Goal: Task Accomplishment & Management: Manage account settings

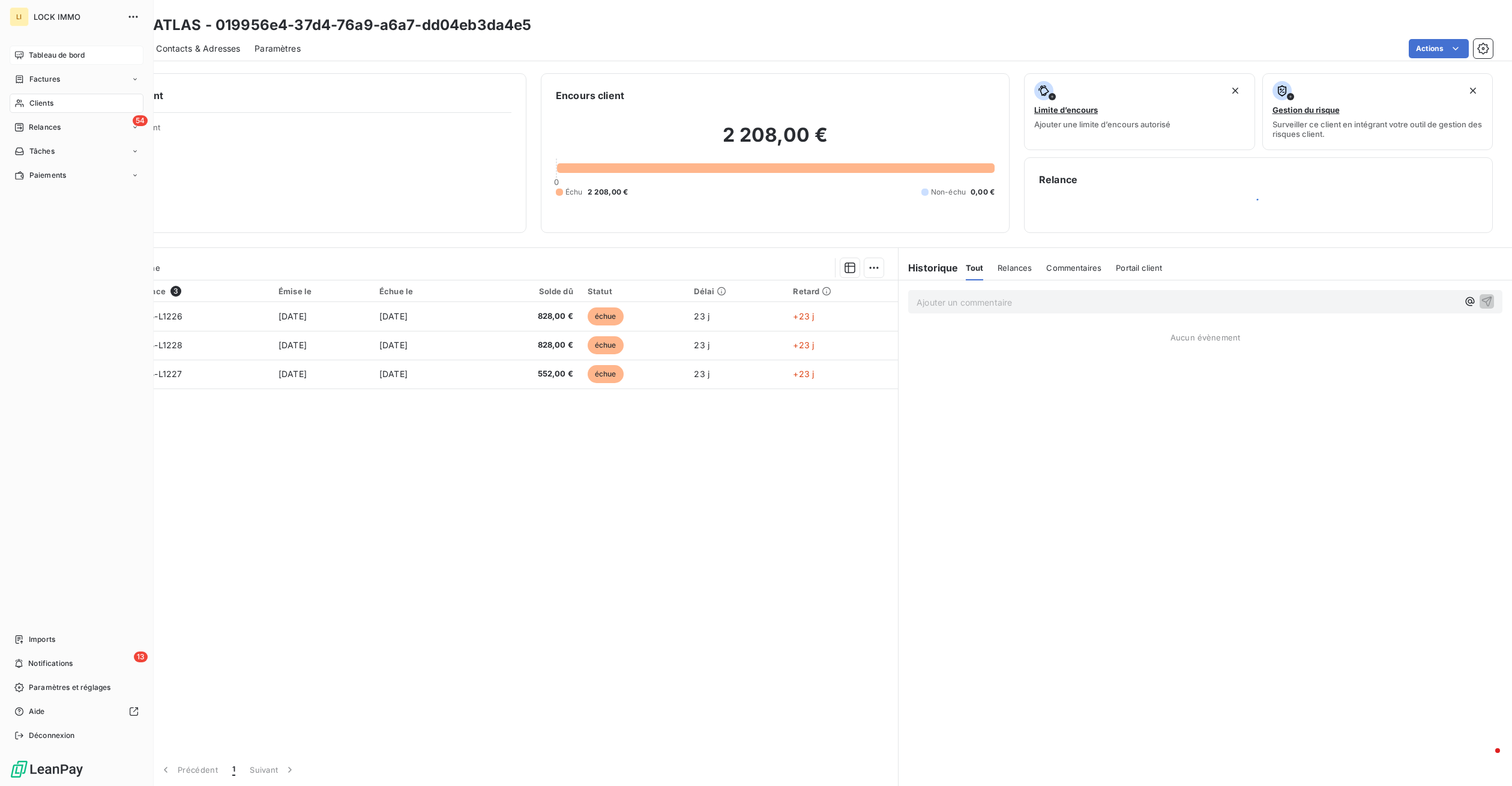
click at [60, 58] on span "Tableau de bord" at bounding box center [56, 55] width 56 height 11
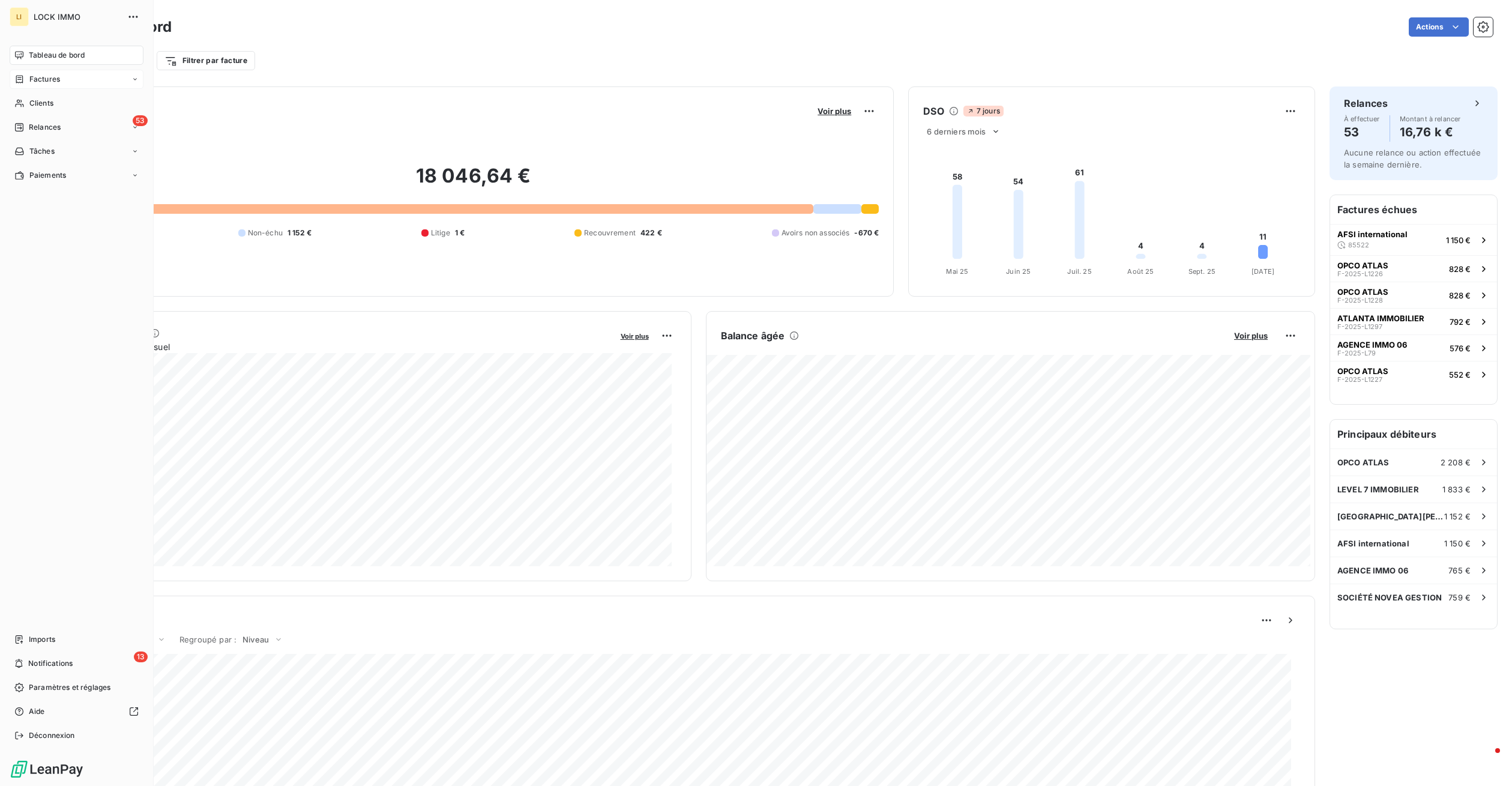
click at [22, 73] on div "Factures" at bounding box center [76, 79] width 134 height 19
click at [26, 77] on div "Factures" at bounding box center [37, 79] width 45 height 11
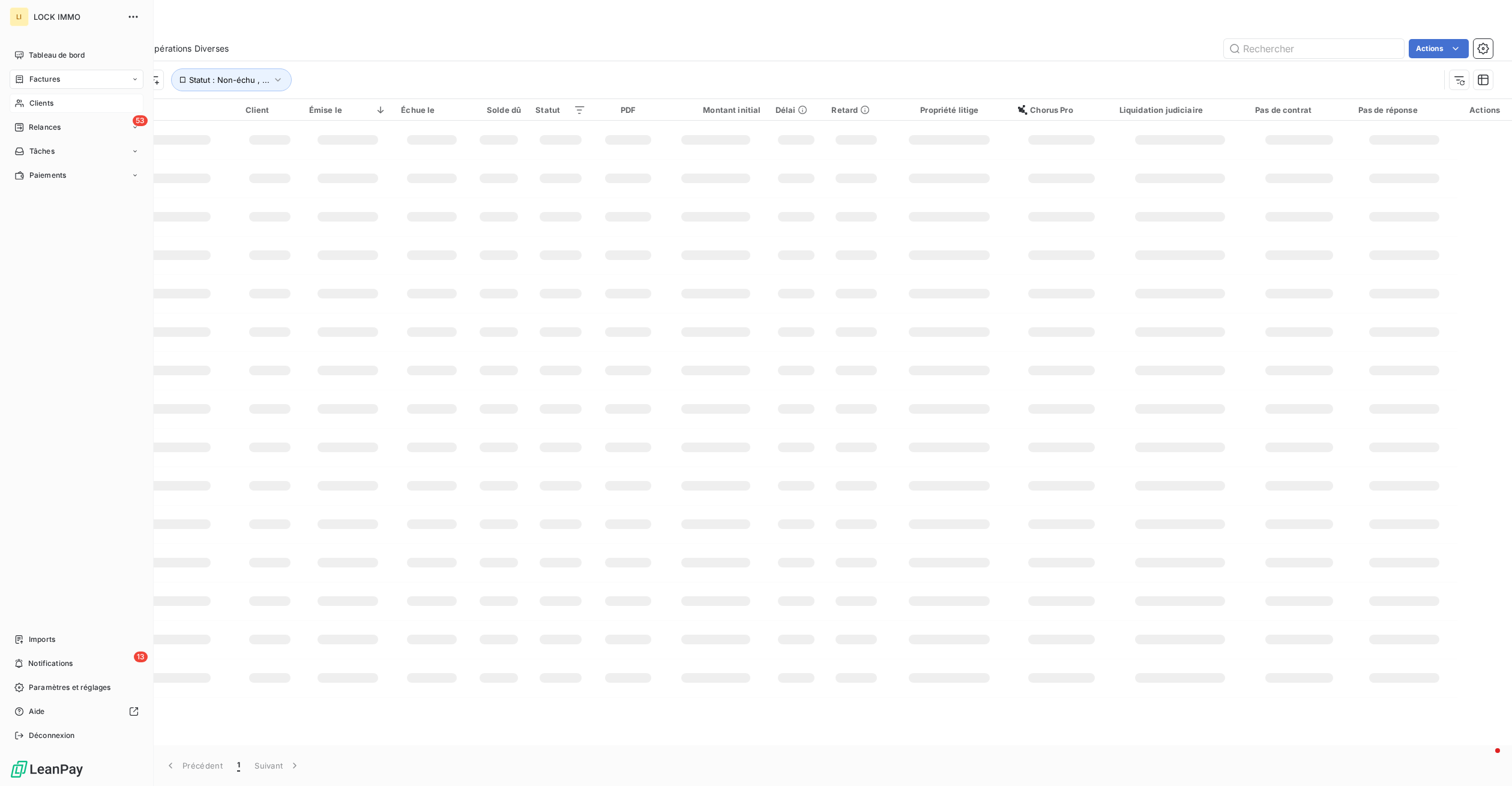
click at [39, 110] on div "Clients" at bounding box center [76, 103] width 134 height 19
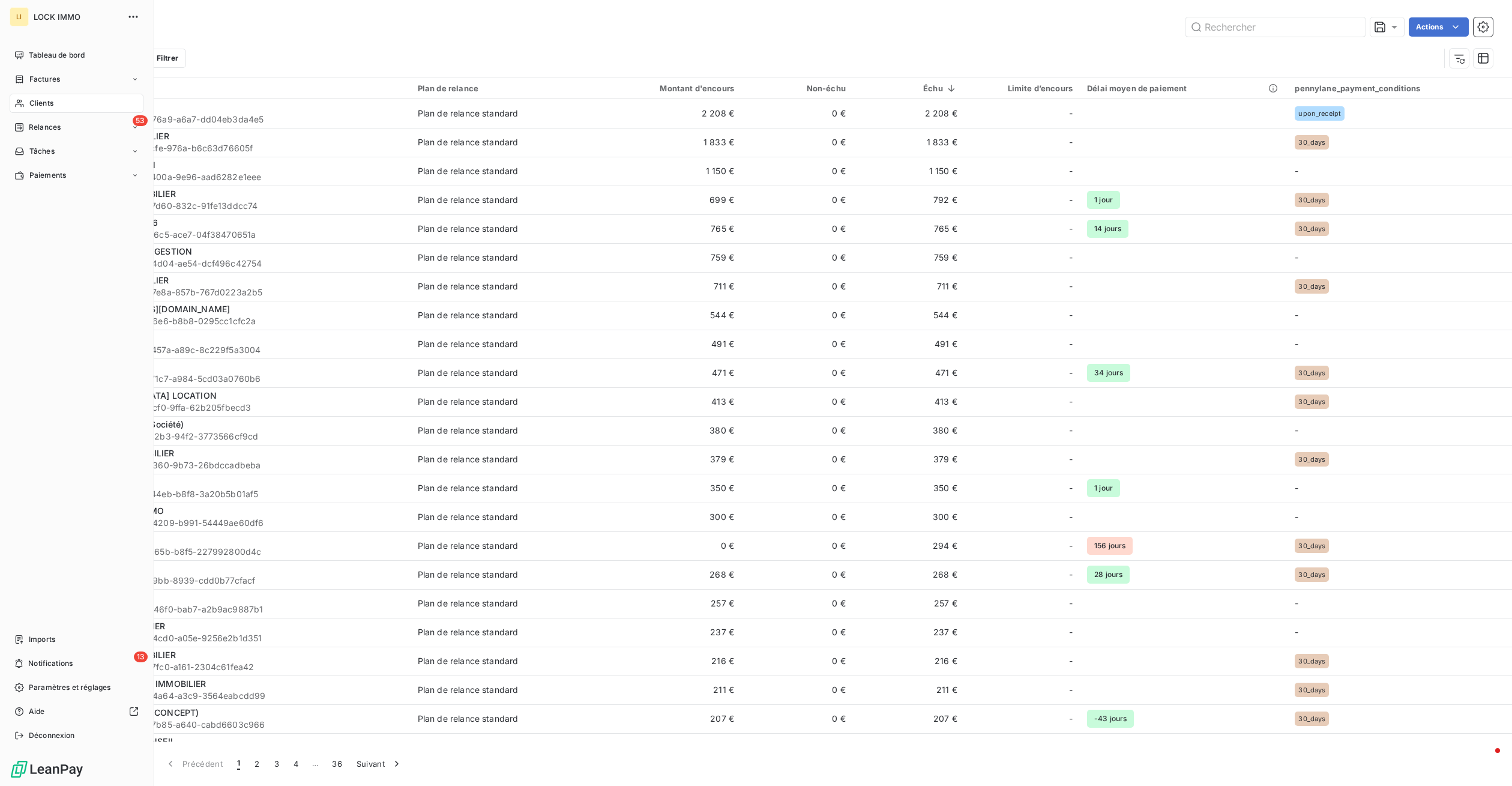
click at [75, 104] on div "Clients" at bounding box center [76, 103] width 134 height 19
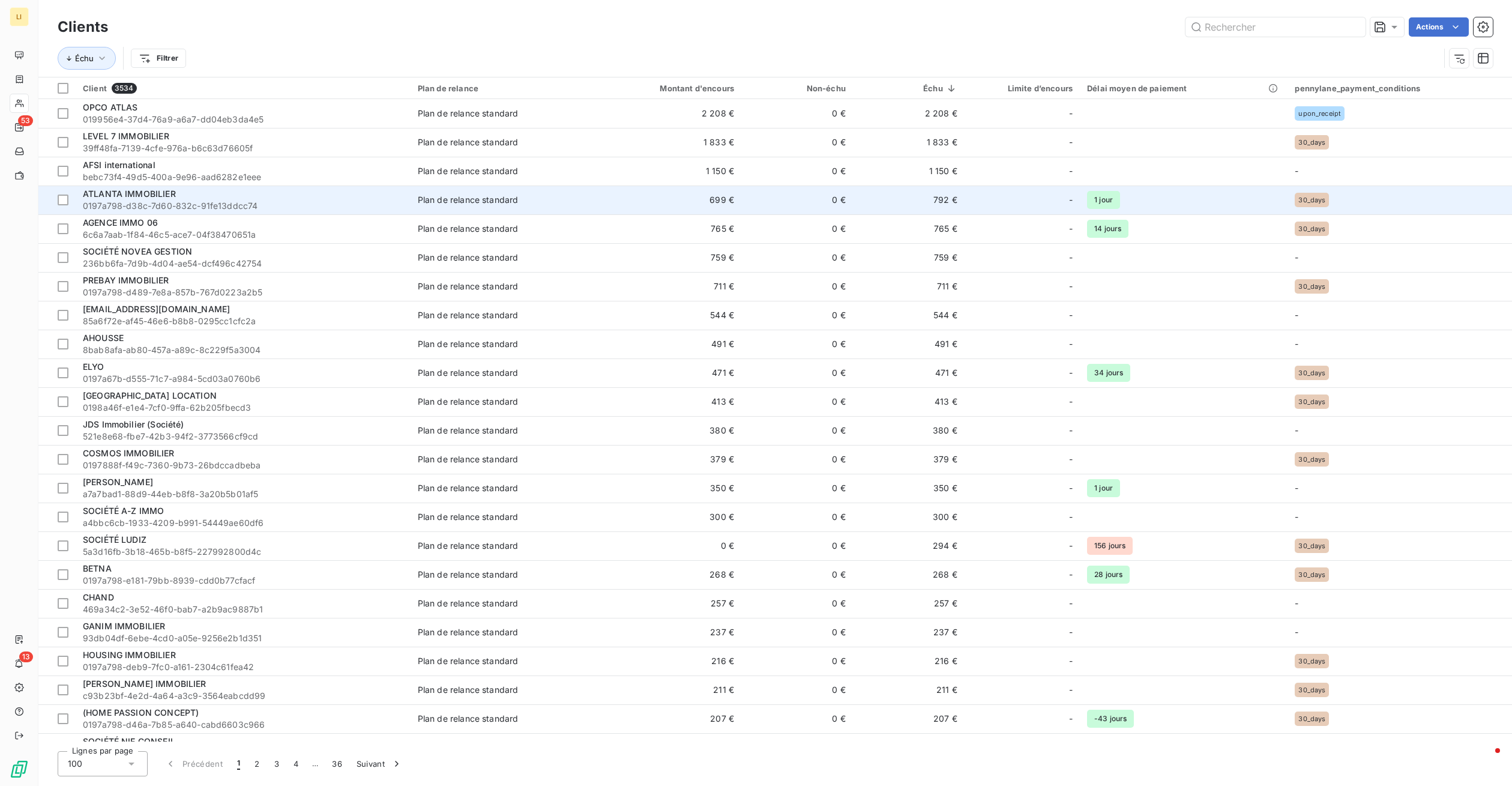
click at [199, 203] on span "0197a798-d38c-7d60-832c-91fe13ddcc74" at bounding box center [243, 206] width 321 height 12
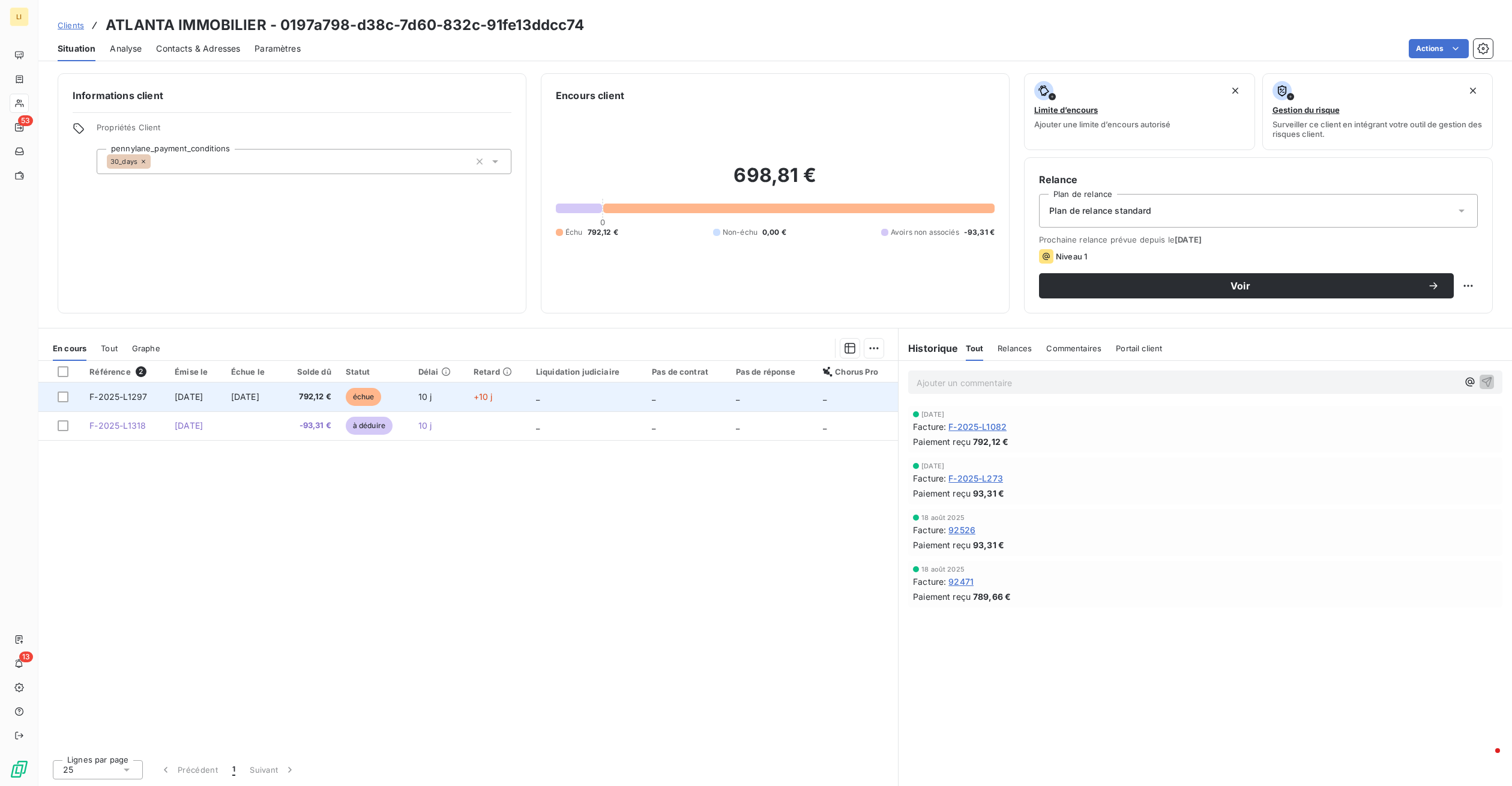
click at [259, 394] on span "[DATE]" at bounding box center [245, 397] width 28 height 10
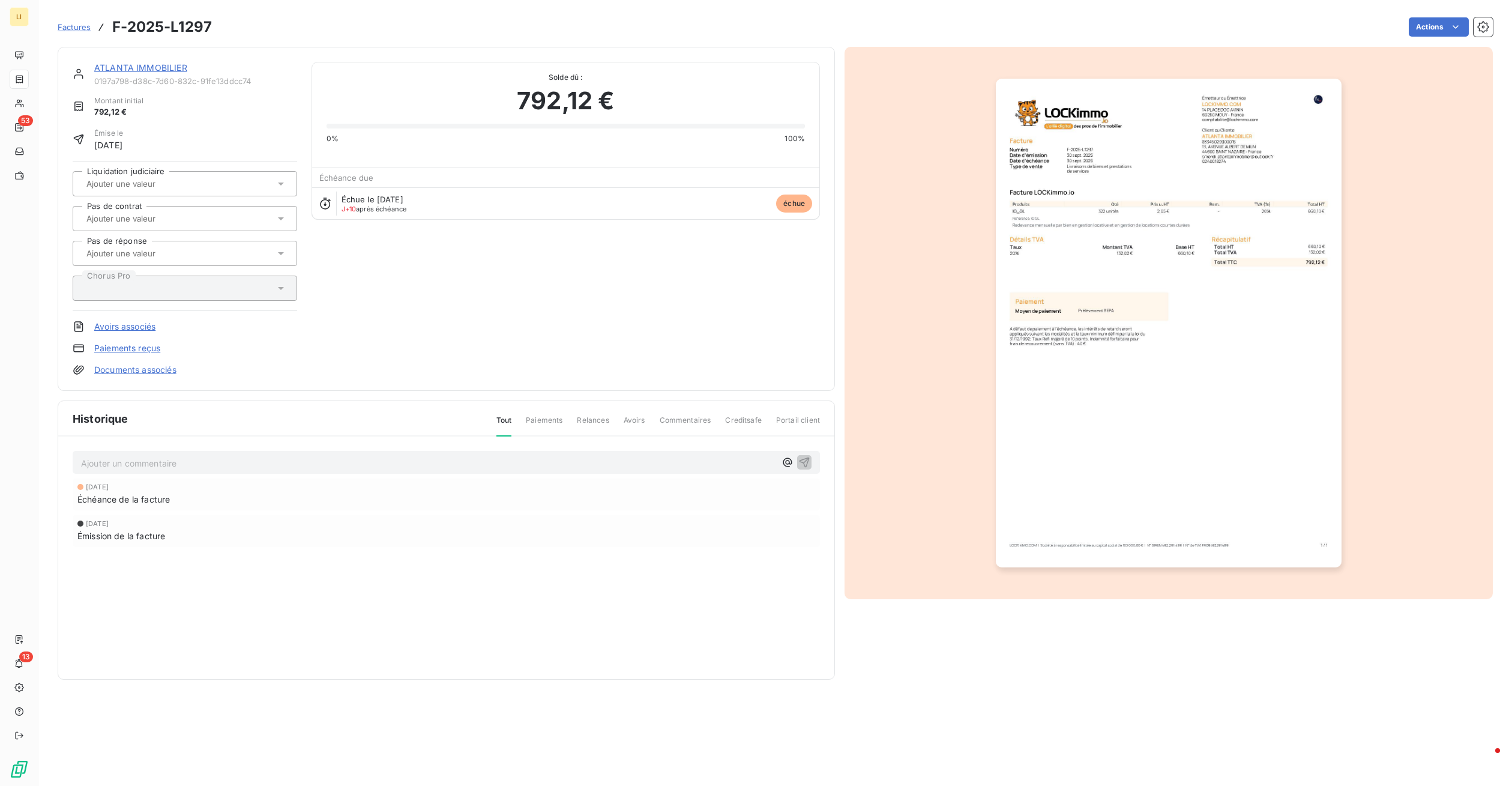
click at [1045, 213] on img "button" at bounding box center [1168, 323] width 345 height 489
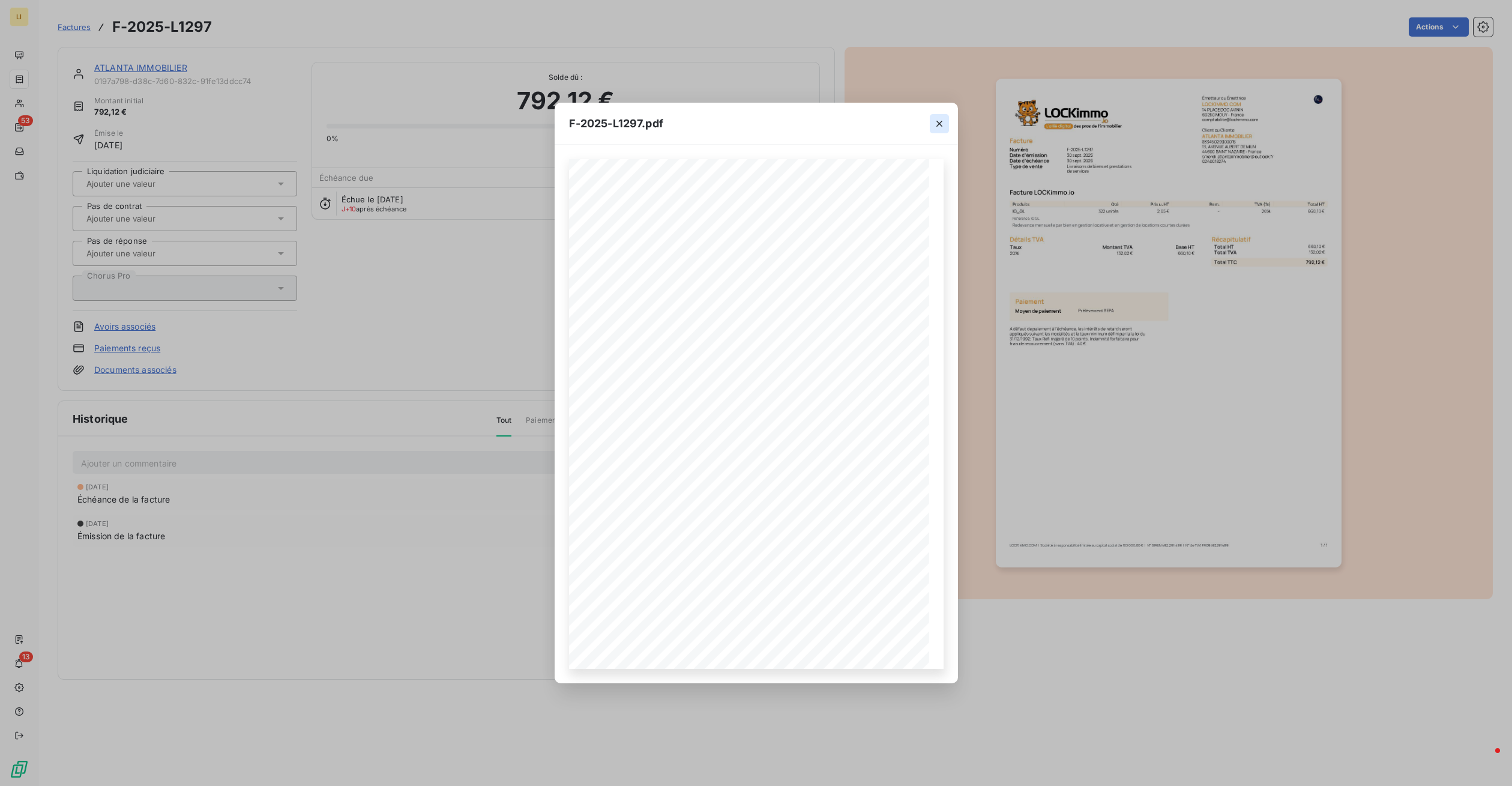
click at [933, 123] on icon "button" at bounding box center [939, 123] width 12 height 12
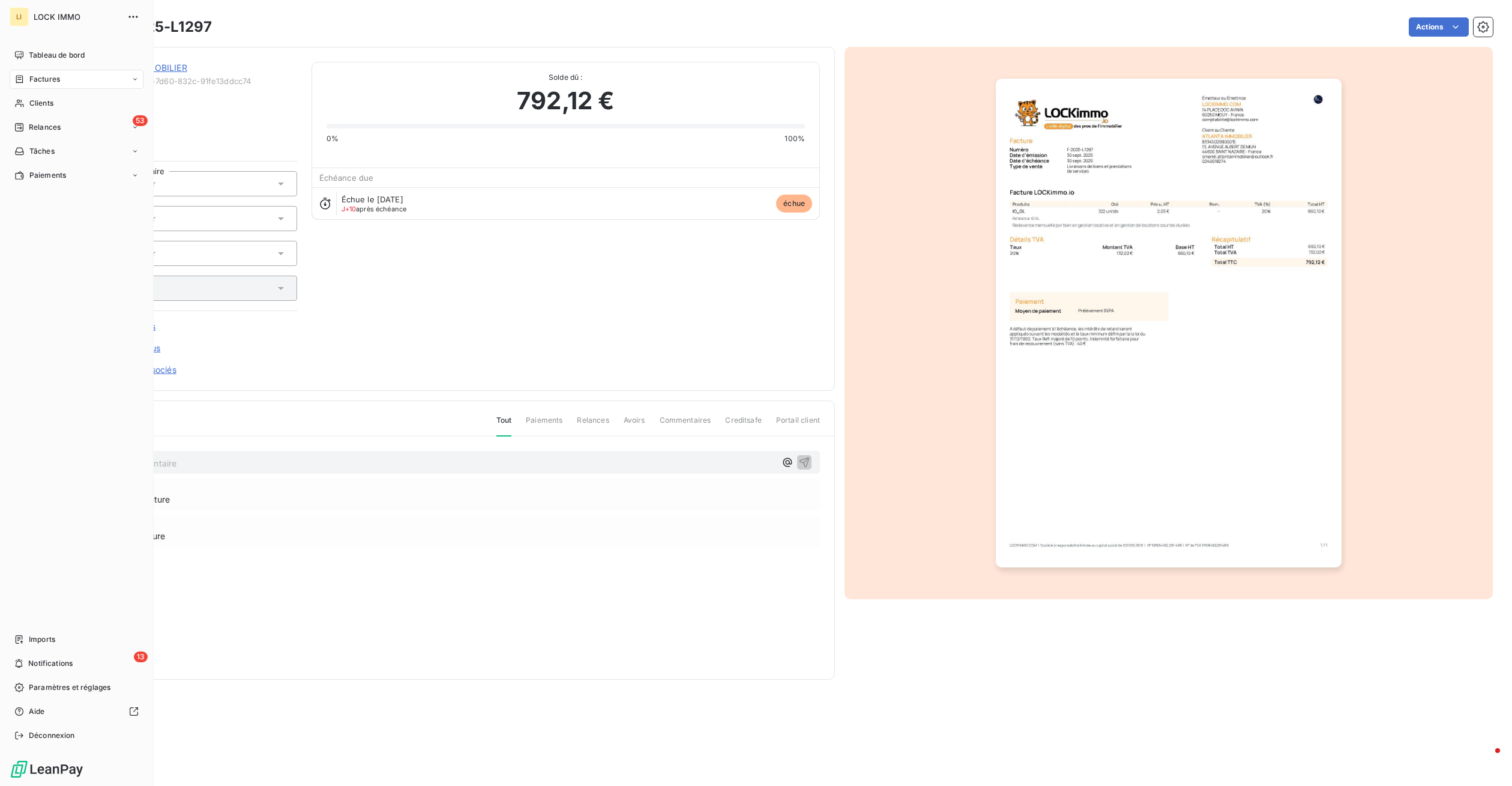
click at [30, 79] on span "Factures" at bounding box center [45, 79] width 31 height 11
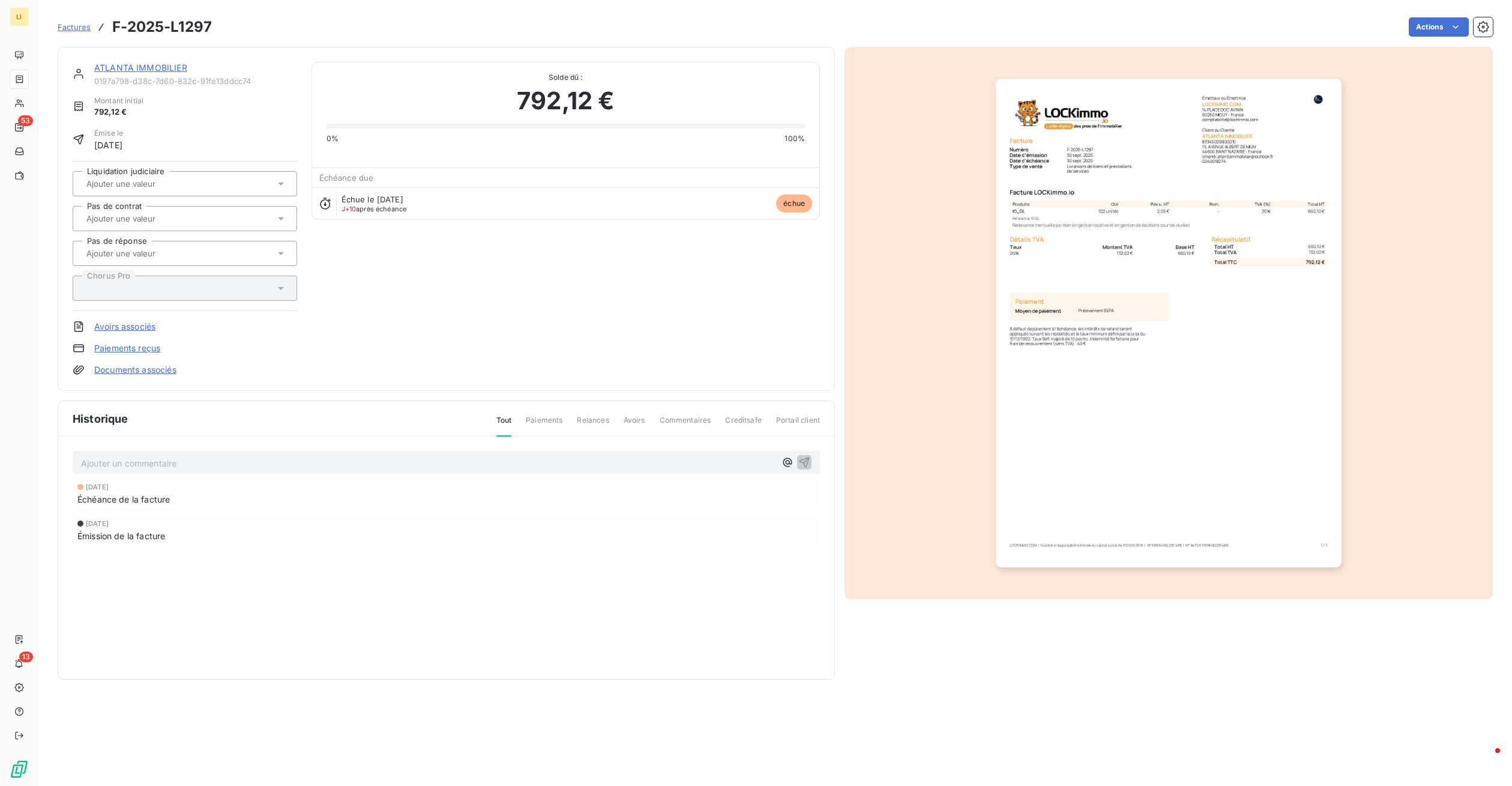
click at [160, 69] on link "ATLANTA IMMOBILIER" at bounding box center [140, 67] width 93 height 10
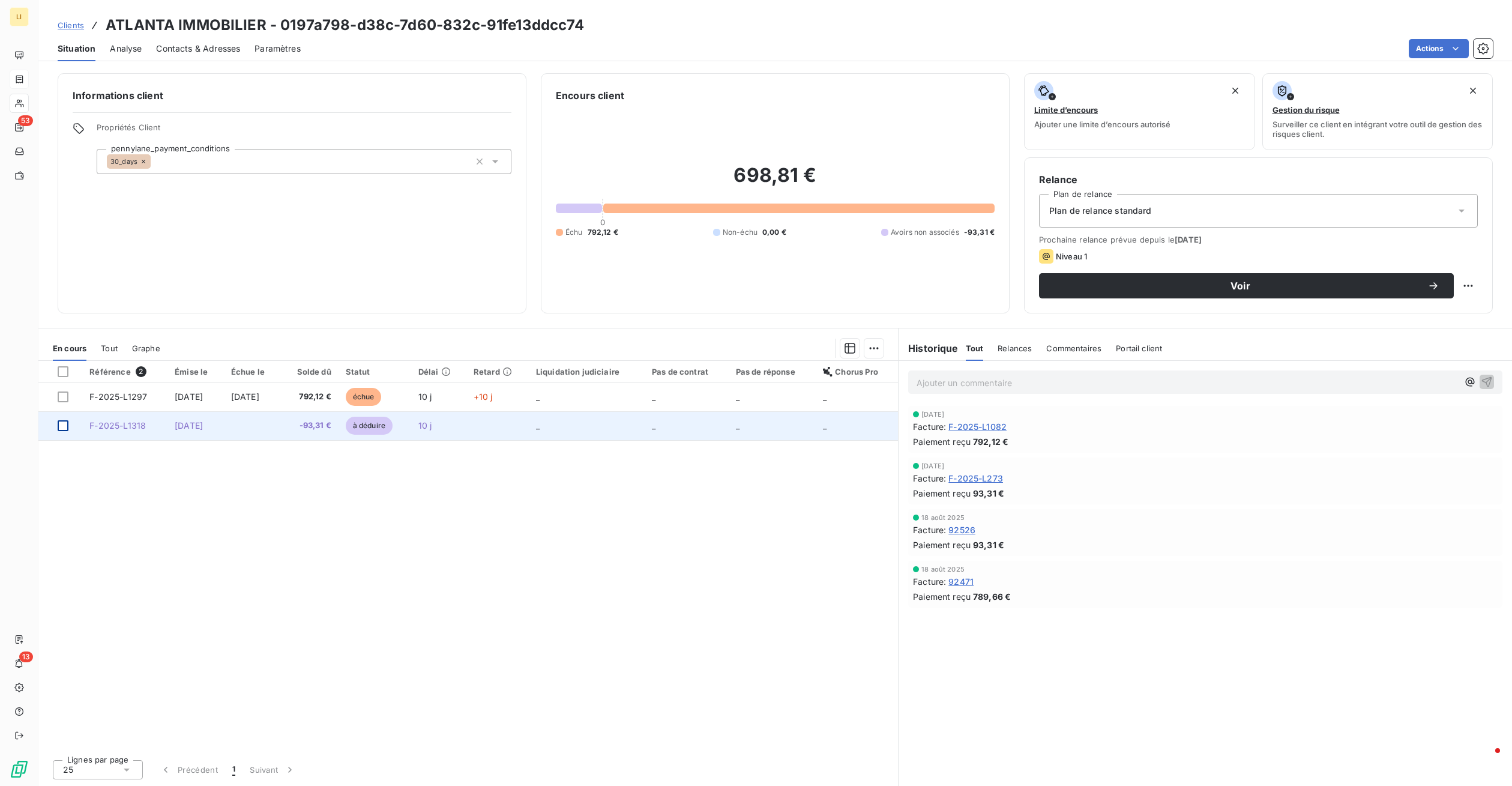
click at [66, 422] on div at bounding box center [63, 425] width 11 height 11
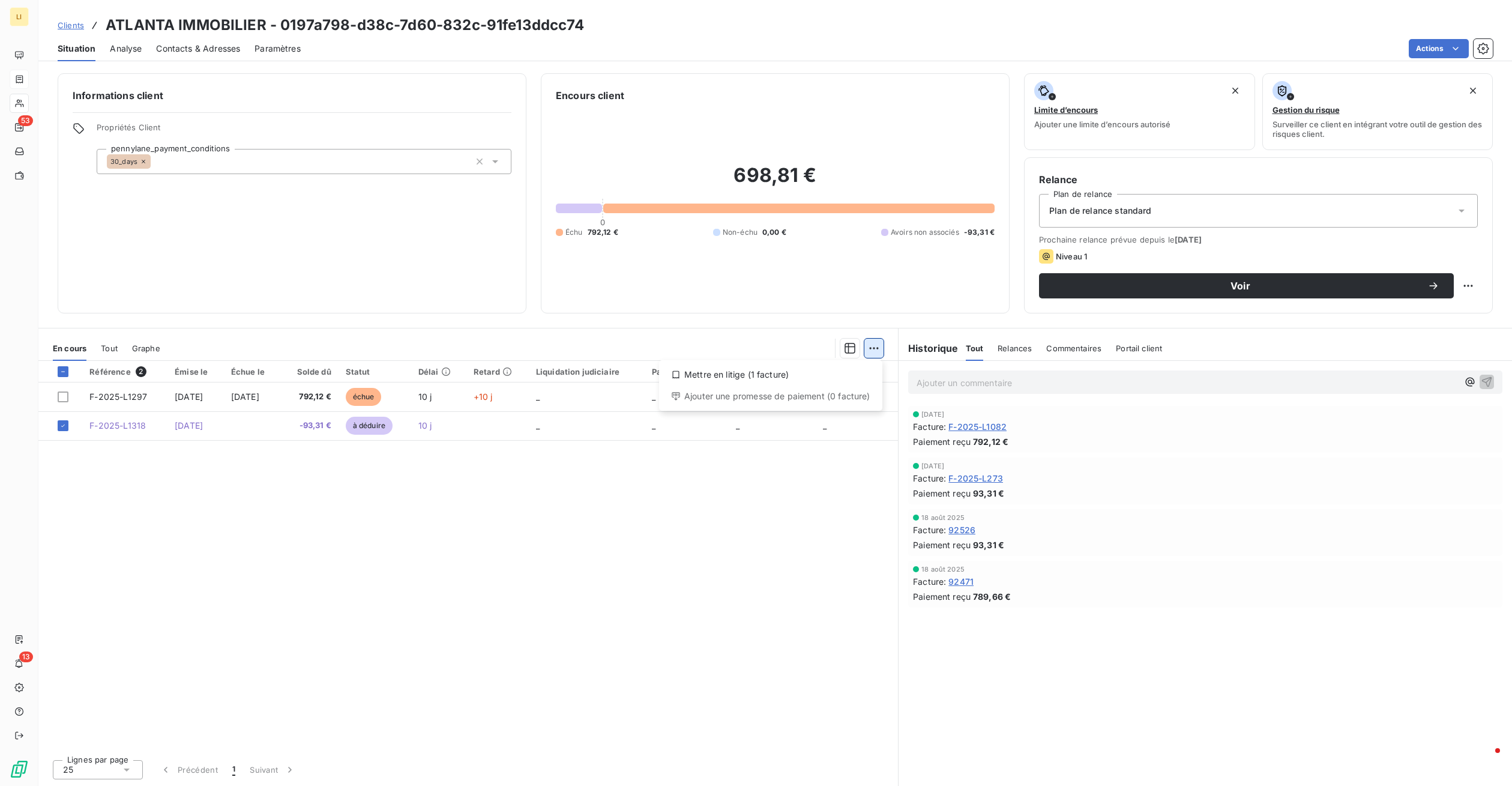
click at [878, 348] on html "LI 53 13 Clients ATLANTA IMMOBILIER - 0197a798-d38c-7d60-832c-91fe13ddcc74 Situ…" at bounding box center [756, 393] width 1512 height 786
click at [140, 425] on html "LI 53 13 Clients ATLANTA IMMOBILIER - 0197a798-d38c-7d60-832c-91fe13ddcc74 Situ…" at bounding box center [756, 393] width 1512 height 786
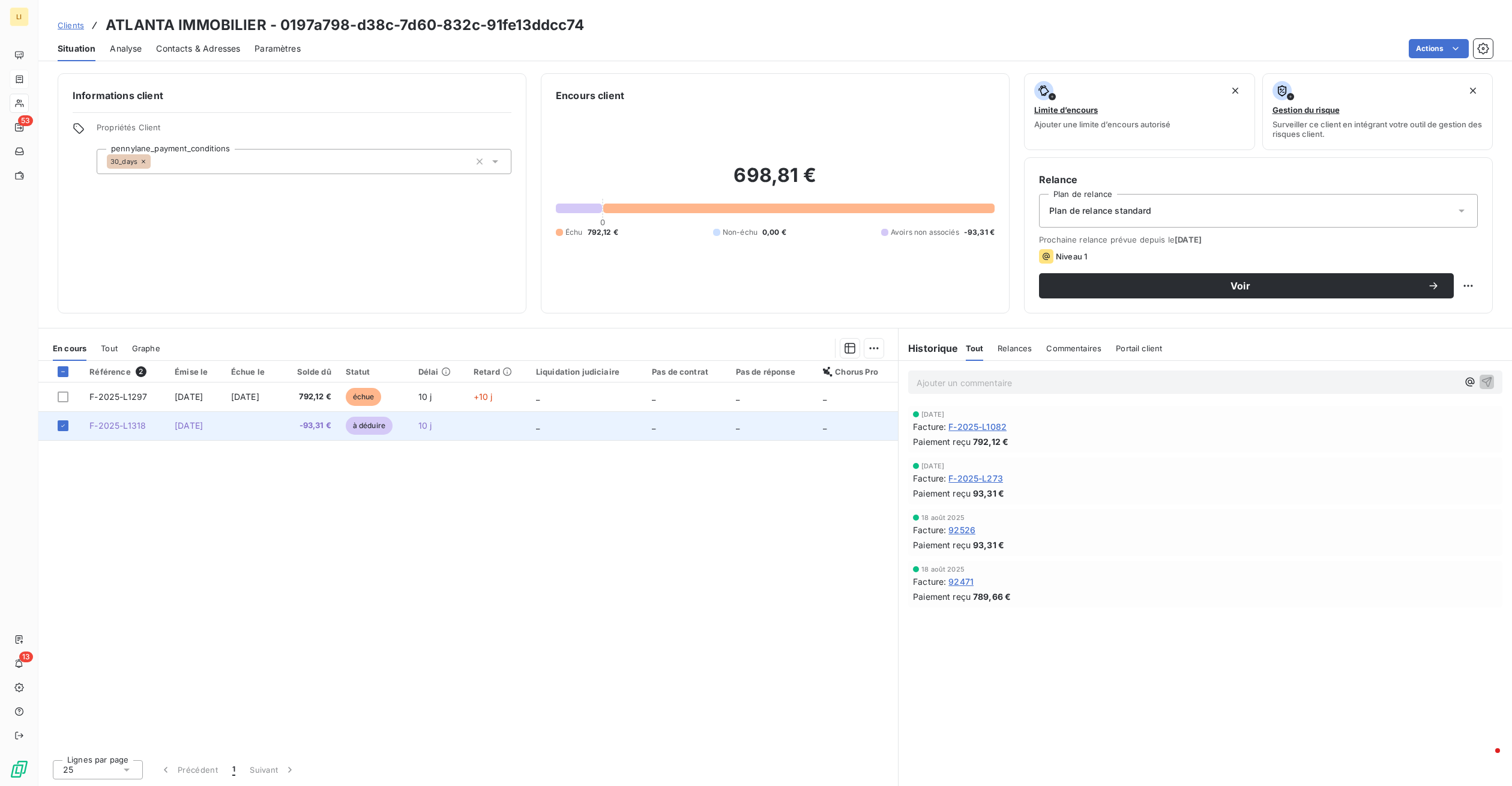
click at [143, 424] on td "F-2025-L1318" at bounding box center [125, 425] width 85 height 28
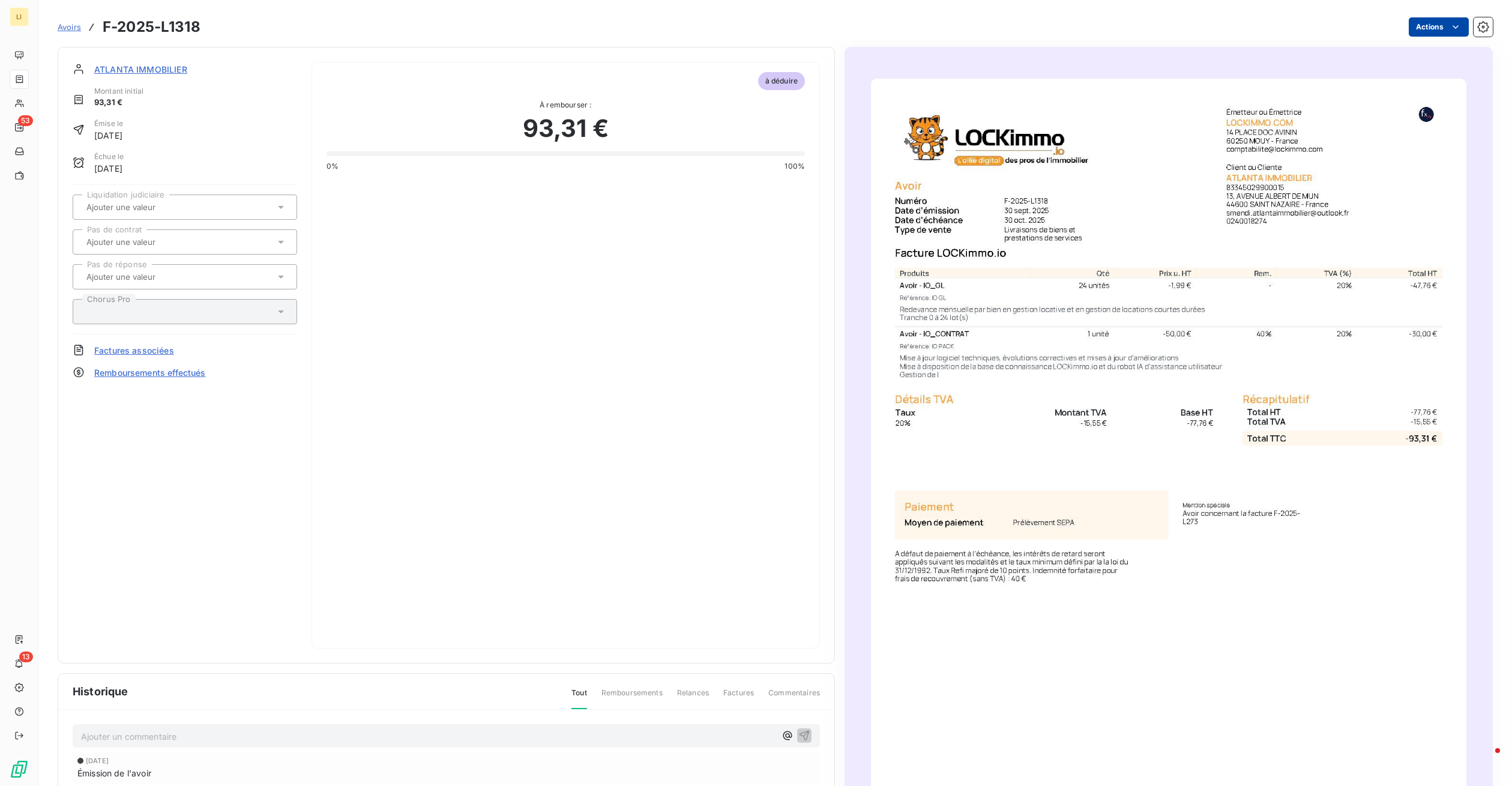
click at [1445, 20] on html "LI 53 13 Avoirs F-2025-L1318 Actions ATLANTA IMMOBILIER Montant initial 93,31 €…" at bounding box center [756, 393] width 1512 height 786
click at [72, 26] on html "LI 53 13 Avoirs F-2025-L1318 Actions ATLANTA IMMOBILIER Montant initial 93,31 €…" at bounding box center [756, 393] width 1512 height 786
click at [67, 27] on span "Avoirs" at bounding box center [69, 26] width 23 height 9
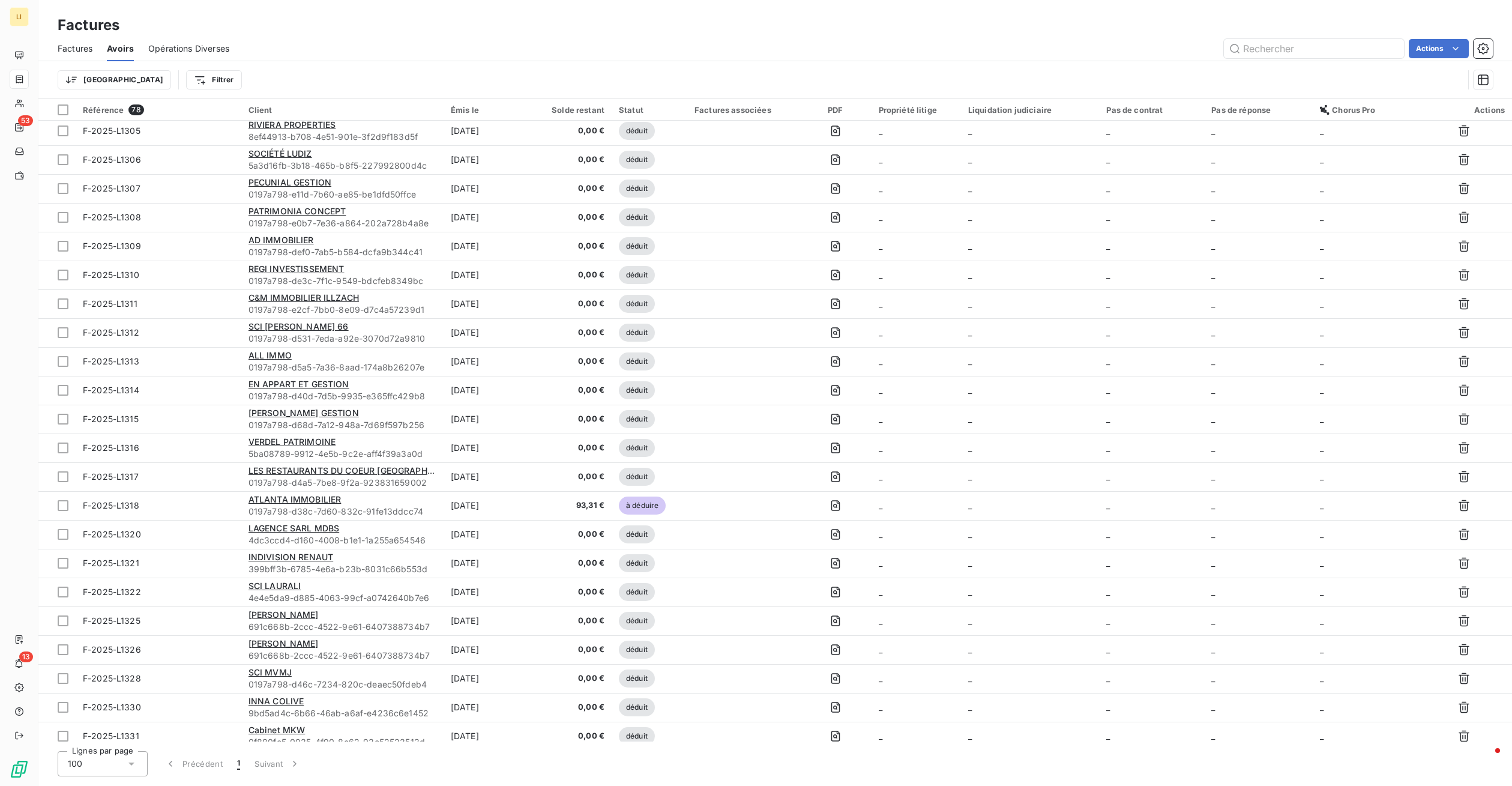
scroll to position [720, 0]
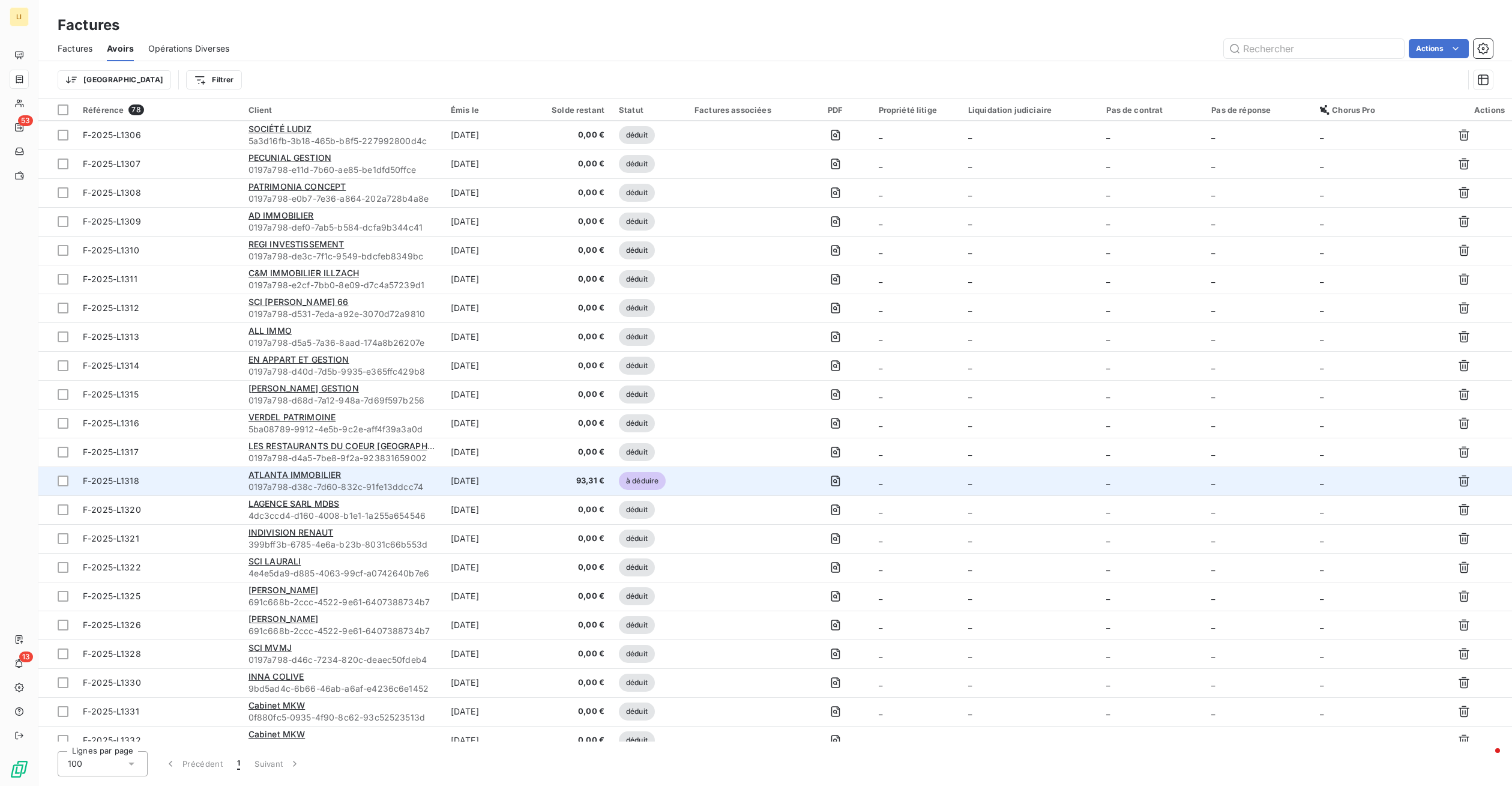
click at [392, 476] on div "ATLANTA IMMOBILIER" at bounding box center [342, 475] width 188 height 12
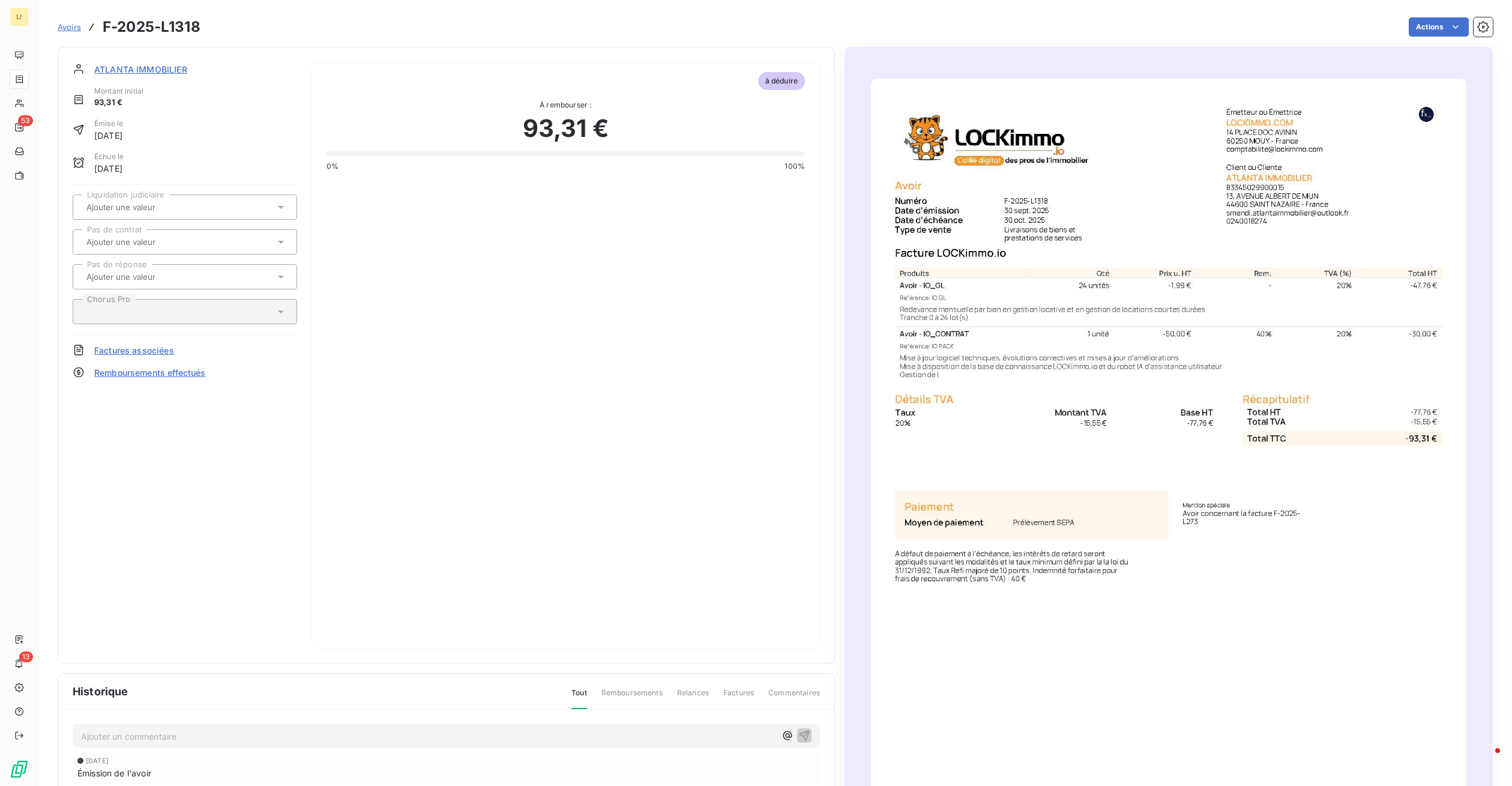
click at [69, 28] on span "Avoirs" at bounding box center [69, 26] width 23 height 9
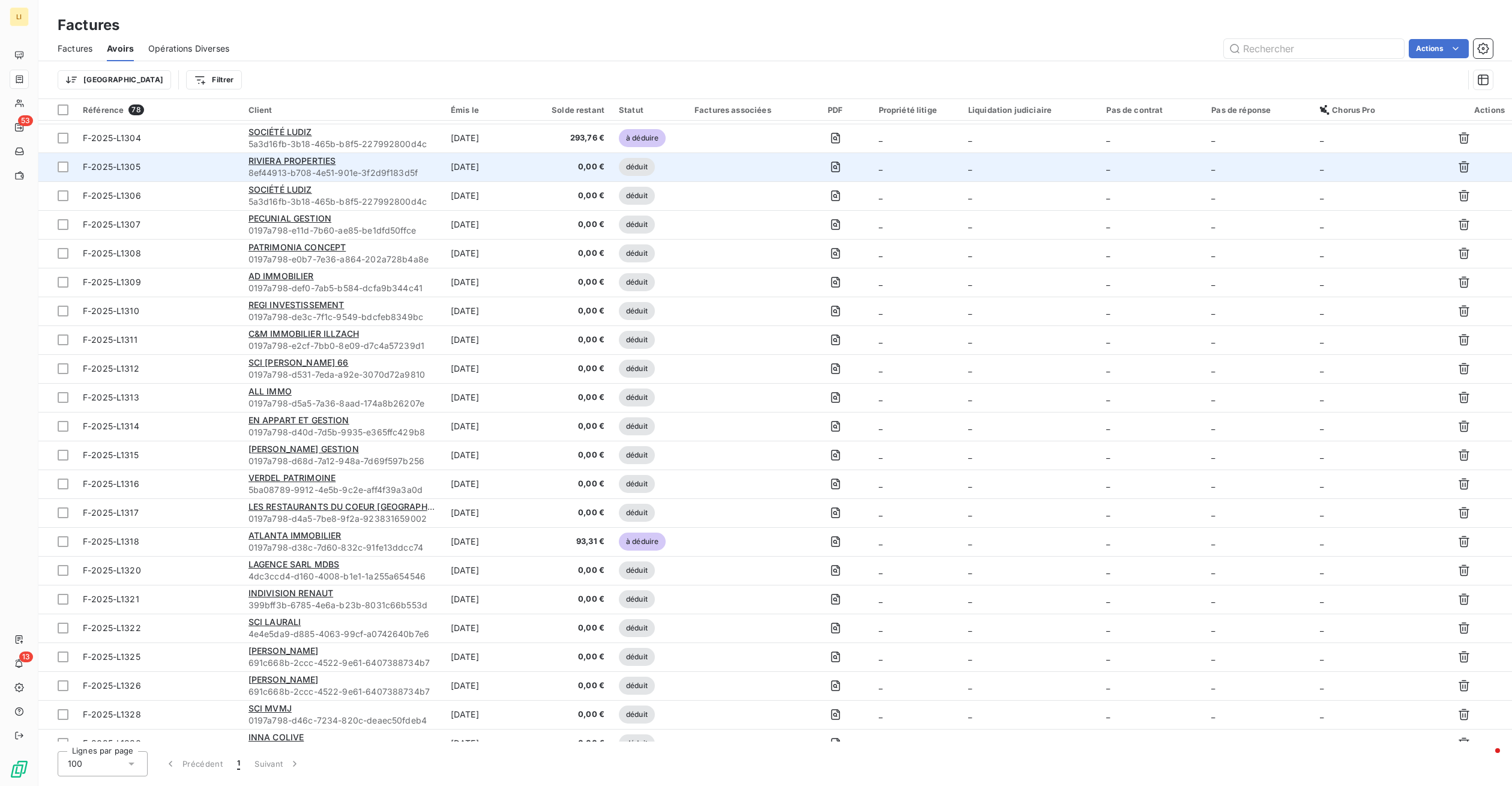
scroll to position [660, 0]
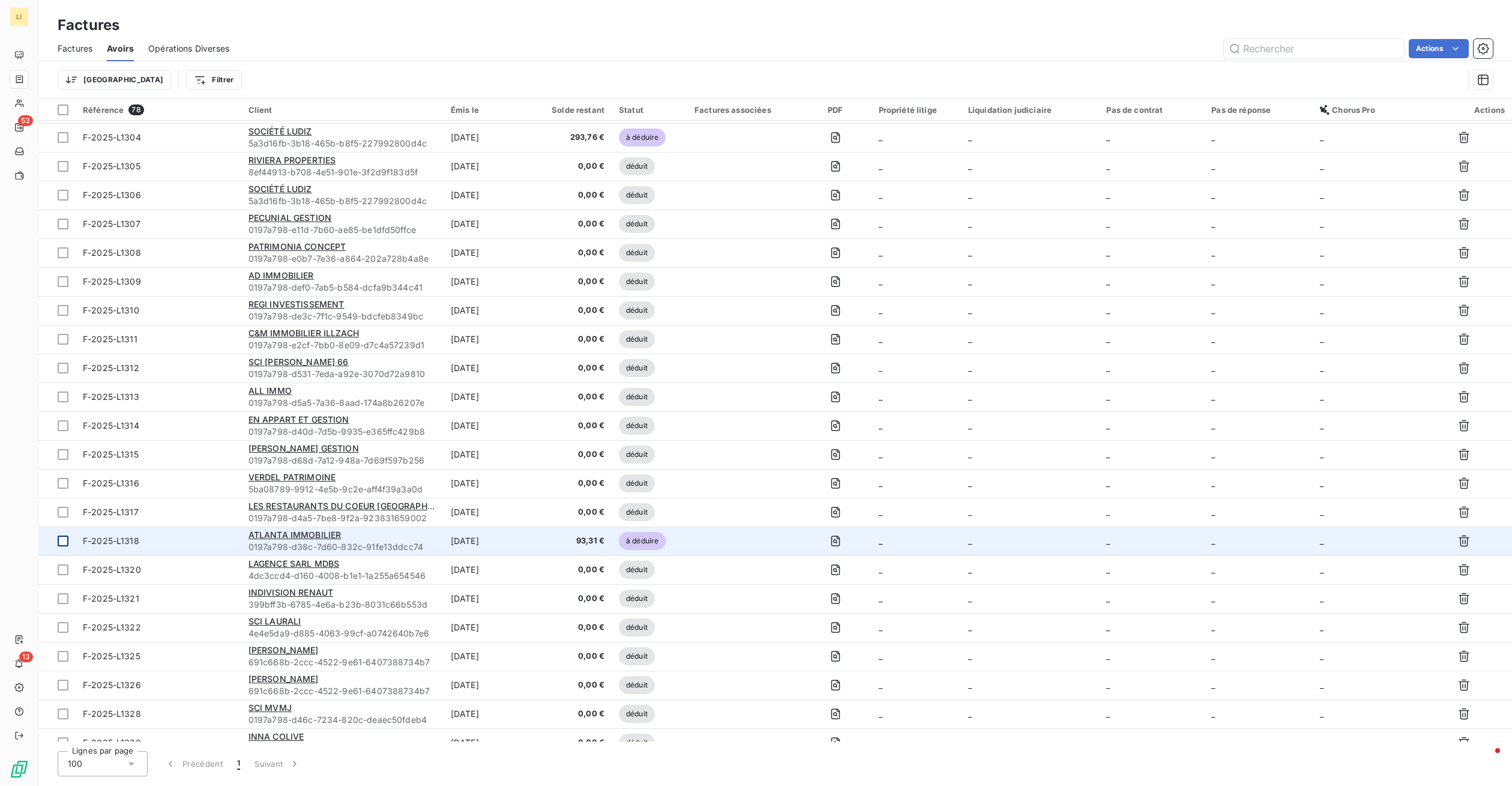
click at [64, 540] on div at bounding box center [63, 541] width 11 height 11
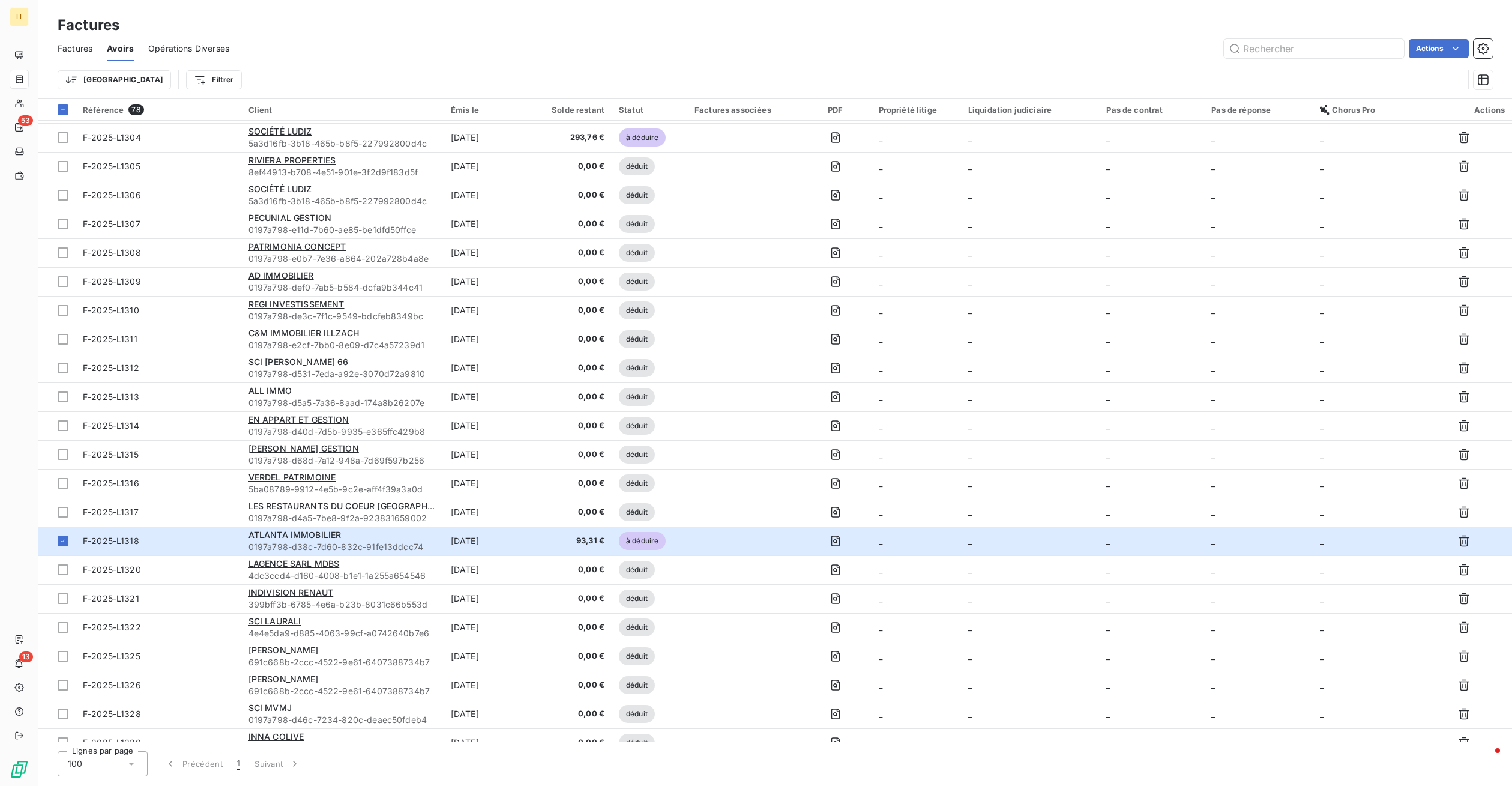
click at [1459, 541] on html "LI 53 13 Factures Factures Avoirs Opérations Diverses Actions Trier Filtrer Réf…" at bounding box center [756, 393] width 1512 height 786
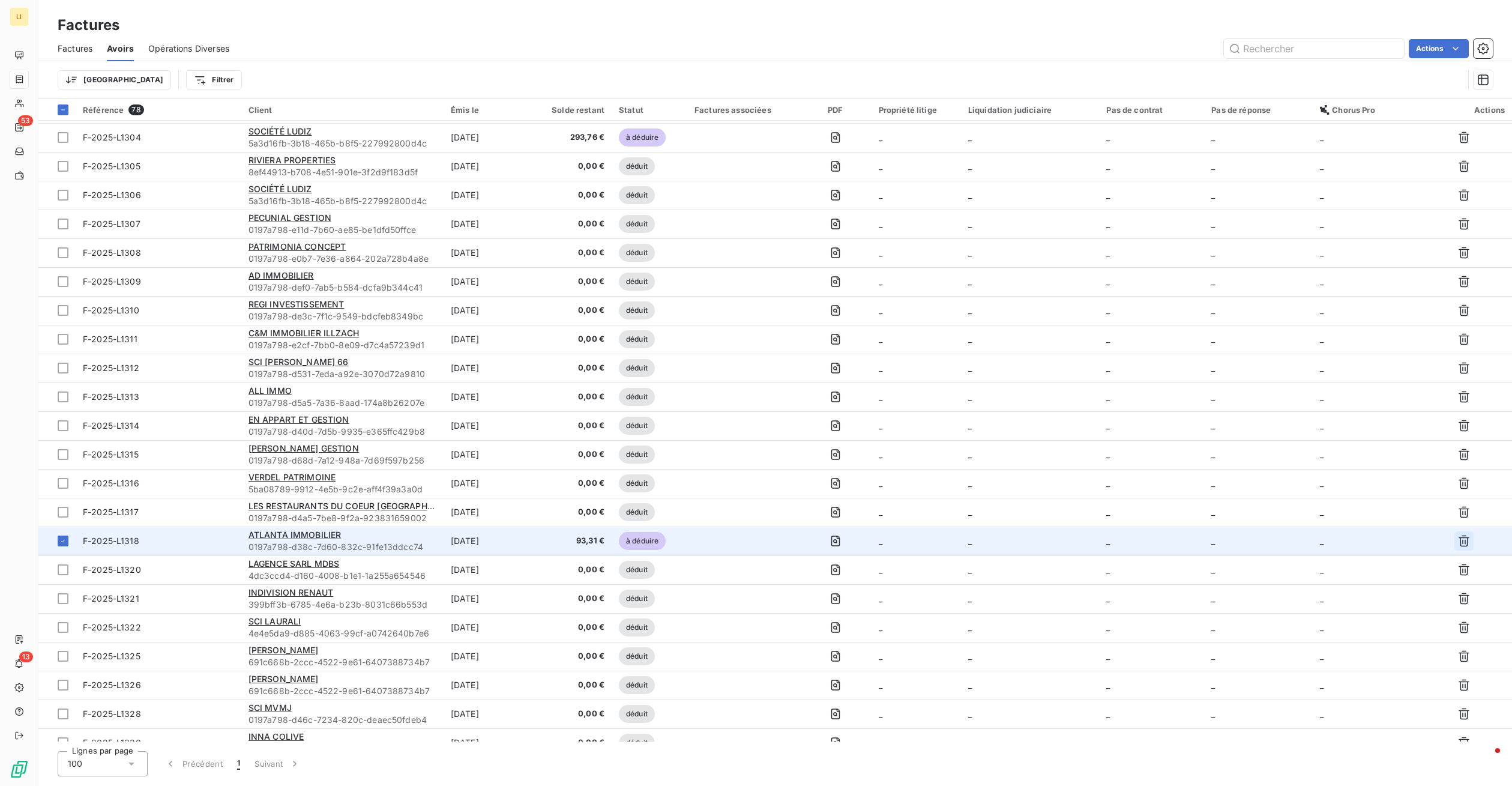
click at [1460, 540] on icon "button" at bounding box center [1464, 541] width 11 height 12
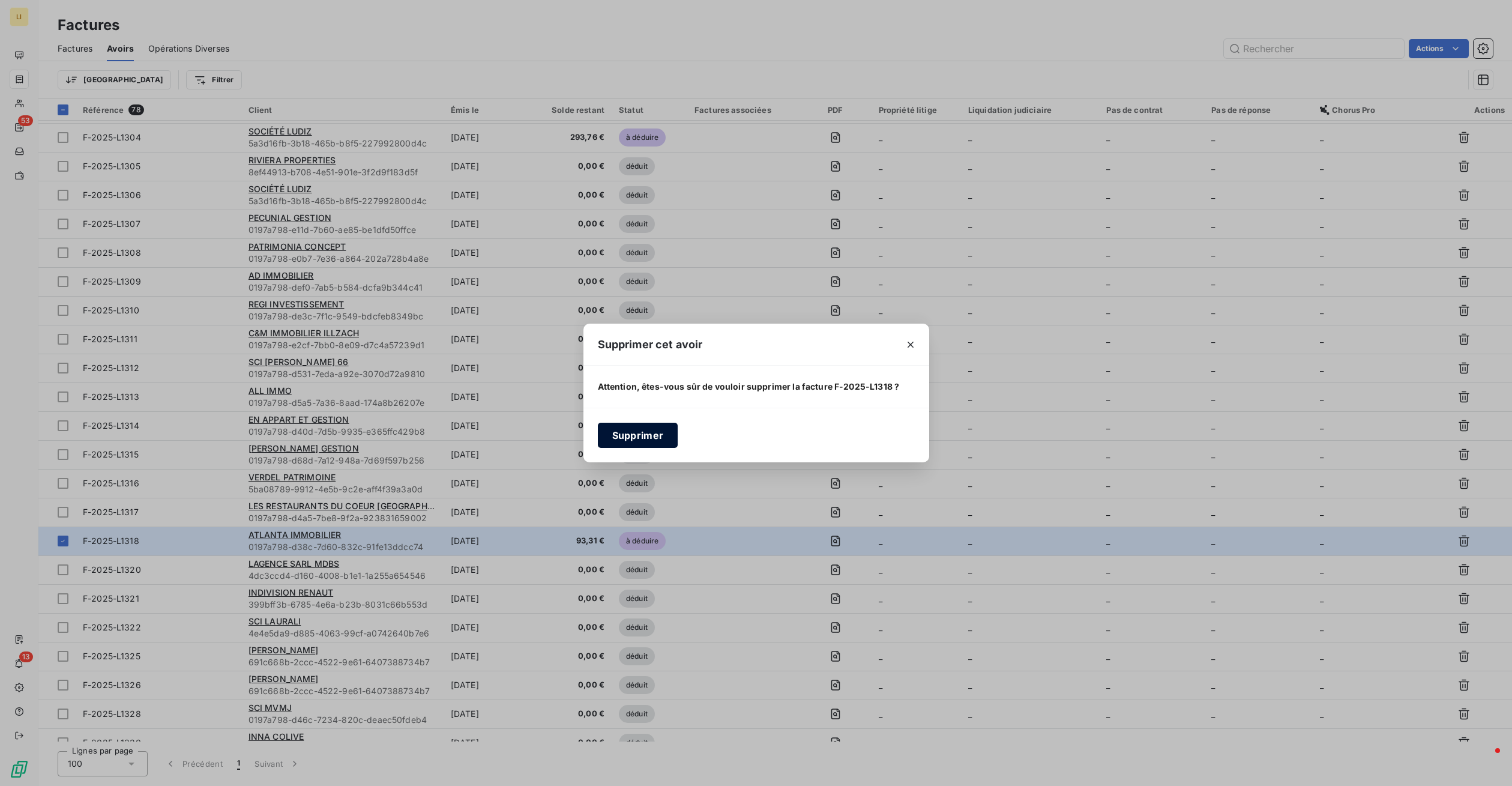
click at [661, 433] on button "Supprimer" at bounding box center [638, 435] width 80 height 26
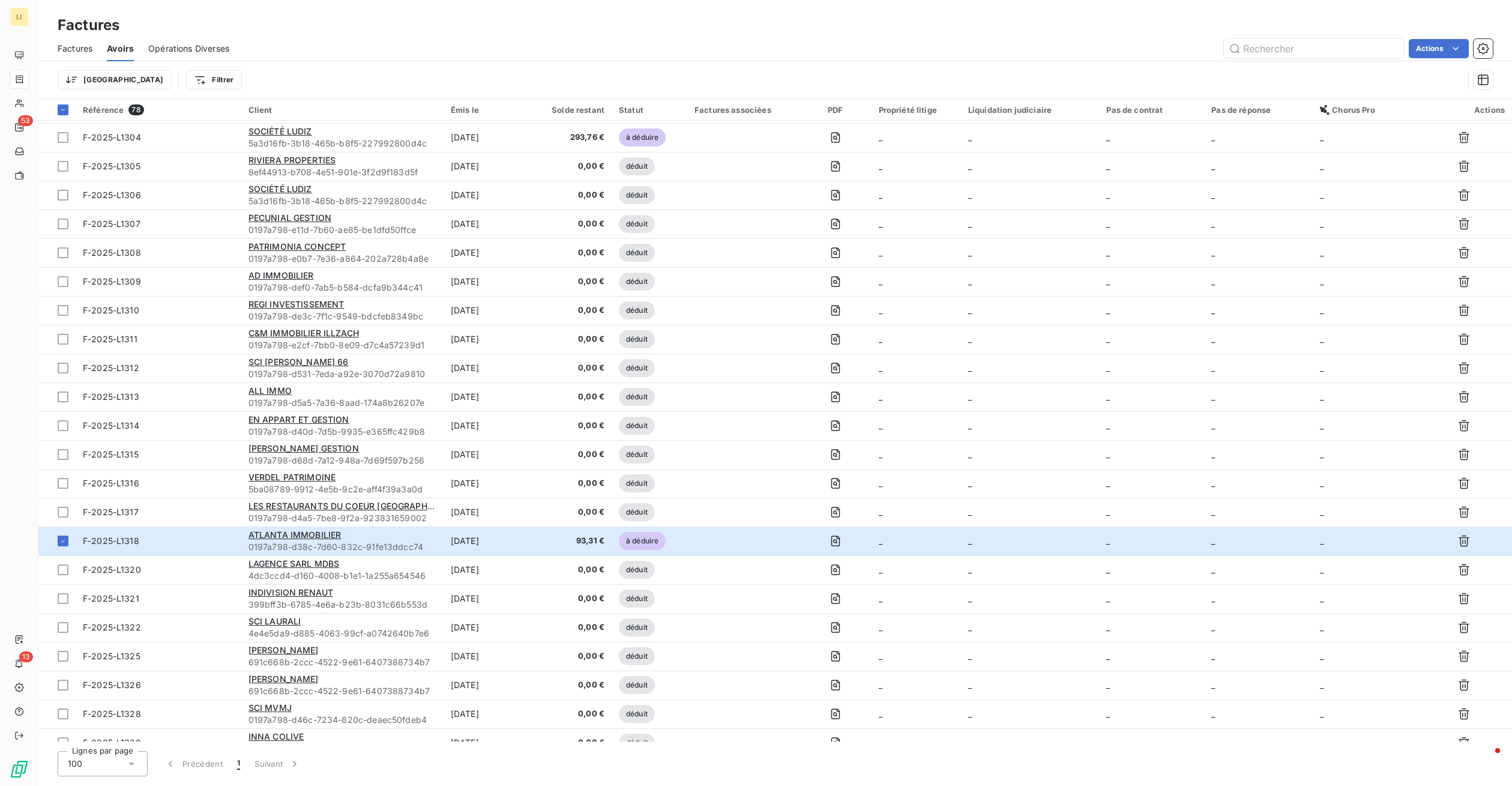
scroll to position [0, 0]
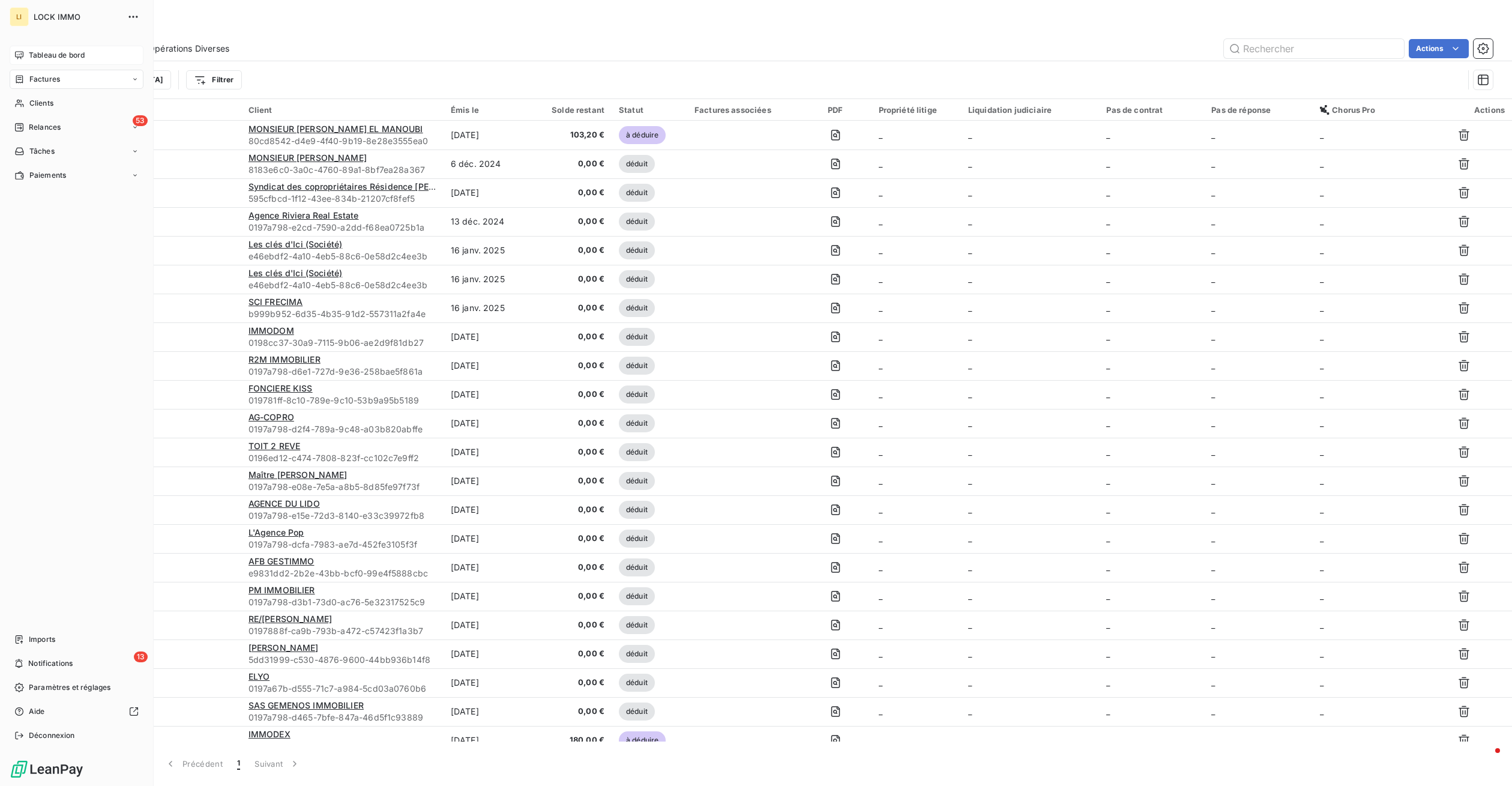
click at [56, 56] on span "Tableau de bord" at bounding box center [56, 55] width 56 height 11
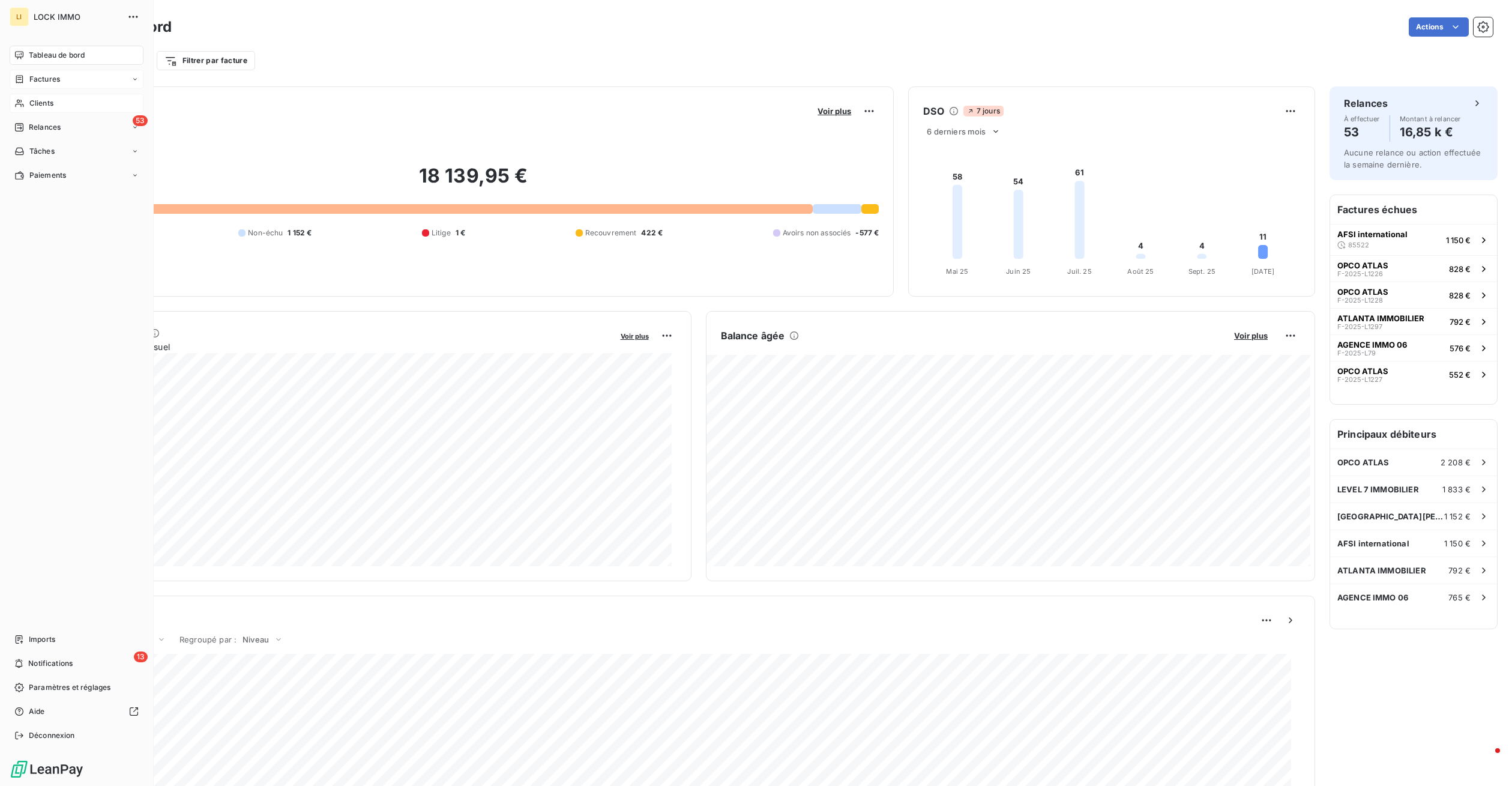
click at [49, 104] on span "Clients" at bounding box center [41, 103] width 24 height 11
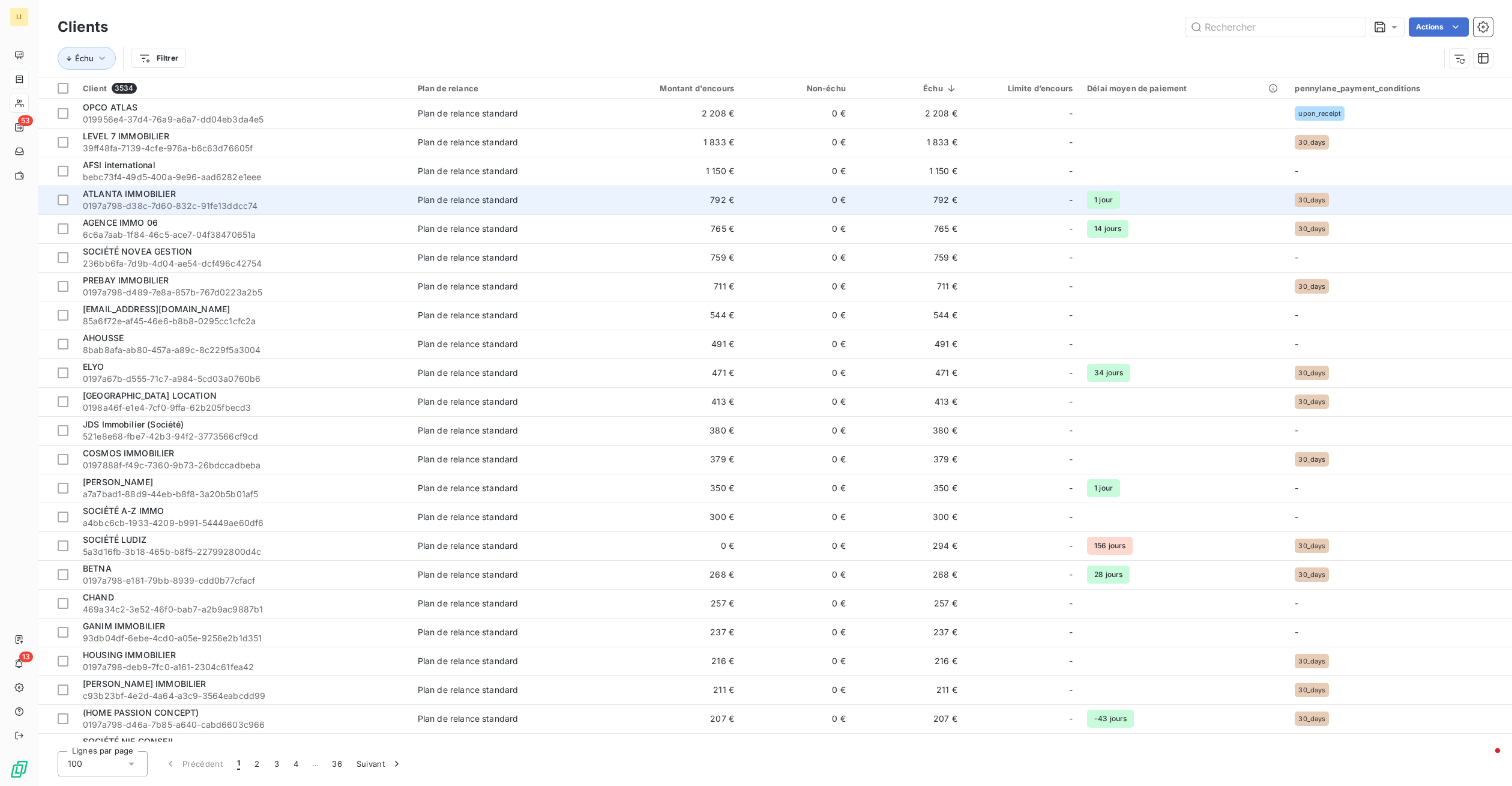
click at [171, 206] on span "0197a798-d38c-7d60-832c-91fe13ddcc74" at bounding box center [243, 206] width 321 height 12
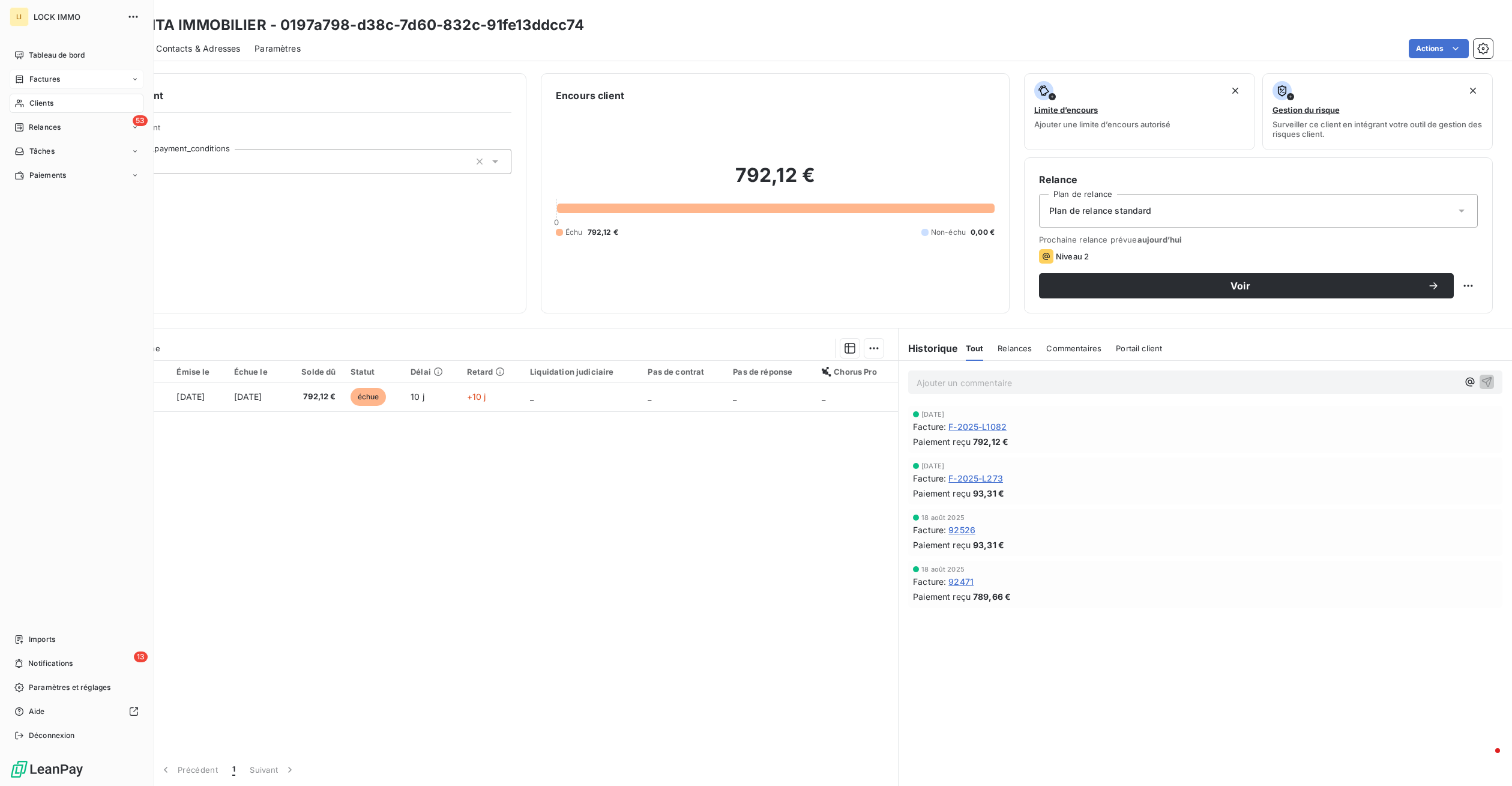
click at [27, 77] on div "Factures" at bounding box center [37, 79] width 45 height 11
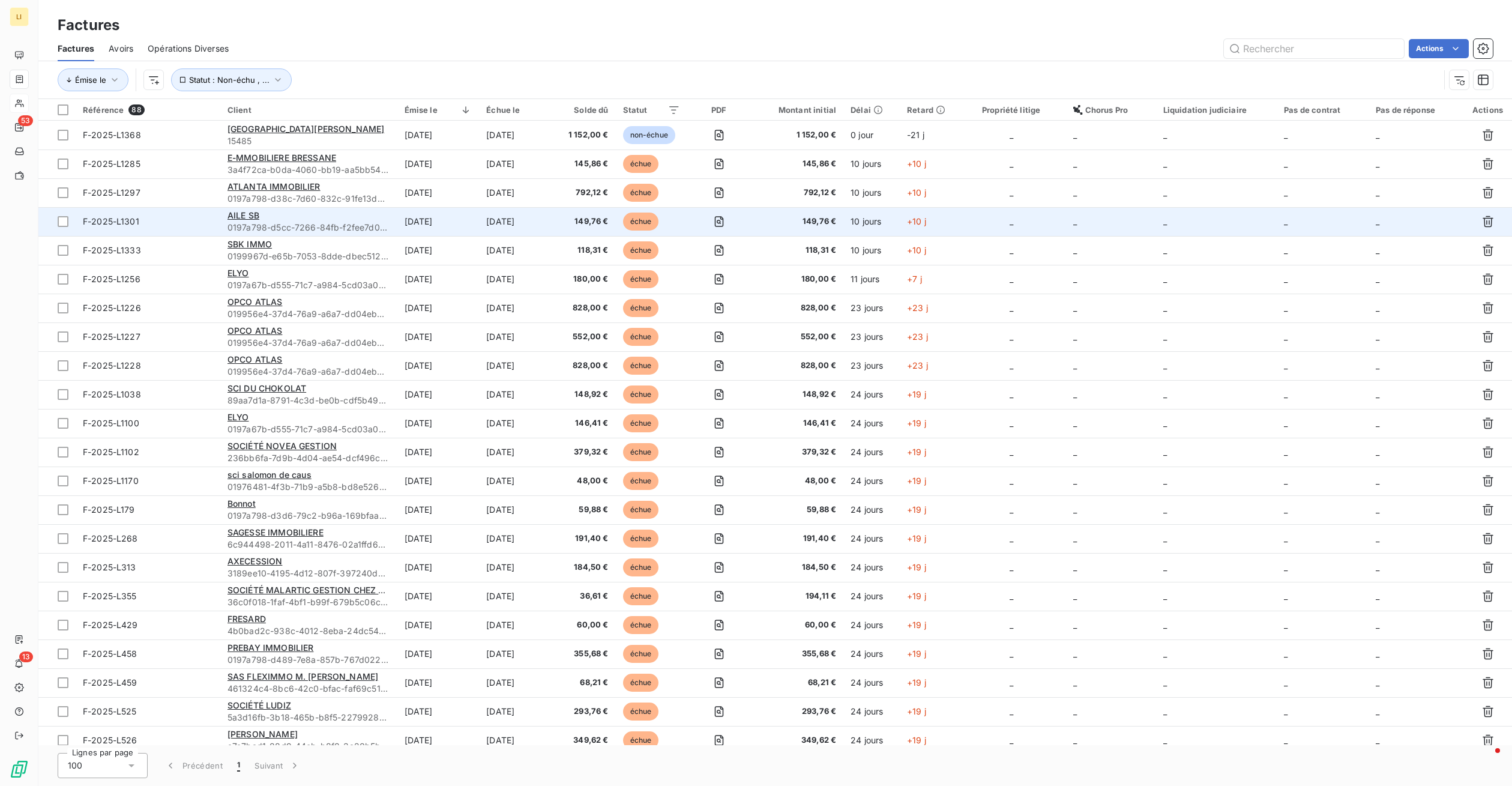
click at [487, 213] on td "[DATE]" at bounding box center [518, 221] width 77 height 28
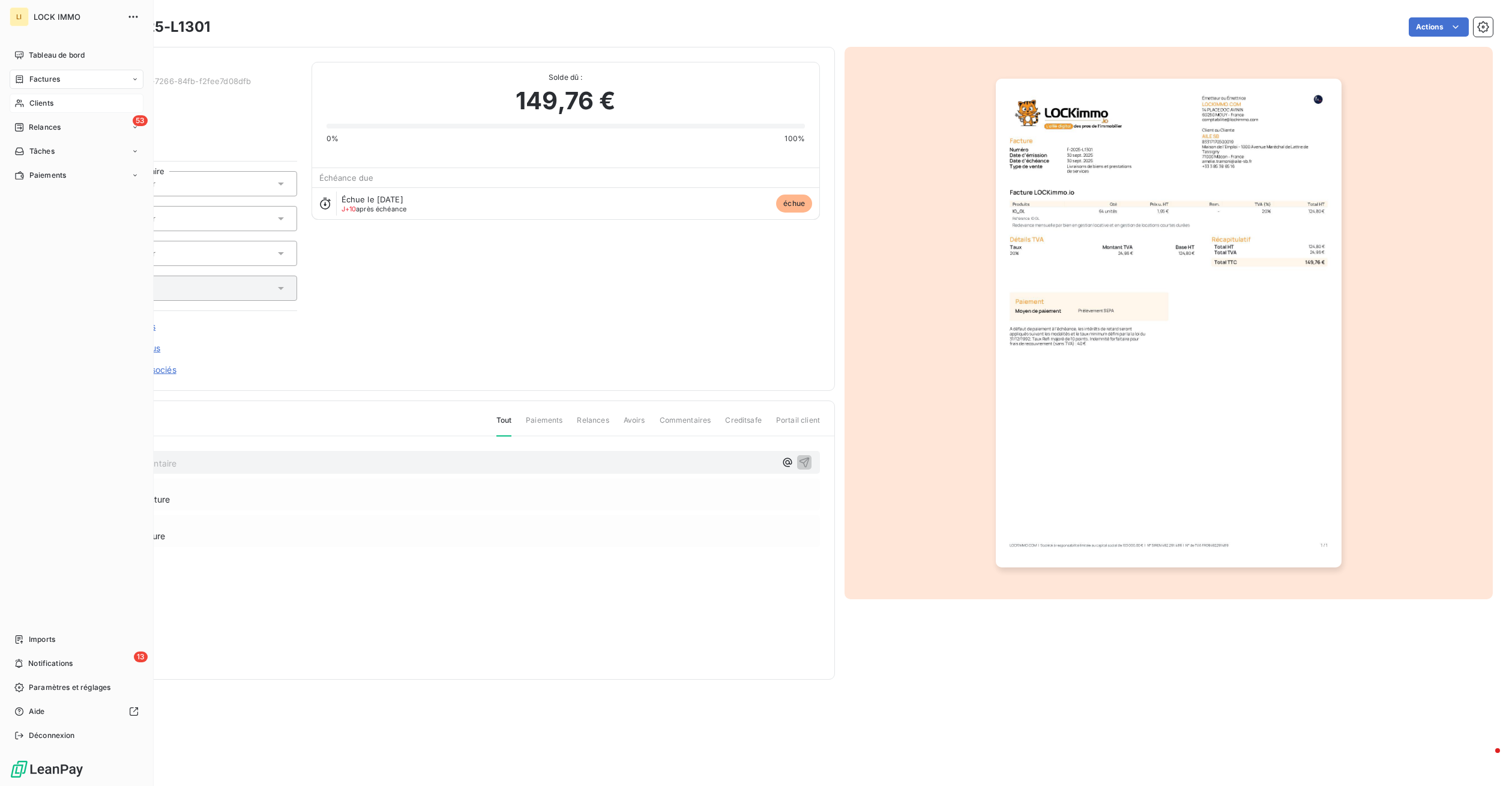
click at [39, 82] on span "Factures" at bounding box center [45, 79] width 31 height 11
click at [45, 180] on span "Clients" at bounding box center [41, 175] width 24 height 11
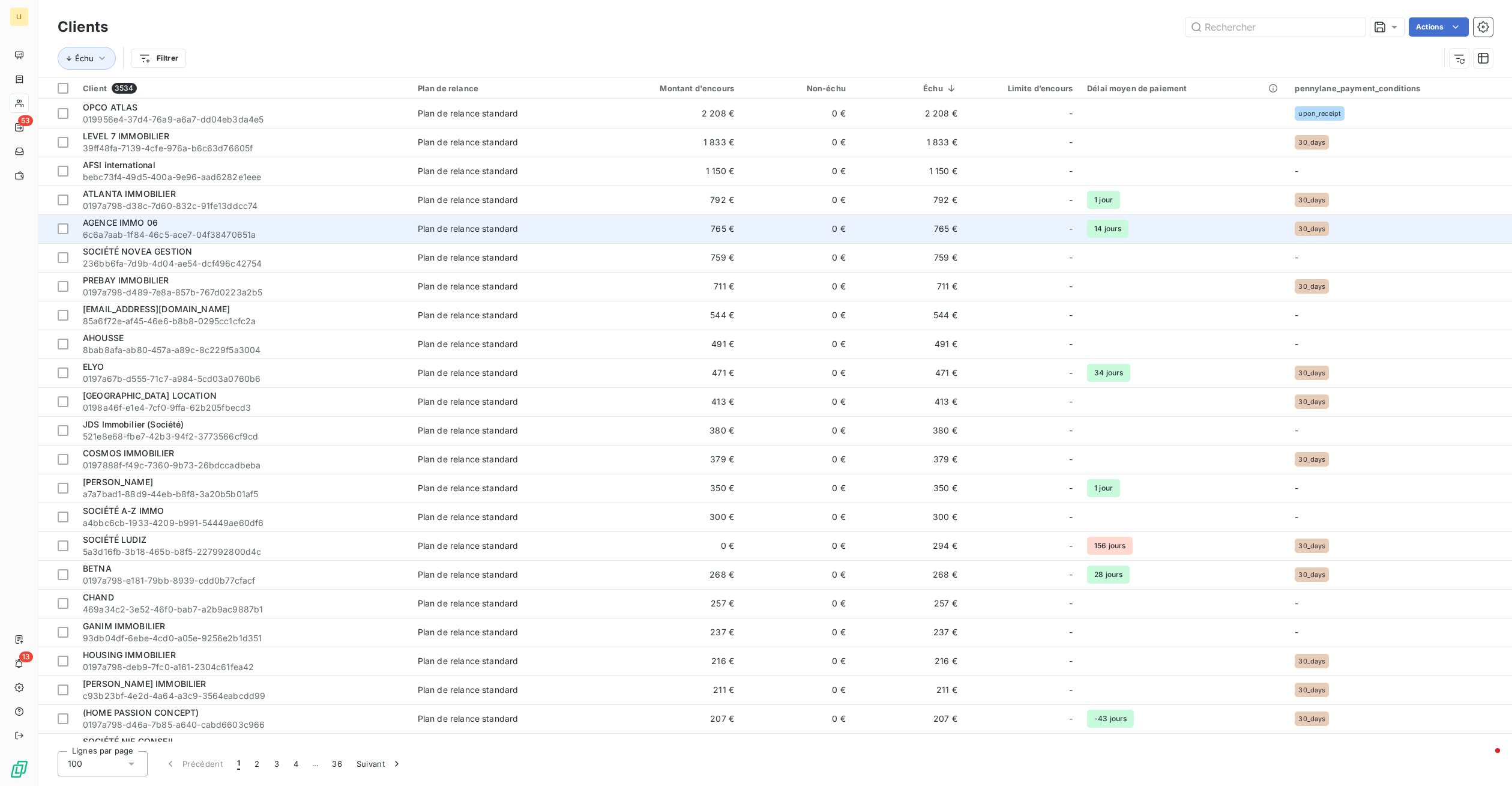
click at [167, 228] on div "AGENCE IMMO 06" at bounding box center [243, 223] width 321 height 12
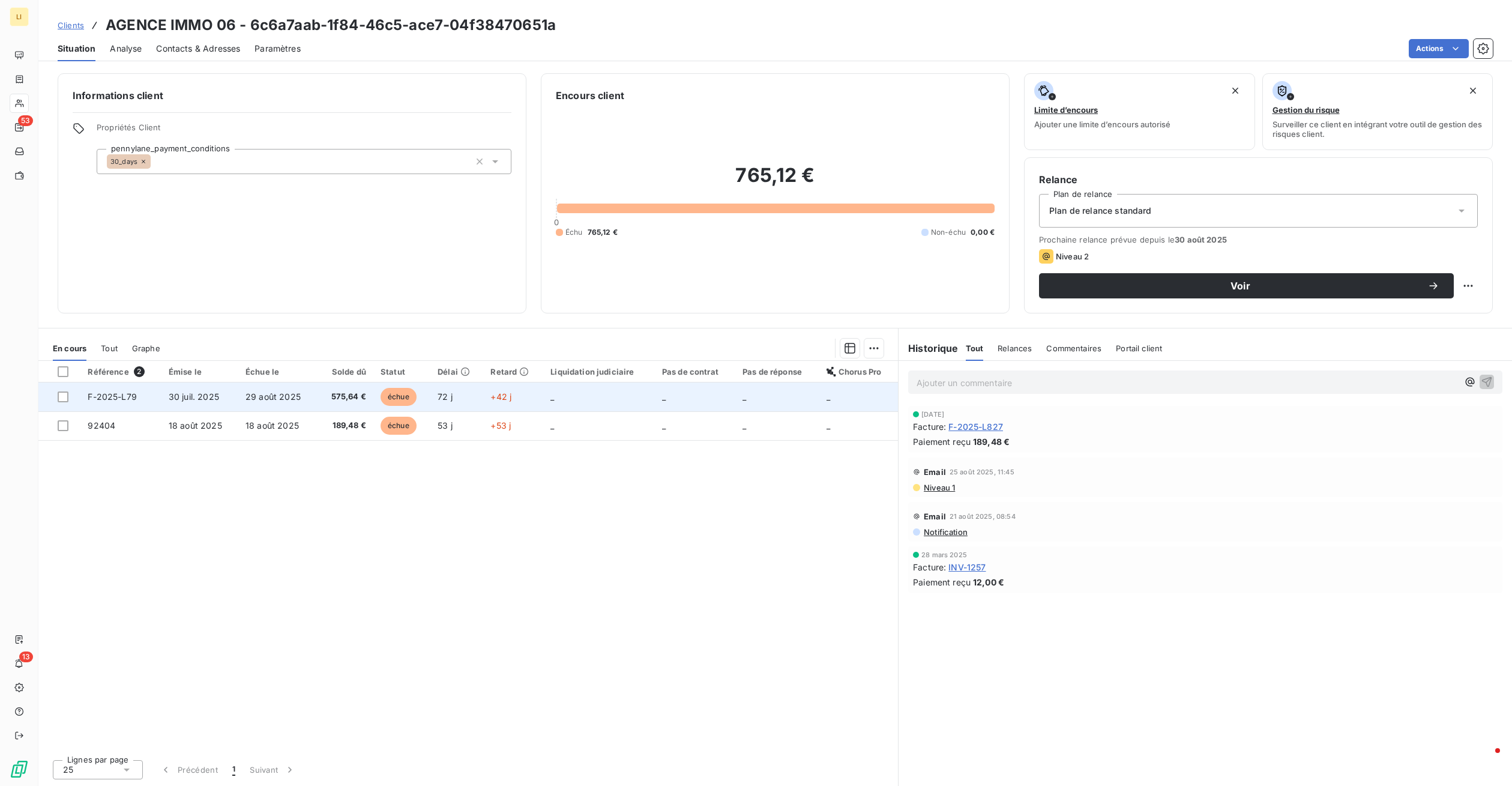
click at [293, 387] on td "29 août 2025" at bounding box center [278, 396] width 79 height 28
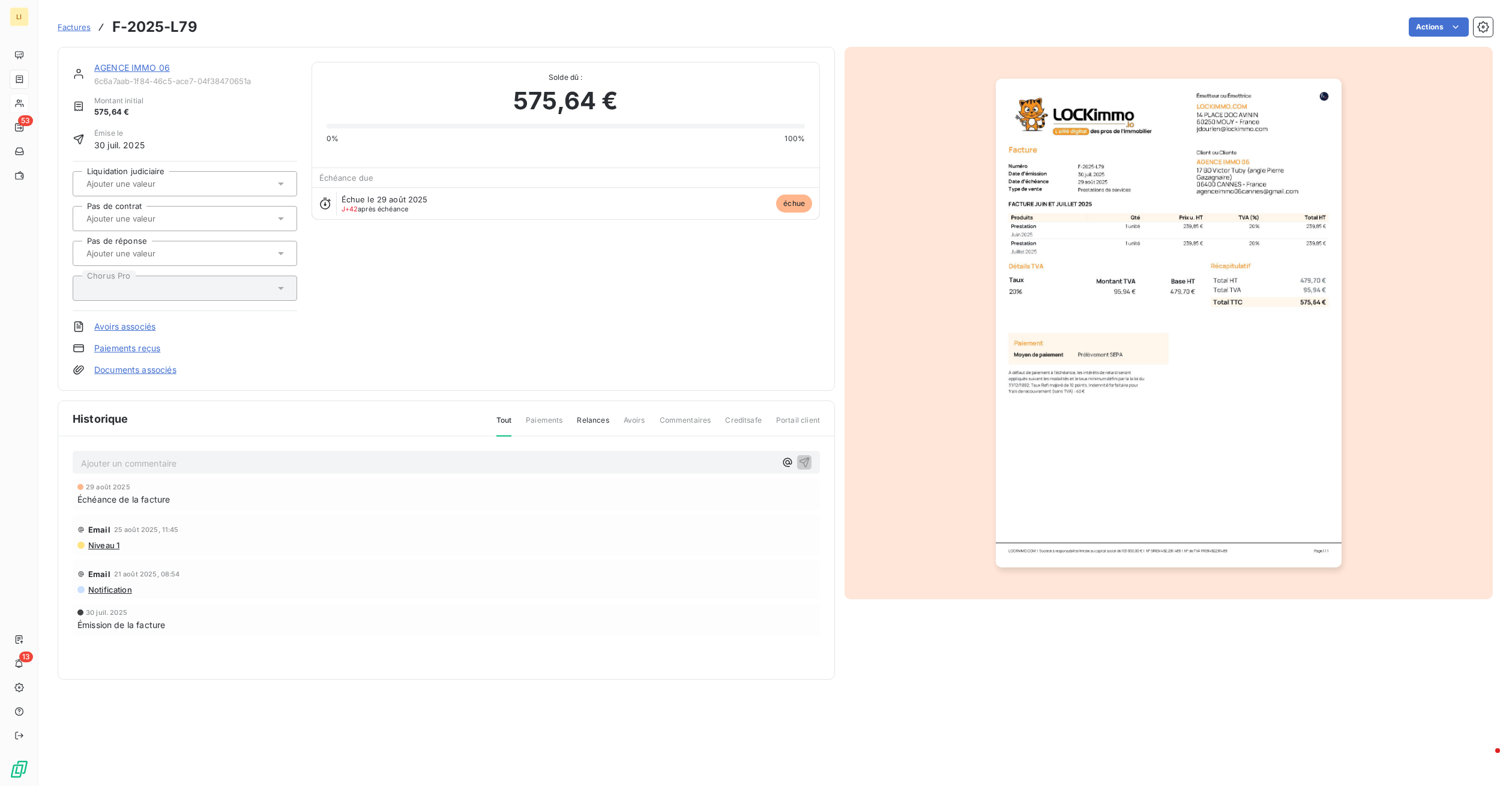
click at [80, 28] on span "Factures" at bounding box center [74, 26] width 33 height 9
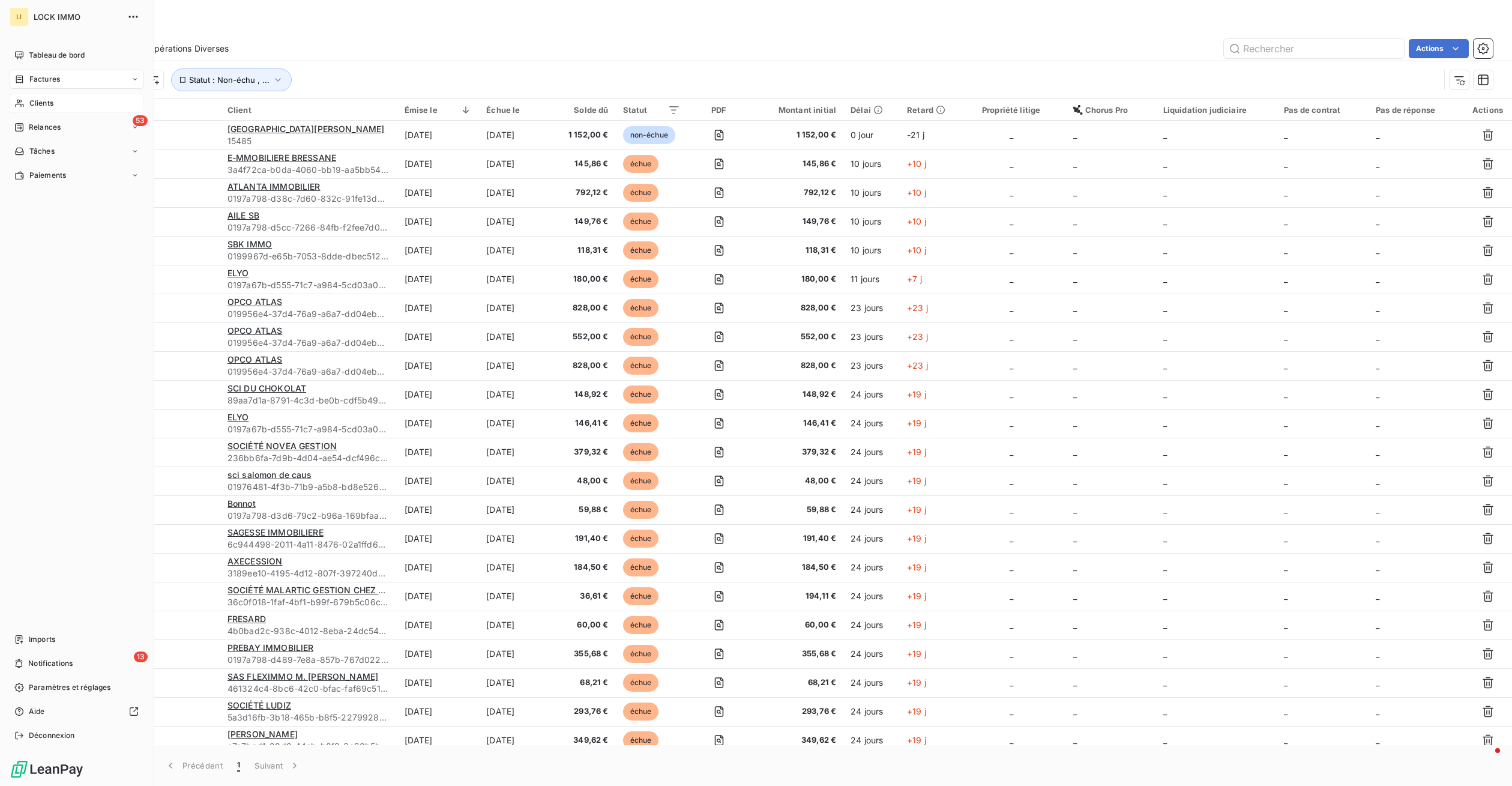
click at [31, 96] on div "Clients" at bounding box center [76, 103] width 134 height 19
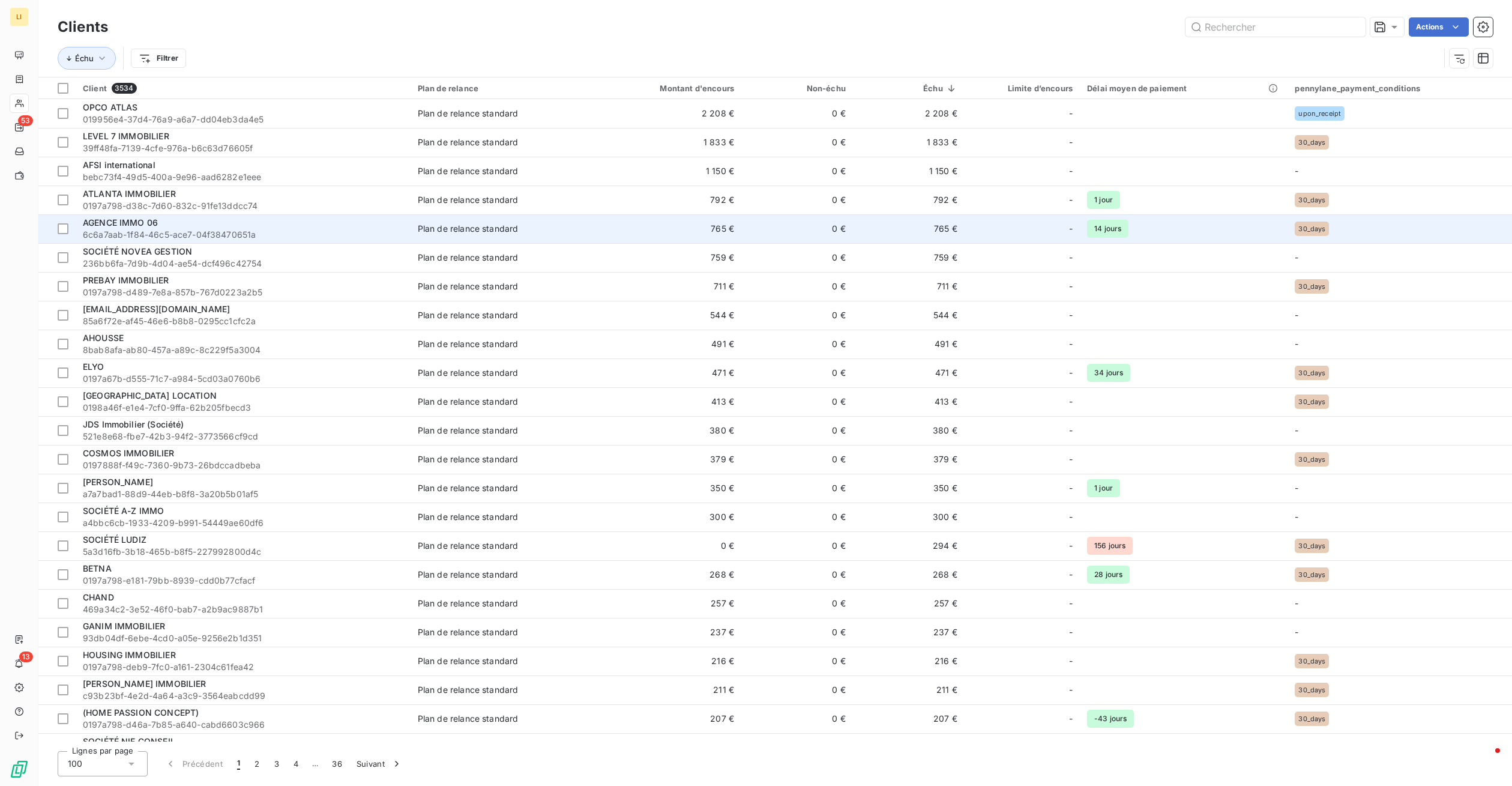
click at [159, 230] on span "6c6a7aab-1f84-46c5-ace7-04f38470651a" at bounding box center [243, 234] width 321 height 12
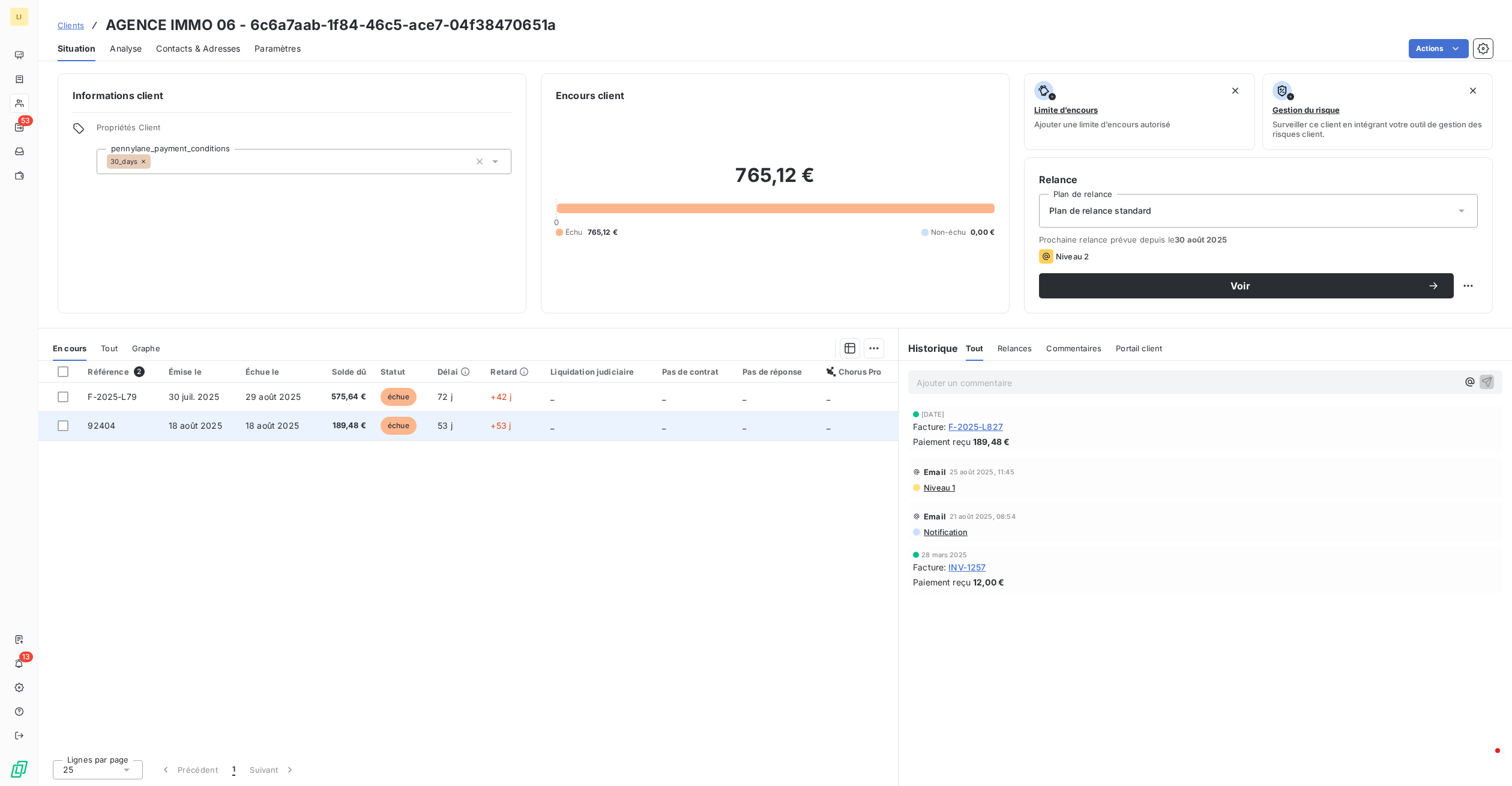
click at [240, 435] on td "18 août 2025" at bounding box center [278, 425] width 79 height 28
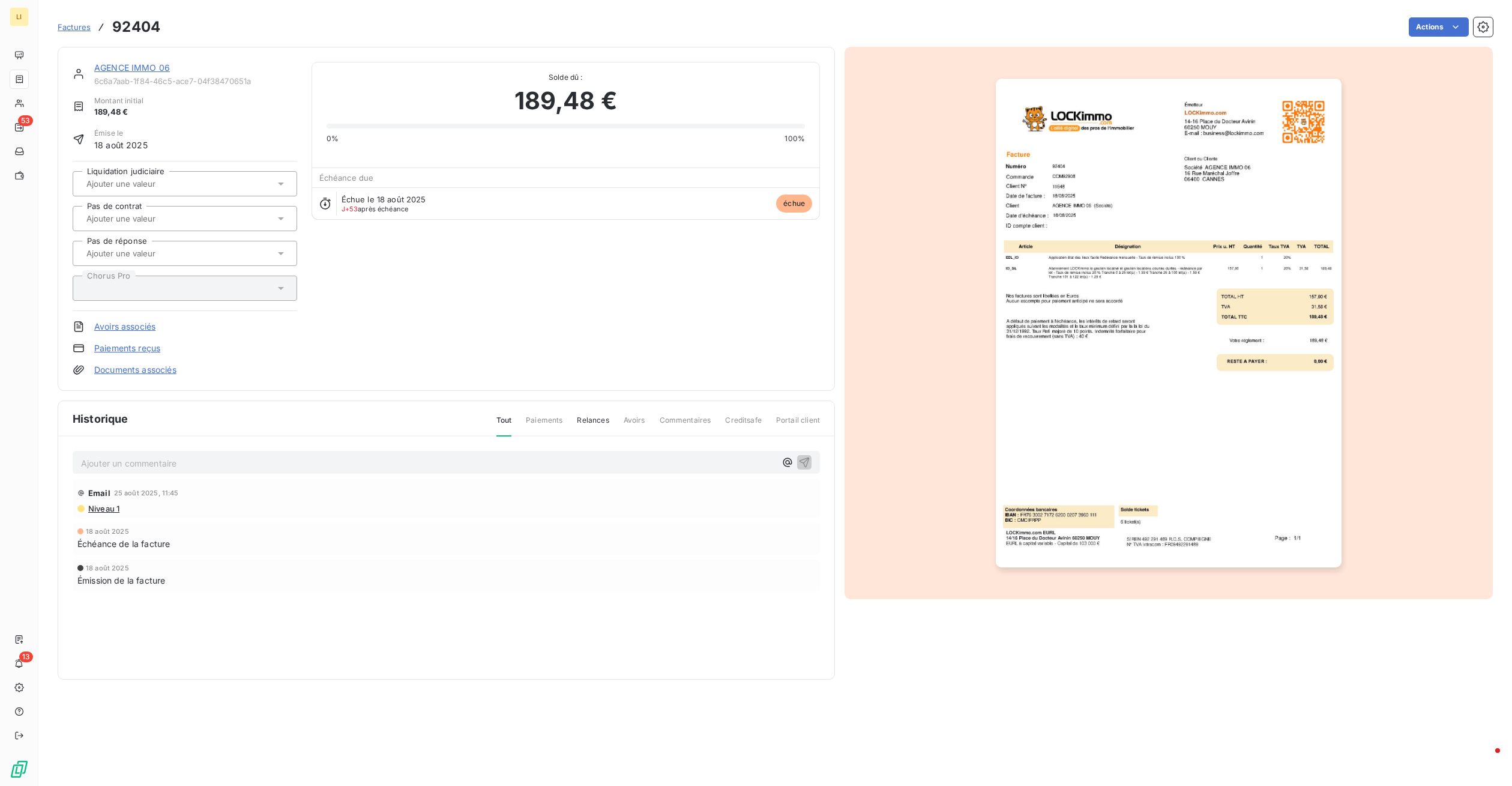
click at [76, 23] on span "Factures" at bounding box center [74, 26] width 33 height 9
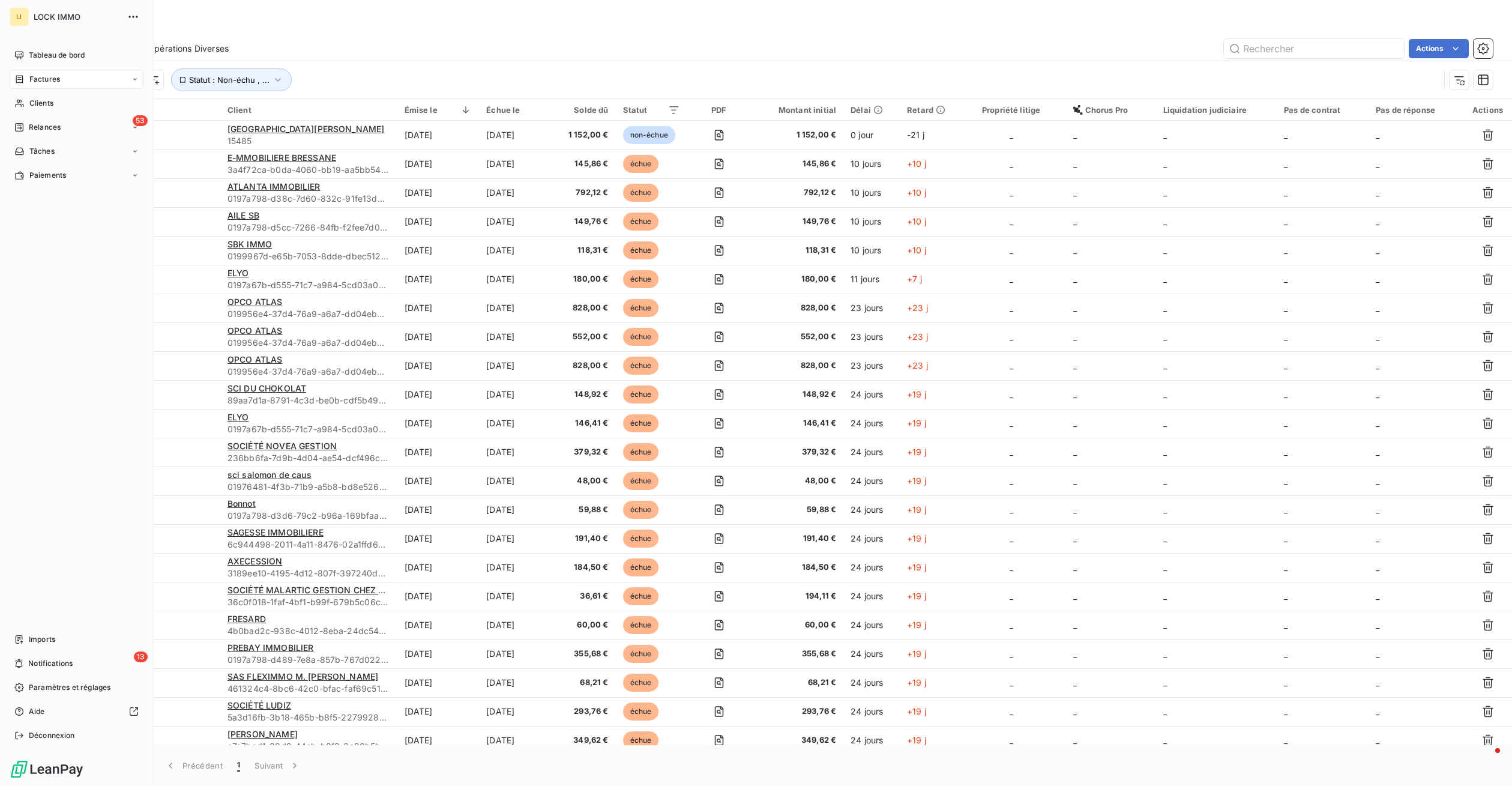
click at [28, 77] on div "Factures" at bounding box center [37, 79] width 45 height 11
click at [47, 170] on span "Clients" at bounding box center [41, 175] width 24 height 11
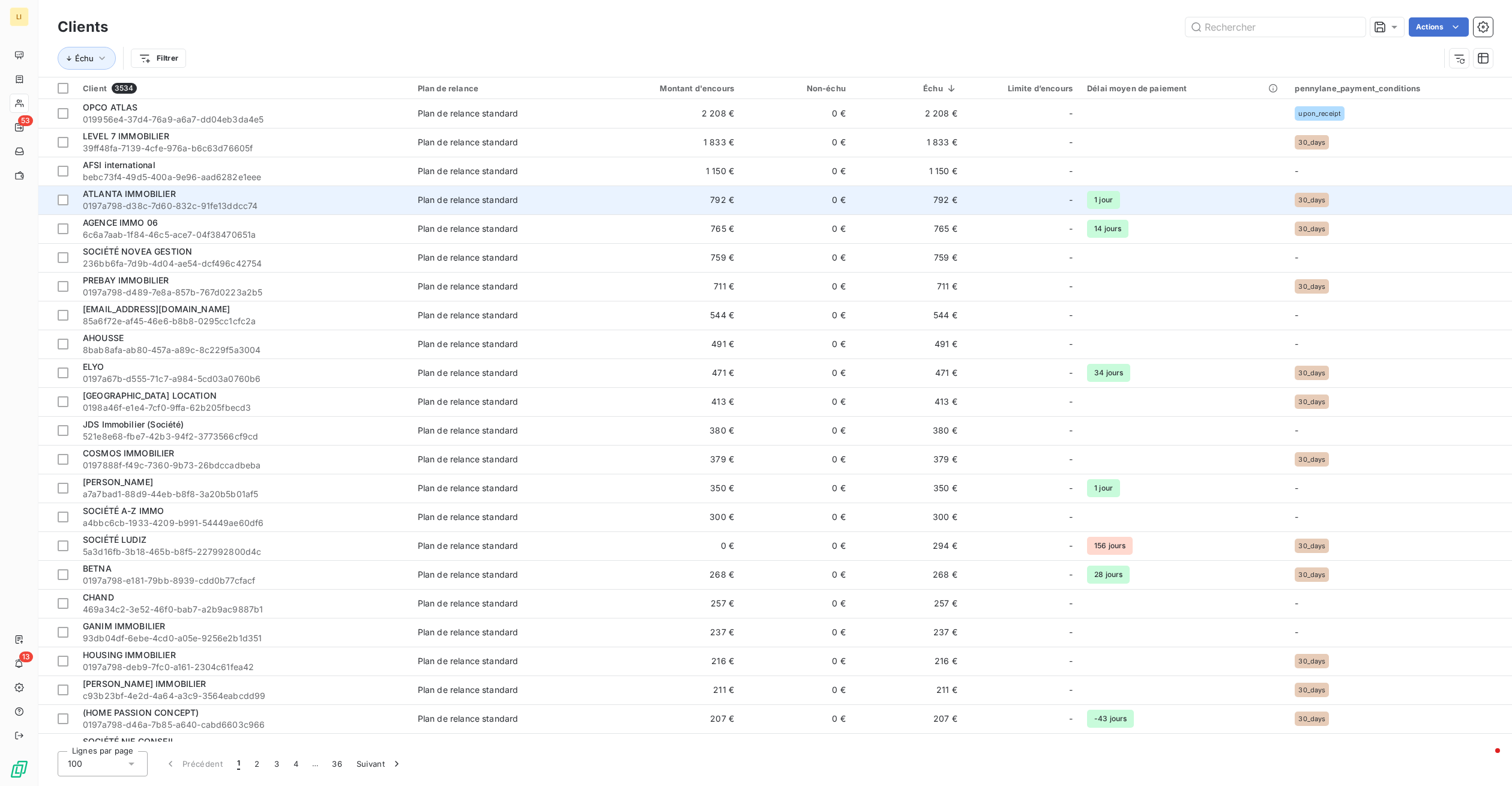
click at [154, 193] on span "ATLANTA IMMOBILIER" at bounding box center [129, 194] width 93 height 10
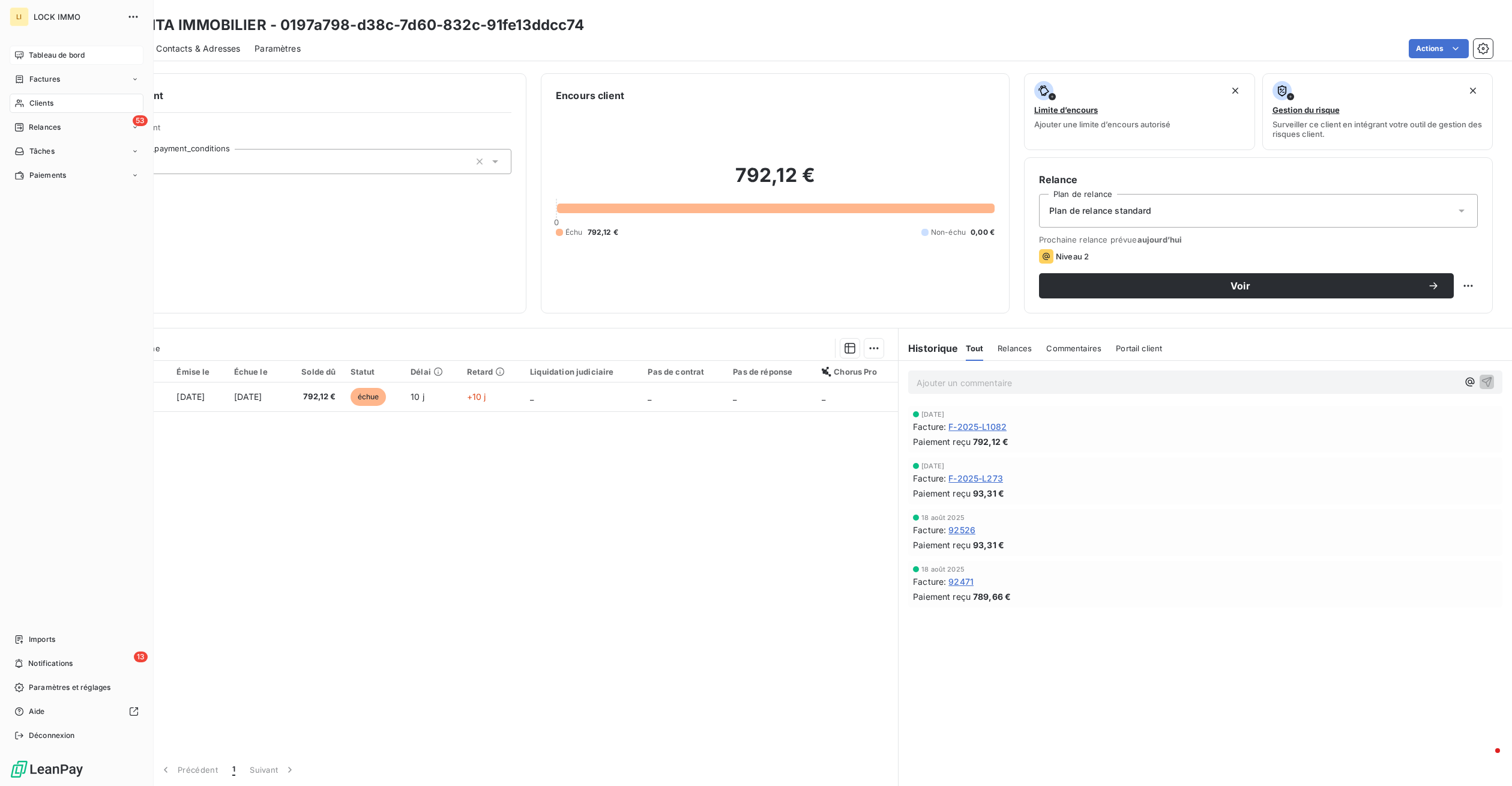
click at [45, 54] on span "Tableau de bord" at bounding box center [56, 55] width 56 height 11
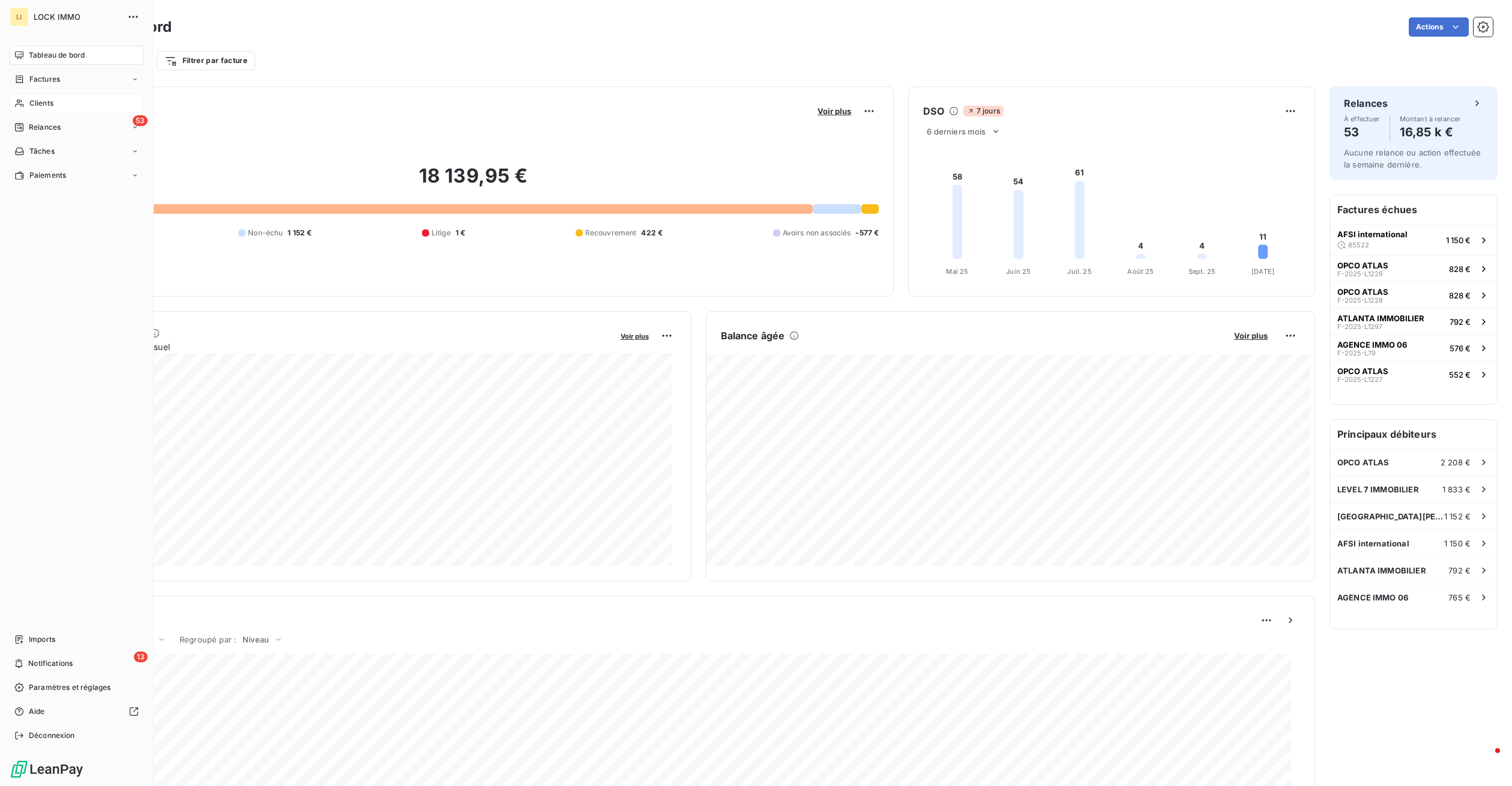
click at [45, 54] on span "Tableau de bord" at bounding box center [56, 55] width 56 height 11
click at [34, 96] on div "Clients" at bounding box center [76, 103] width 134 height 19
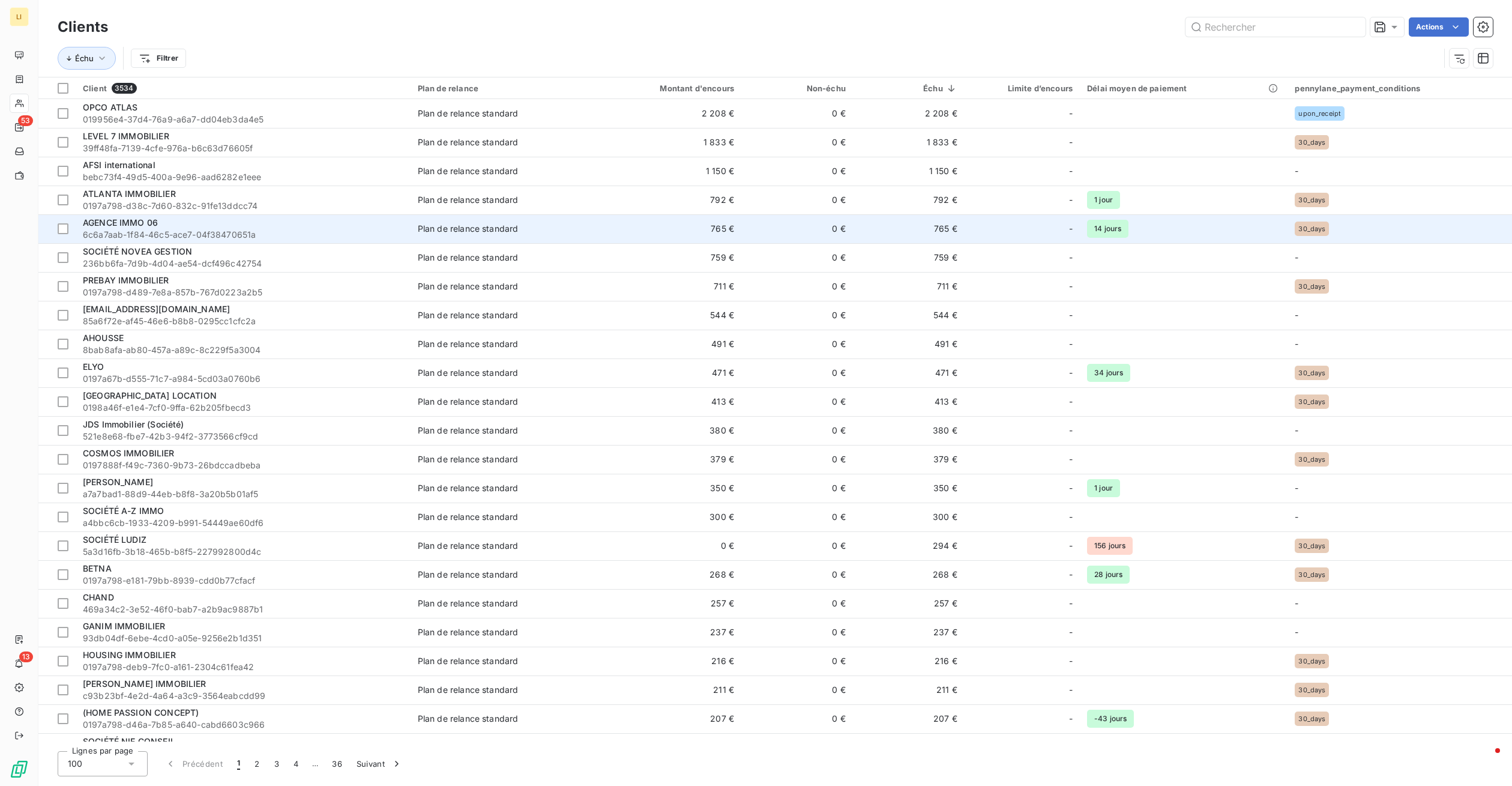
click at [156, 232] on span "6c6a7aab-1f84-46c5-ace7-04f38470651a" at bounding box center [243, 234] width 321 height 12
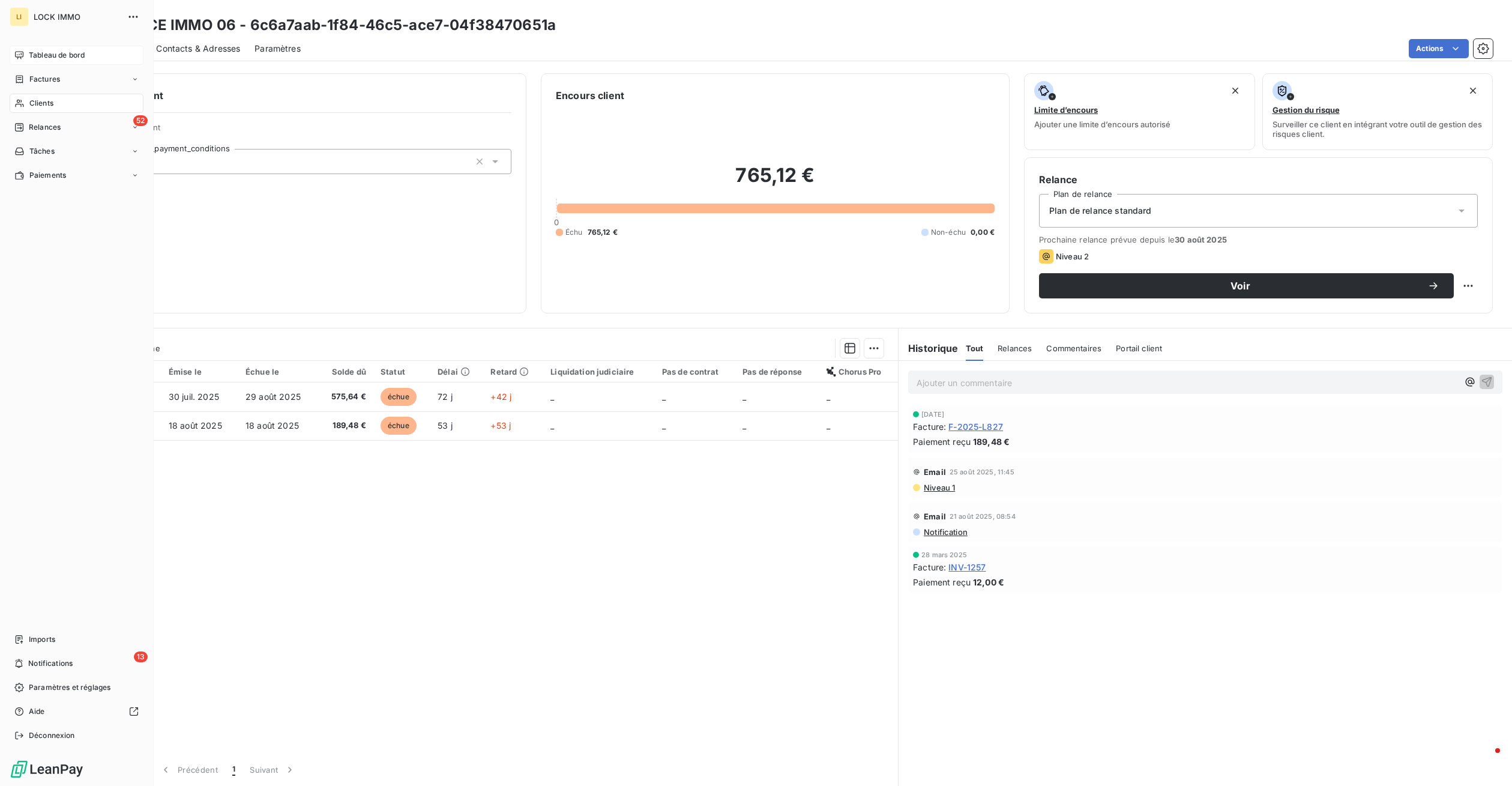
click at [22, 53] on icon at bounding box center [19, 55] width 9 height 9
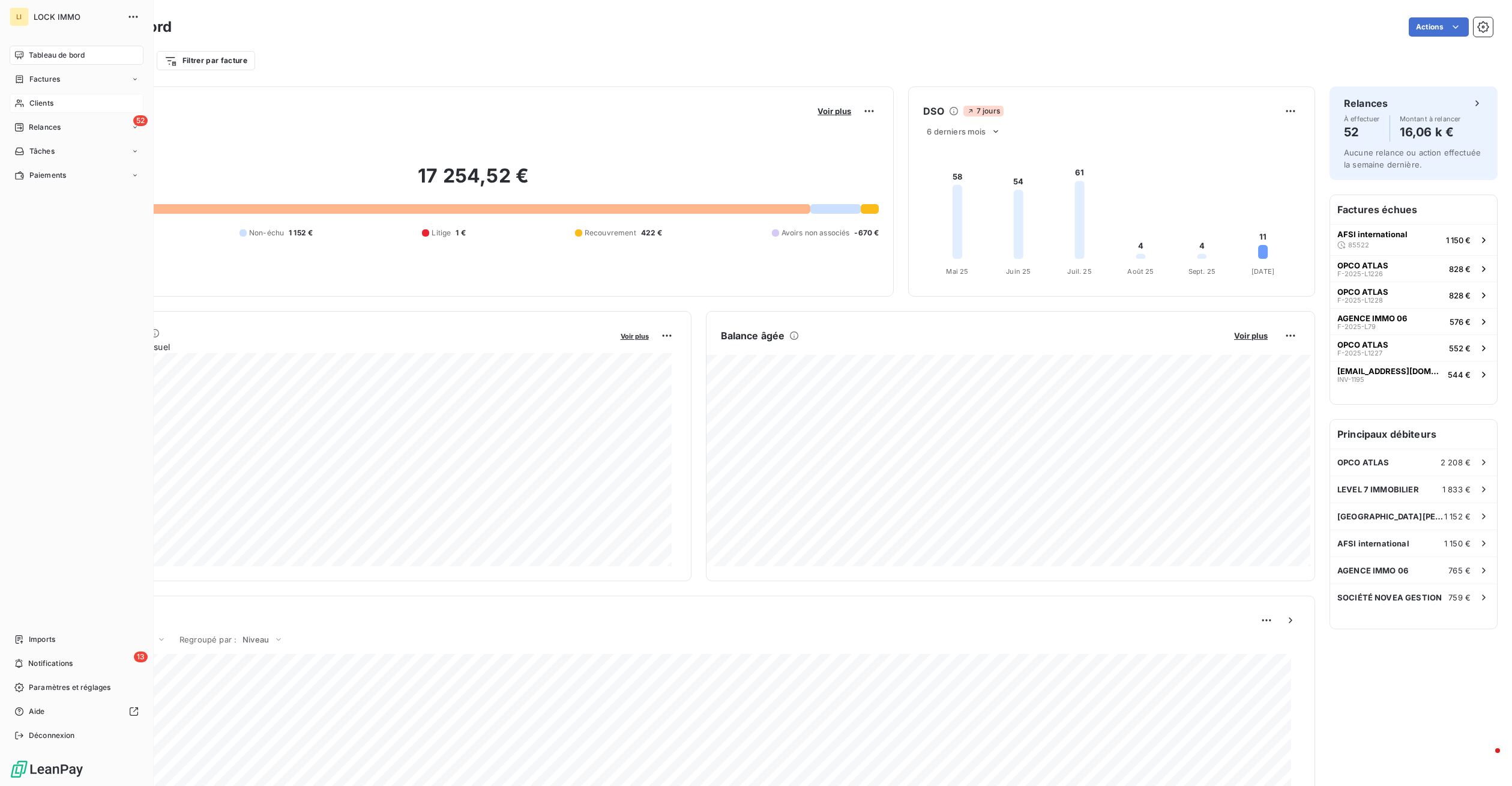
click at [50, 99] on span "Clients" at bounding box center [41, 103] width 24 height 11
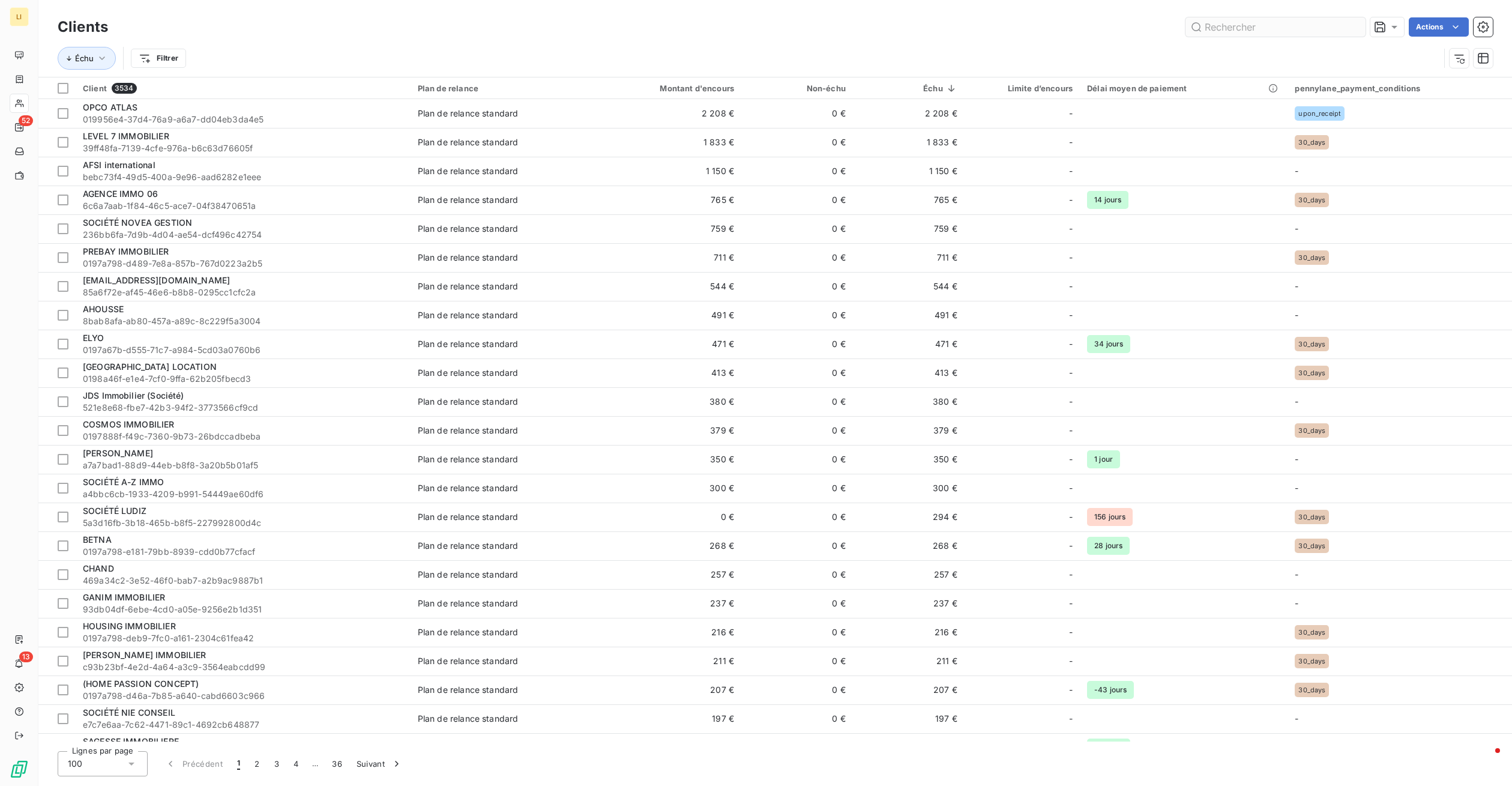
click at [1256, 21] on input "text" at bounding box center [1275, 27] width 180 height 19
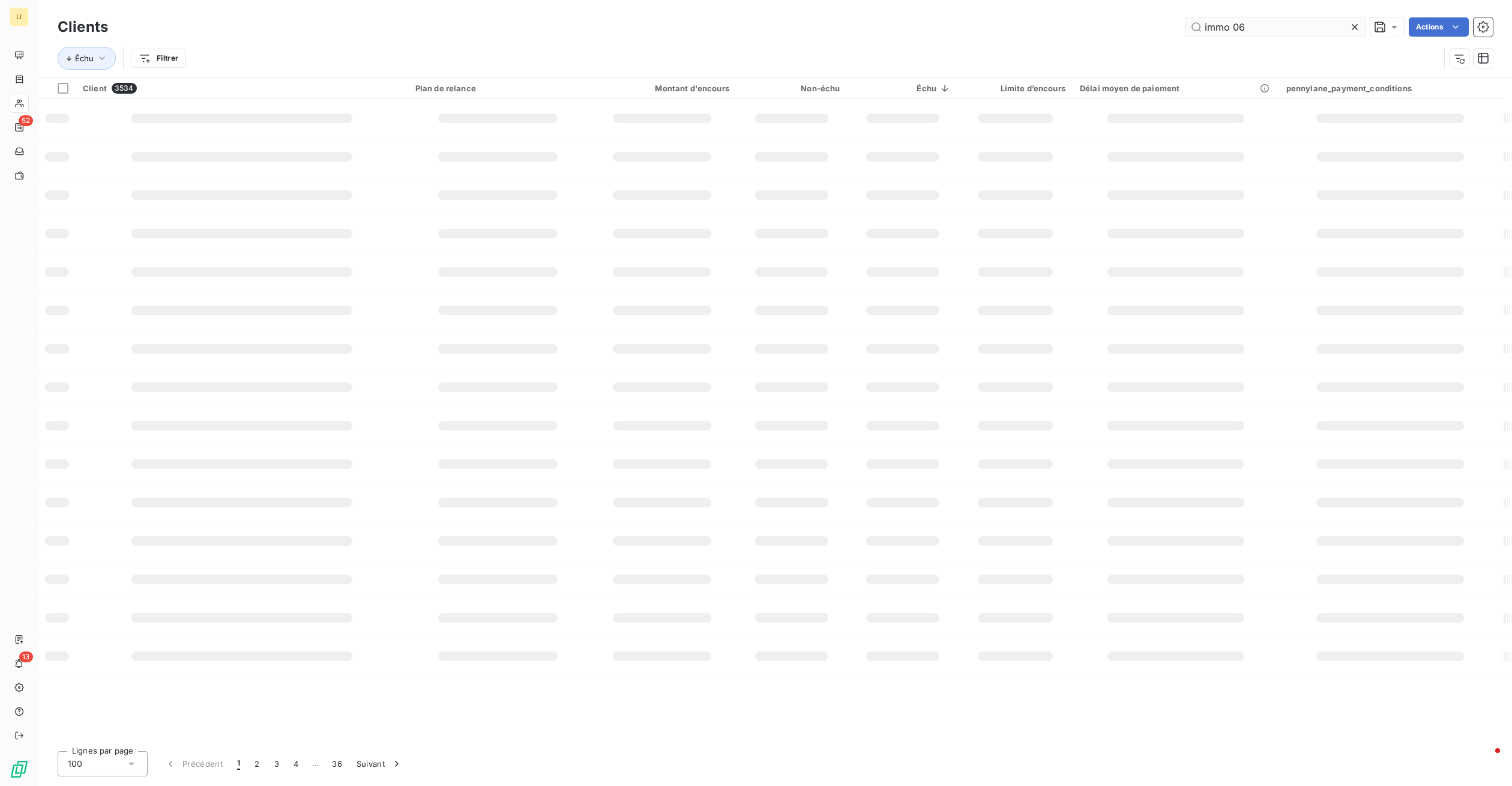
type input "immo 06"
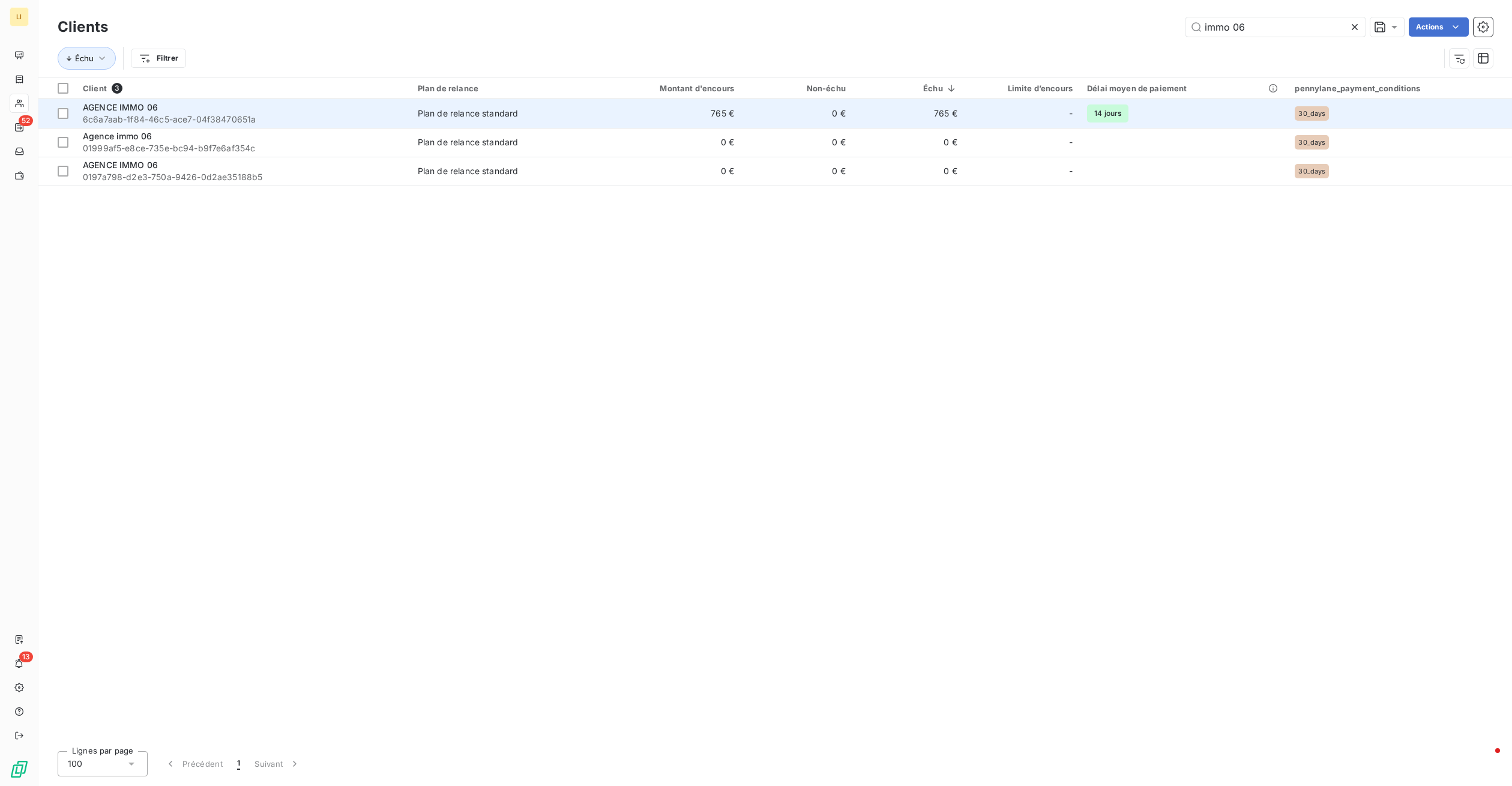
click at [475, 116] on div "Plan de relance standard" at bounding box center [468, 113] width 101 height 12
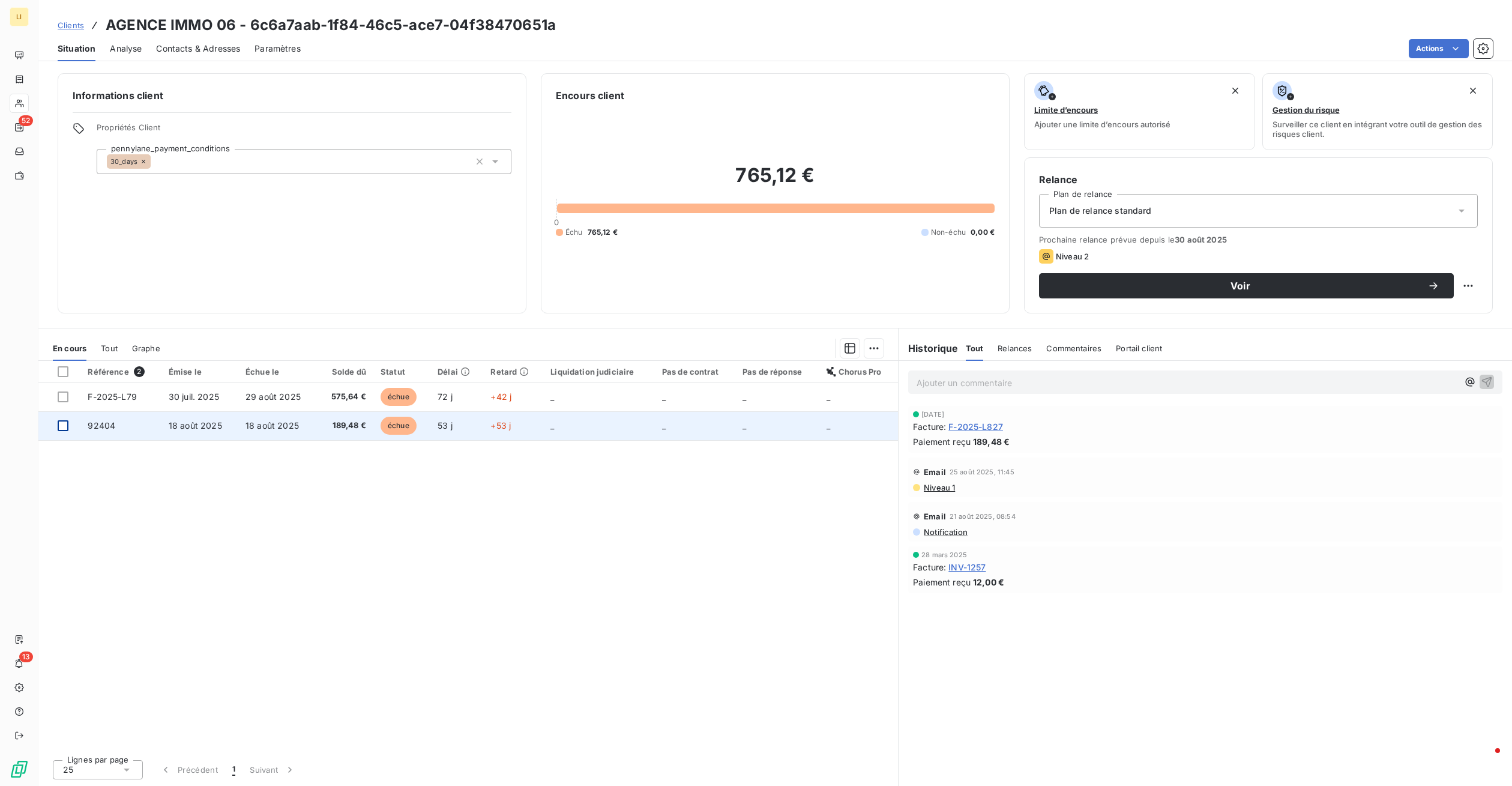
click at [60, 427] on div at bounding box center [63, 425] width 11 height 11
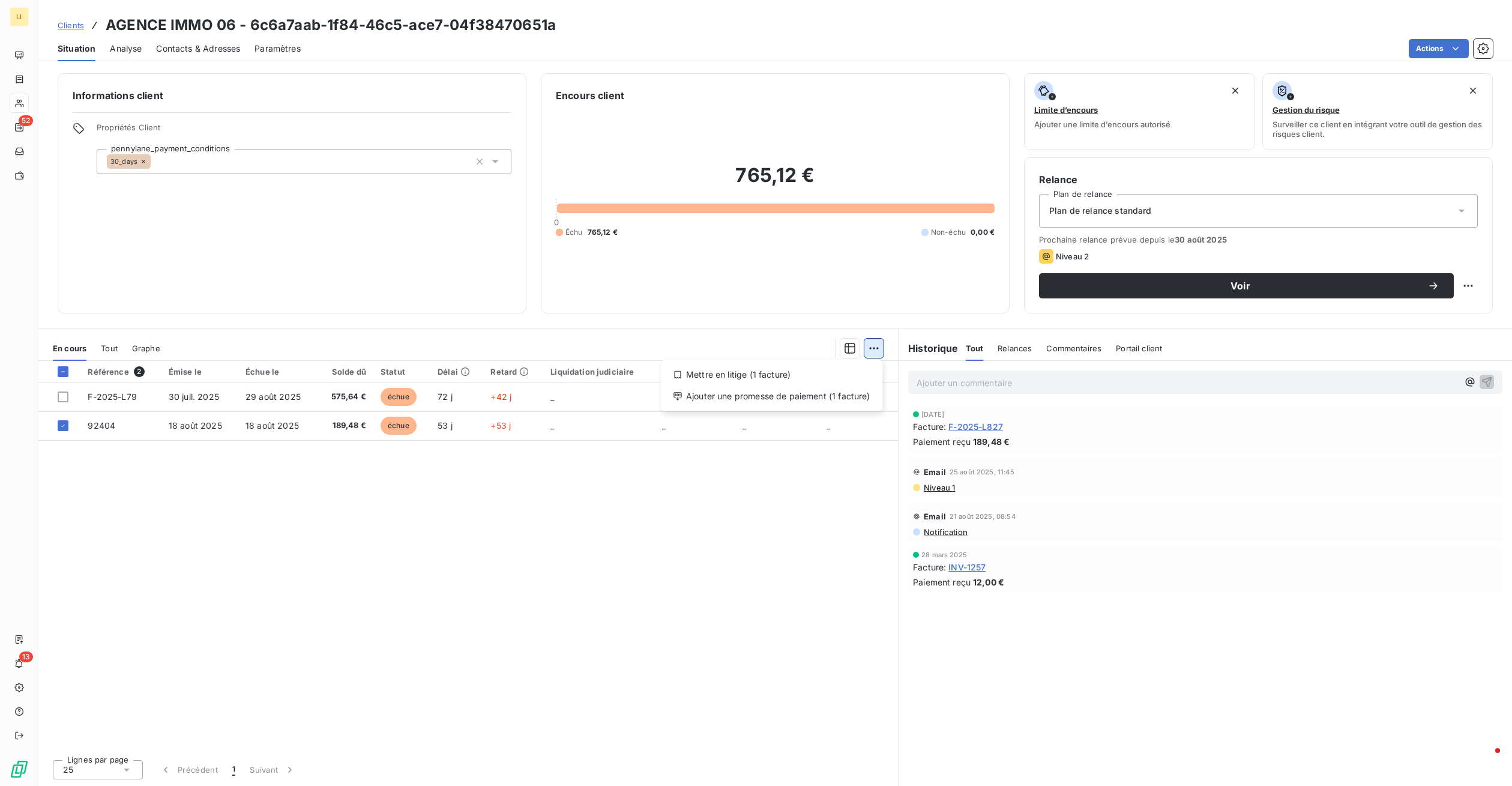
click at [876, 346] on html "LI 52 13 Clients AGENCE IMMO 06 - 6c6a7aab-1f84-46c5-ace7-04f38470651a Situatio…" at bounding box center [756, 393] width 1512 height 786
click at [695, 481] on html "LI 52 13 Clients AGENCE IMMO 06 - 6c6a7aab-1f84-46c5-ace7-04f38470651a Situatio…" at bounding box center [756, 393] width 1512 height 786
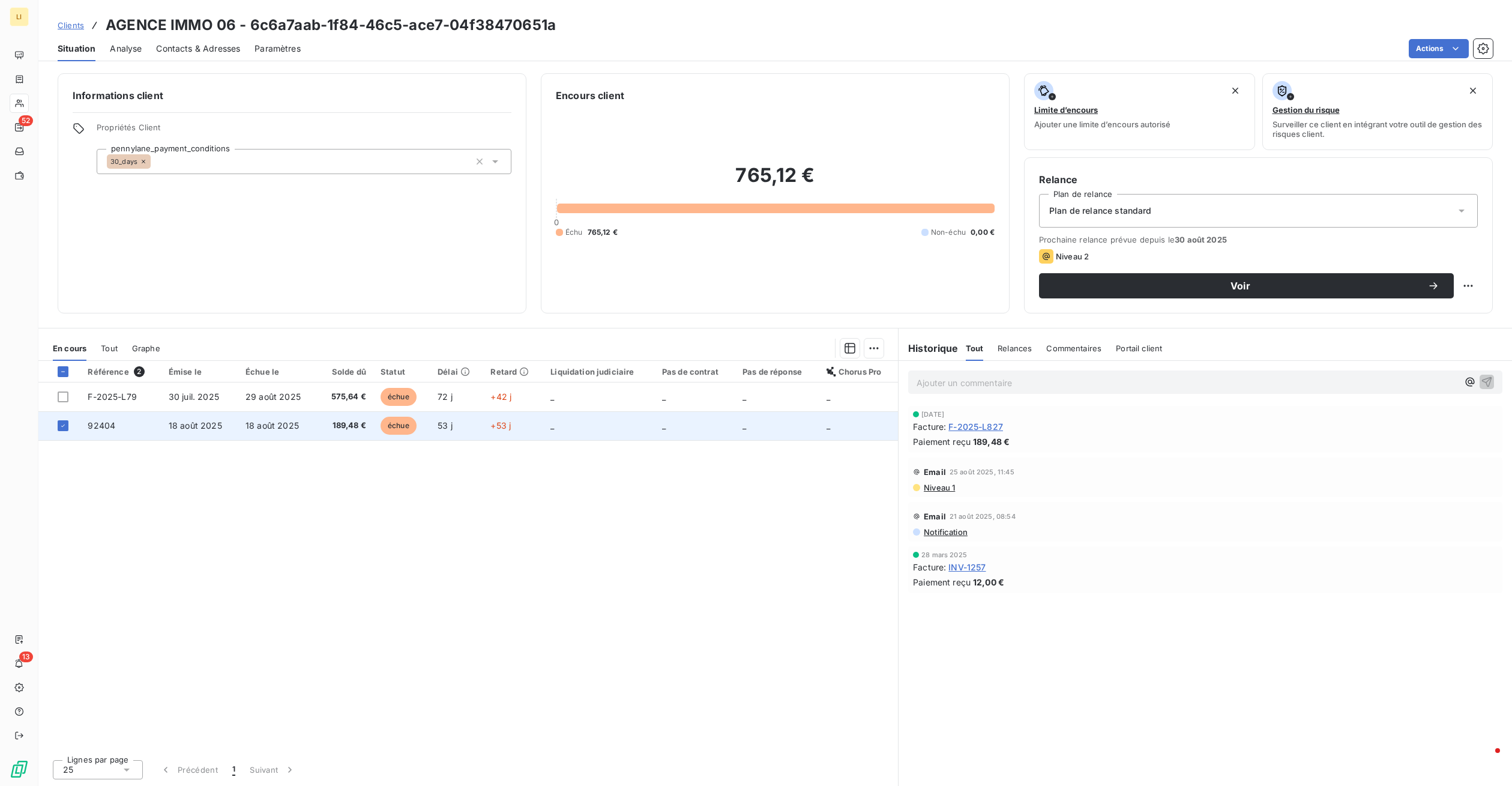
click at [285, 417] on td "18 août 2025" at bounding box center [278, 425] width 79 height 28
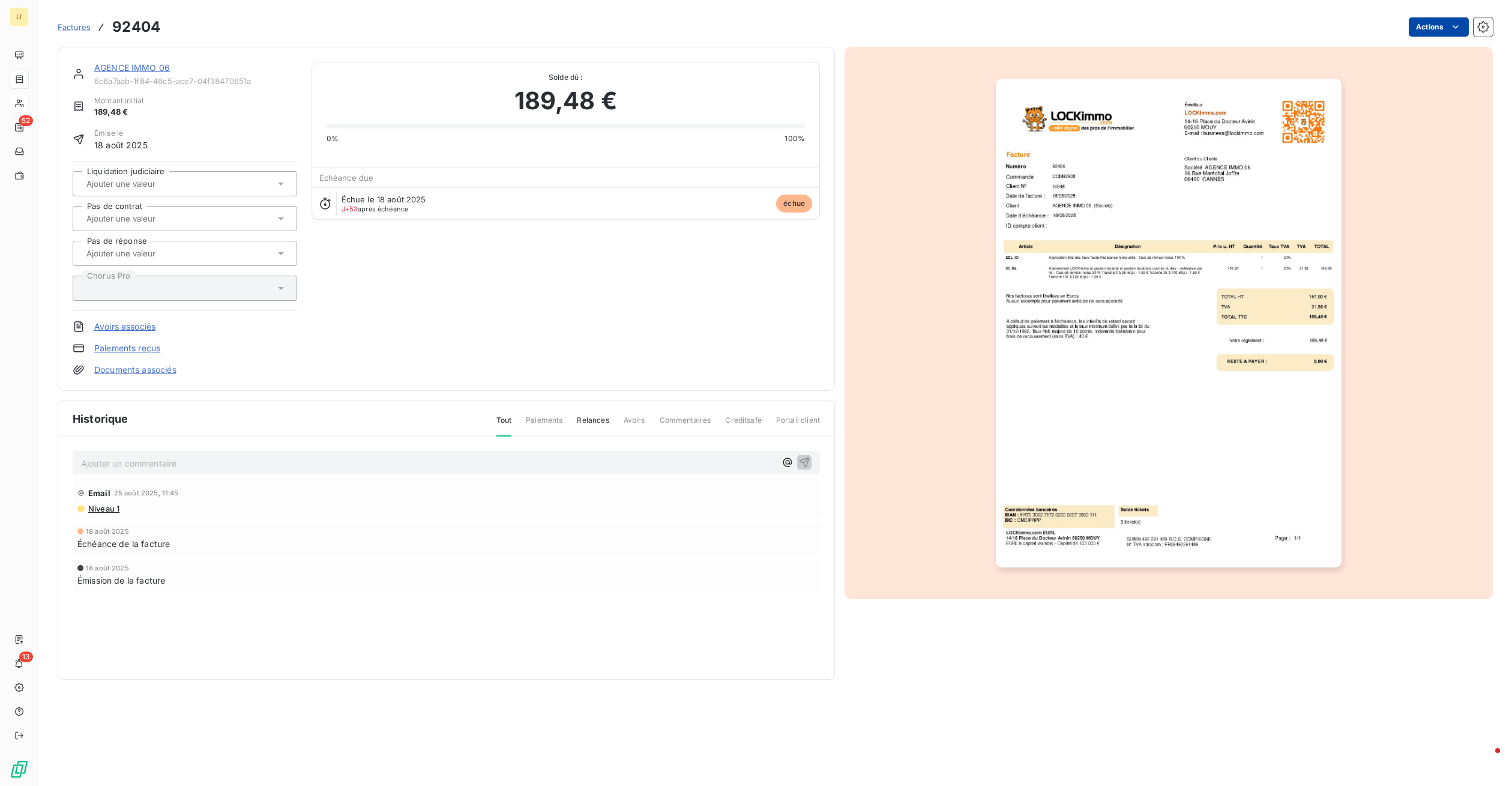
click at [1462, 28] on html "LI 52 13 Factures 92404 Actions AGENCE IMMO 06 6c6a7aab-1f84-46c5-ace7-04f38470…" at bounding box center [756, 393] width 1512 height 786
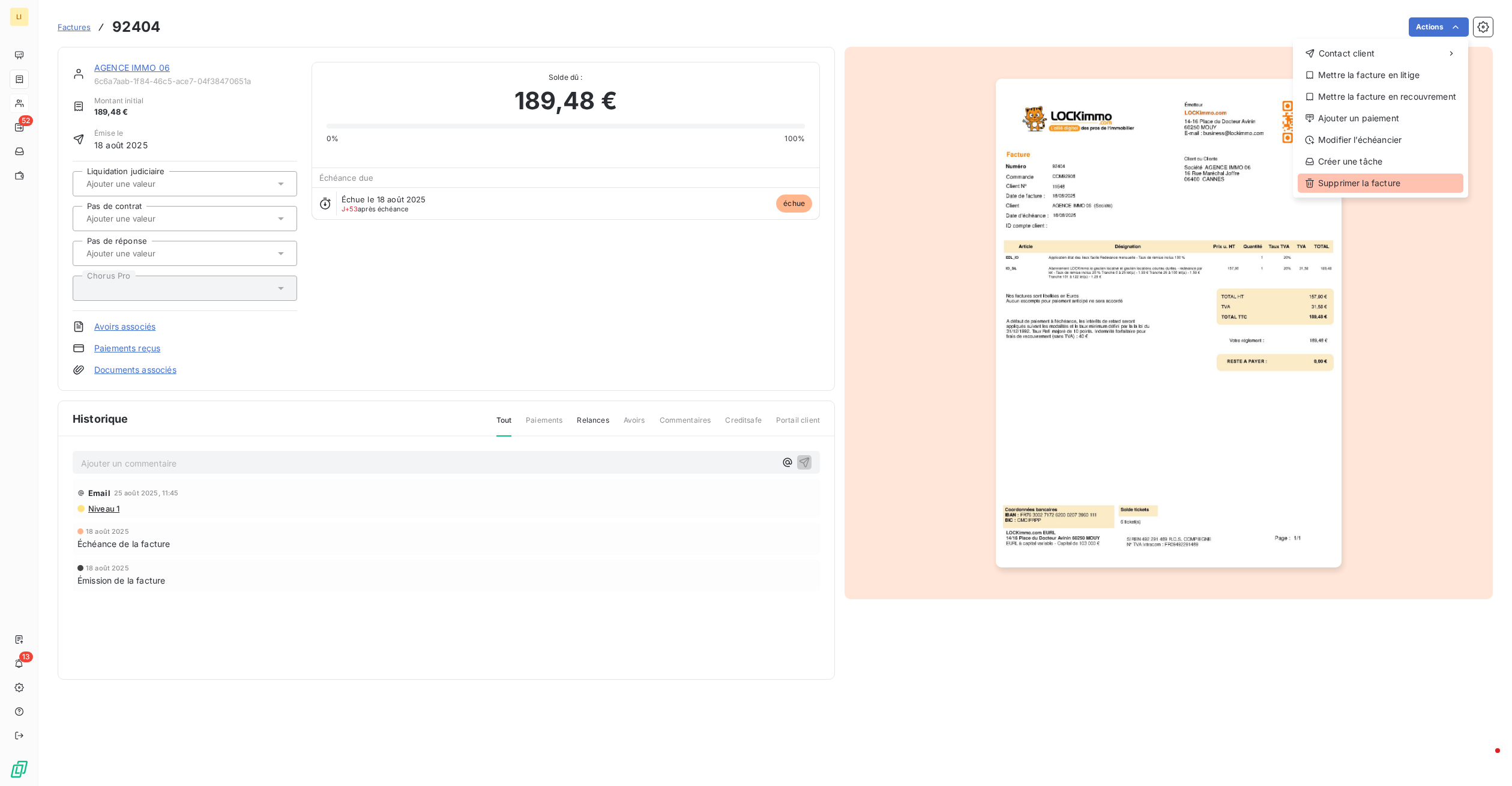
click at [1359, 182] on div "Supprimer la facture" at bounding box center [1381, 183] width 166 height 19
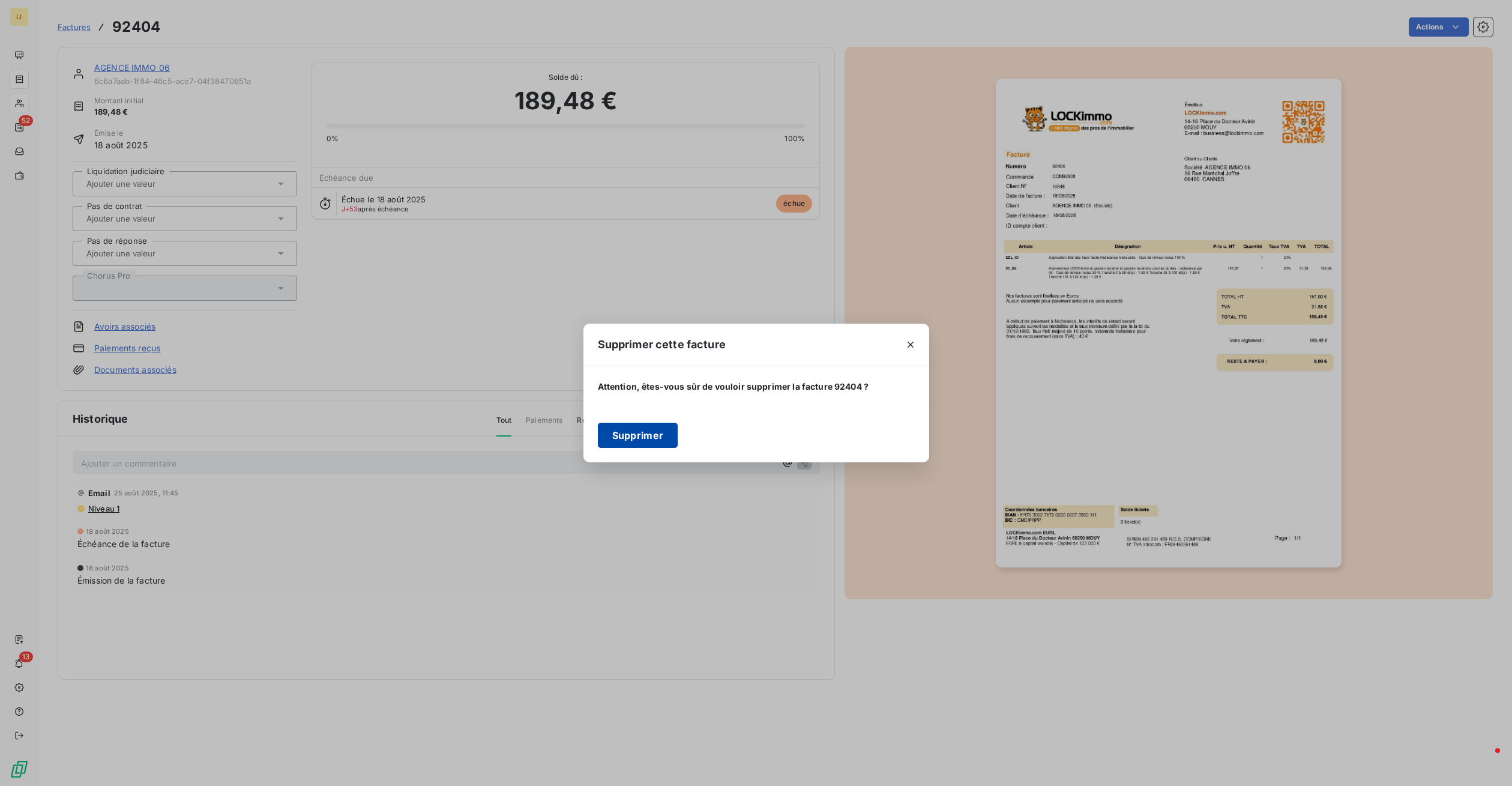
click at [652, 436] on button "Supprimer" at bounding box center [638, 435] width 80 height 26
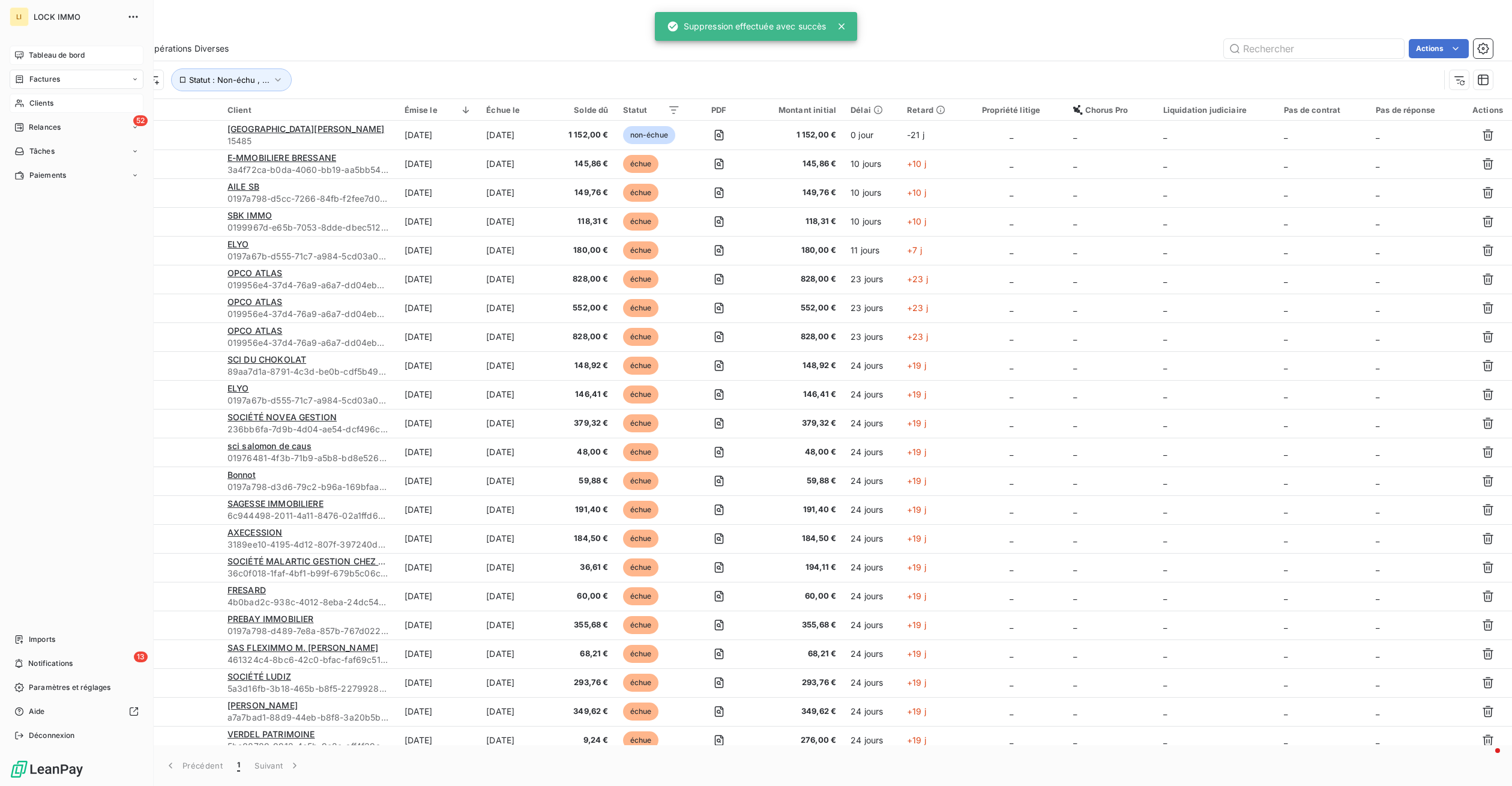
click at [44, 53] on span "Tableau de bord" at bounding box center [56, 55] width 56 height 11
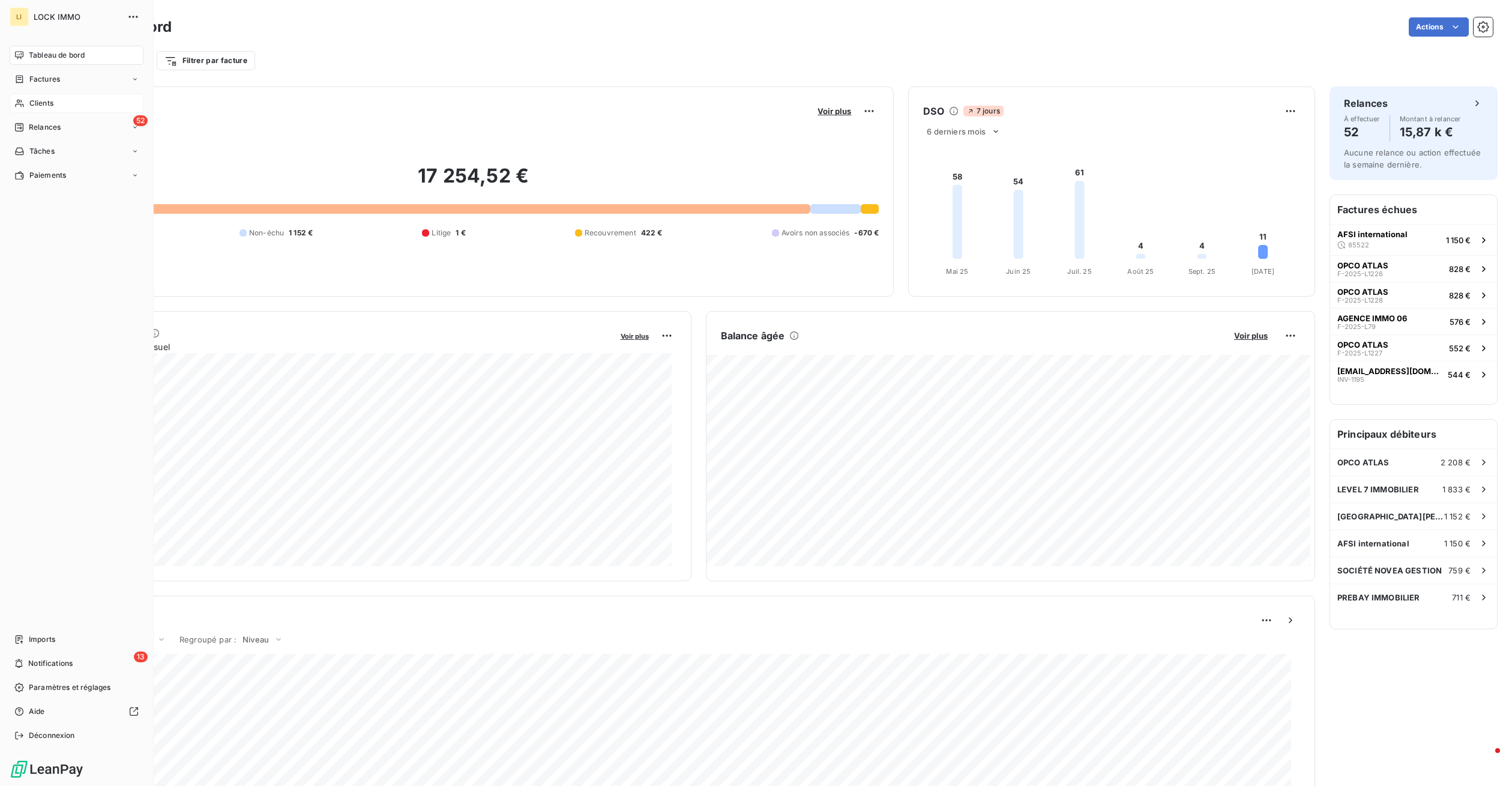
click at [45, 102] on span "Clients" at bounding box center [41, 103] width 24 height 11
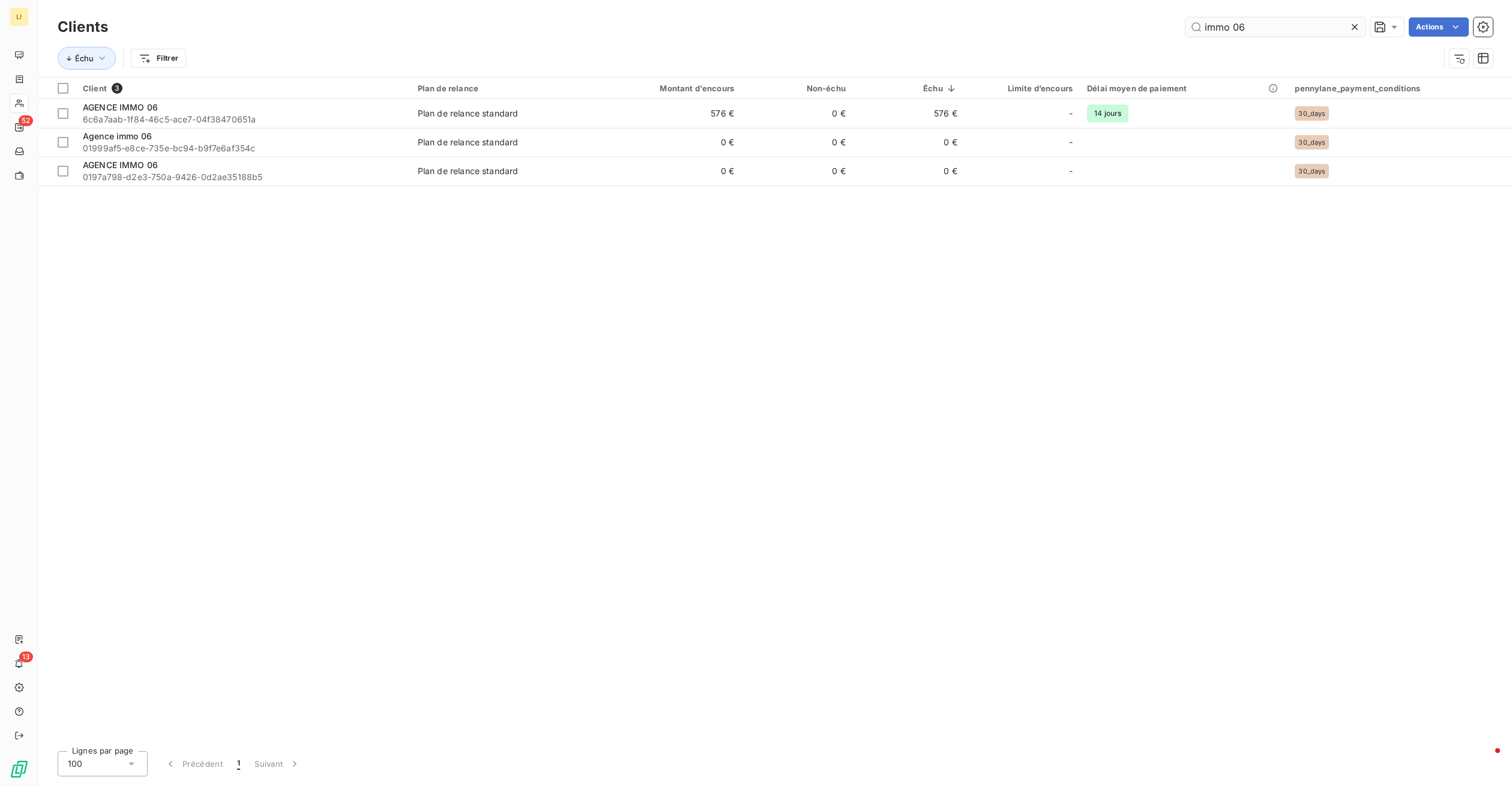
click at [1315, 23] on input "immo 06" at bounding box center [1275, 27] width 180 height 19
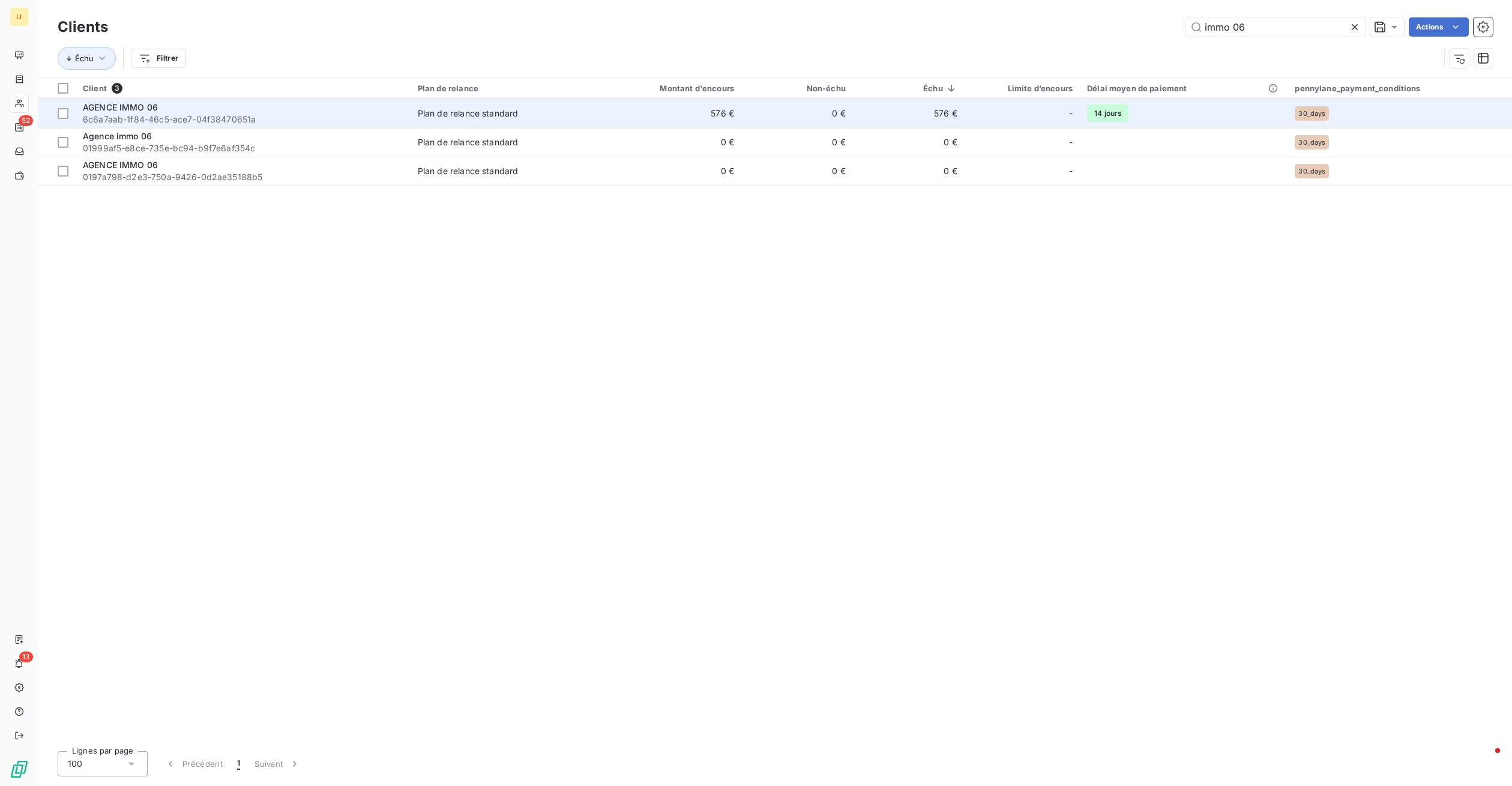
click at [173, 112] on div "AGENCE IMMO 06" at bounding box center [243, 107] width 321 height 12
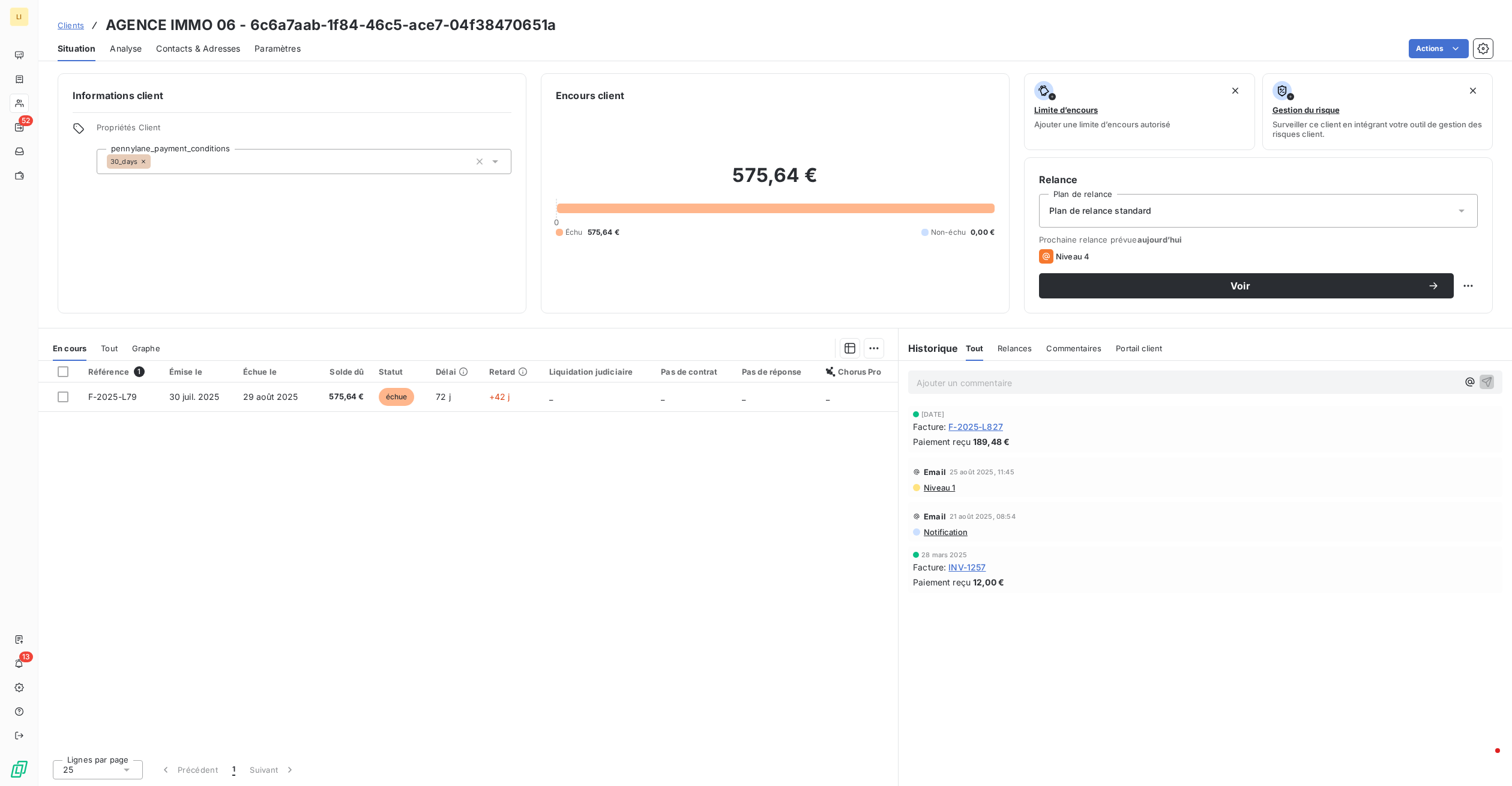
click at [1126, 383] on p "Ajouter un commentaire ﻿" at bounding box center [1187, 383] width 541 height 15
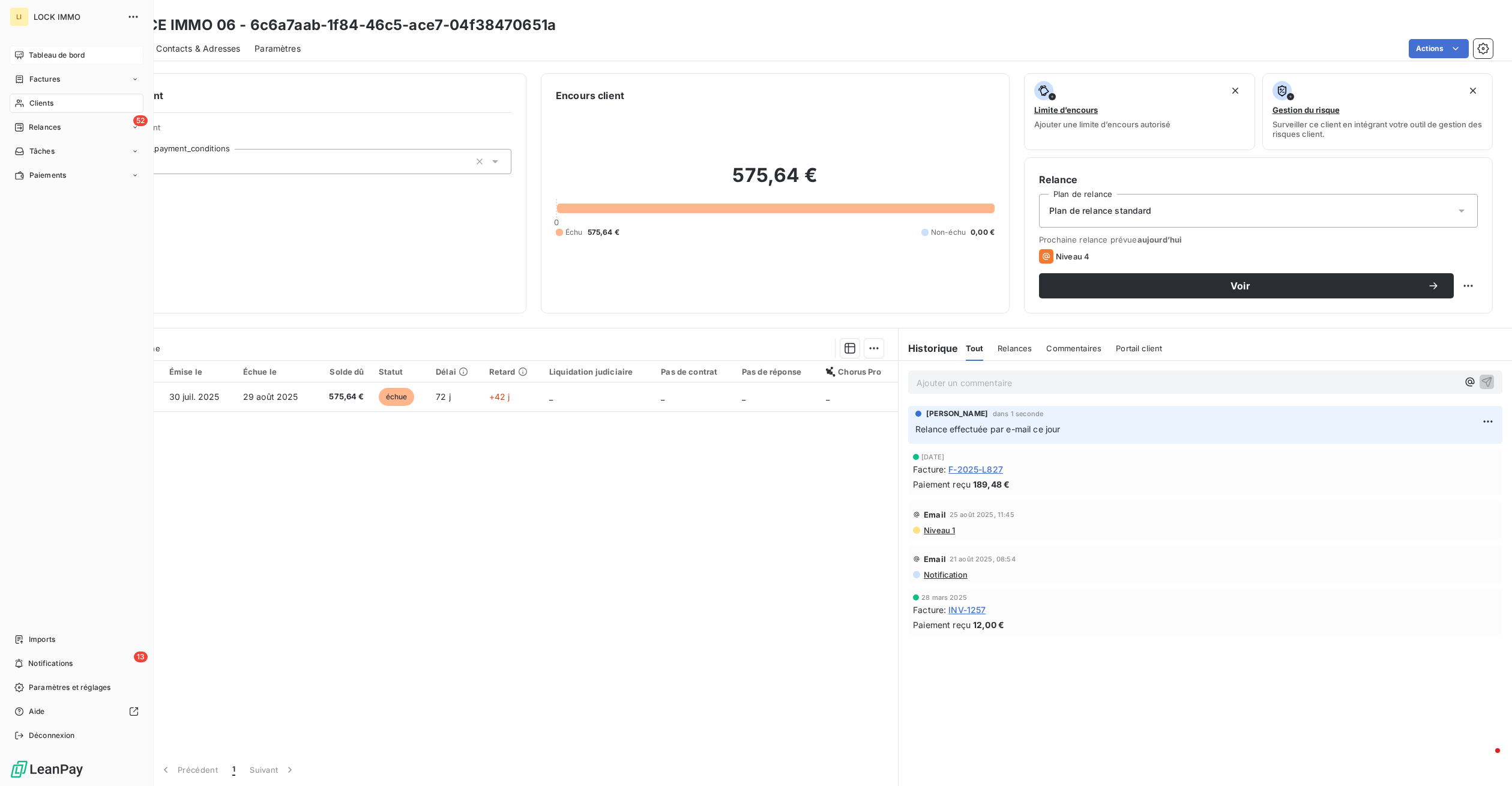
click at [48, 49] on div "Tableau de bord" at bounding box center [76, 55] width 134 height 19
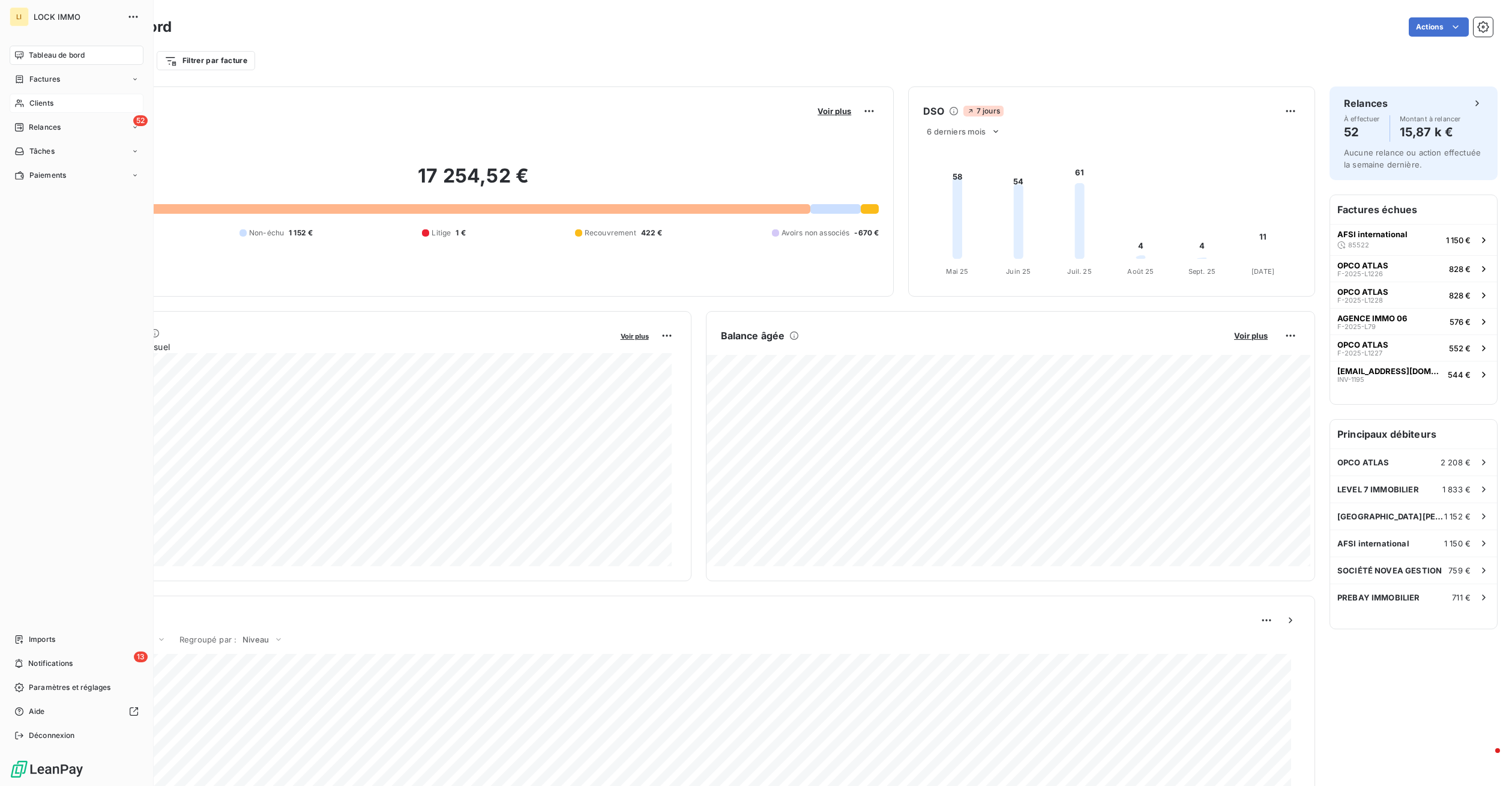
click at [42, 96] on div "Clients" at bounding box center [76, 103] width 134 height 19
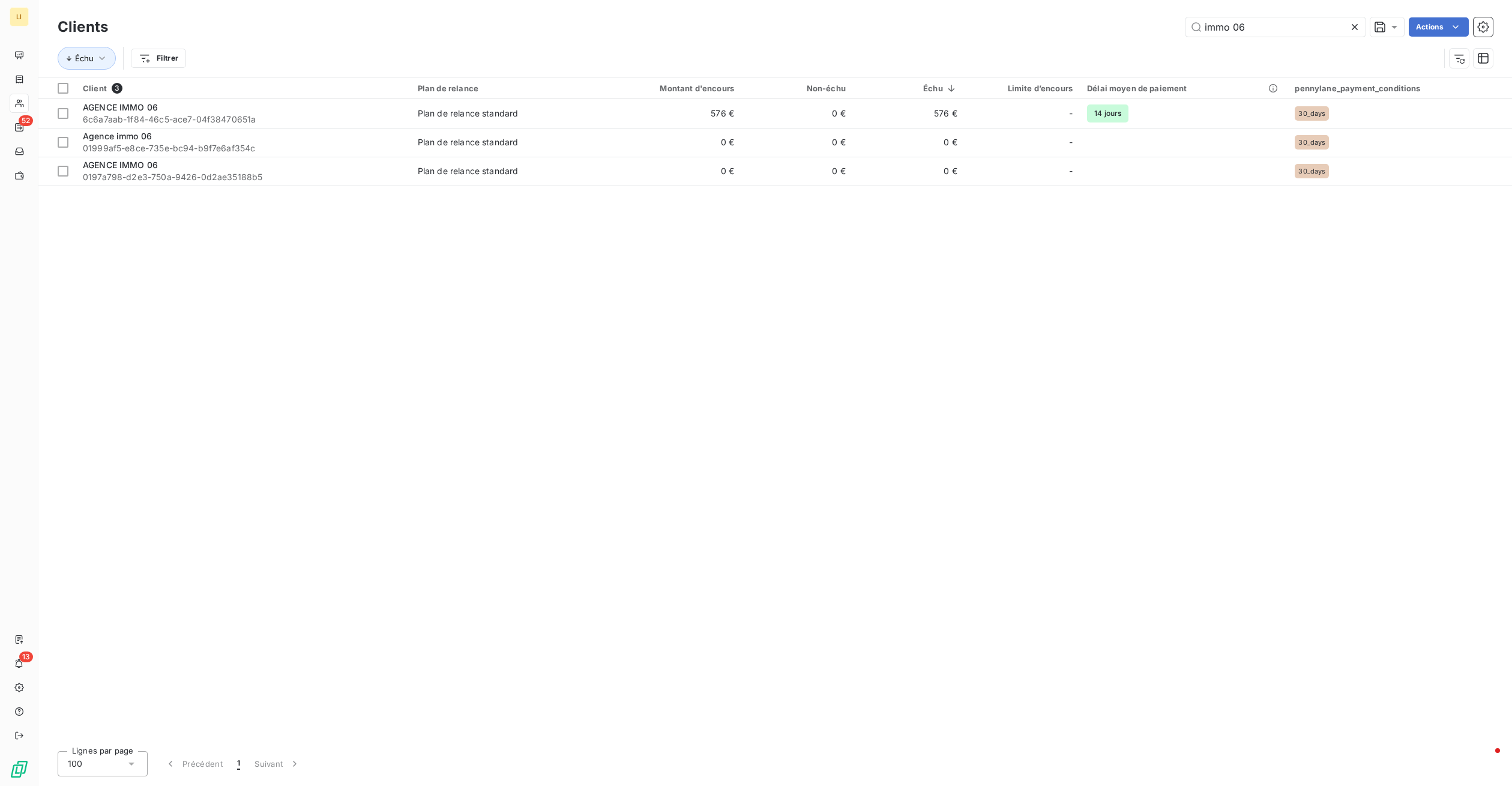
click at [1355, 28] on icon at bounding box center [1354, 27] width 12 height 12
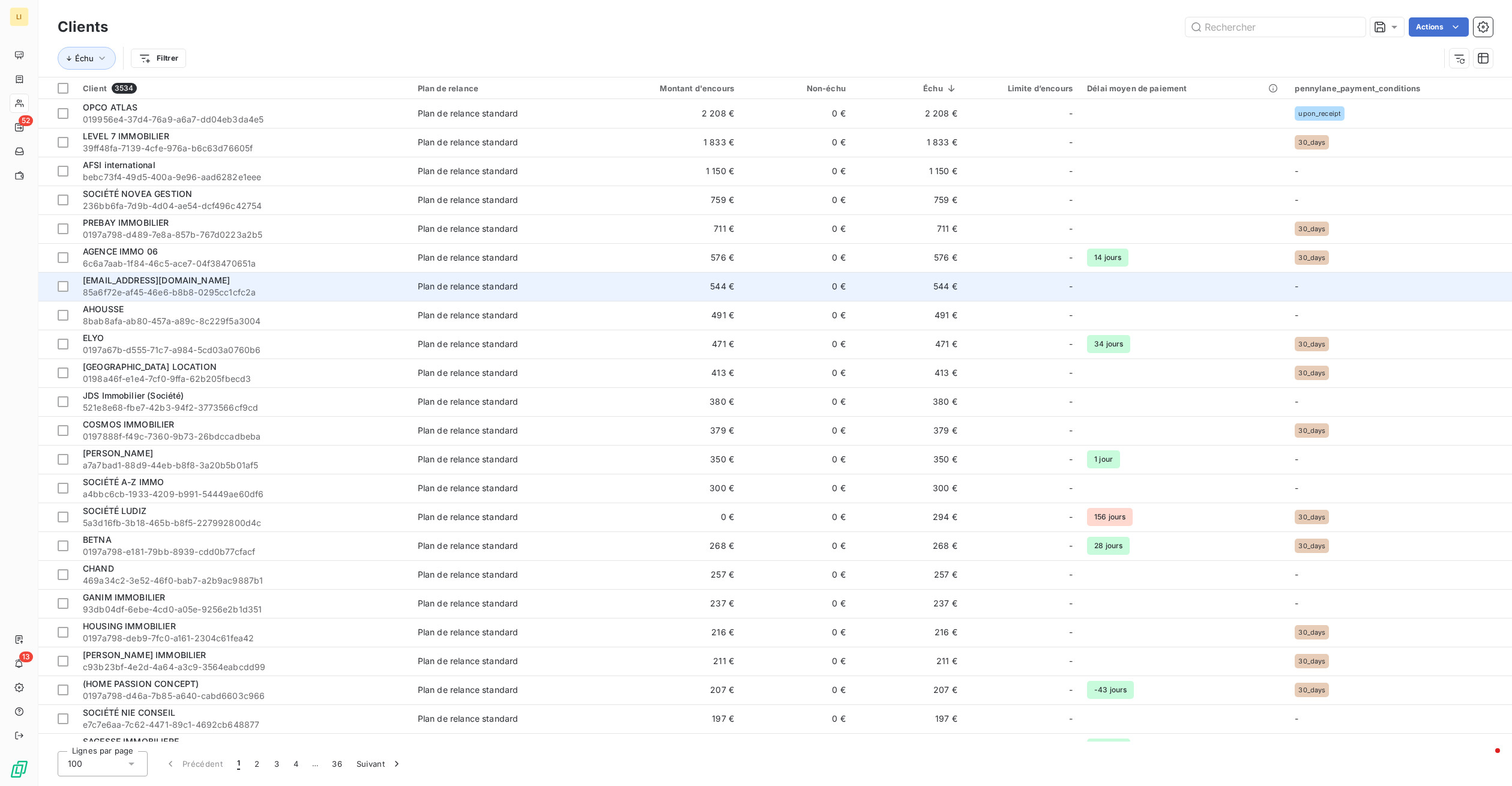
click at [196, 286] on div "[EMAIL_ADDRESS][DOMAIN_NAME]" at bounding box center [243, 281] width 321 height 12
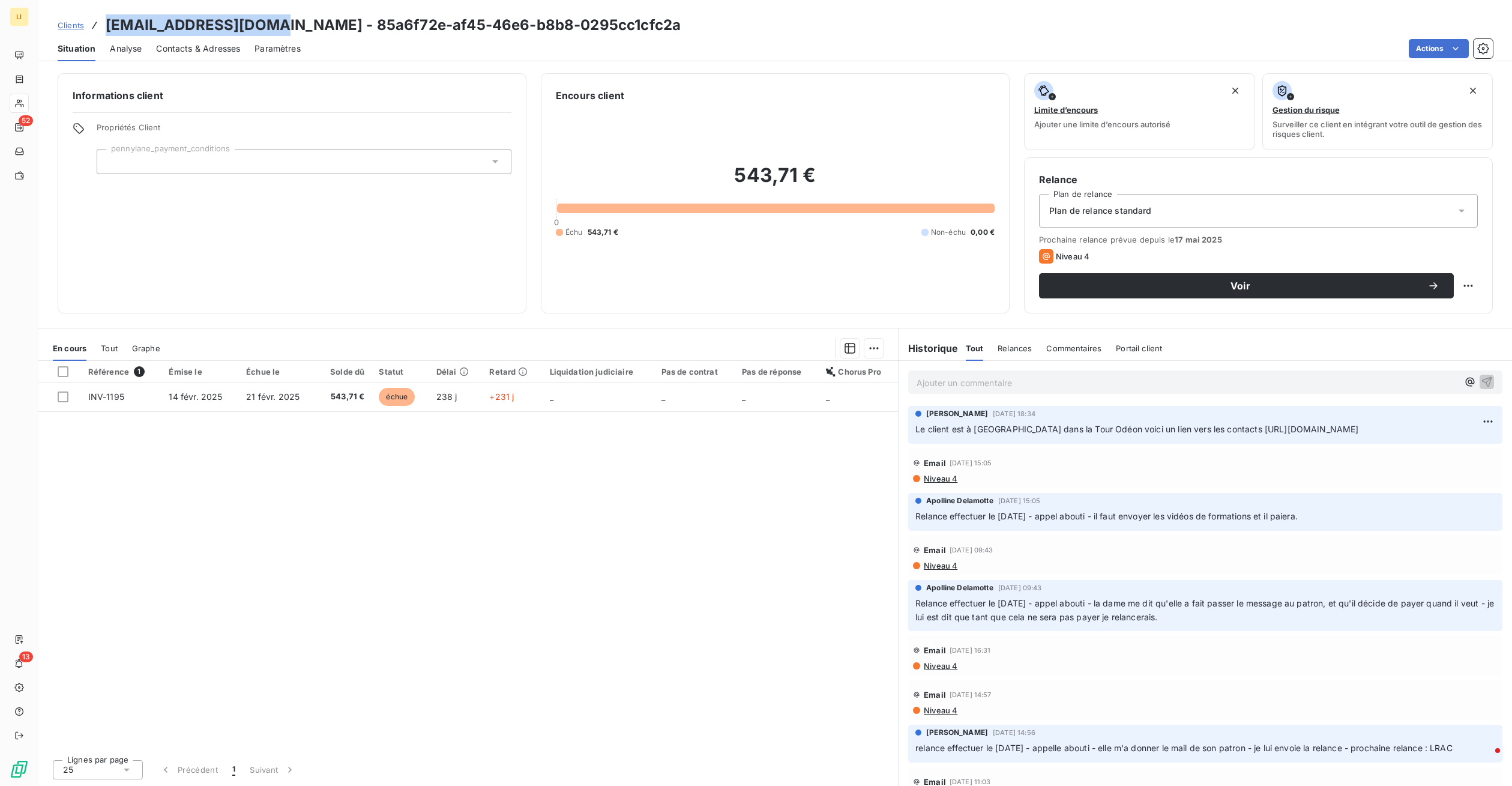
drag, startPoint x: 265, startPoint y: 22, endPoint x: 108, endPoint y: 30, distance: 157.2
click at [108, 30] on h3 "gestion@as-estate.mc - 85a6f72e-af45-46e6-b8b8-0295cc1cfc2a" at bounding box center [393, 26] width 575 height 22
copy h3 "[EMAIL_ADDRESS][DOMAIN_NAME]"
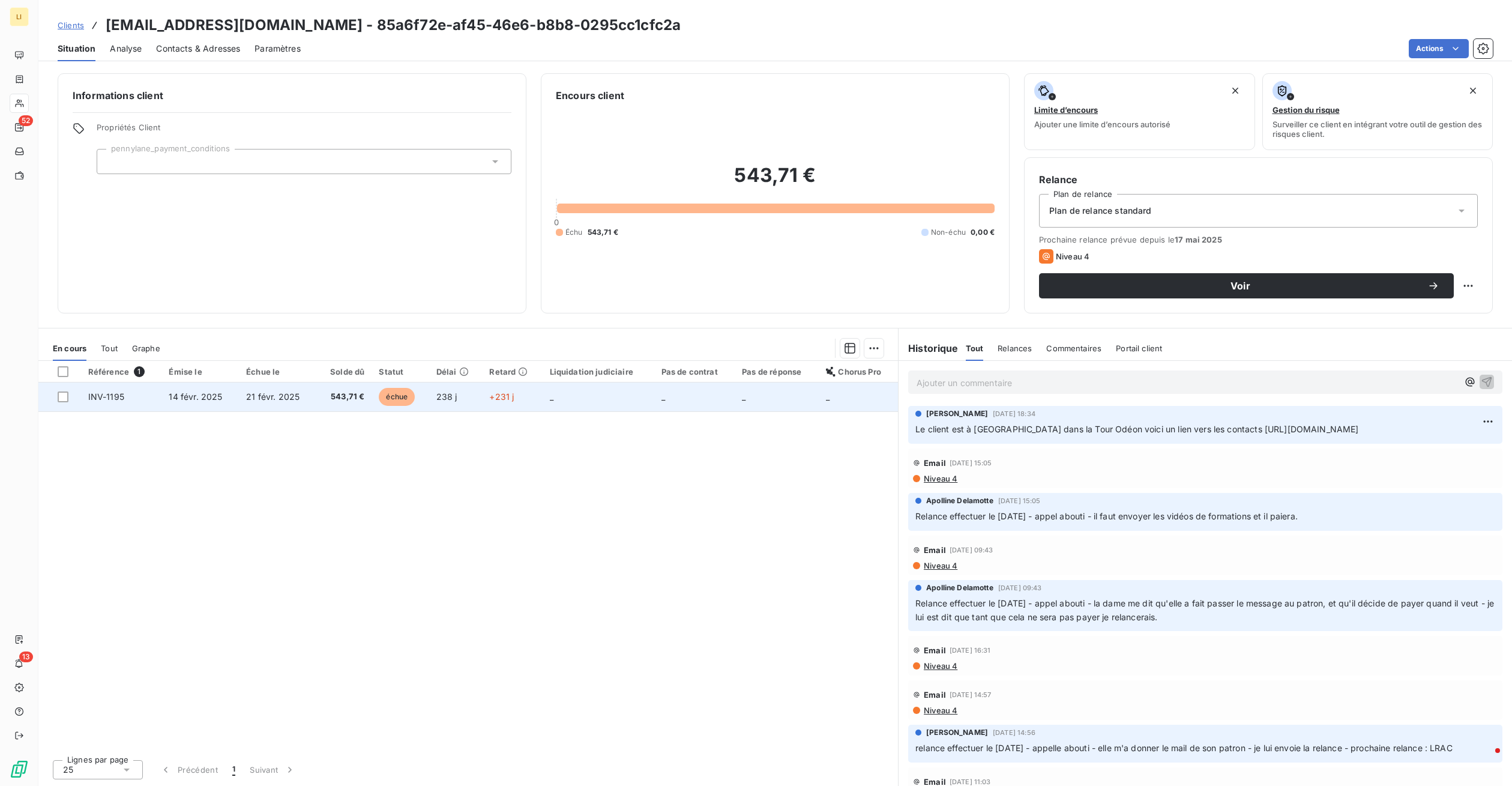
click at [296, 395] on span "21 févr. 2025" at bounding box center [272, 397] width 53 height 10
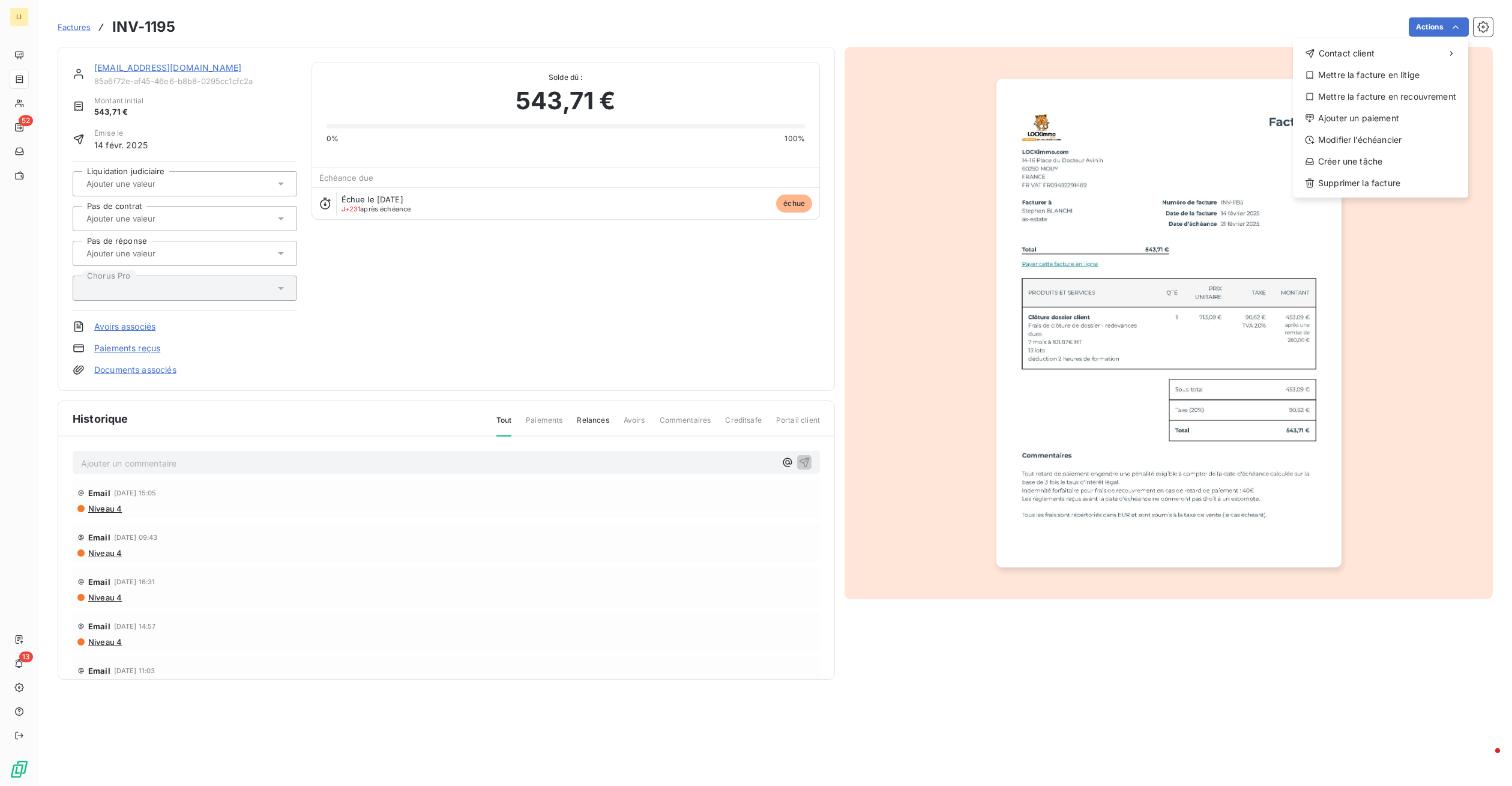
click at [1198, 39] on html "LI 52 13 Factures INV-1195 Actions Contact client Mettre la facture en litige M…" at bounding box center [756, 393] width 1512 height 786
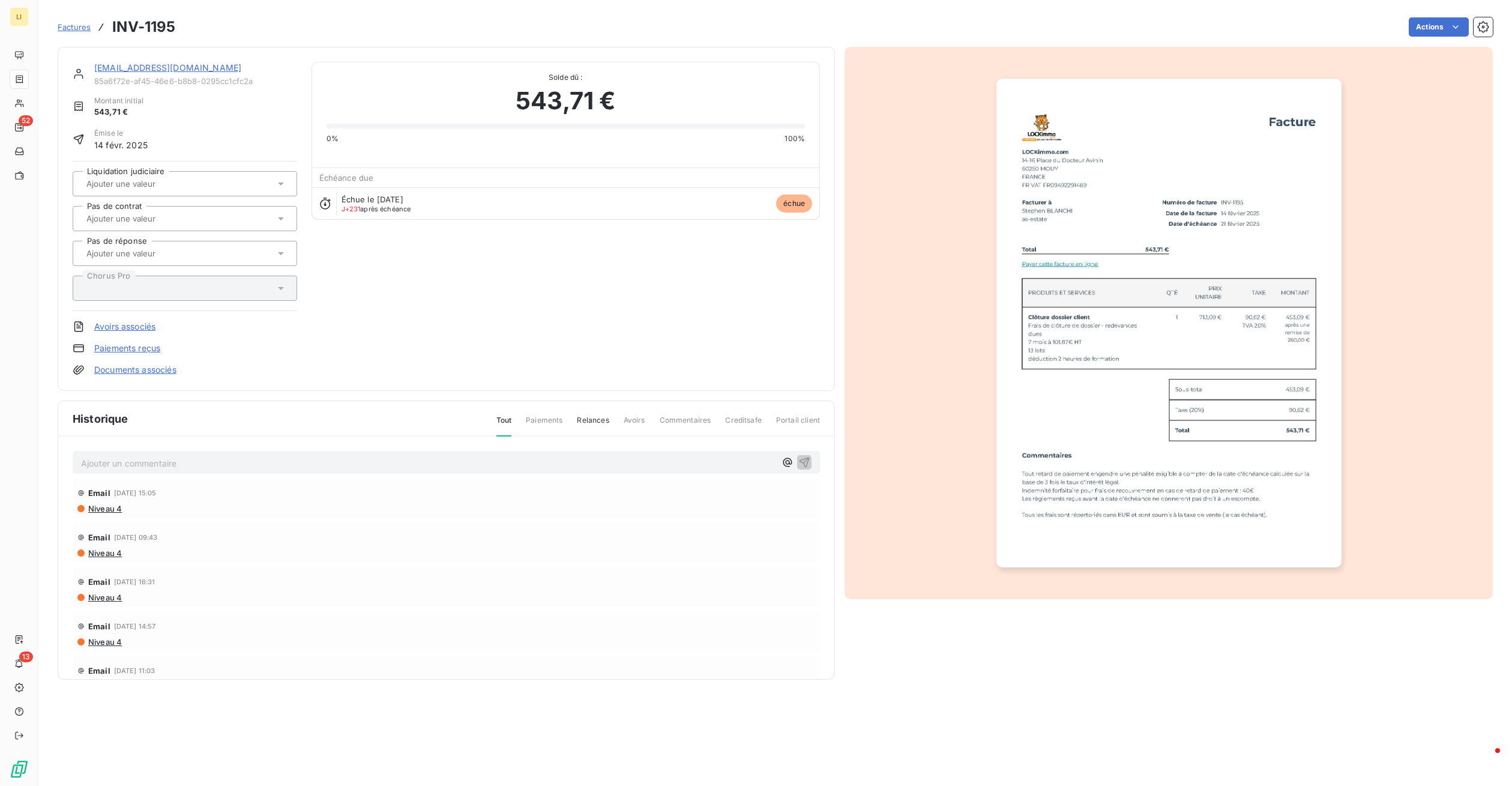
click at [80, 26] on span "Factures" at bounding box center [74, 26] width 33 height 9
click at [1463, 28] on html "LI 52 13 Factures INV-1195 Actions gestion@as-estate.mc 85a6f72e-af45-46e6-b8b8…" at bounding box center [756, 393] width 1512 height 786
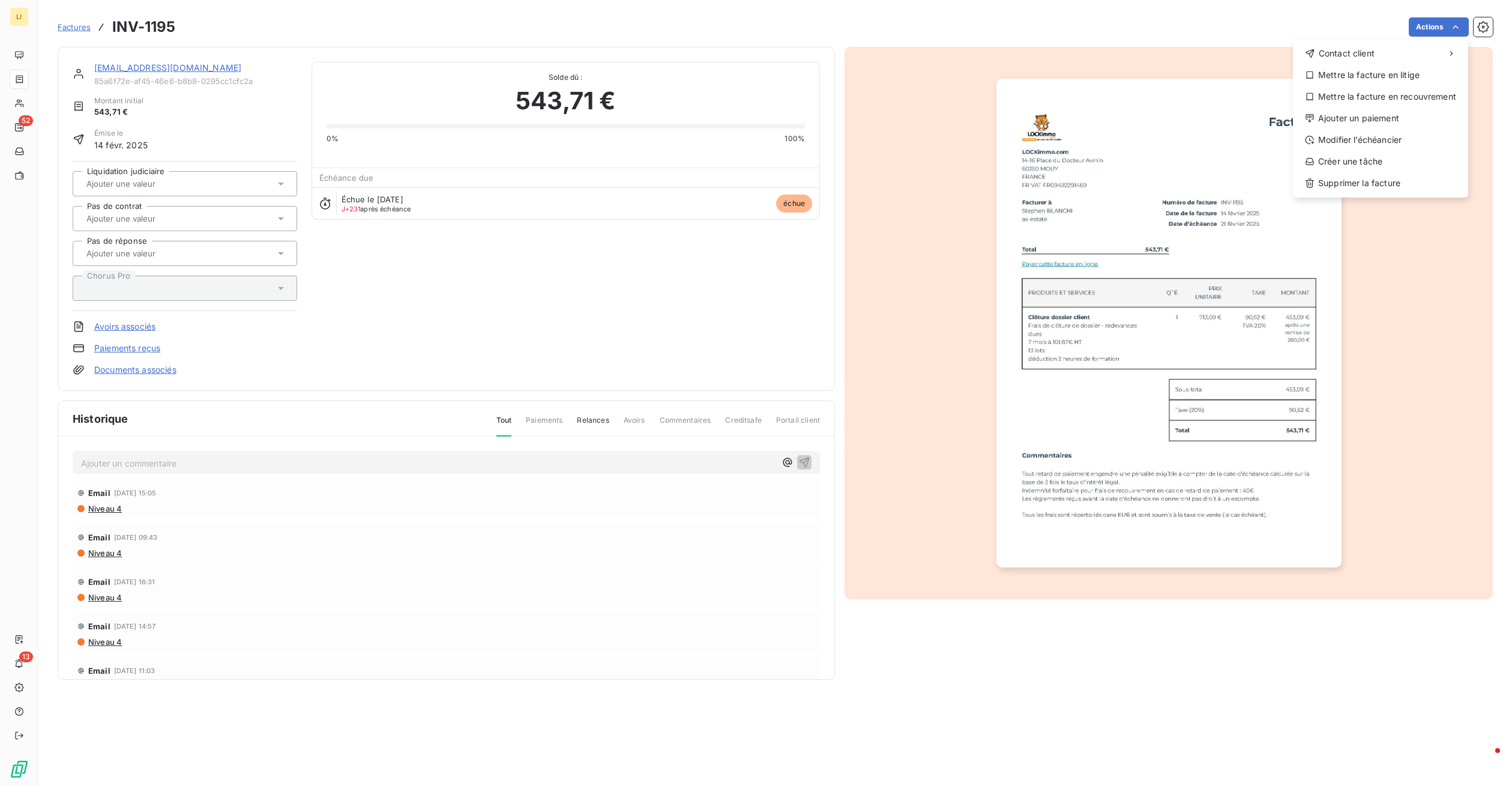
click at [1256, 37] on html "LI 52 13 Factures INV-1195 Actions Contact client Mettre la facture en litige M…" at bounding box center [756, 393] width 1512 height 786
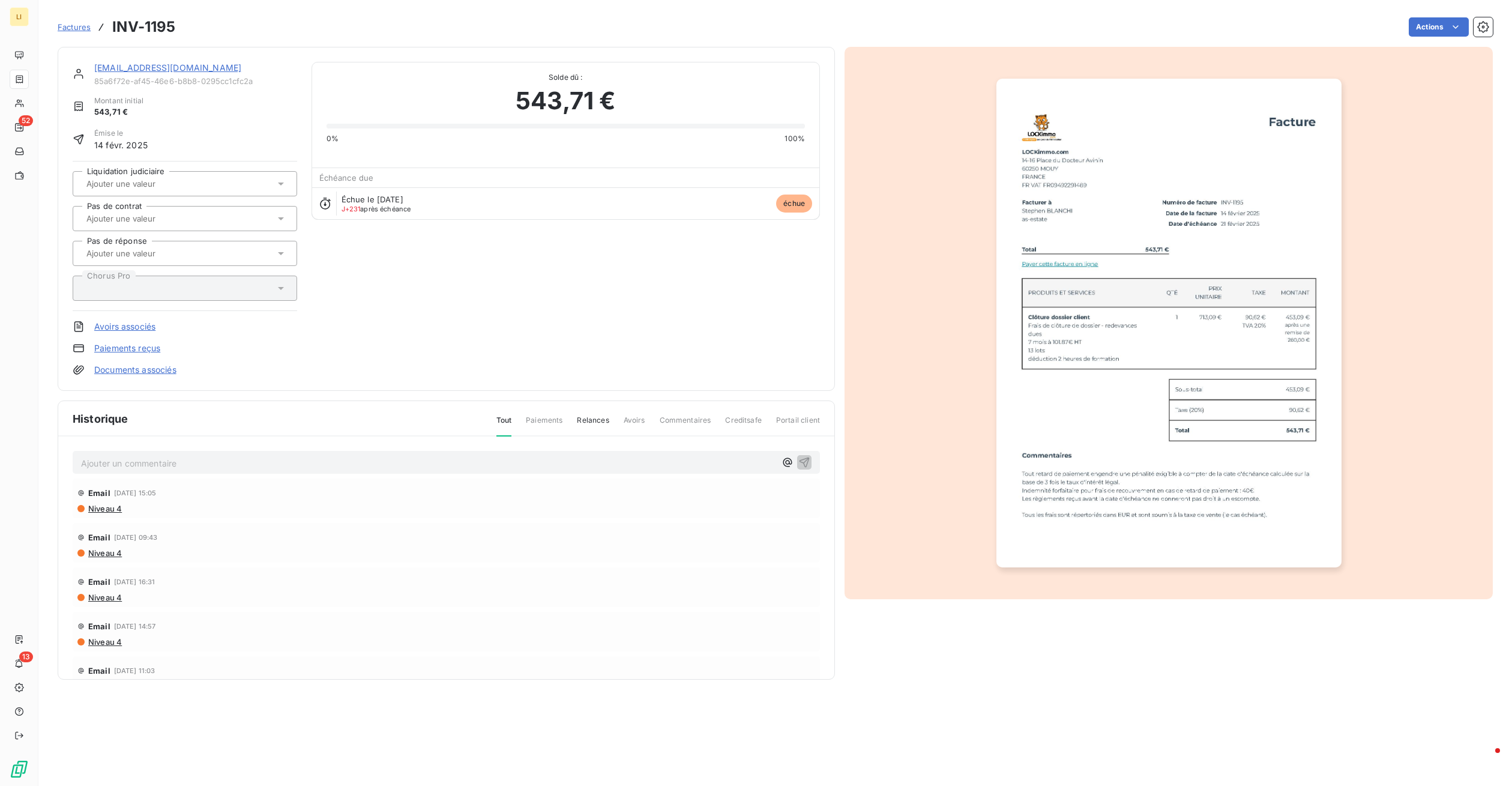
click at [1307, 173] on img "button" at bounding box center [1169, 323] width 345 height 489
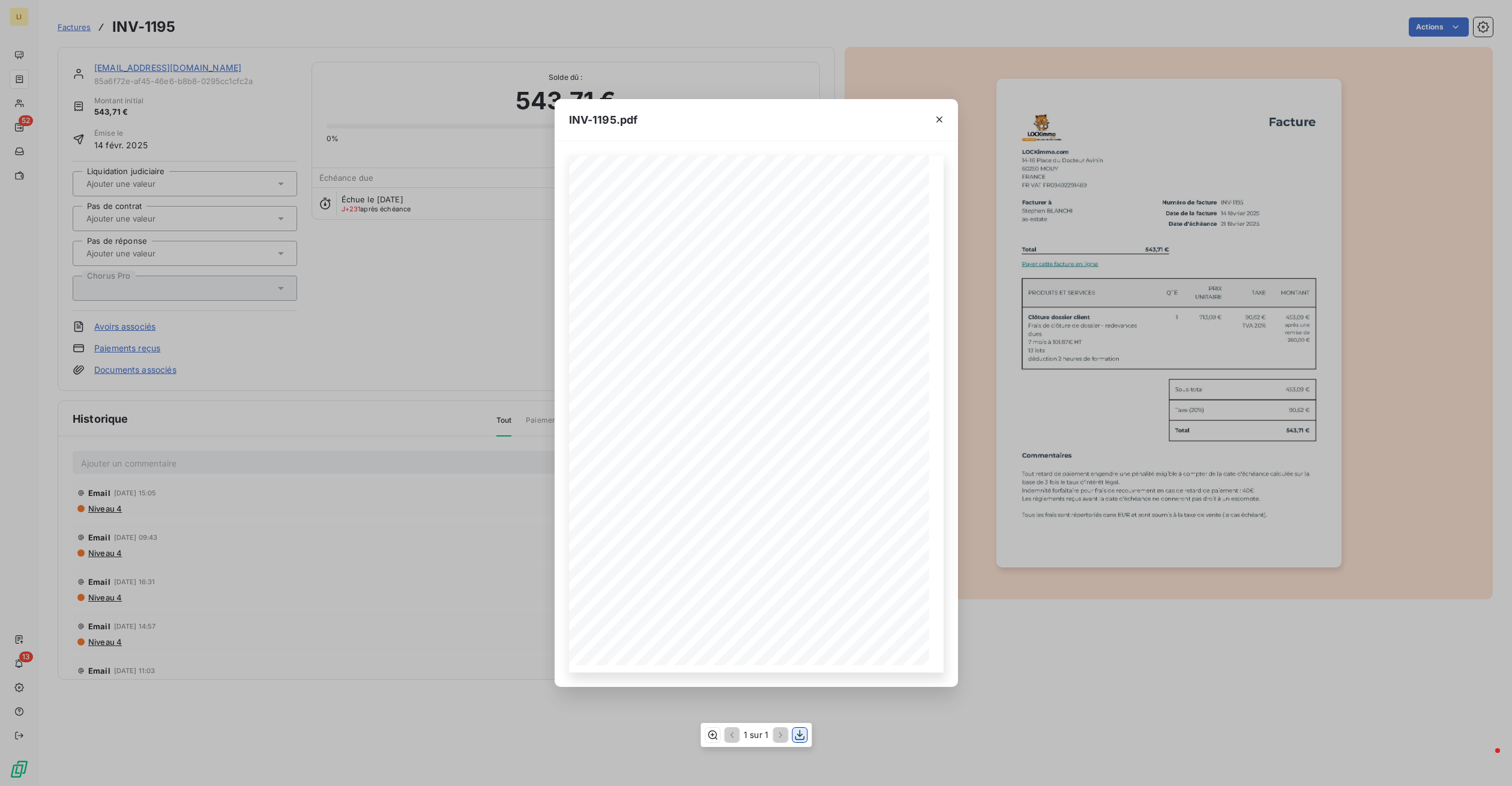
click at [800, 735] on icon "button" at bounding box center [799, 735] width 12 height 12
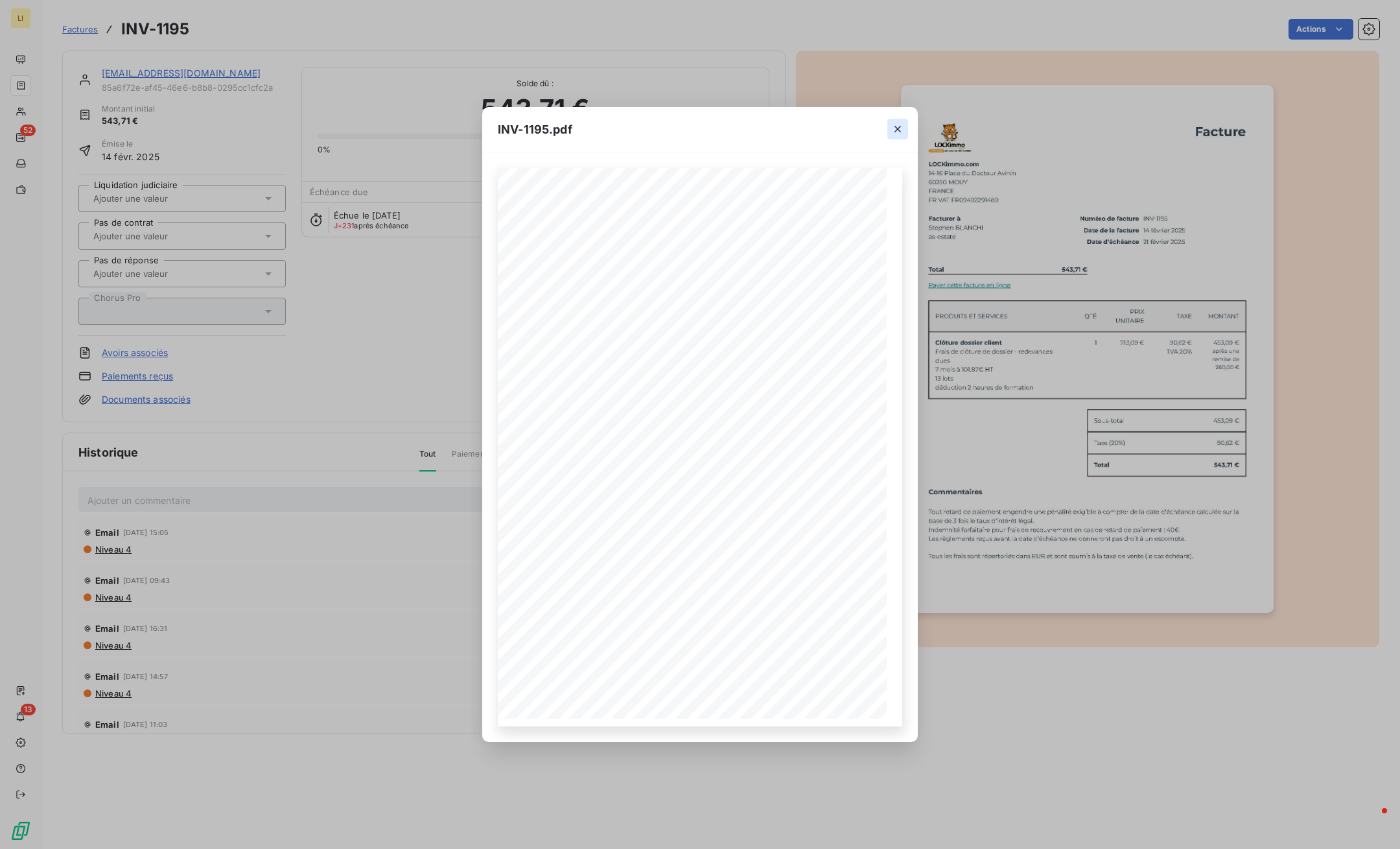
click at [901, 126] on icon "button" at bounding box center [898, 129] width 13 height 13
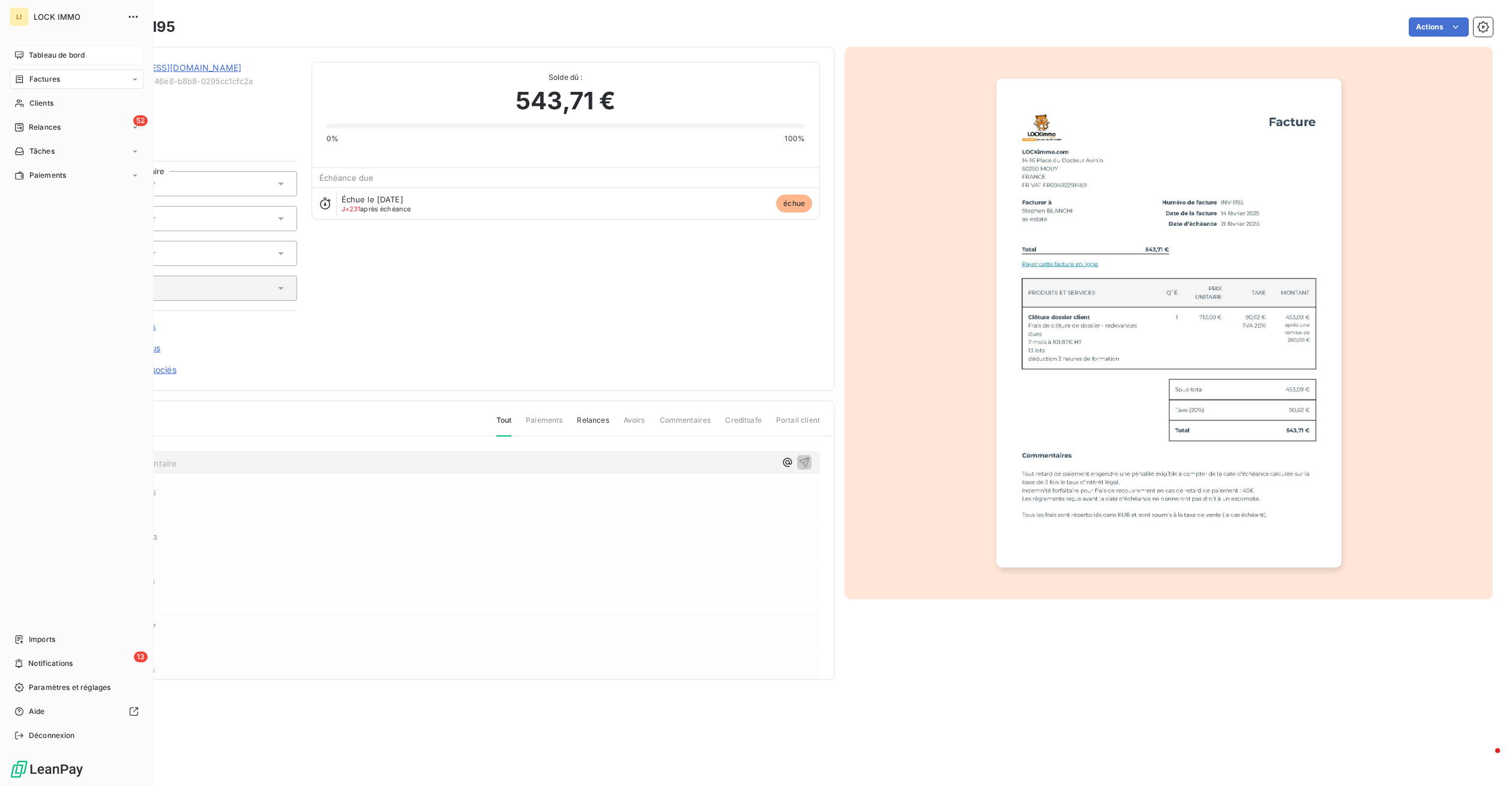
click at [27, 53] on div "Tableau de bord" at bounding box center [76, 55] width 134 height 19
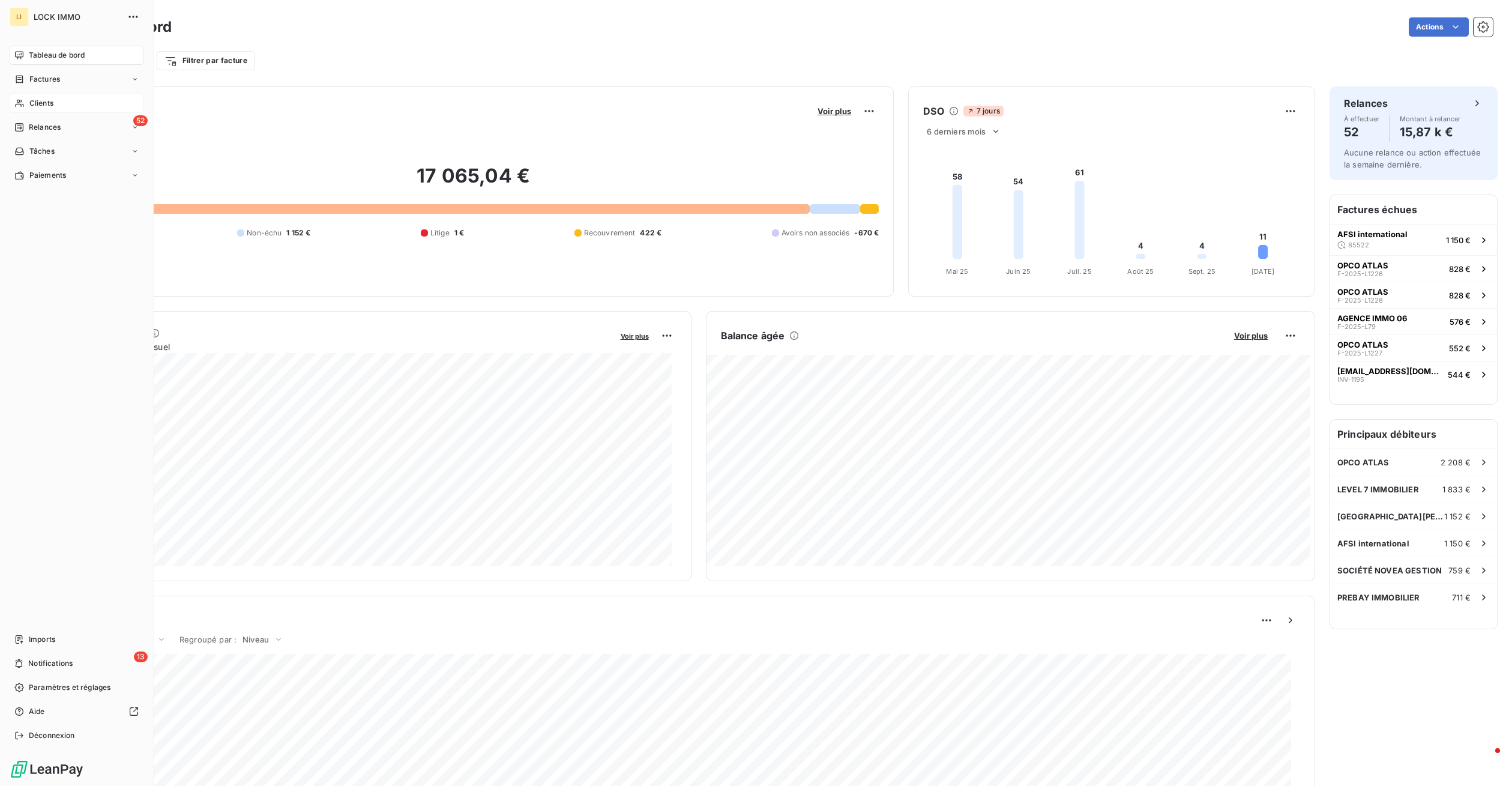
click at [45, 99] on span "Clients" at bounding box center [41, 103] width 24 height 11
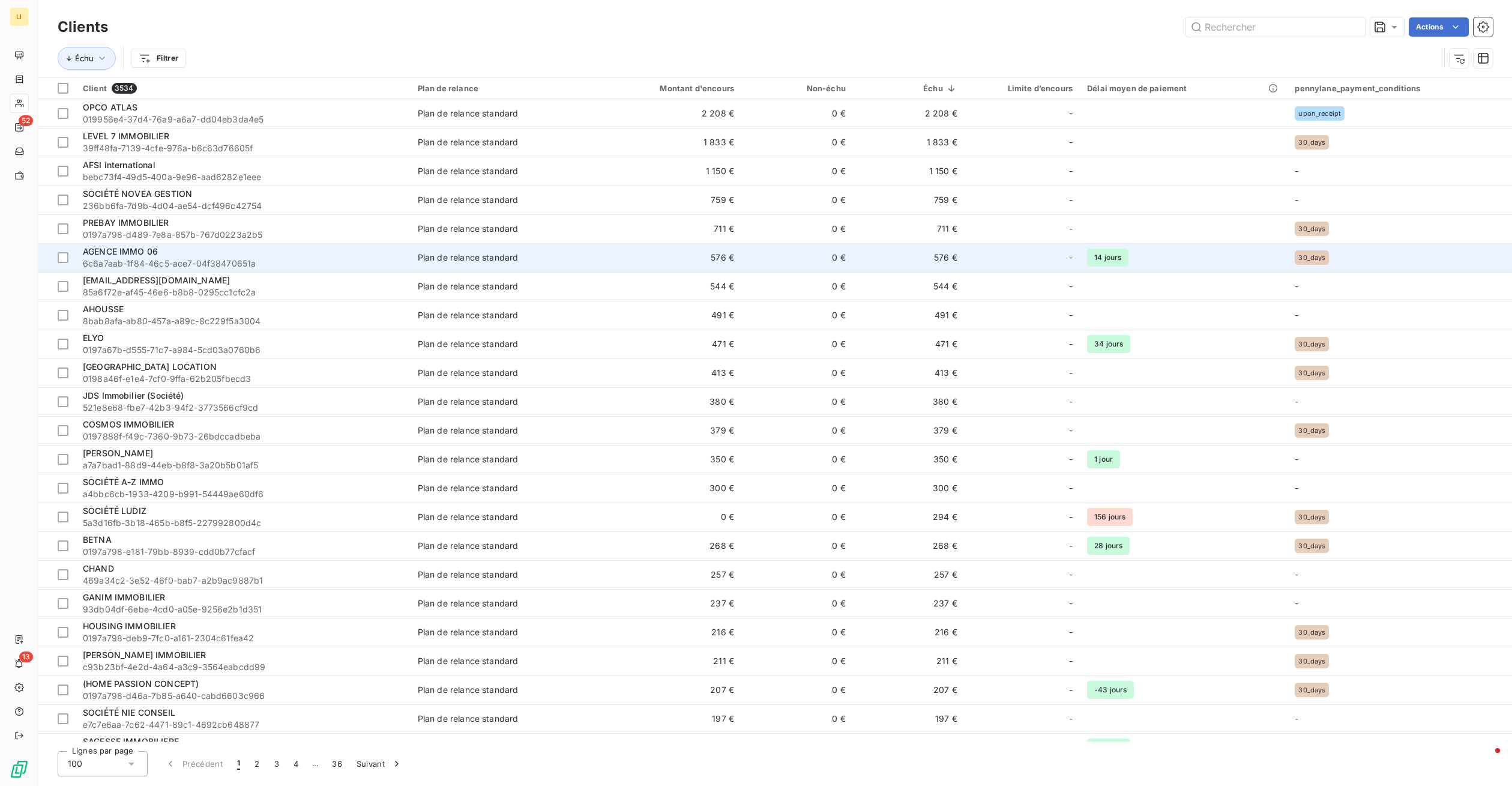
click at [151, 256] on span "AGENCE IMMO 06" at bounding box center [120, 251] width 75 height 10
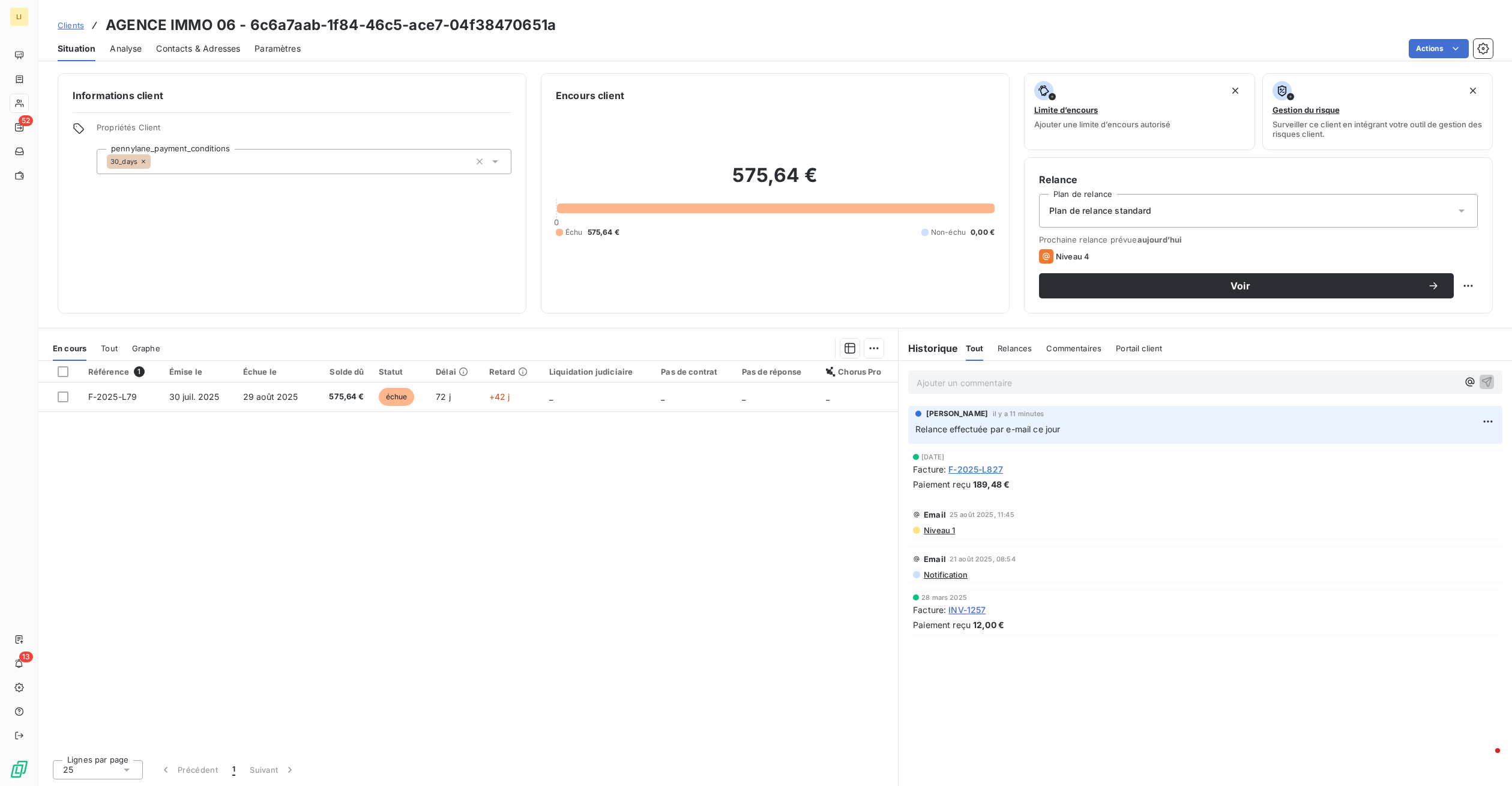
click at [66, 22] on span "Clients" at bounding box center [71, 25] width 26 height 9
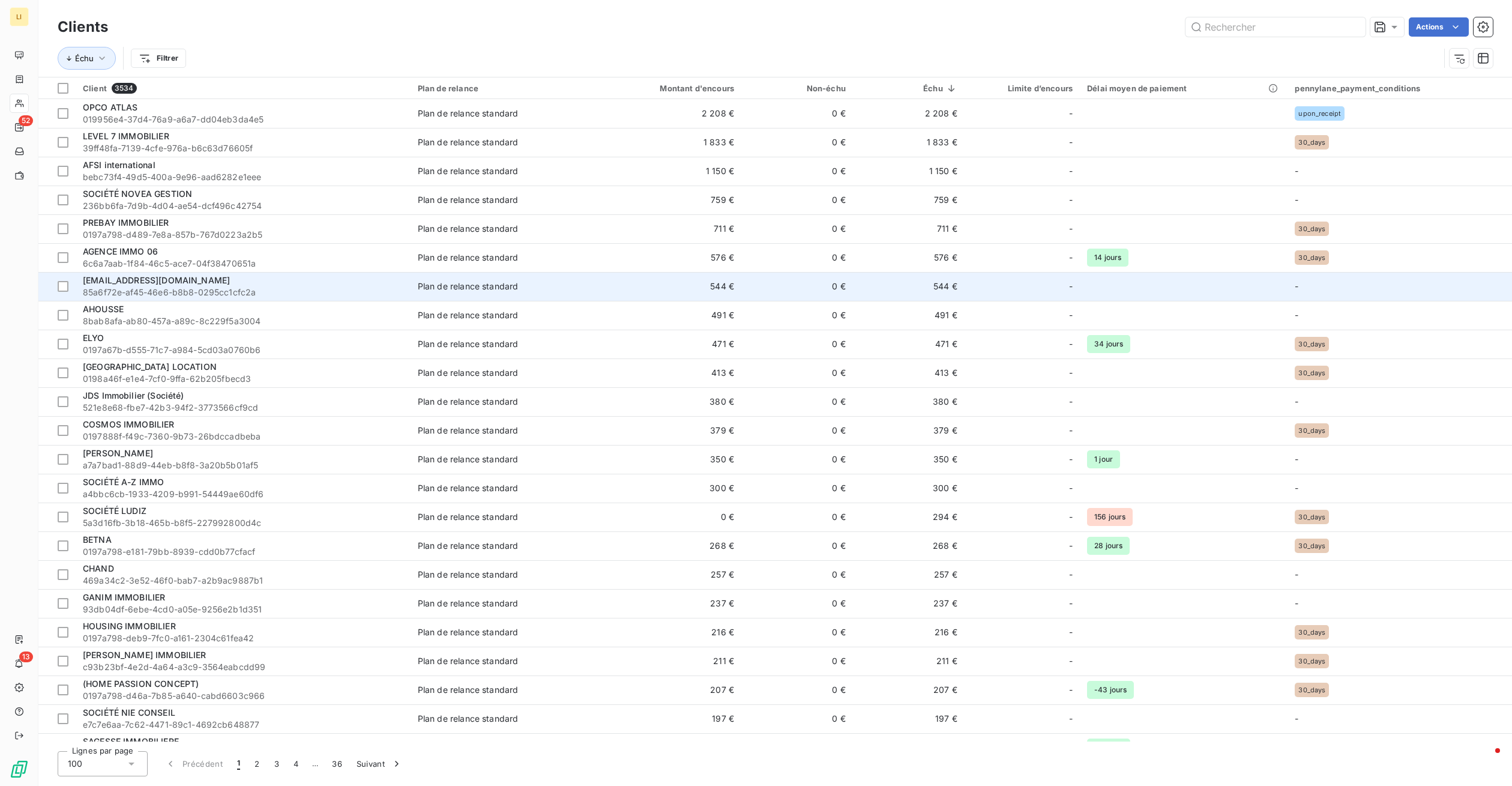
click at [186, 283] on div "[EMAIL_ADDRESS][DOMAIN_NAME]" at bounding box center [243, 281] width 321 height 12
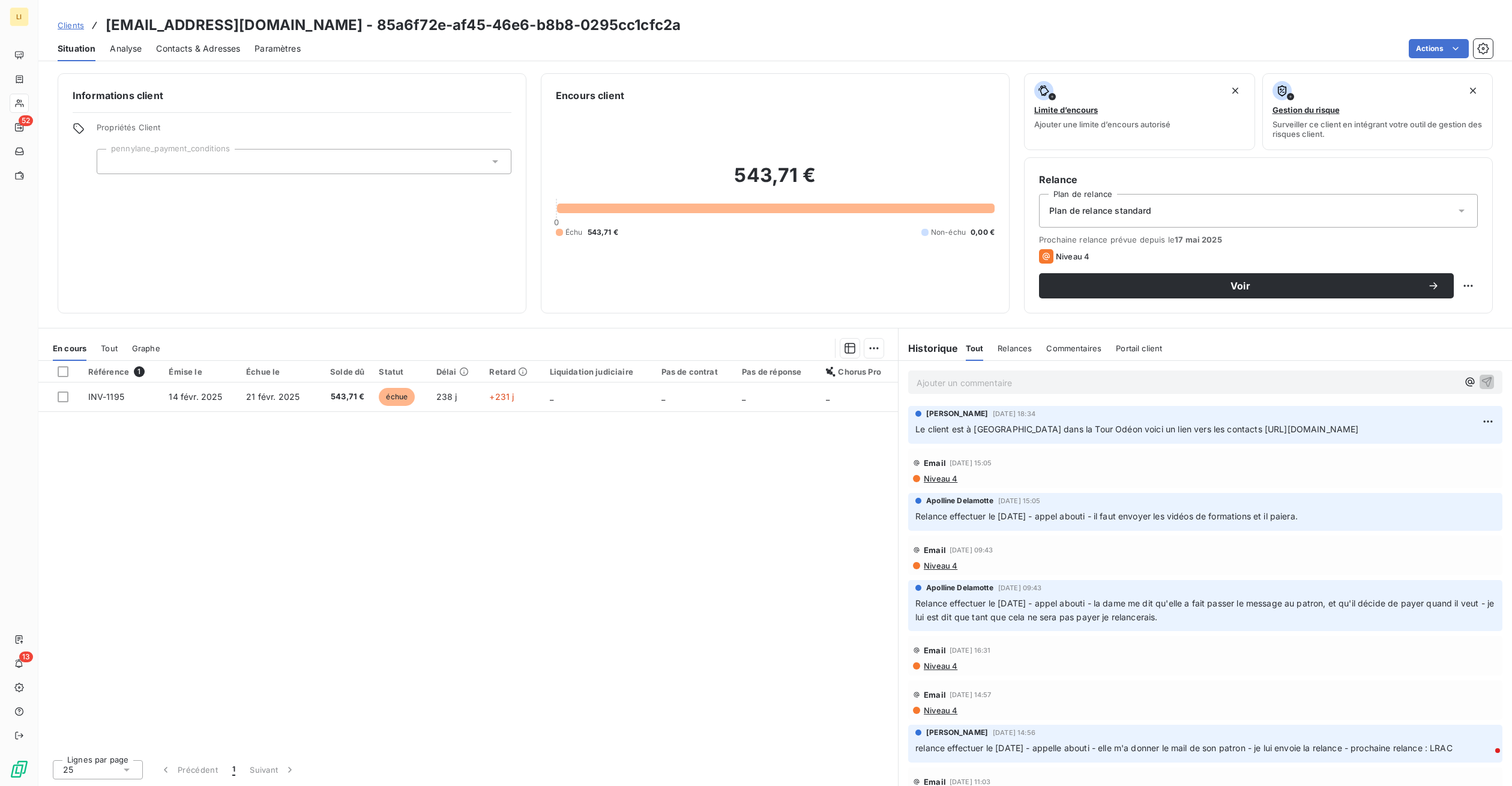
click at [974, 386] on p "Ajouter un commentaire ﻿" at bounding box center [1187, 383] width 541 height 15
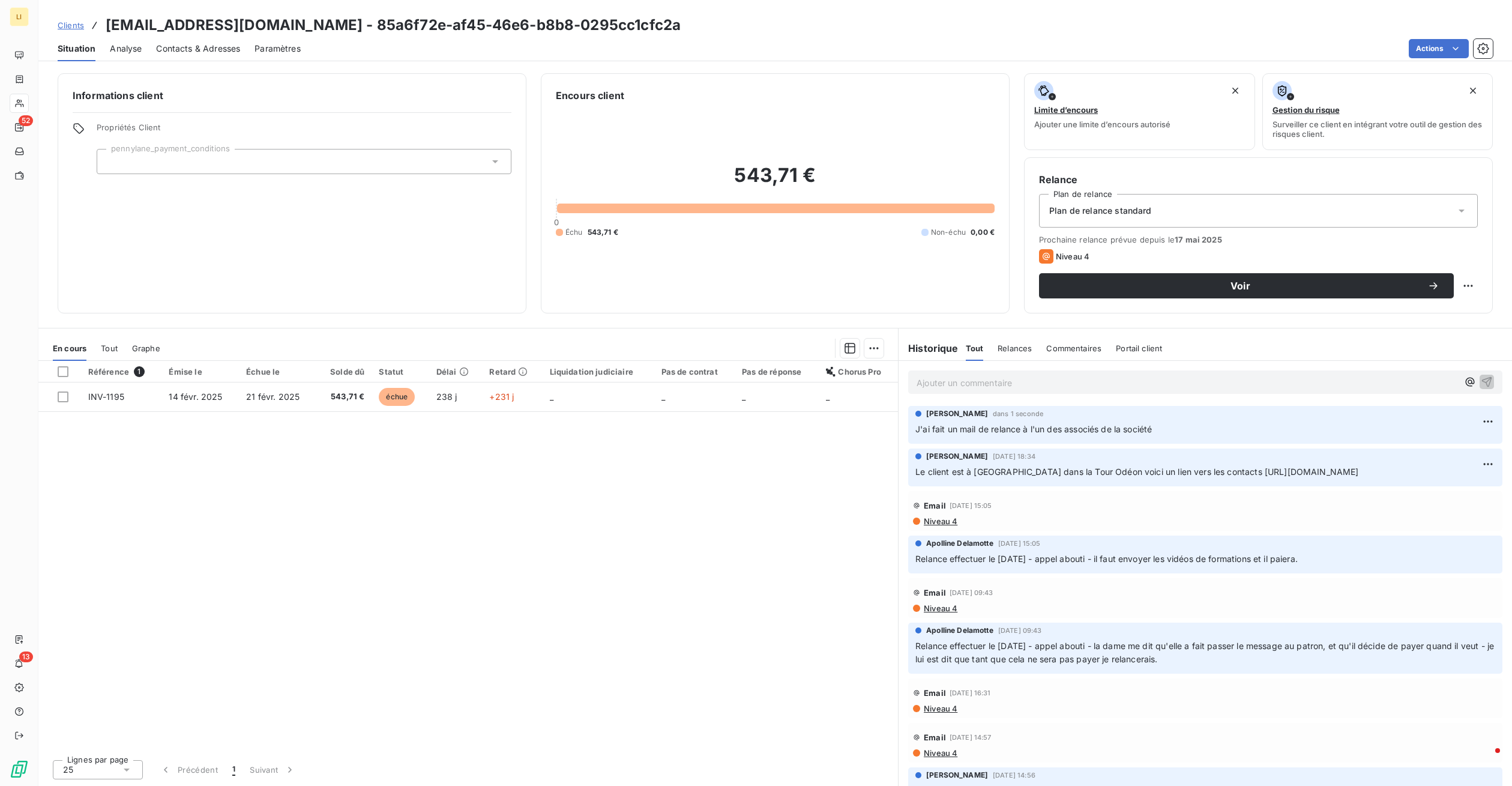
click at [74, 28] on span "Clients" at bounding box center [71, 25] width 26 height 9
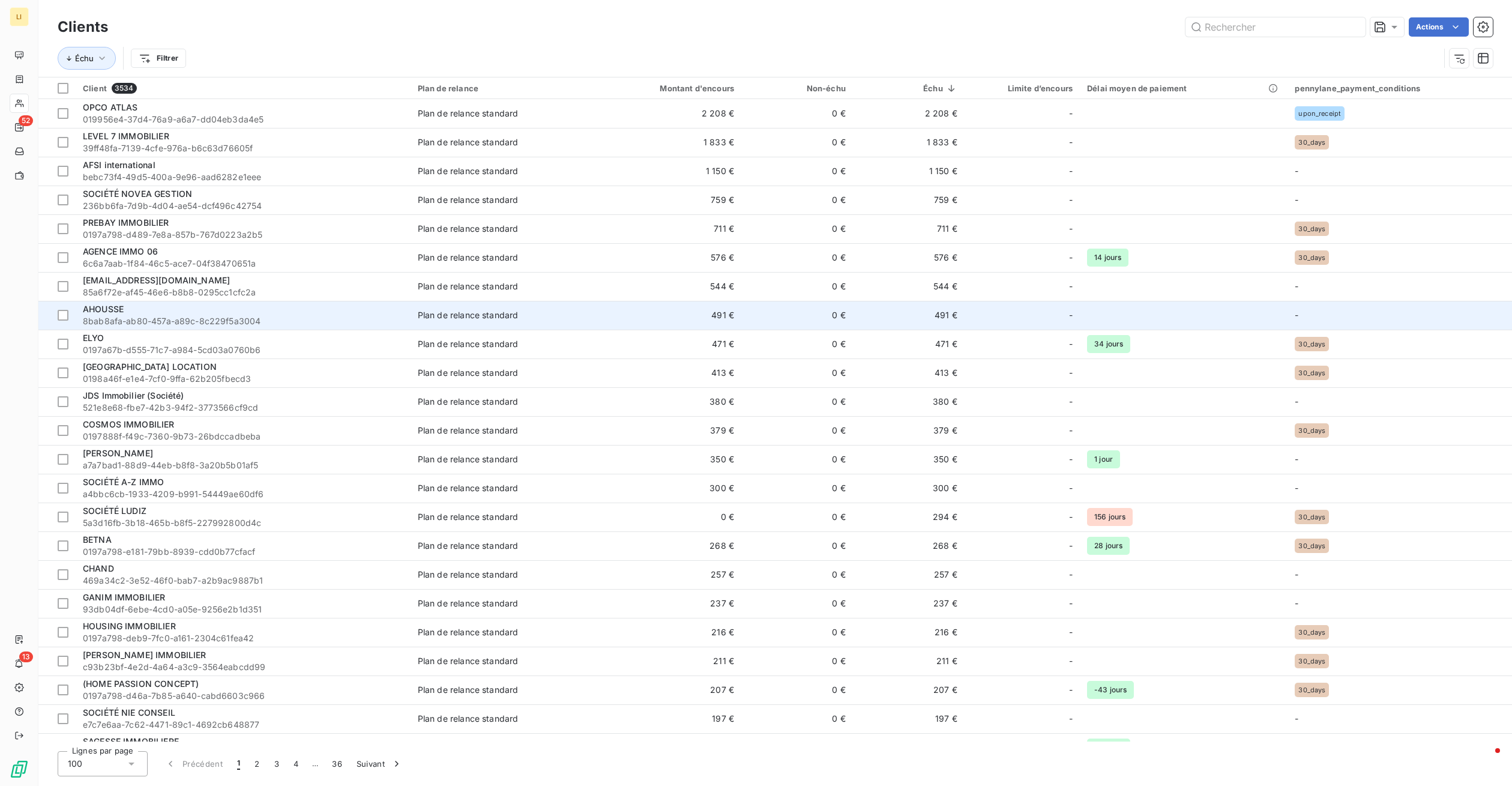
click at [110, 310] on span "AHOUSSE" at bounding box center [103, 309] width 41 height 10
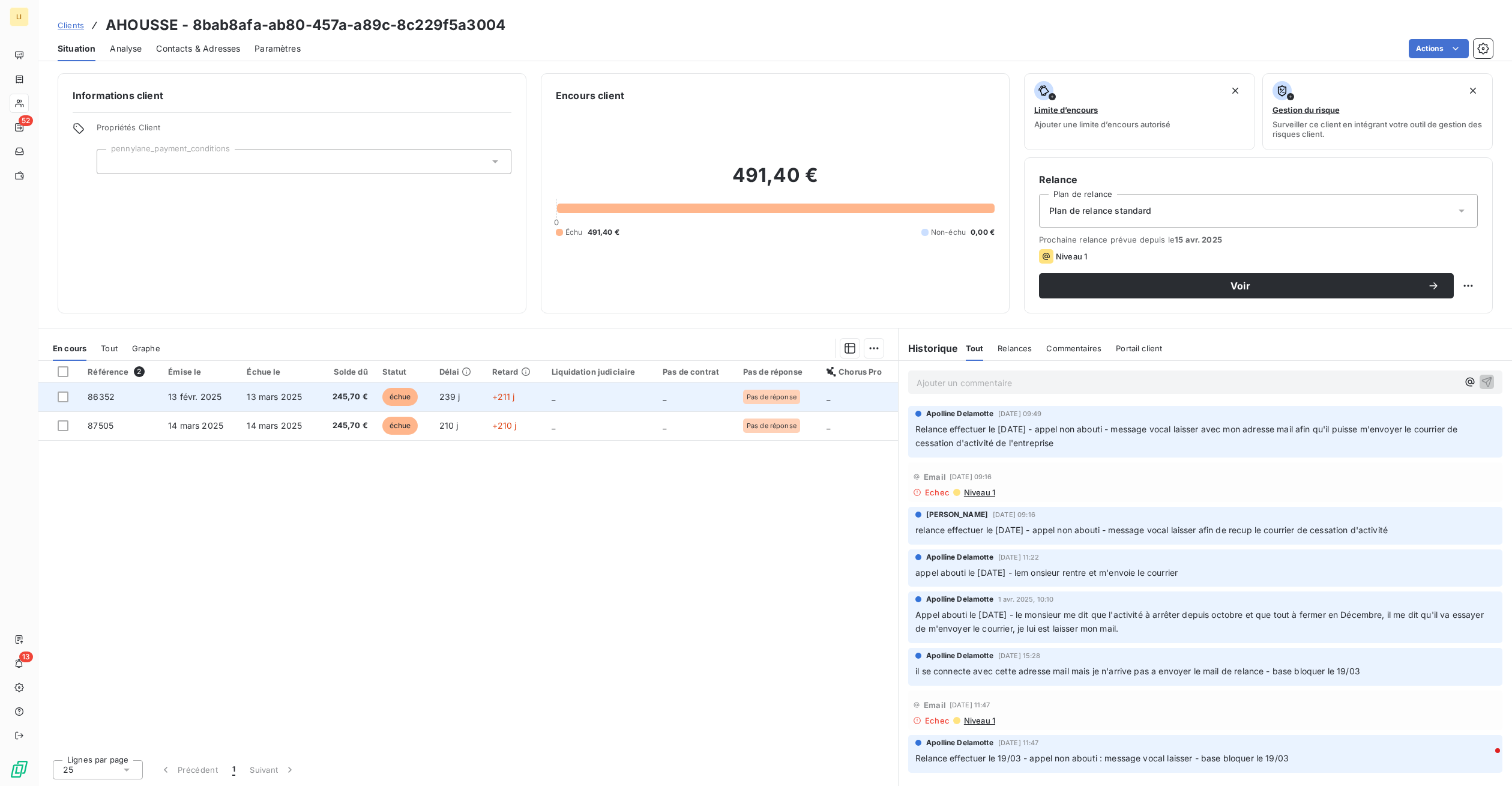
click at [524, 397] on td "+211 j" at bounding box center [515, 396] width 60 height 28
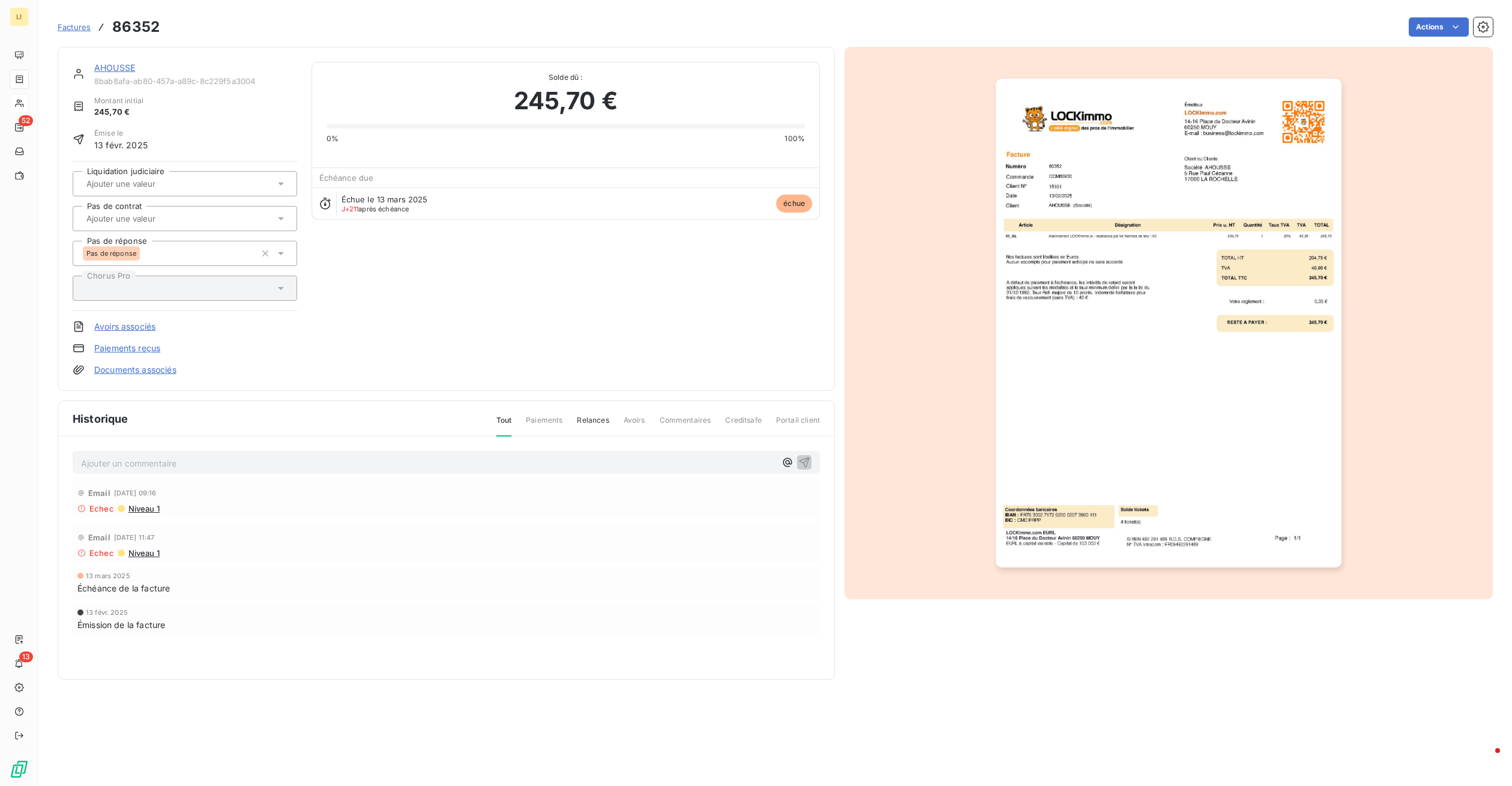
click at [76, 26] on span "Factures" at bounding box center [74, 26] width 33 height 9
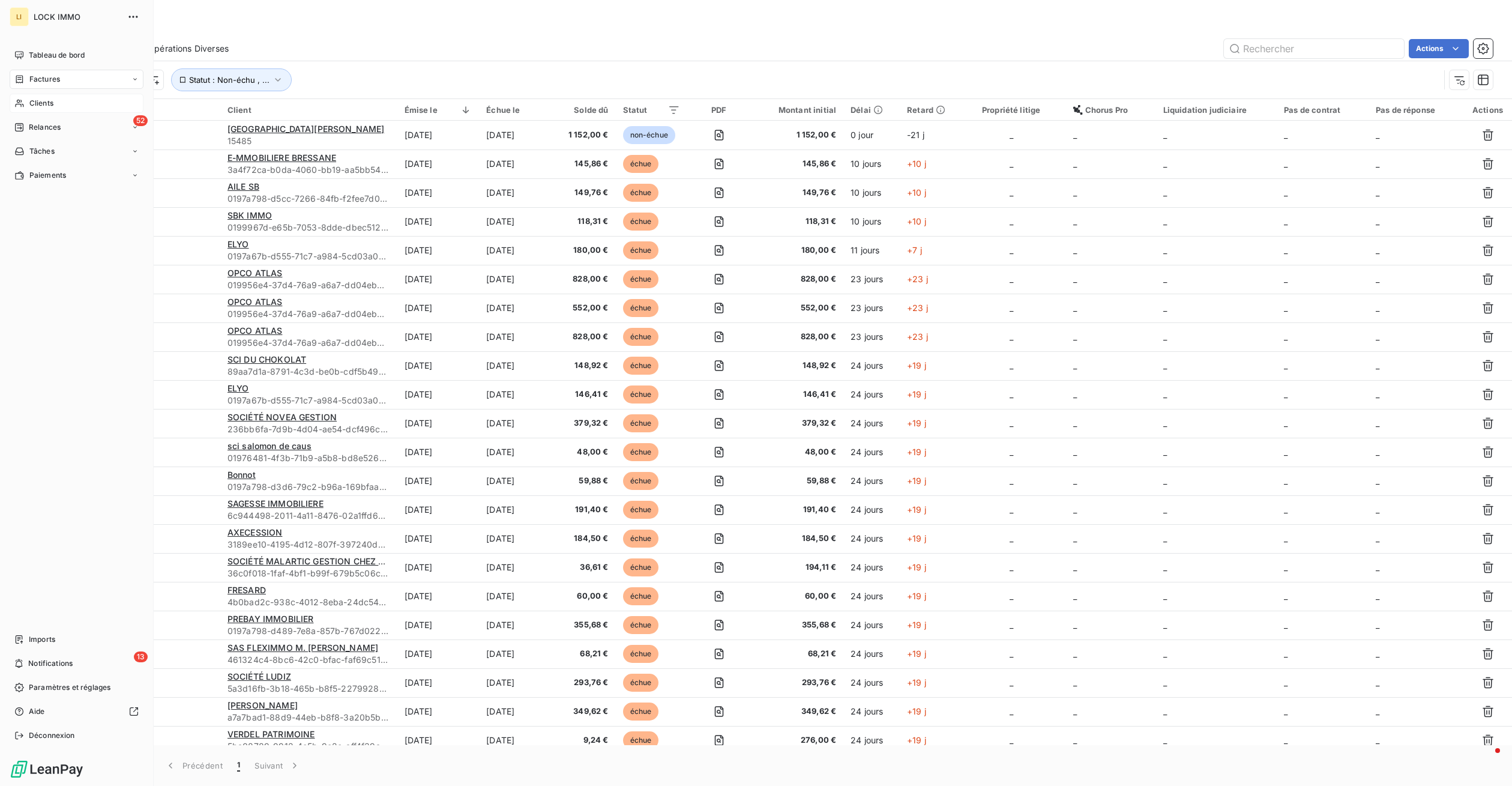
click at [41, 100] on span "Clients" at bounding box center [41, 103] width 24 height 11
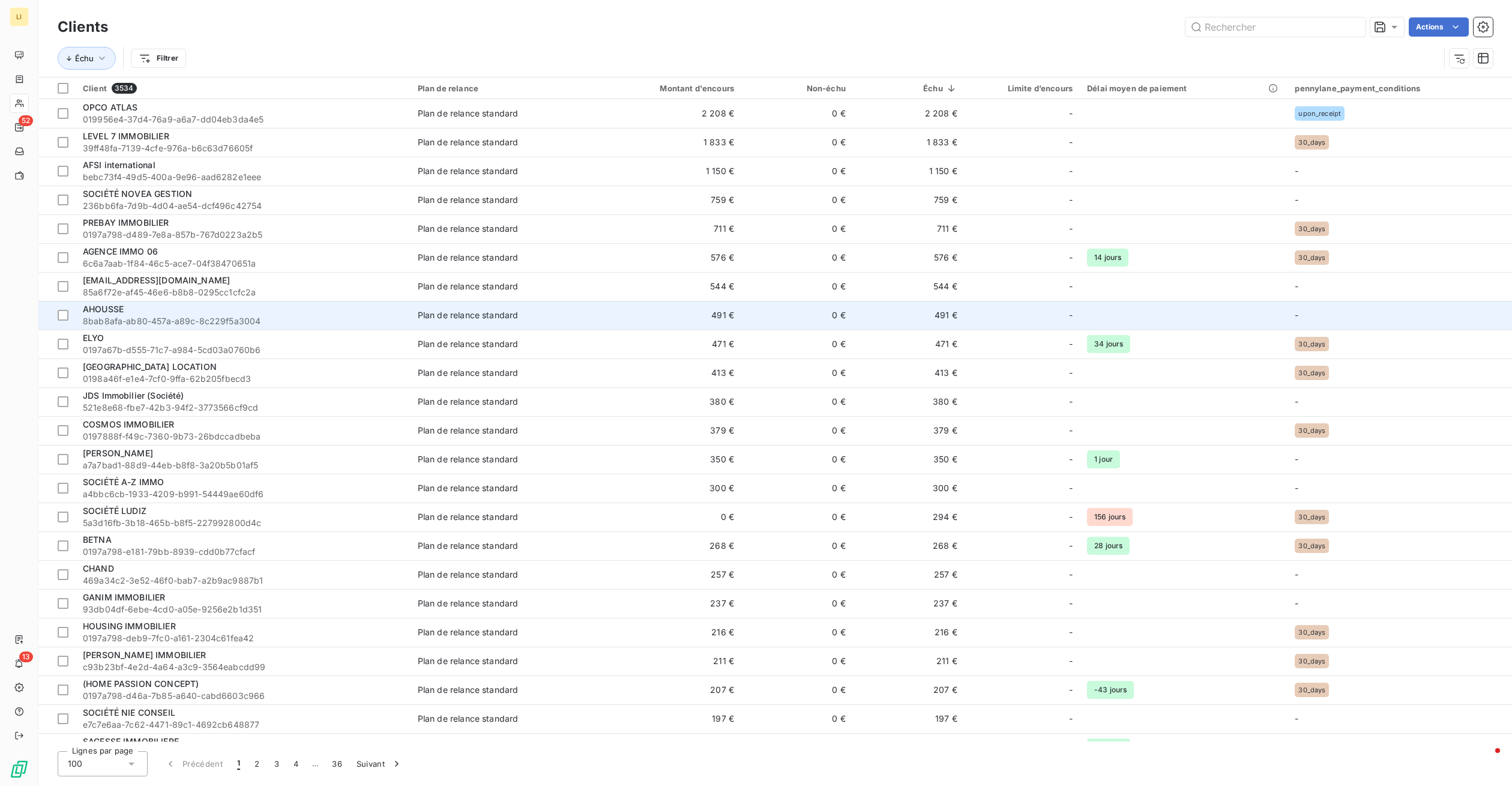
click at [200, 313] on div "AHOUSSE" at bounding box center [243, 309] width 321 height 12
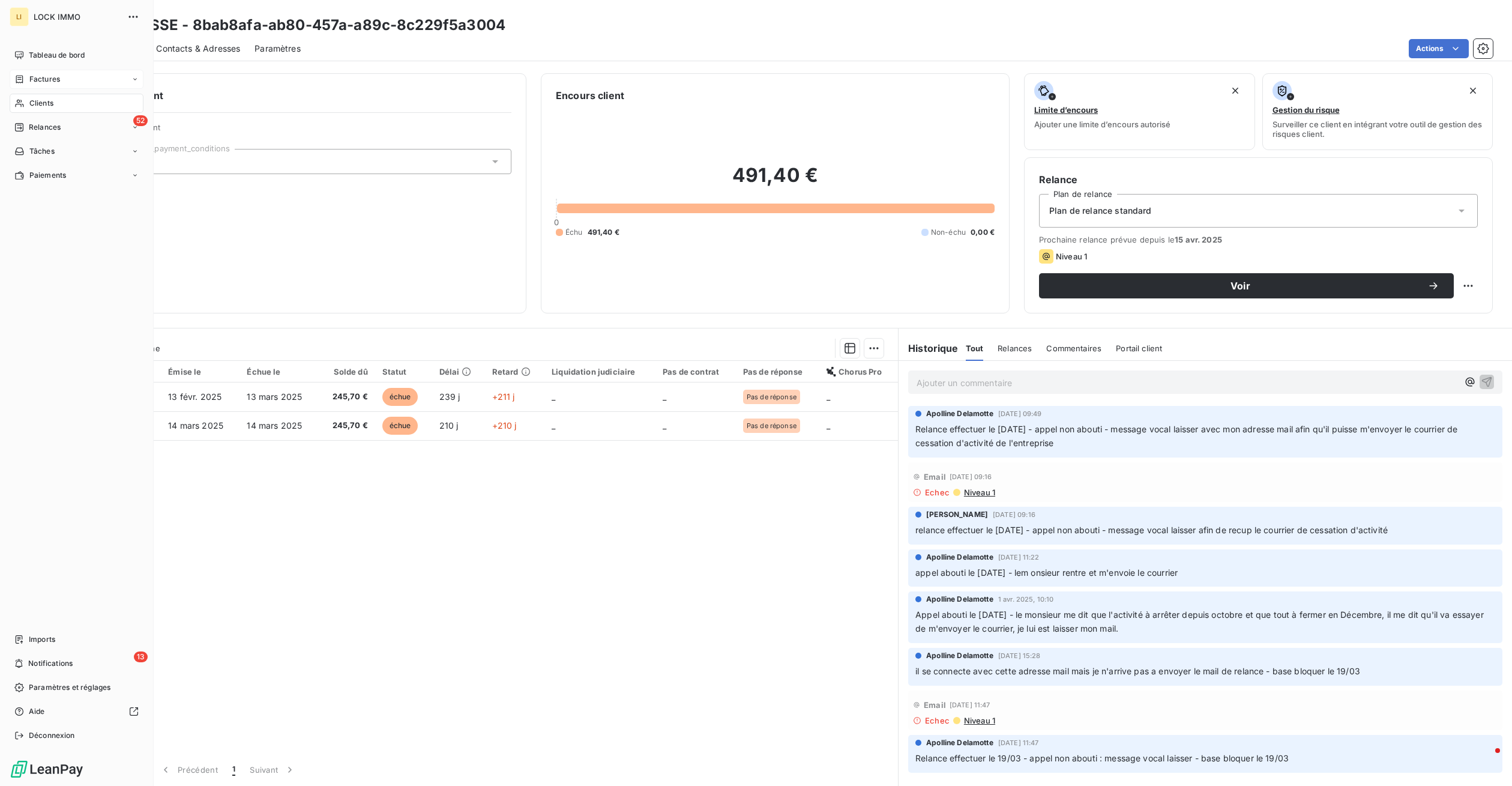
click at [34, 77] on span "Factures" at bounding box center [45, 79] width 31 height 11
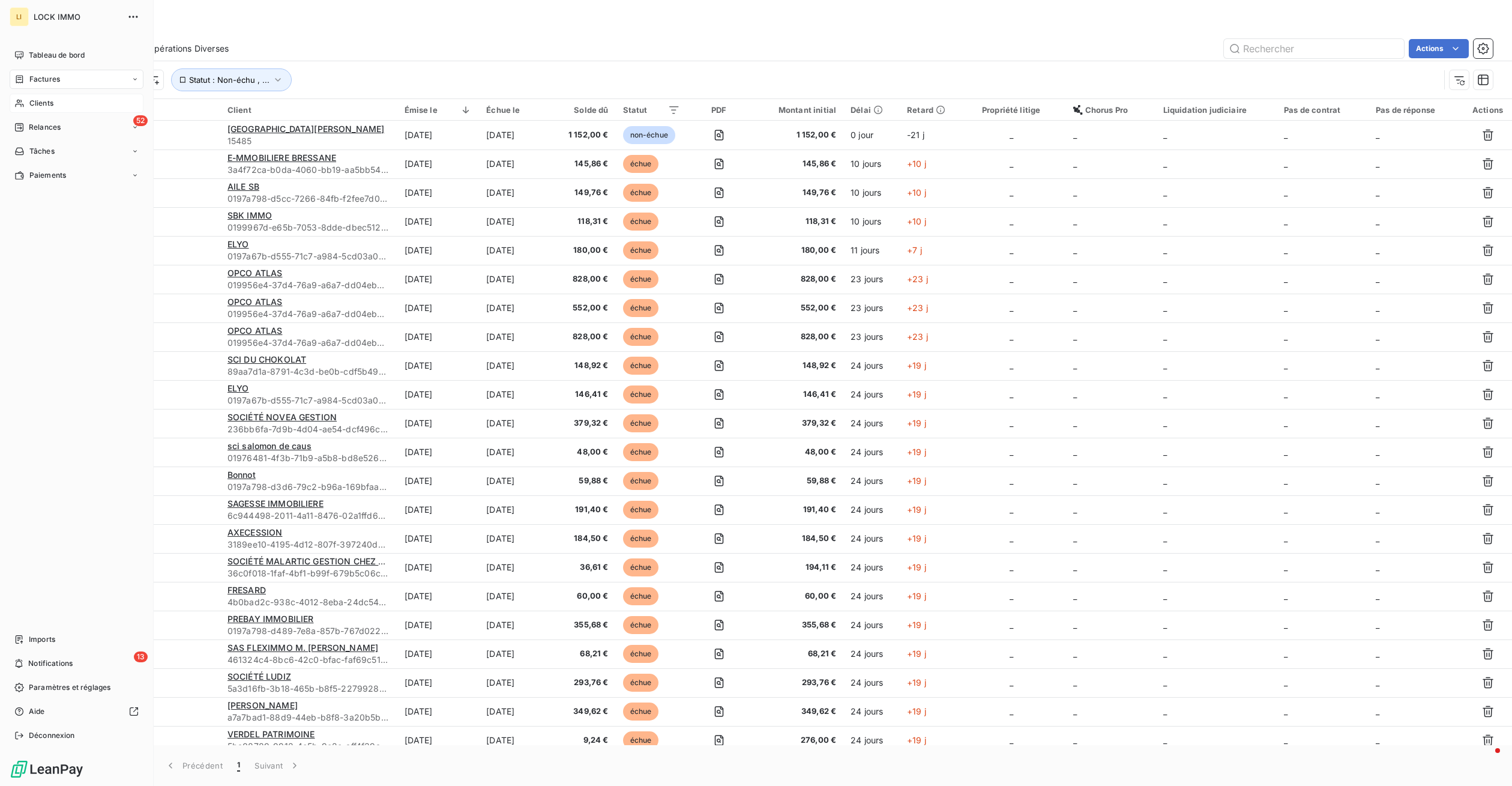
click at [72, 98] on div "Clients" at bounding box center [76, 103] width 134 height 19
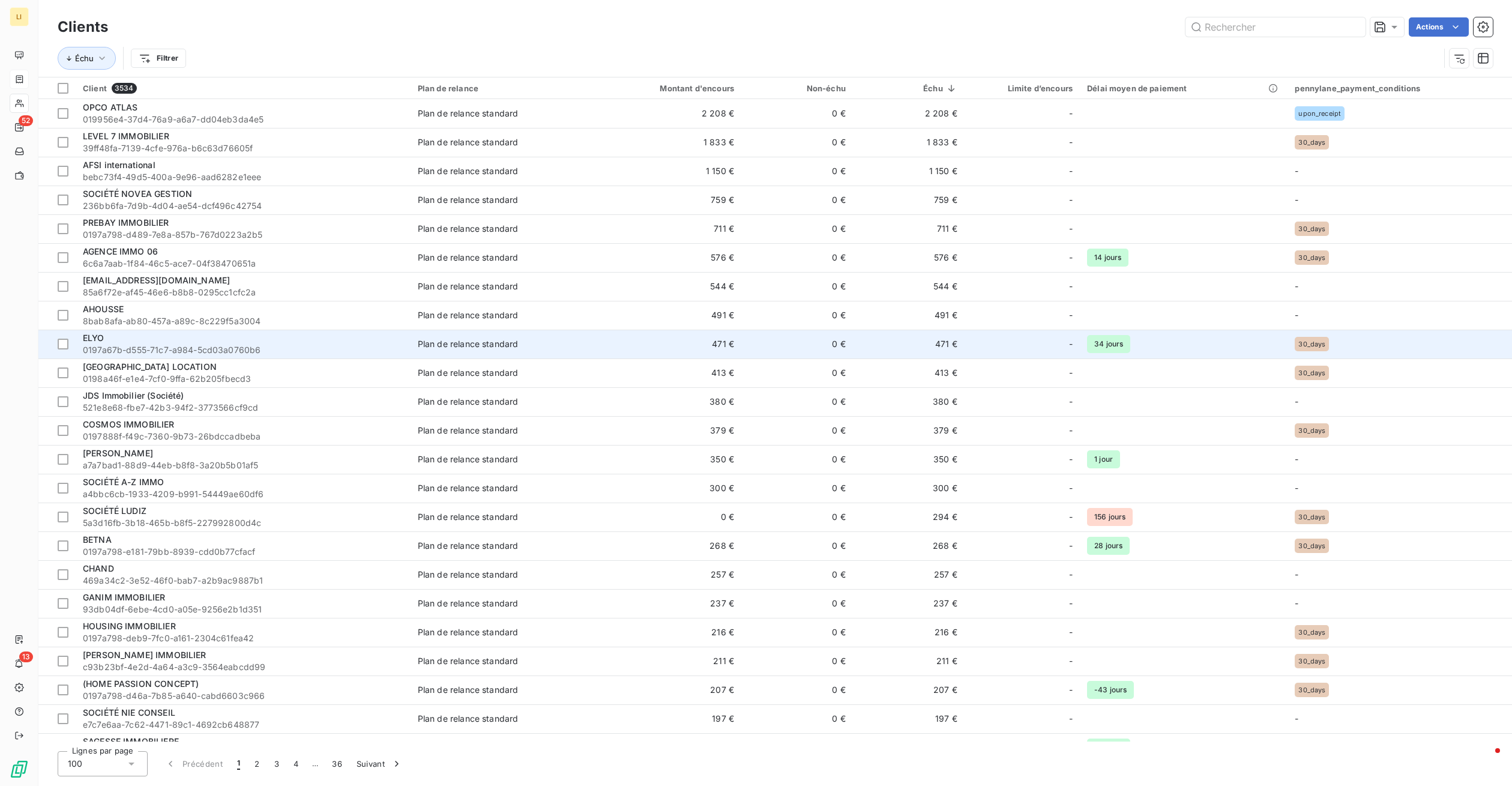
click at [172, 340] on div "ELYO" at bounding box center [243, 337] width 321 height 12
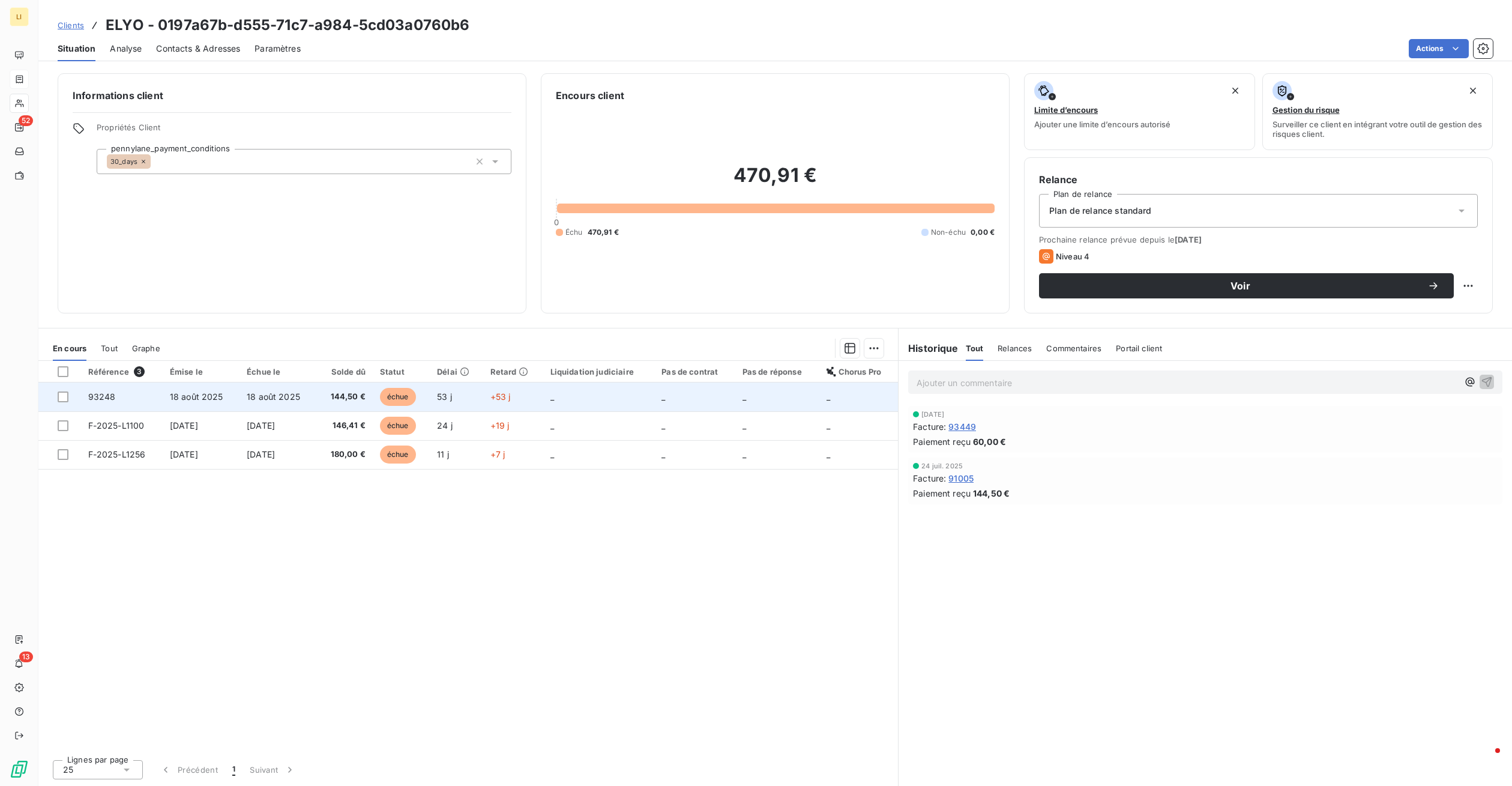
click at [309, 392] on td "18 août 2025" at bounding box center [278, 396] width 77 height 28
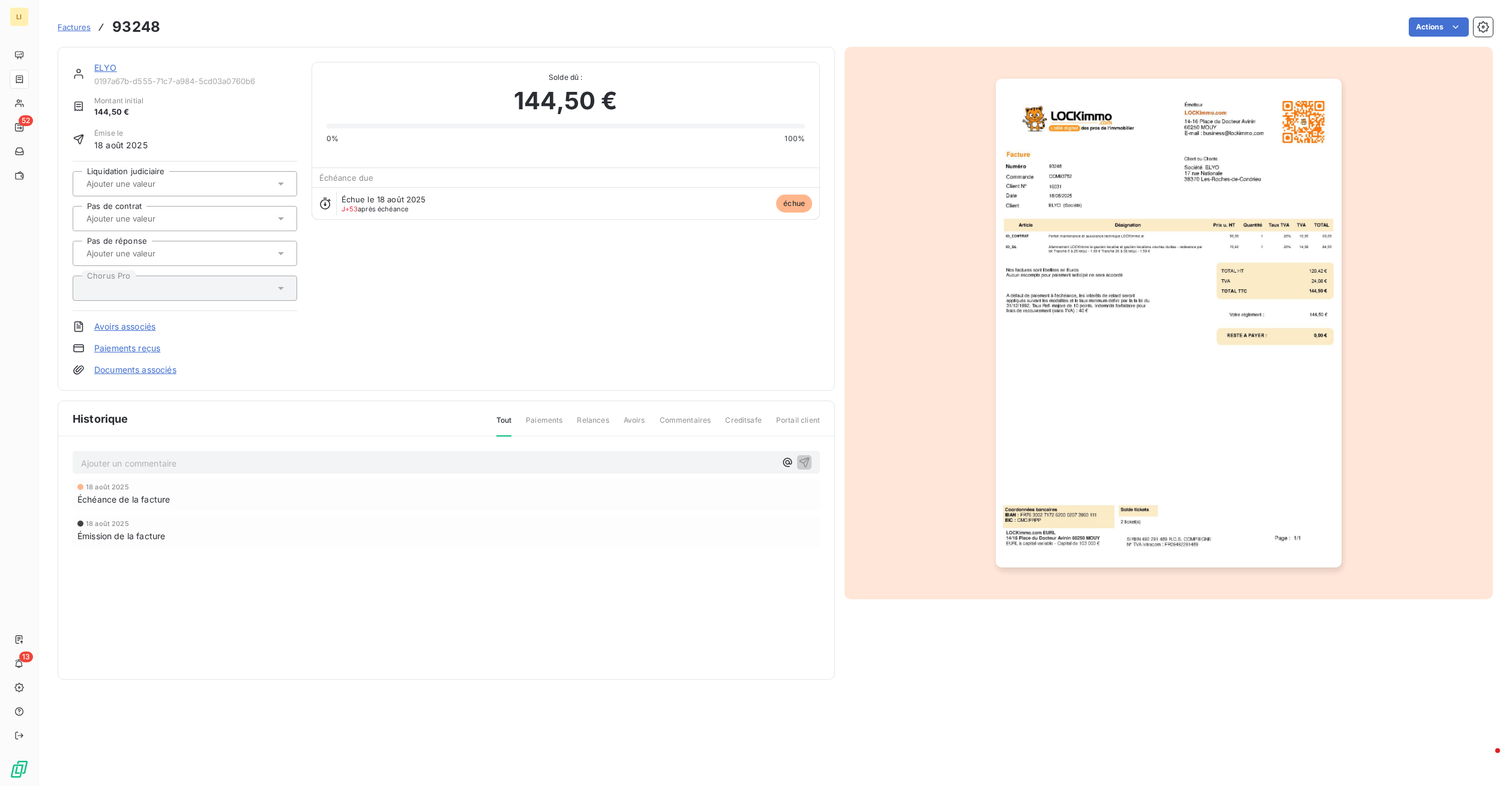
click at [70, 28] on span "Factures" at bounding box center [74, 26] width 33 height 9
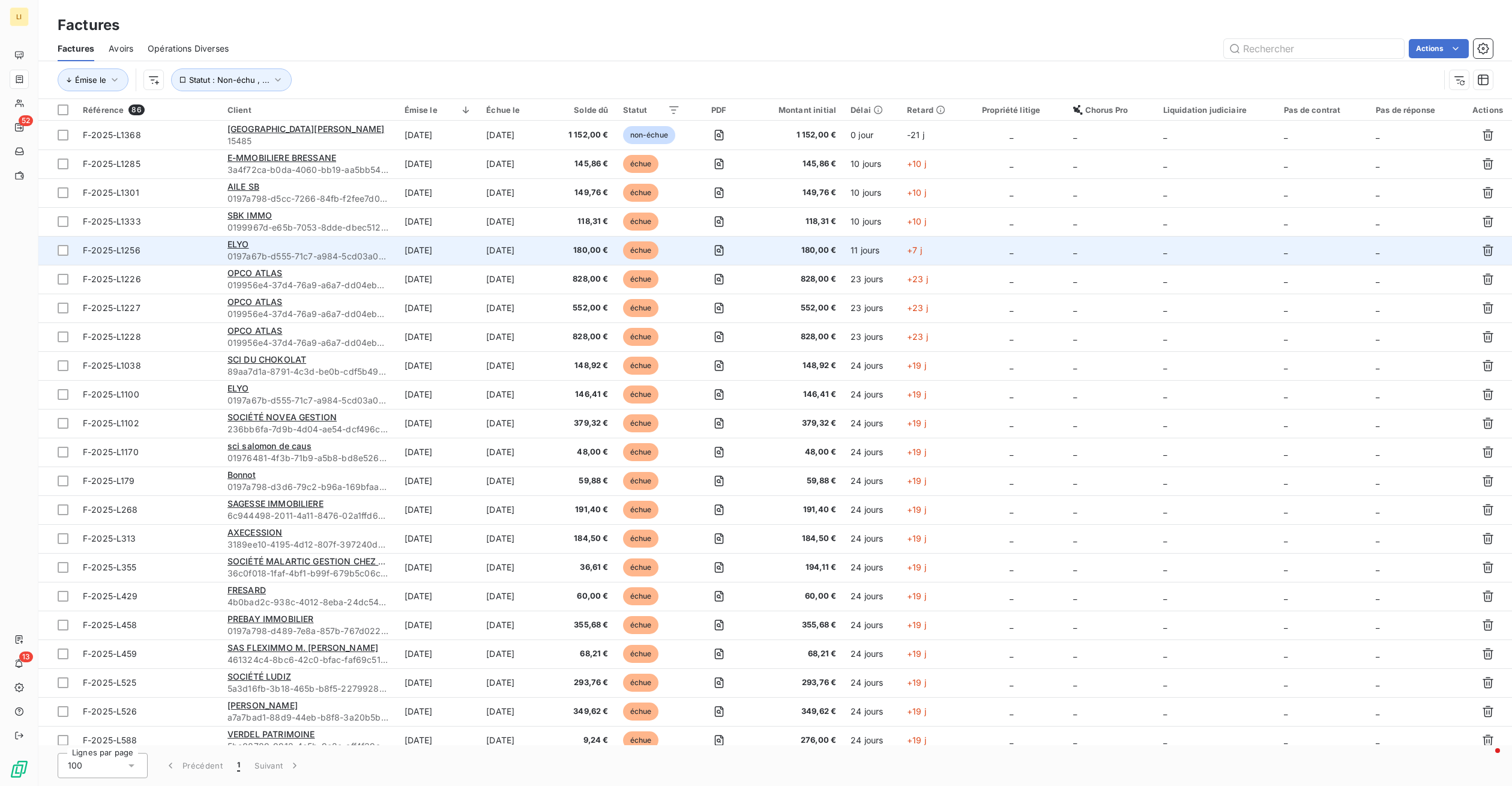
click at [268, 248] on div "ELYO" at bounding box center [308, 244] width 163 height 12
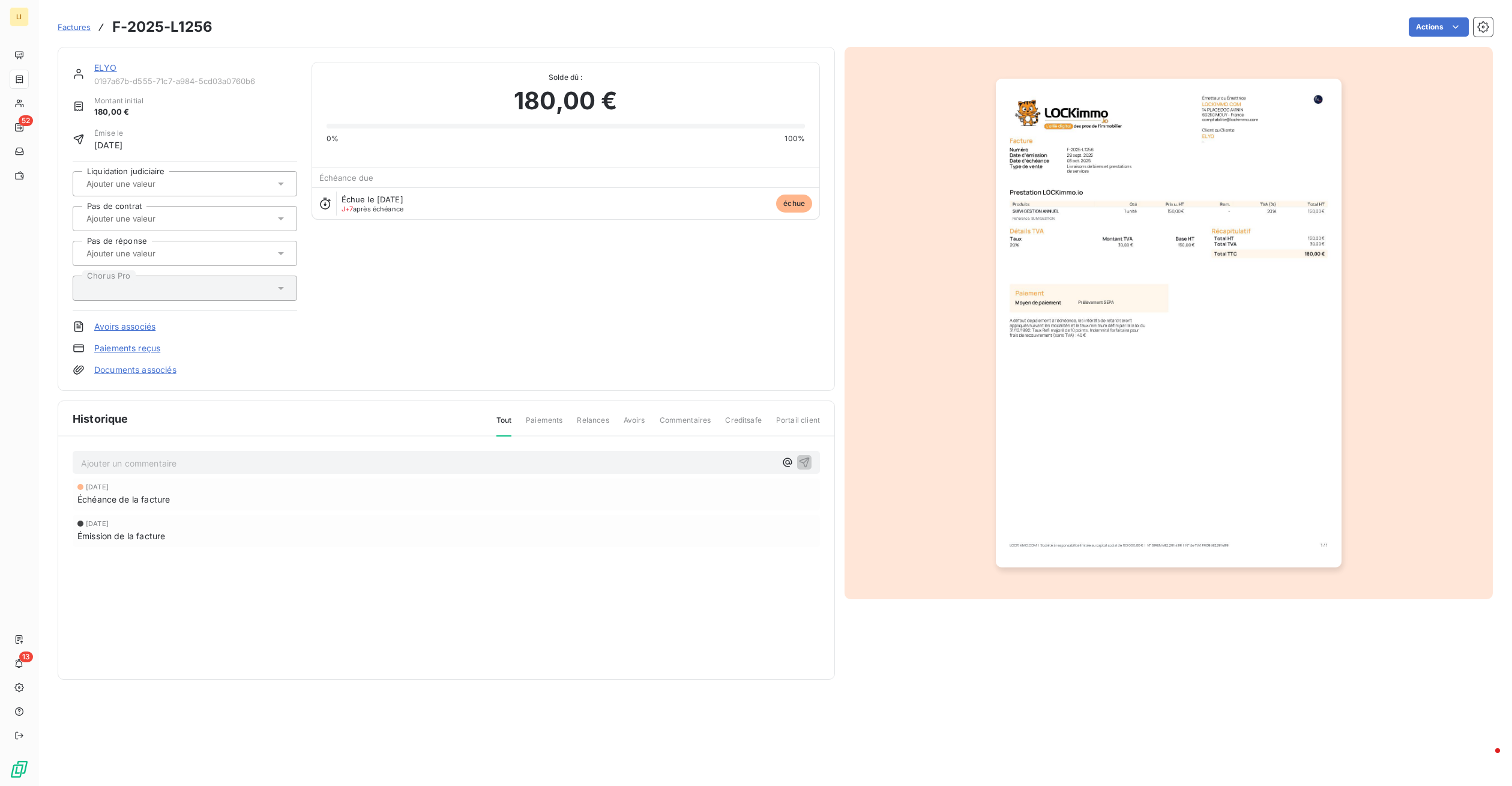
click at [106, 67] on link "ELYO" at bounding box center [105, 67] width 23 height 10
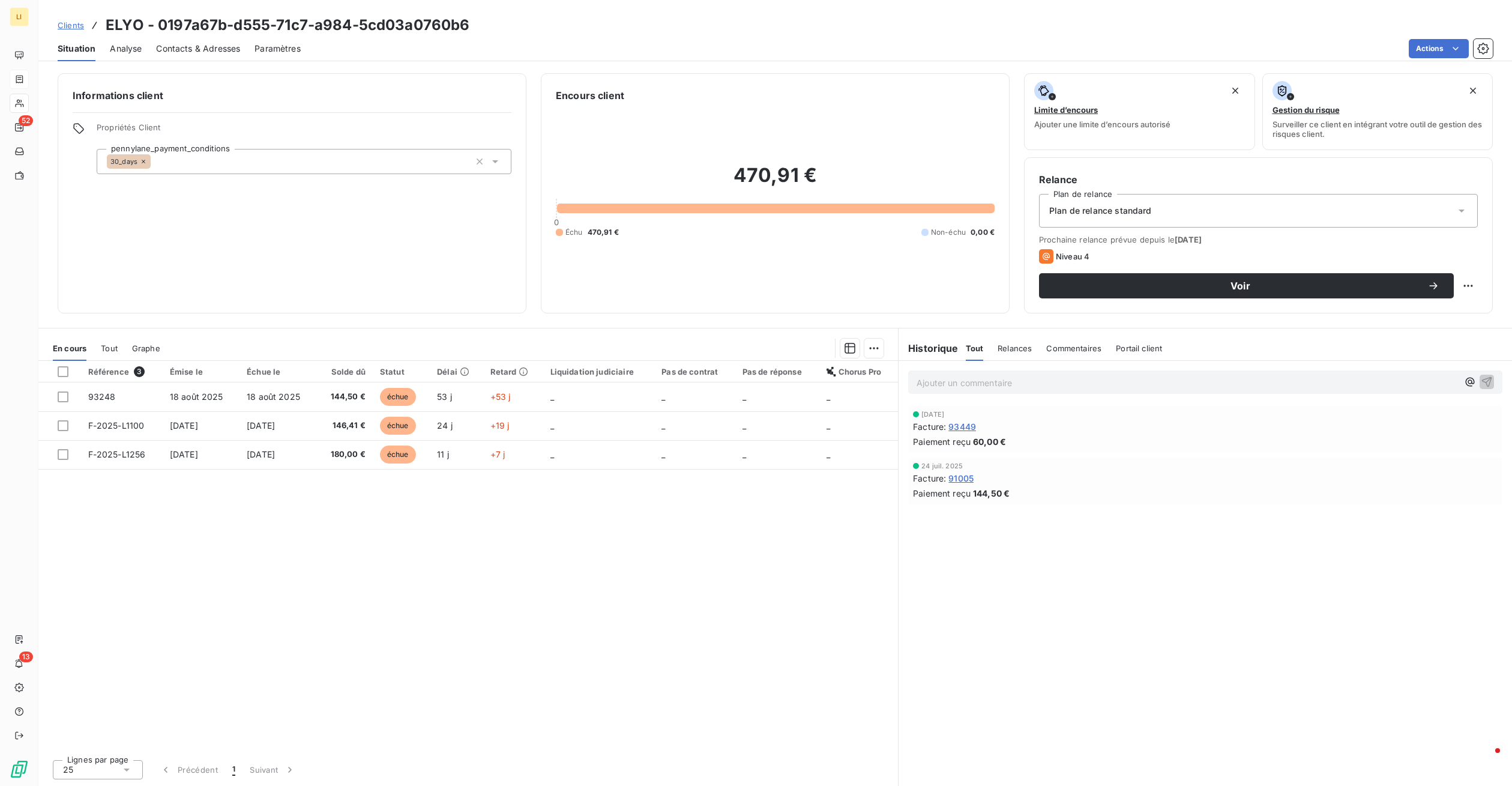
click at [1023, 350] on span "Relances" at bounding box center [1015, 348] width 34 height 9
click at [972, 352] on span "Tout" at bounding box center [974, 348] width 17 height 9
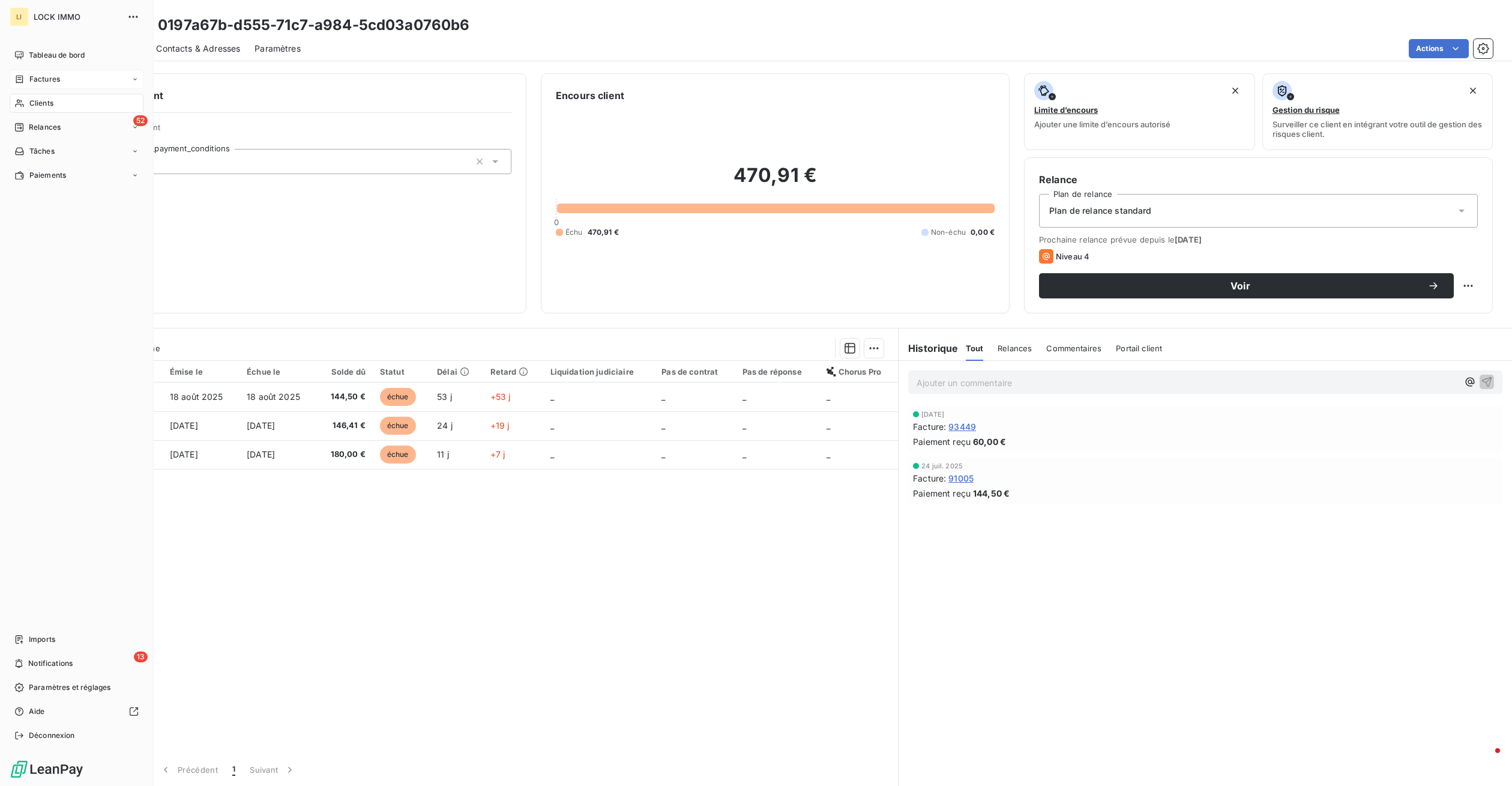
click at [40, 105] on span "Clients" at bounding box center [41, 103] width 24 height 11
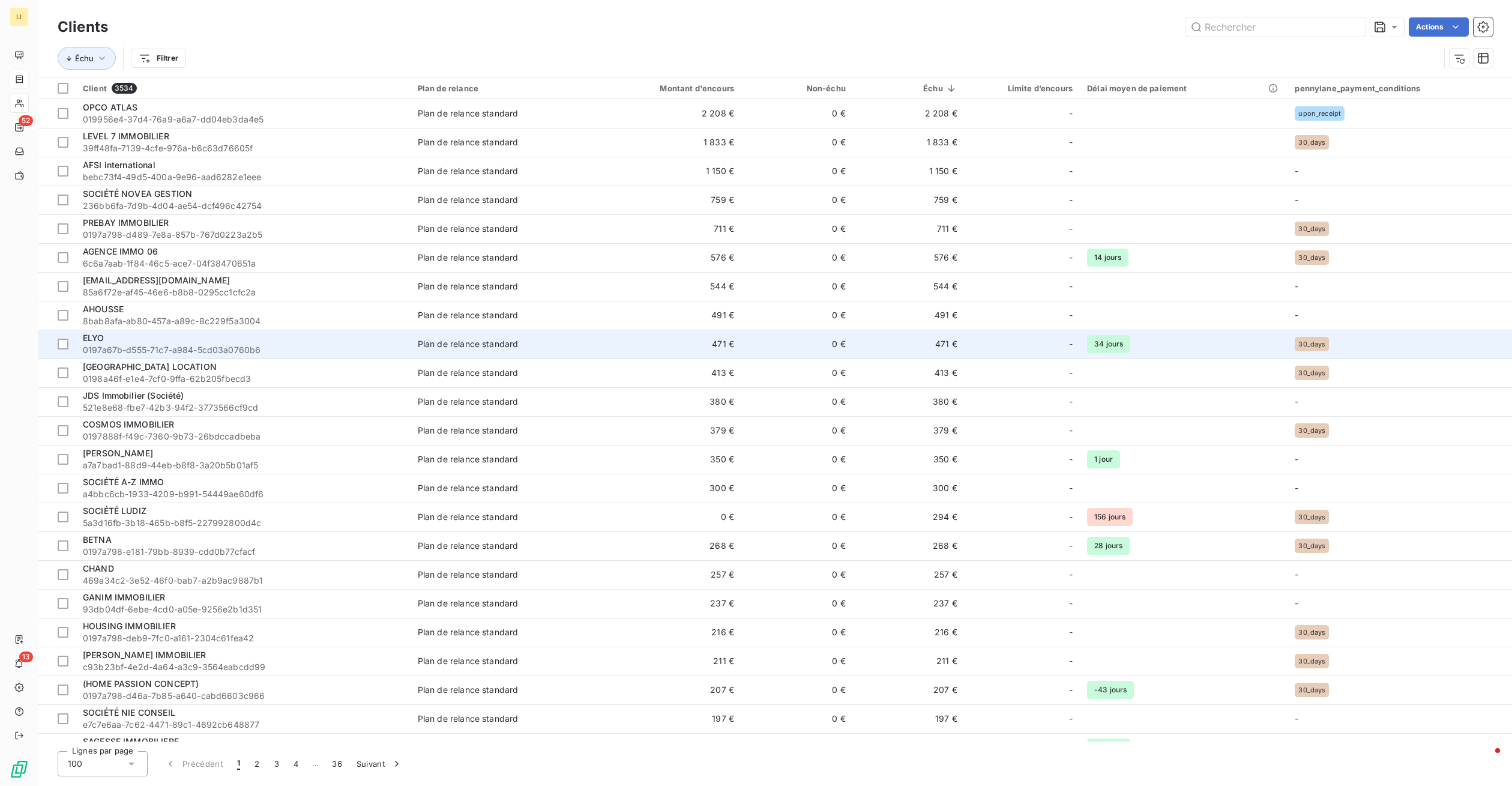
click at [112, 339] on div "ELYO" at bounding box center [243, 337] width 321 height 12
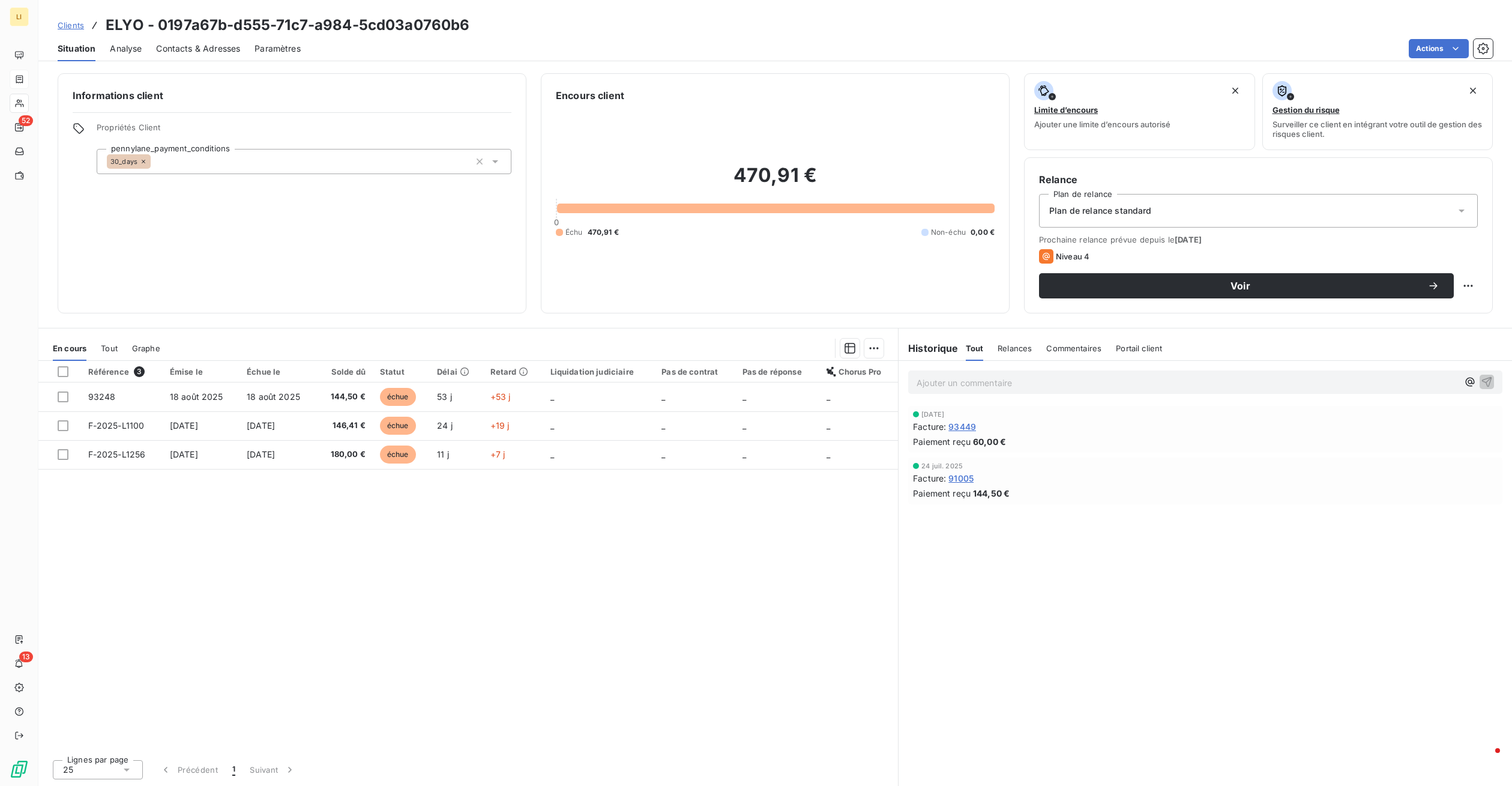
click at [977, 386] on p "Ajouter un commentaire ﻿" at bounding box center [1187, 383] width 541 height 15
click at [1496, 382] on div "Relance par e-mail ce jour" at bounding box center [1205, 381] width 595 height 22
click at [1488, 382] on icon "button" at bounding box center [1486, 381] width 12 height 12
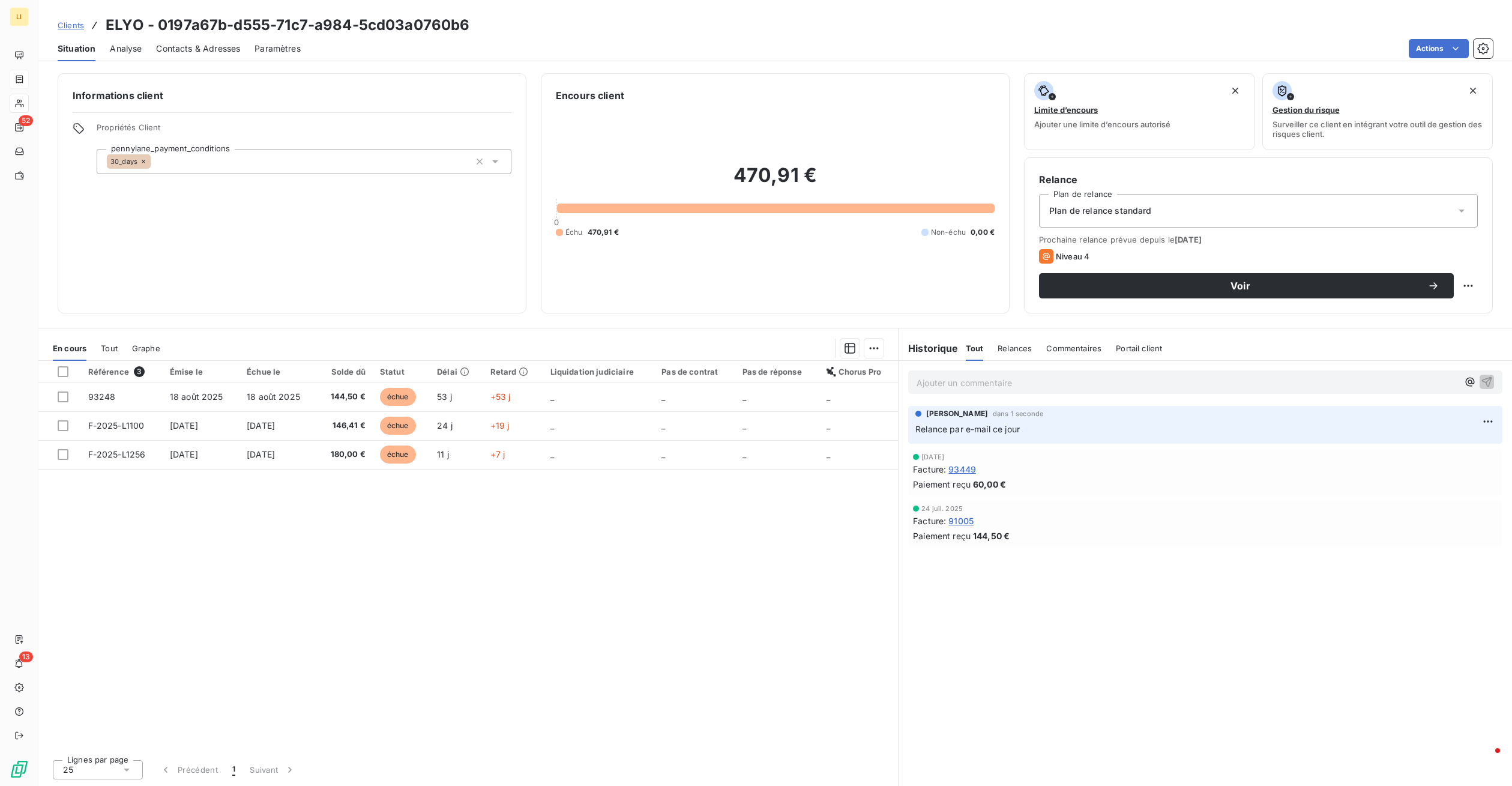
click at [66, 27] on span "Clients" at bounding box center [71, 25] width 26 height 9
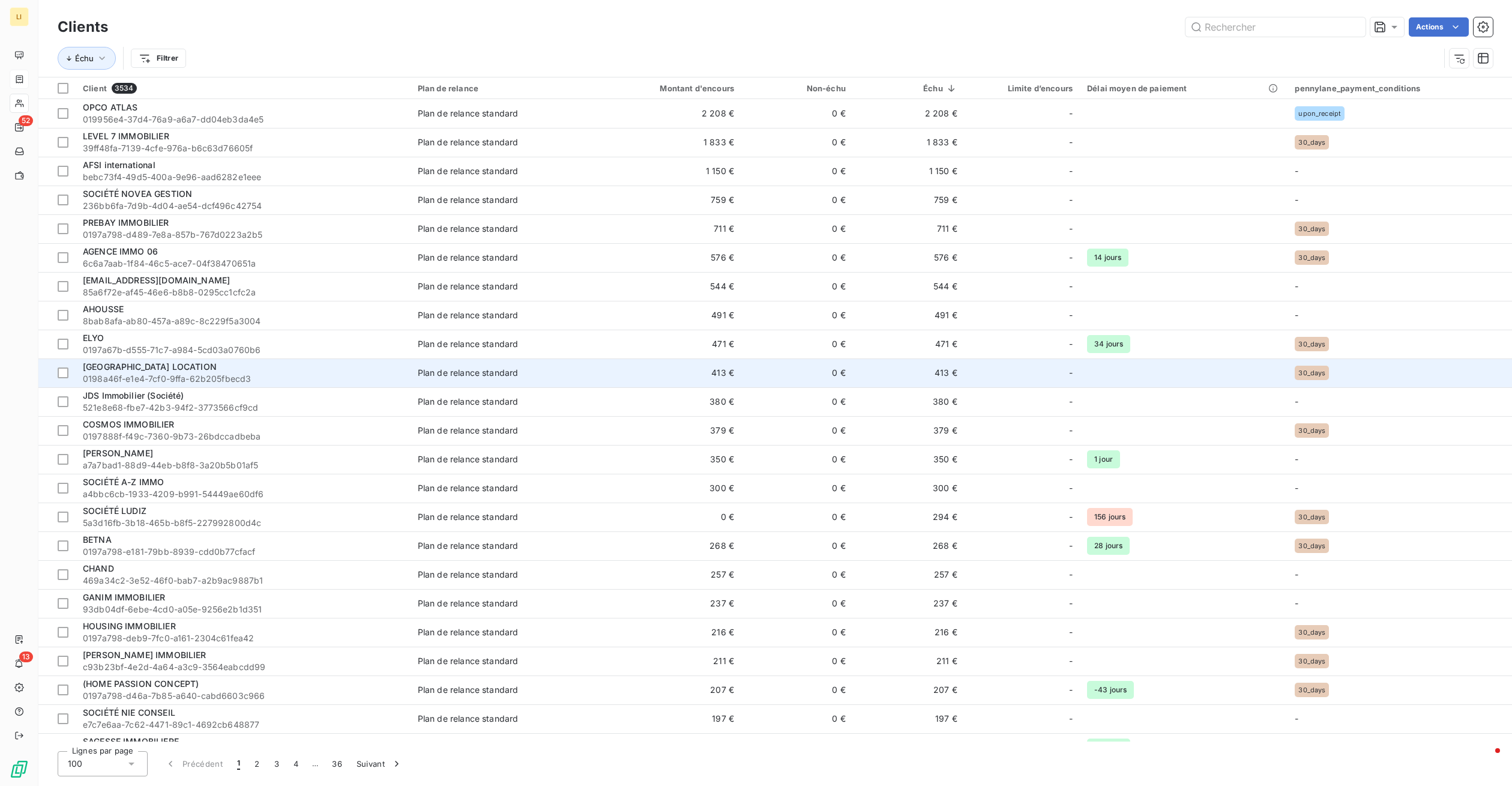
click at [148, 375] on span "0198a46f-e1e4-7cf0-9ffa-62b205fbecd3" at bounding box center [243, 378] width 321 height 12
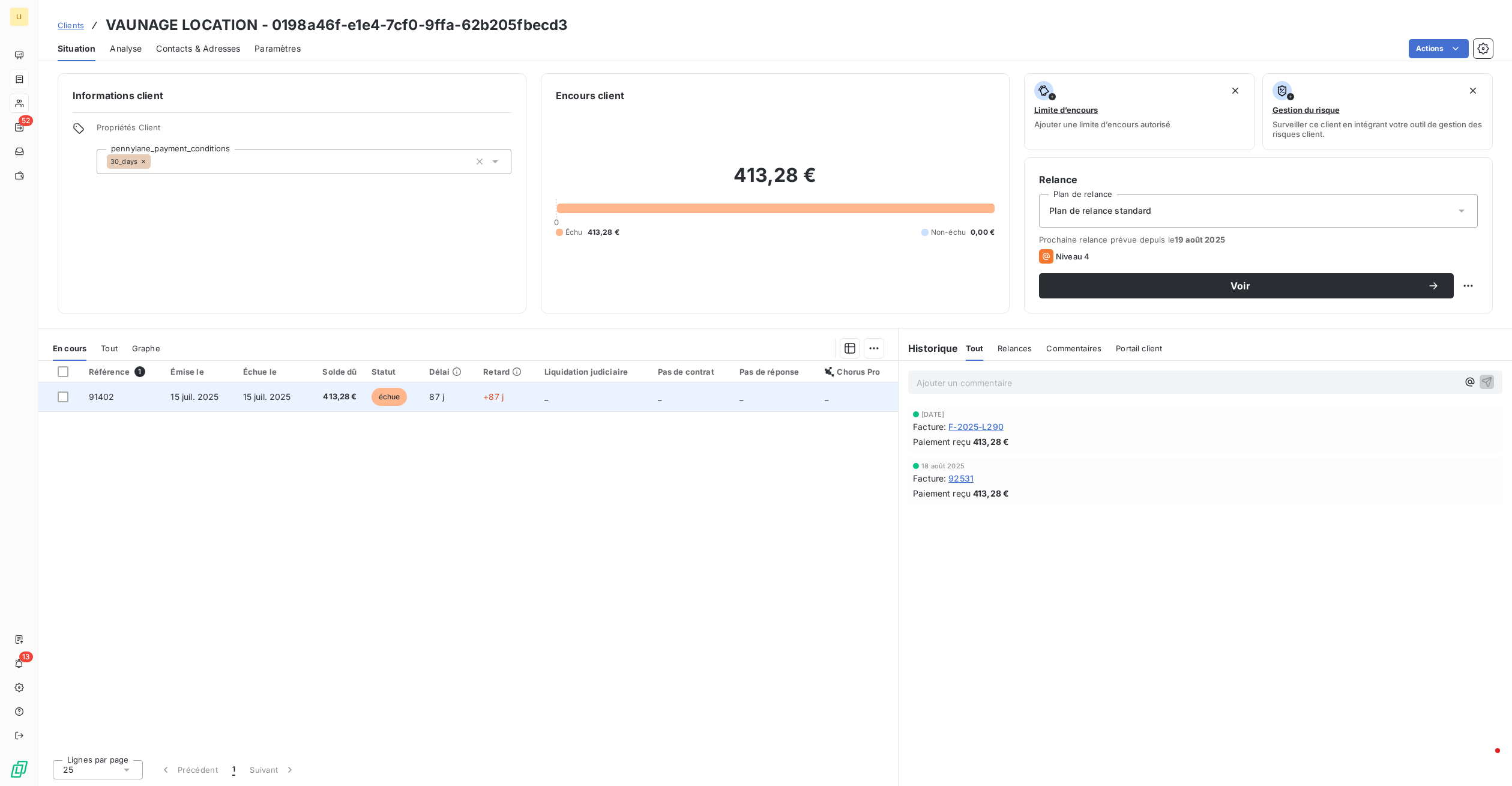
click at [308, 396] on td "15 juil. 2025" at bounding box center [272, 396] width 72 height 28
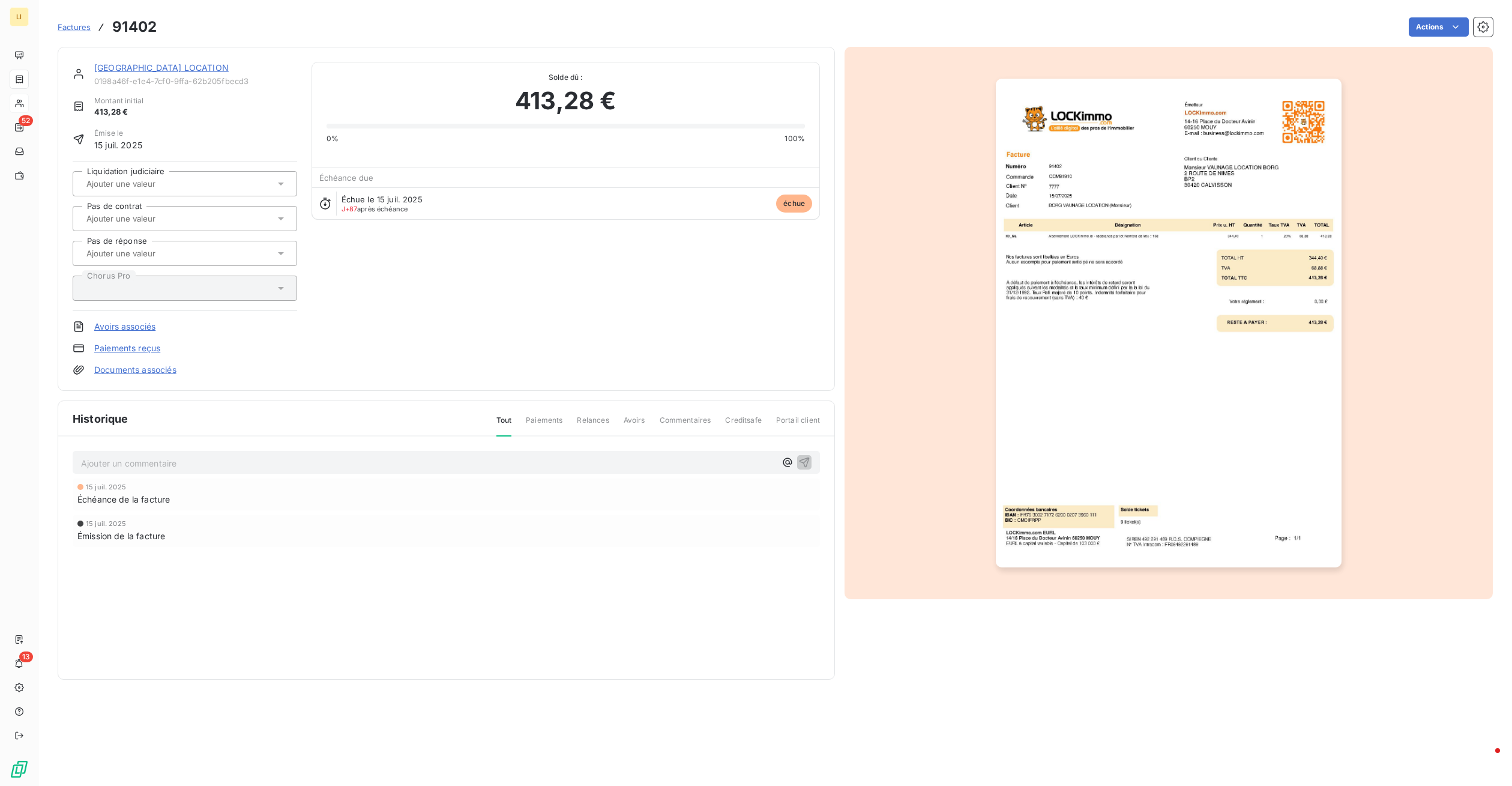
click at [147, 66] on link "[GEOGRAPHIC_DATA] LOCATION" at bounding box center [161, 67] width 134 height 10
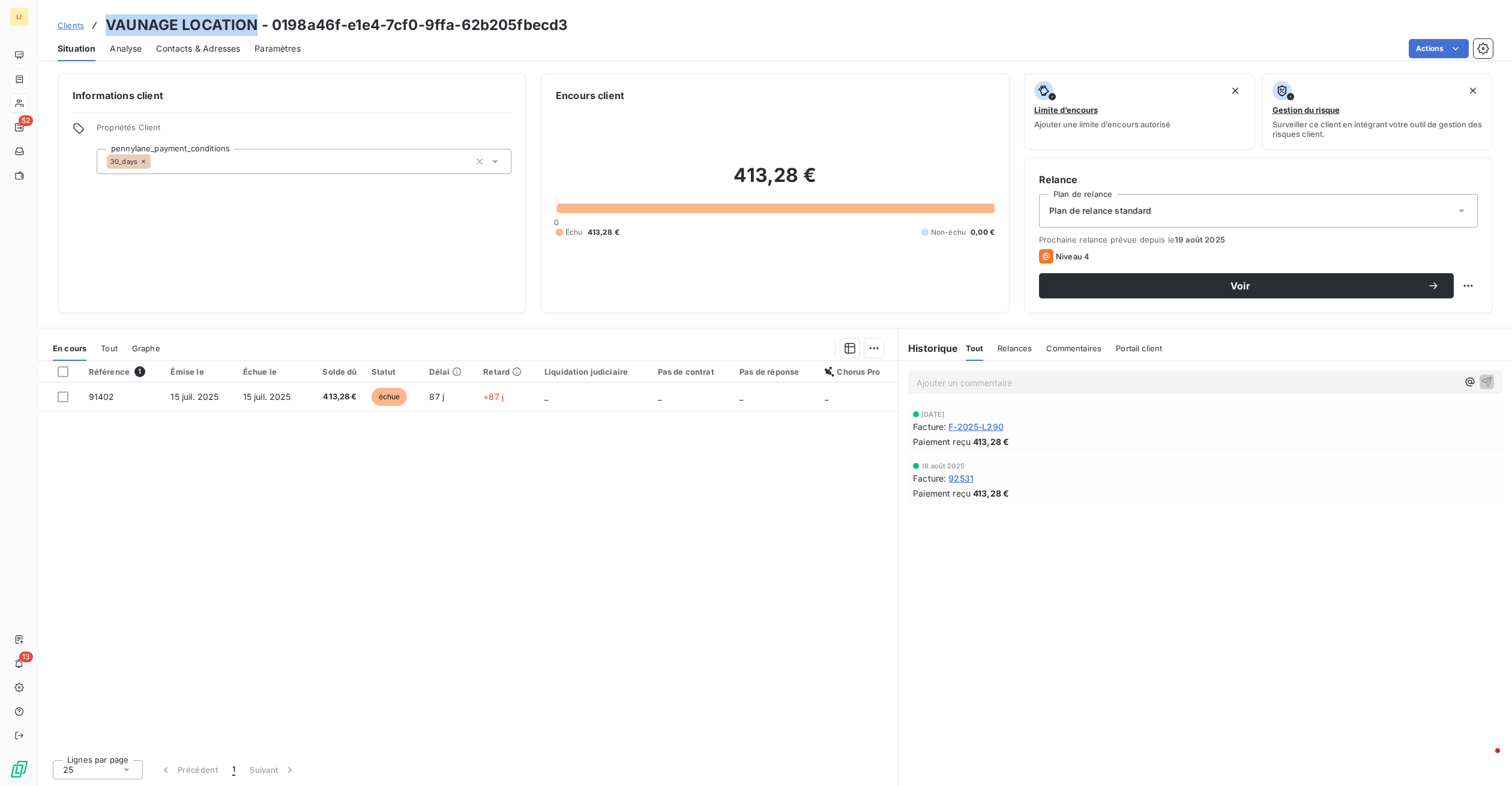
drag, startPoint x: 257, startPoint y: 22, endPoint x: 105, endPoint y: 25, distance: 152.0
click at [106, 25] on h3 "VAUNAGE LOCATION - 0198a46f-e1e4-7cf0-9ffa-62b205fbecd3" at bounding box center [337, 26] width 462 height 22
copy h3 "[GEOGRAPHIC_DATA] LOCATION"
click at [955, 385] on p "Ajouter un commentaire ﻿" at bounding box center [1187, 383] width 541 height 15
click at [1491, 382] on icon "button" at bounding box center [1486, 381] width 12 height 12
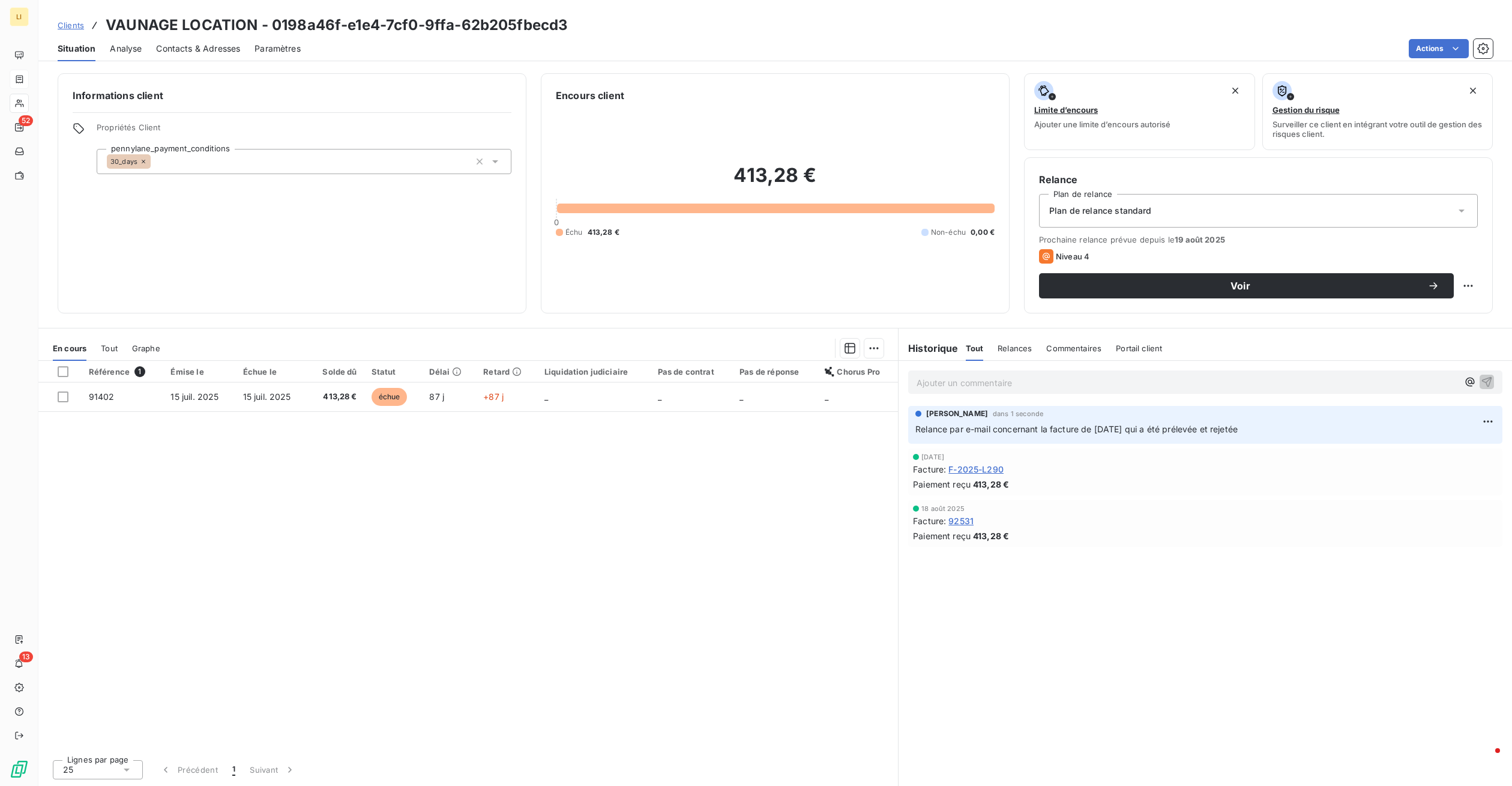
click at [63, 26] on span "Clients" at bounding box center [71, 25] width 26 height 9
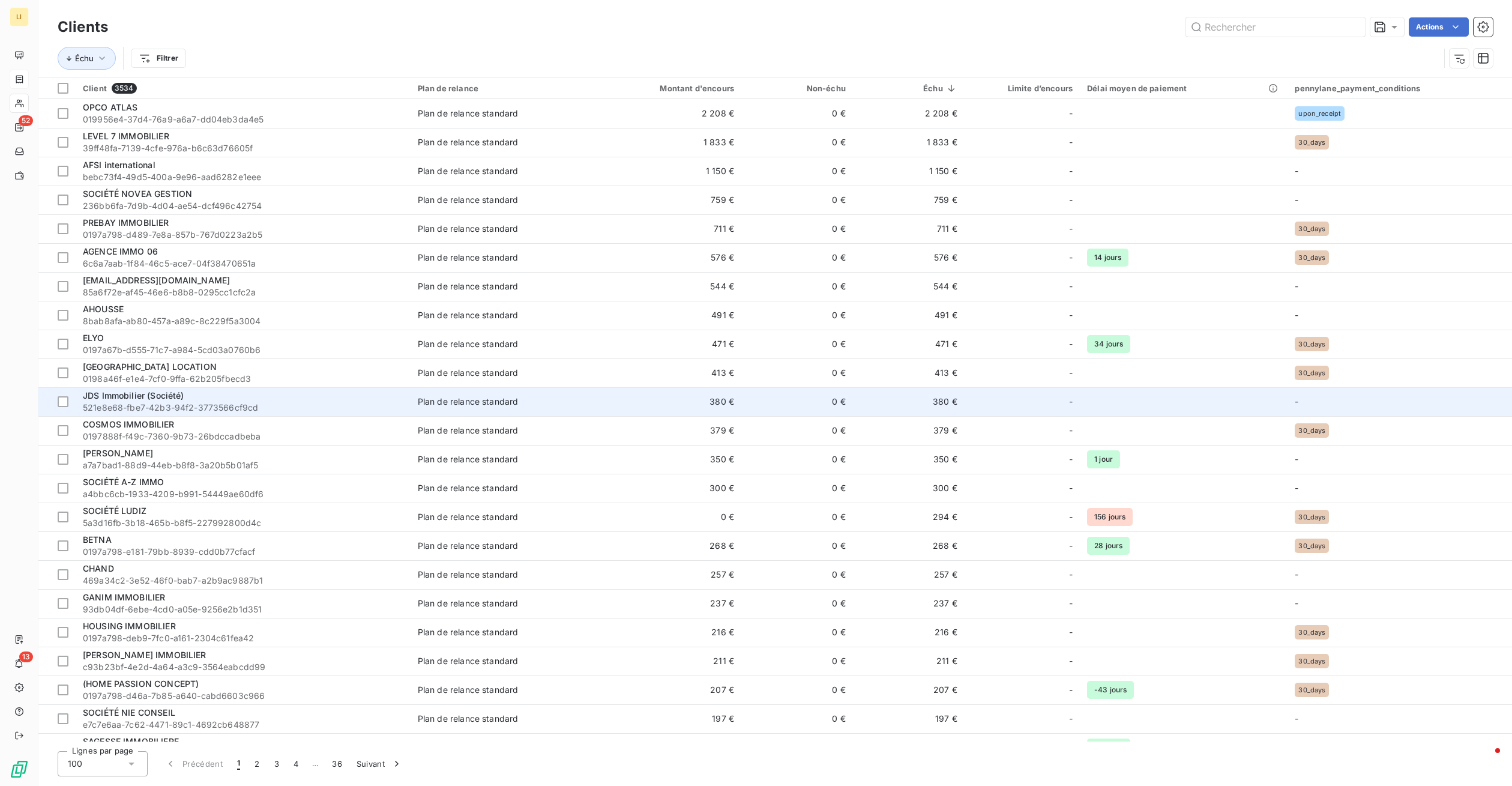
click at [143, 409] on span "521e8e68-fbe7-42b3-94f2-3773566cf9cd" at bounding box center [243, 408] width 321 height 12
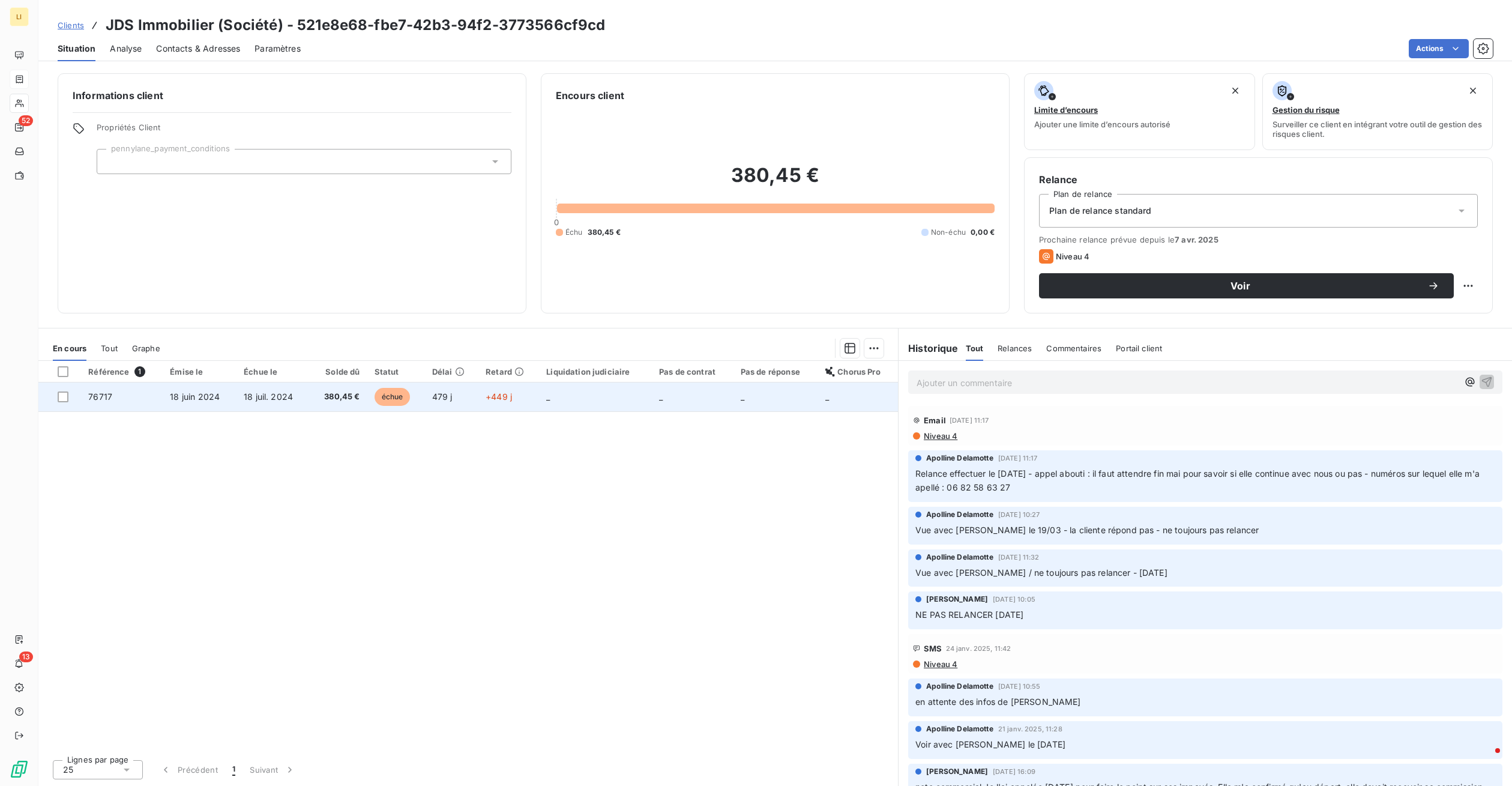
click at [520, 399] on td "+449 j" at bounding box center [508, 396] width 61 height 28
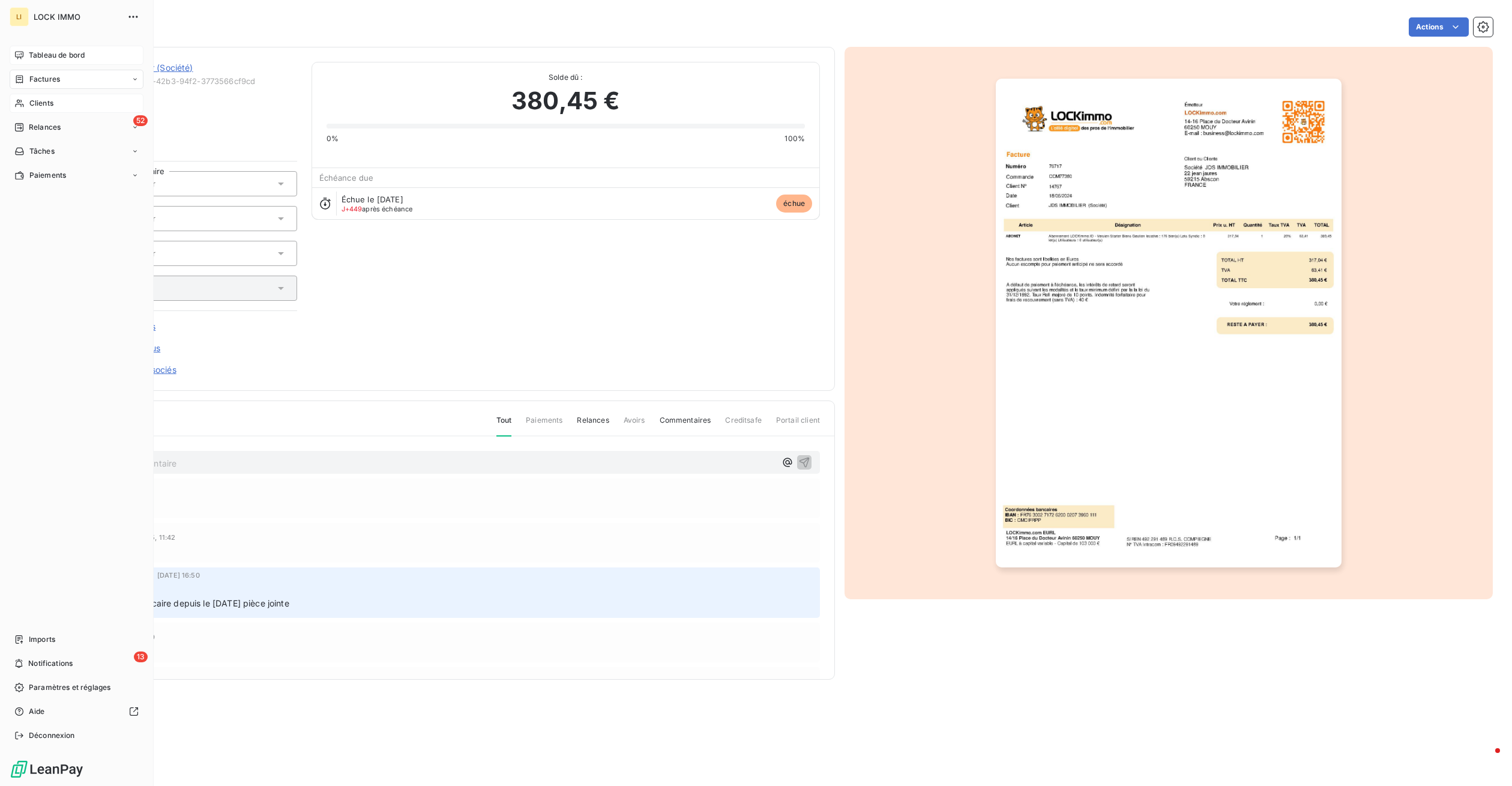
click at [26, 50] on div "Tableau de bord" at bounding box center [76, 55] width 134 height 19
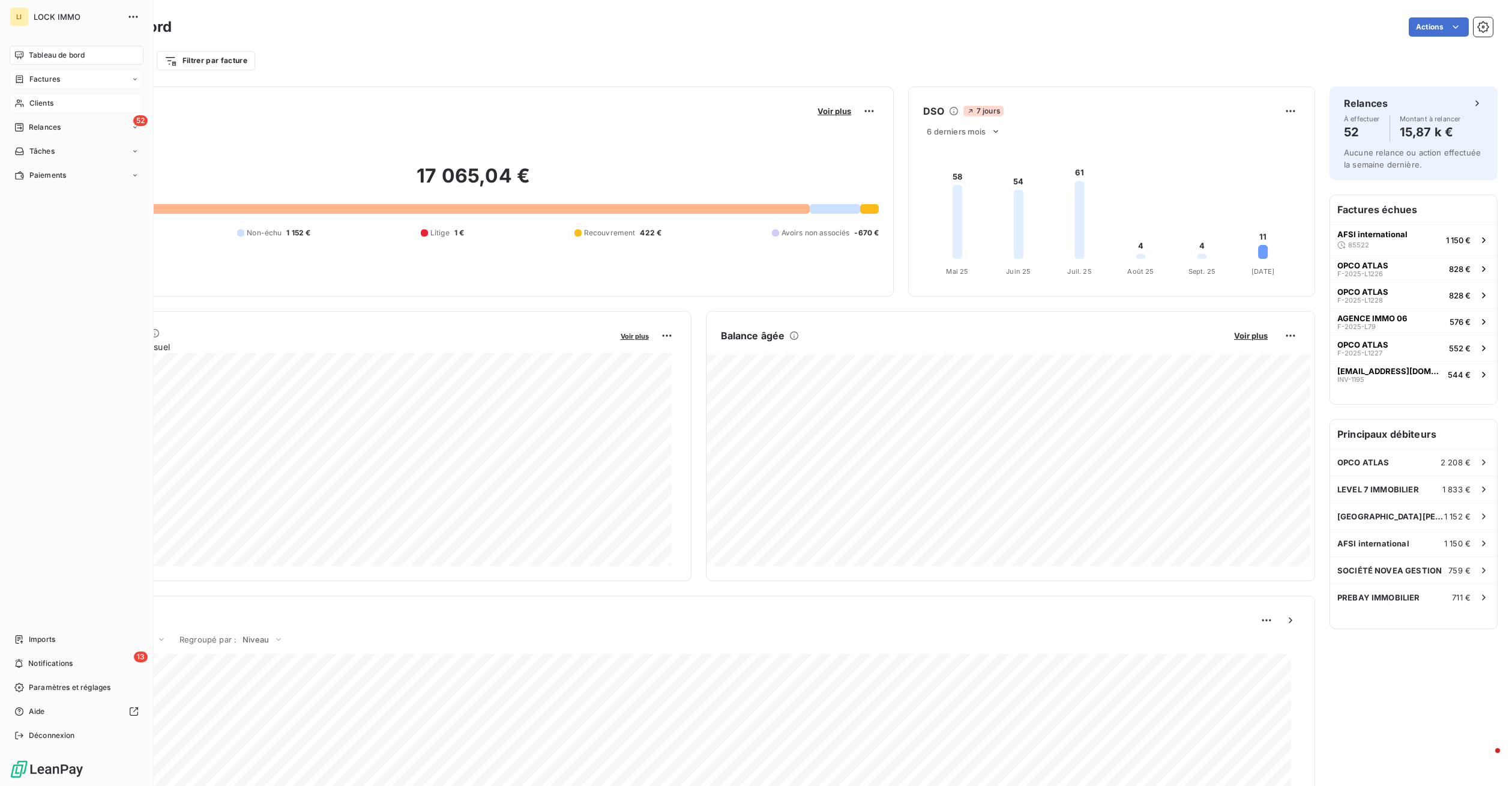
click at [35, 77] on span "Factures" at bounding box center [45, 79] width 31 height 11
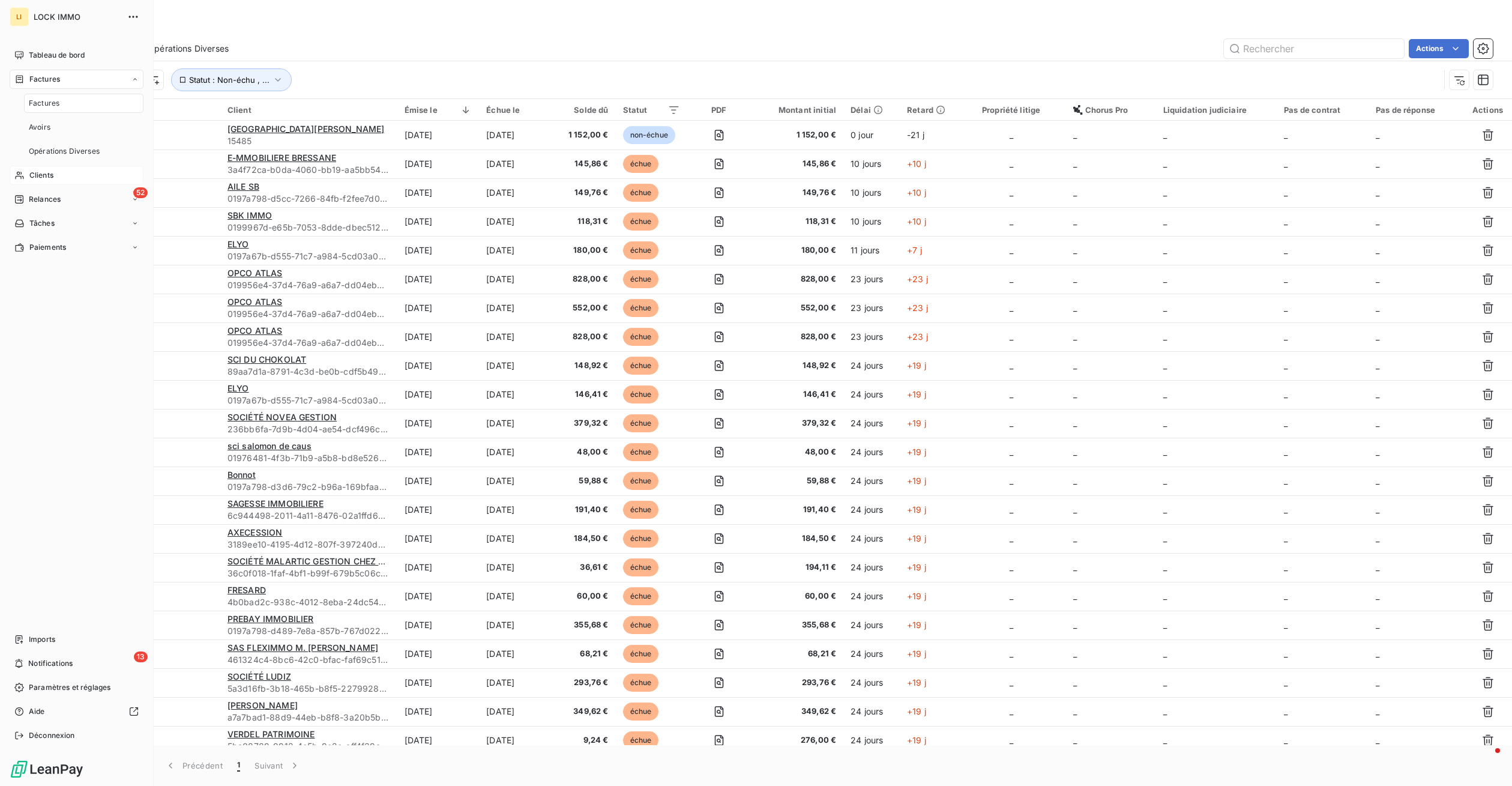
click at [45, 173] on span "Clients" at bounding box center [41, 175] width 24 height 11
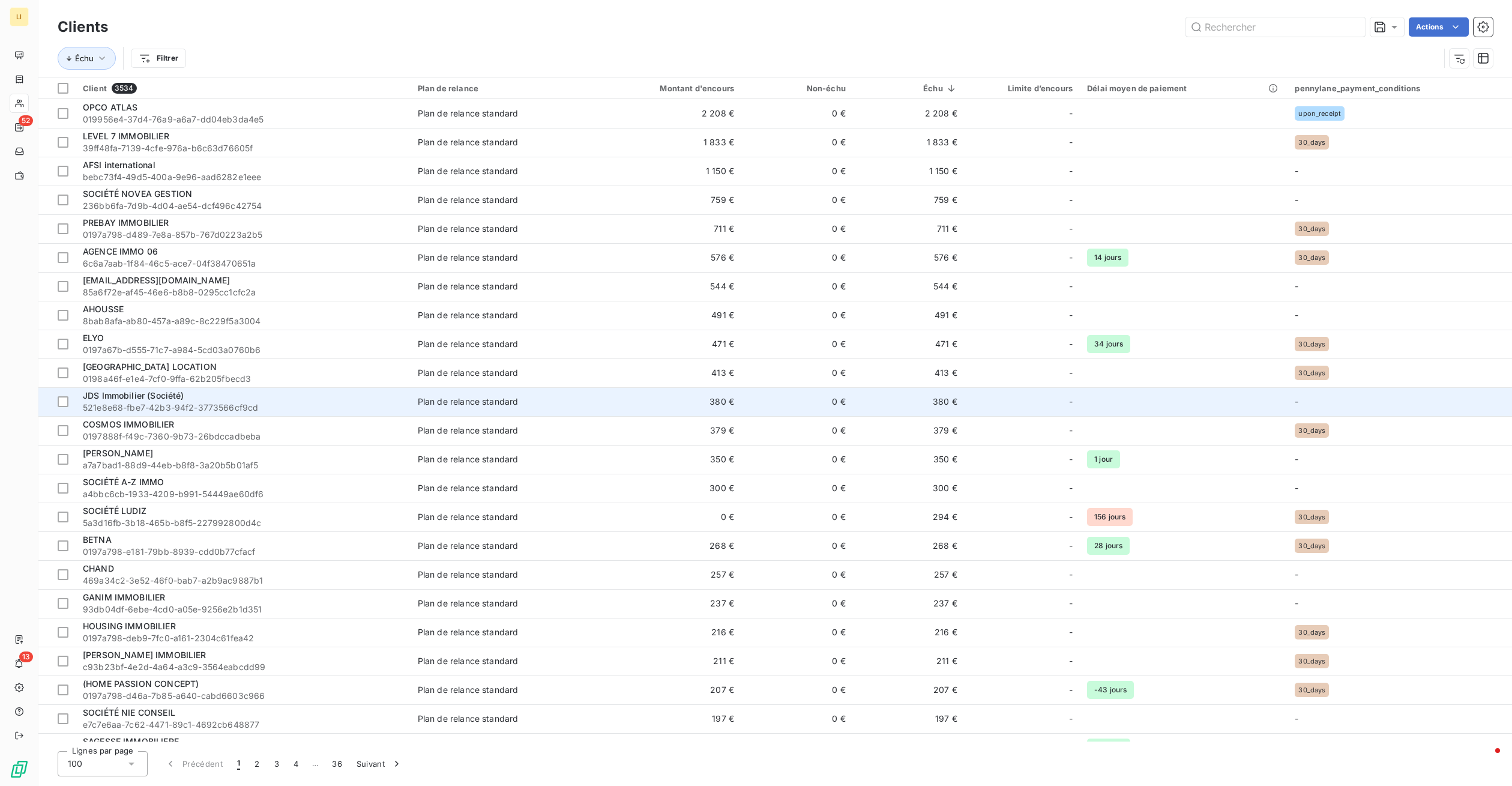
click at [210, 403] on span "521e8e68-fbe7-42b3-94f2-3773566cf9cd" at bounding box center [243, 408] width 321 height 12
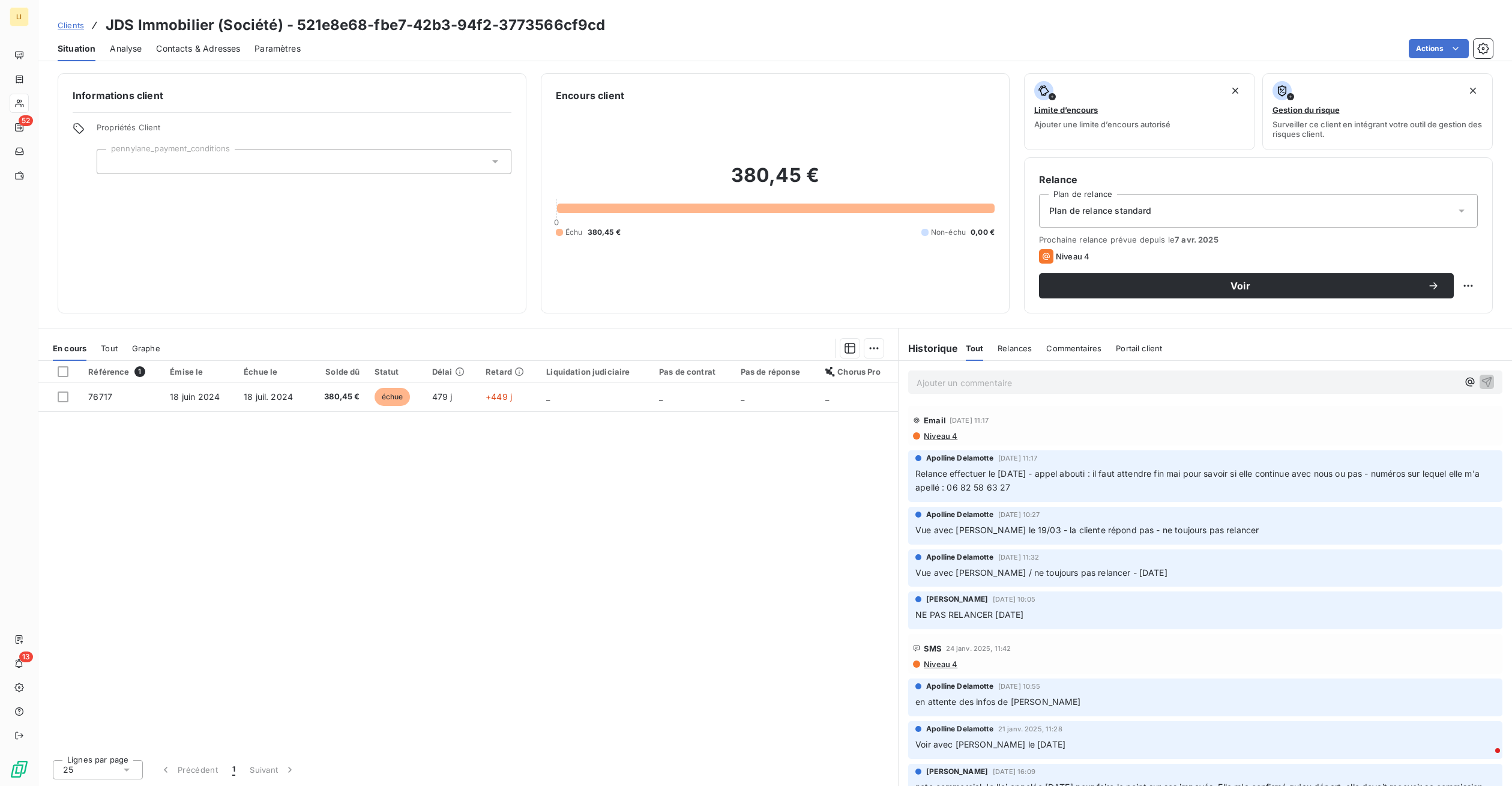
click at [953, 378] on p "Ajouter un commentaire ﻿" at bounding box center [1187, 383] width 541 height 15
drag, startPoint x: 1068, startPoint y: 488, endPoint x: 914, endPoint y: 467, distance: 155.4
click at [914, 467] on div "Apolline Delamotte 2 avr. 2025, 11:17 Relance effectuer le 02/04/2025 - appel a…" at bounding box center [1205, 476] width 595 height 52
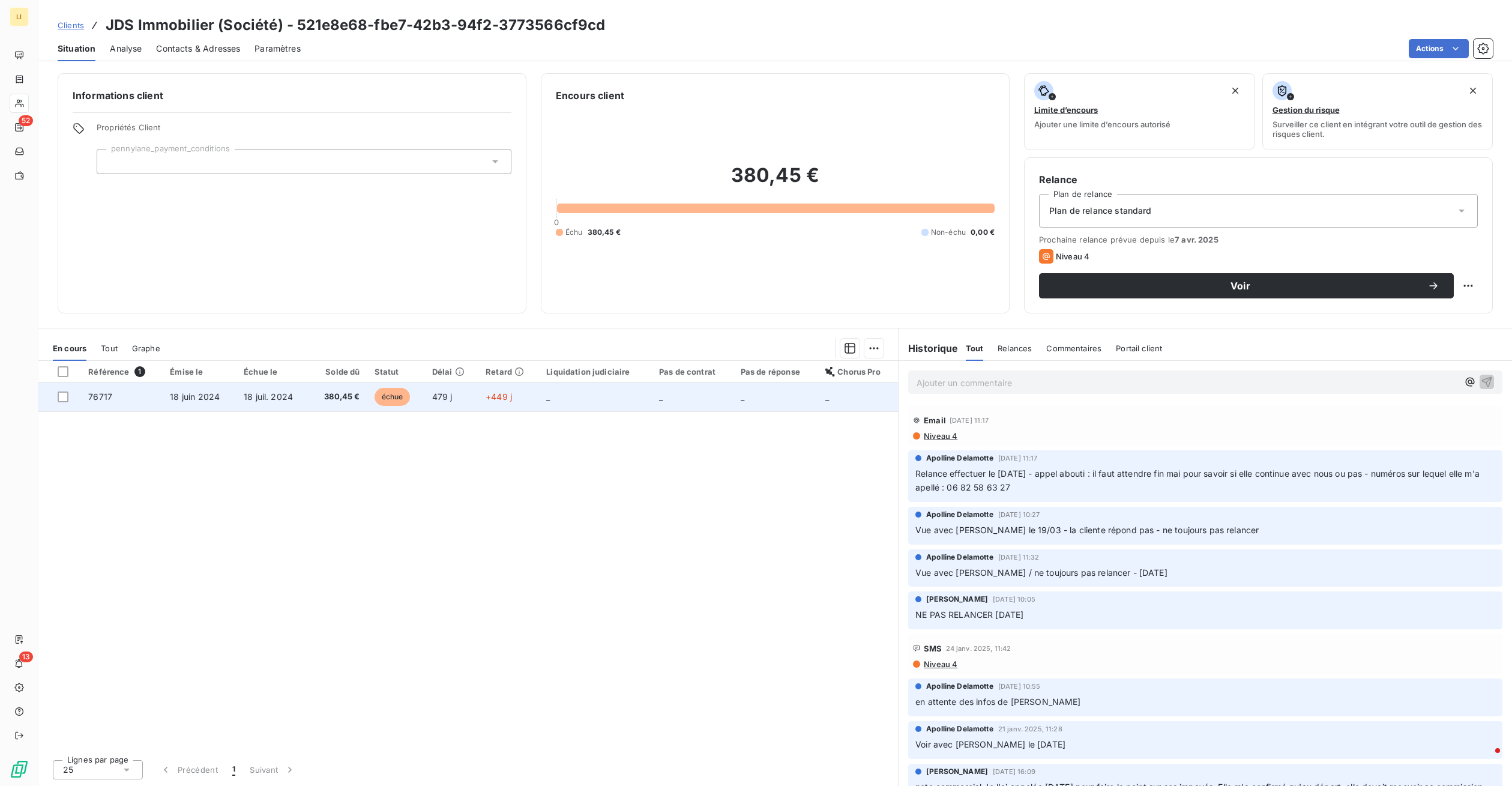
copy span "Relance effectuer le 02/04/2025 - appel abouti : il faut attendre fin mai pour …"
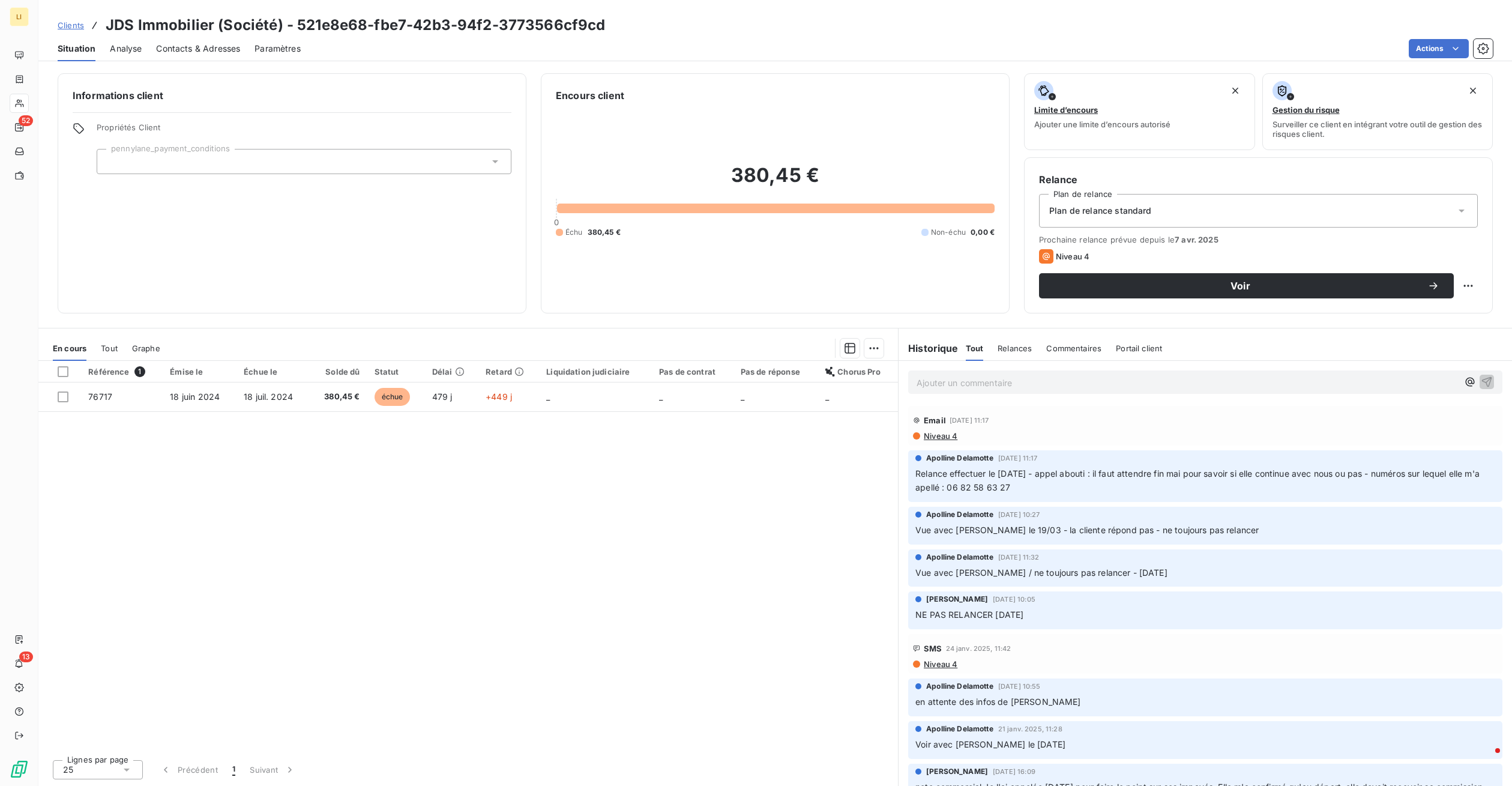
click at [956, 375] on div "Ajouter un commentaire ﻿" at bounding box center [1187, 382] width 541 height 16
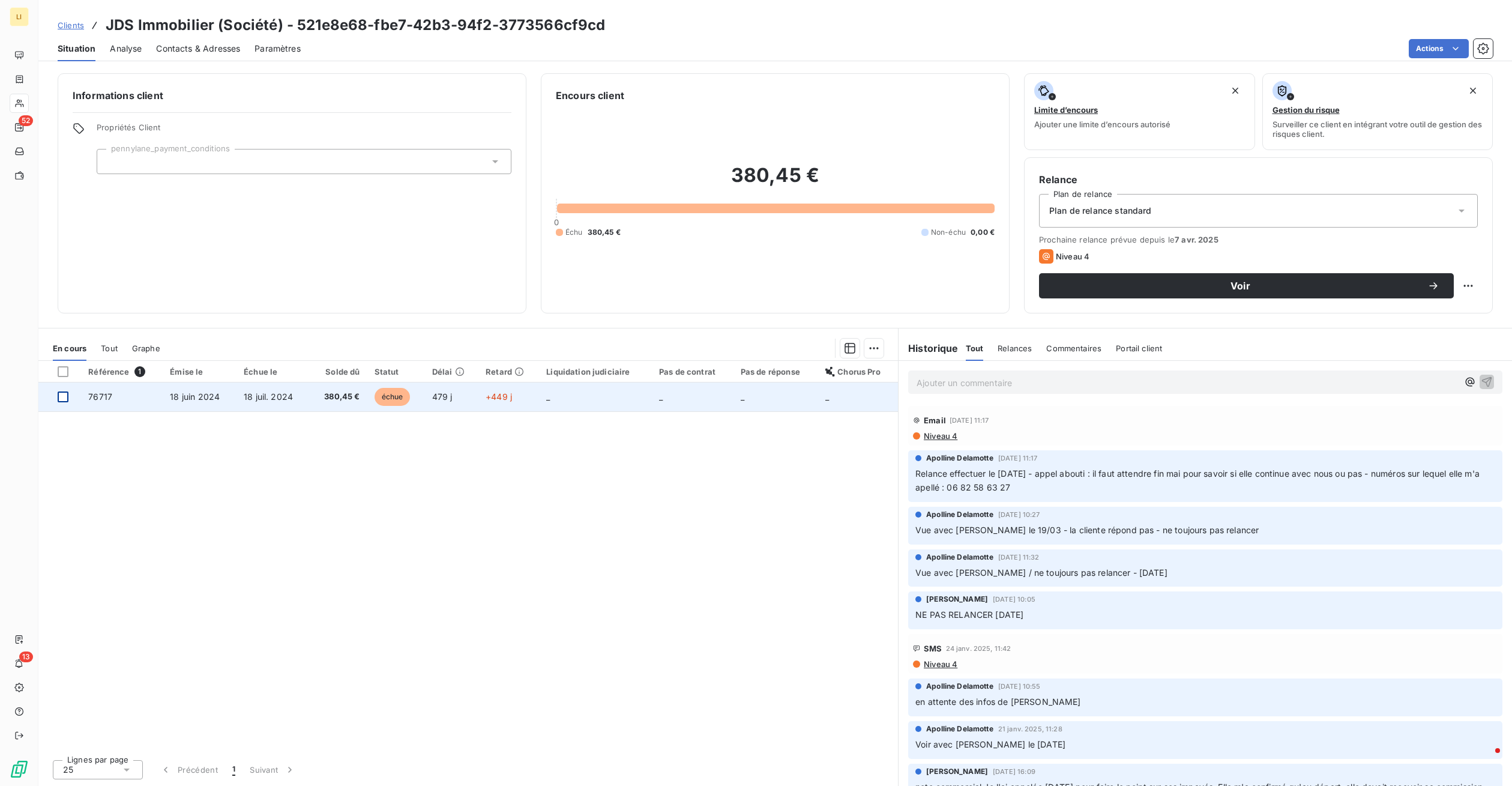
click at [62, 396] on div at bounding box center [63, 397] width 11 height 11
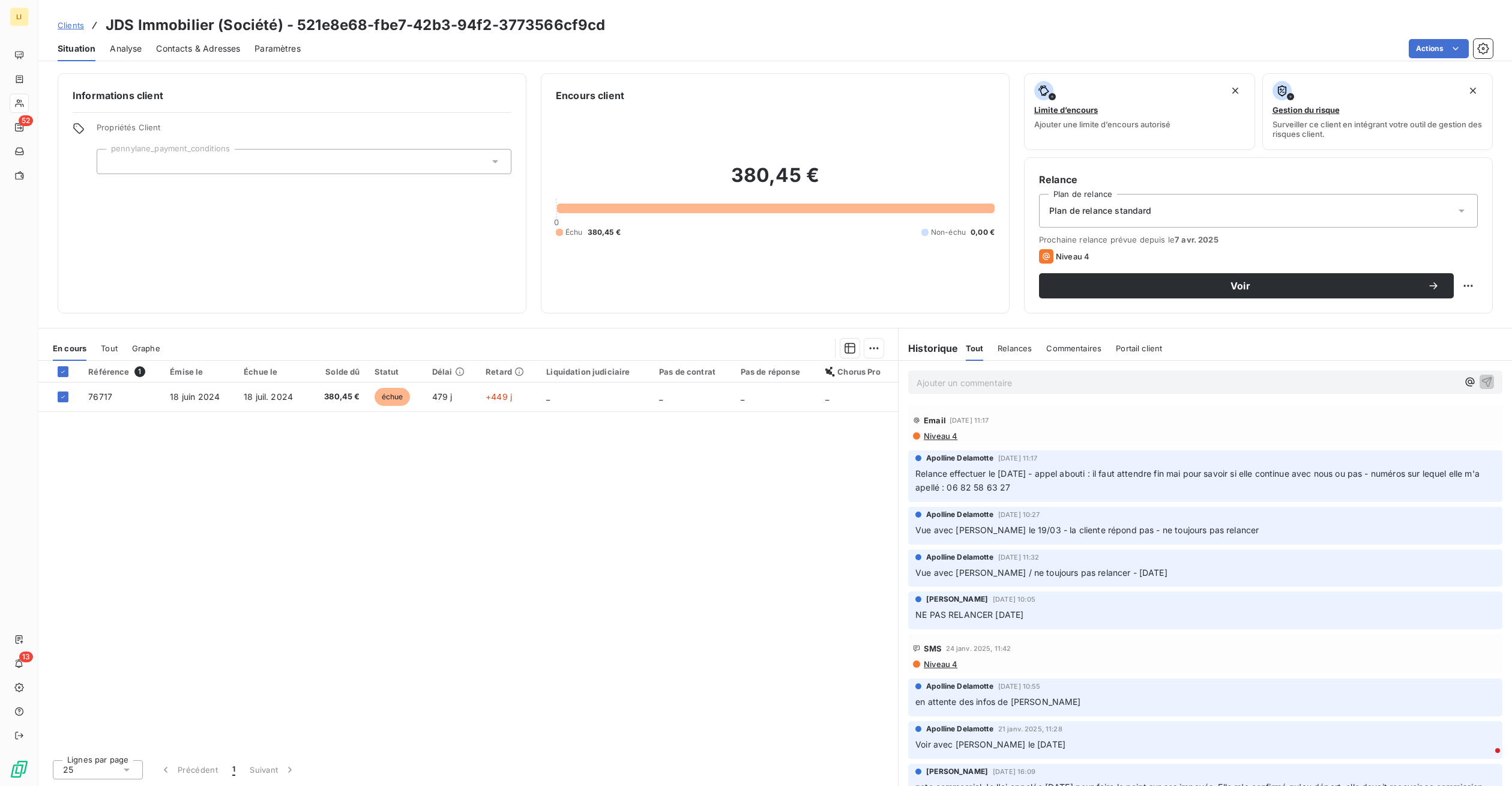
click at [587, 409] on html "LI 52 13 Clients JDS Immobilier (Société) - 521e8e68-fbe7-42b3-94f2-3773566cf9c…" at bounding box center [756, 393] width 1512 height 786
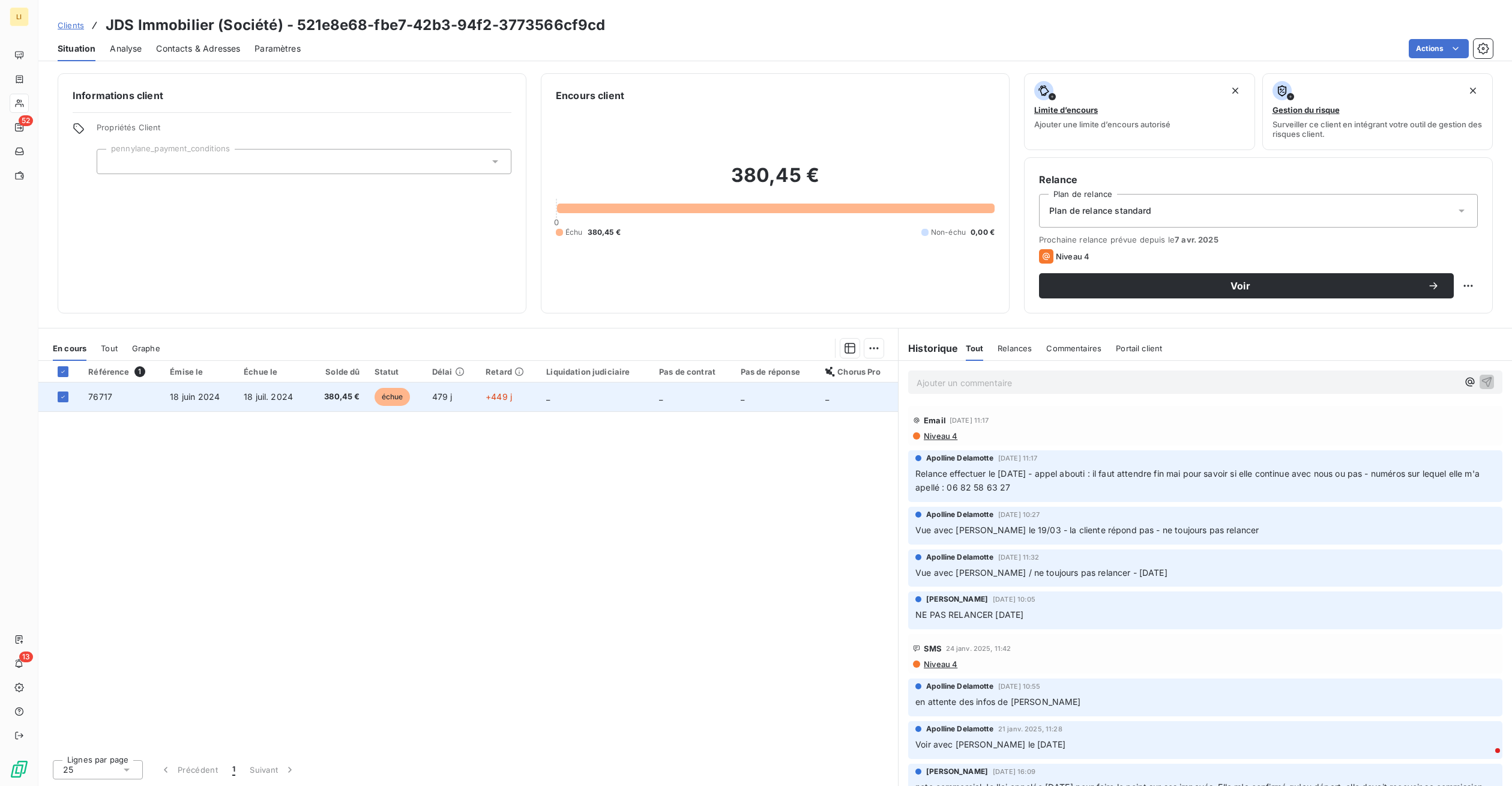
click at [567, 404] on td "_" at bounding box center [595, 396] width 112 height 28
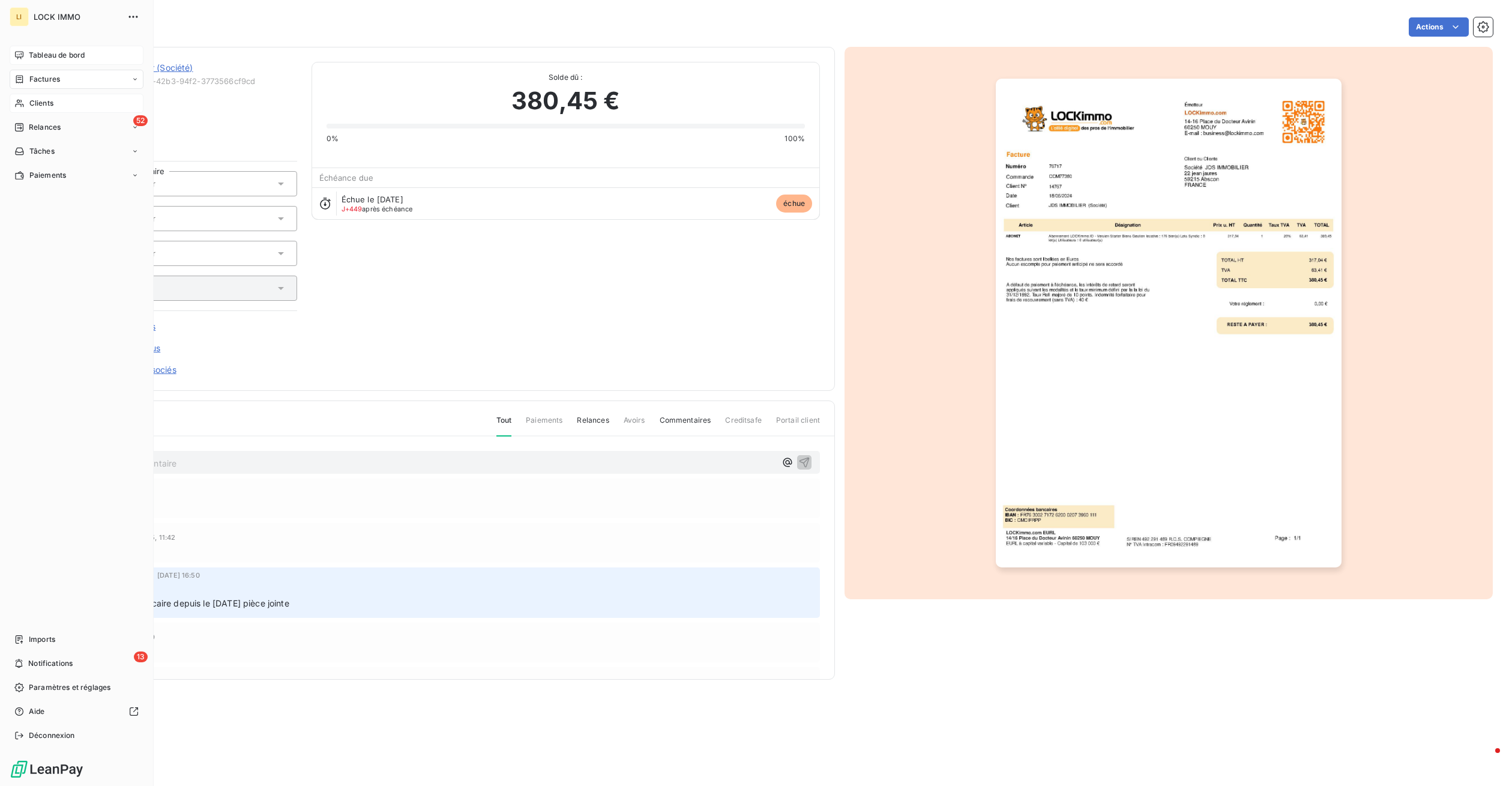
click at [56, 59] on span "Tableau de bord" at bounding box center [56, 55] width 56 height 11
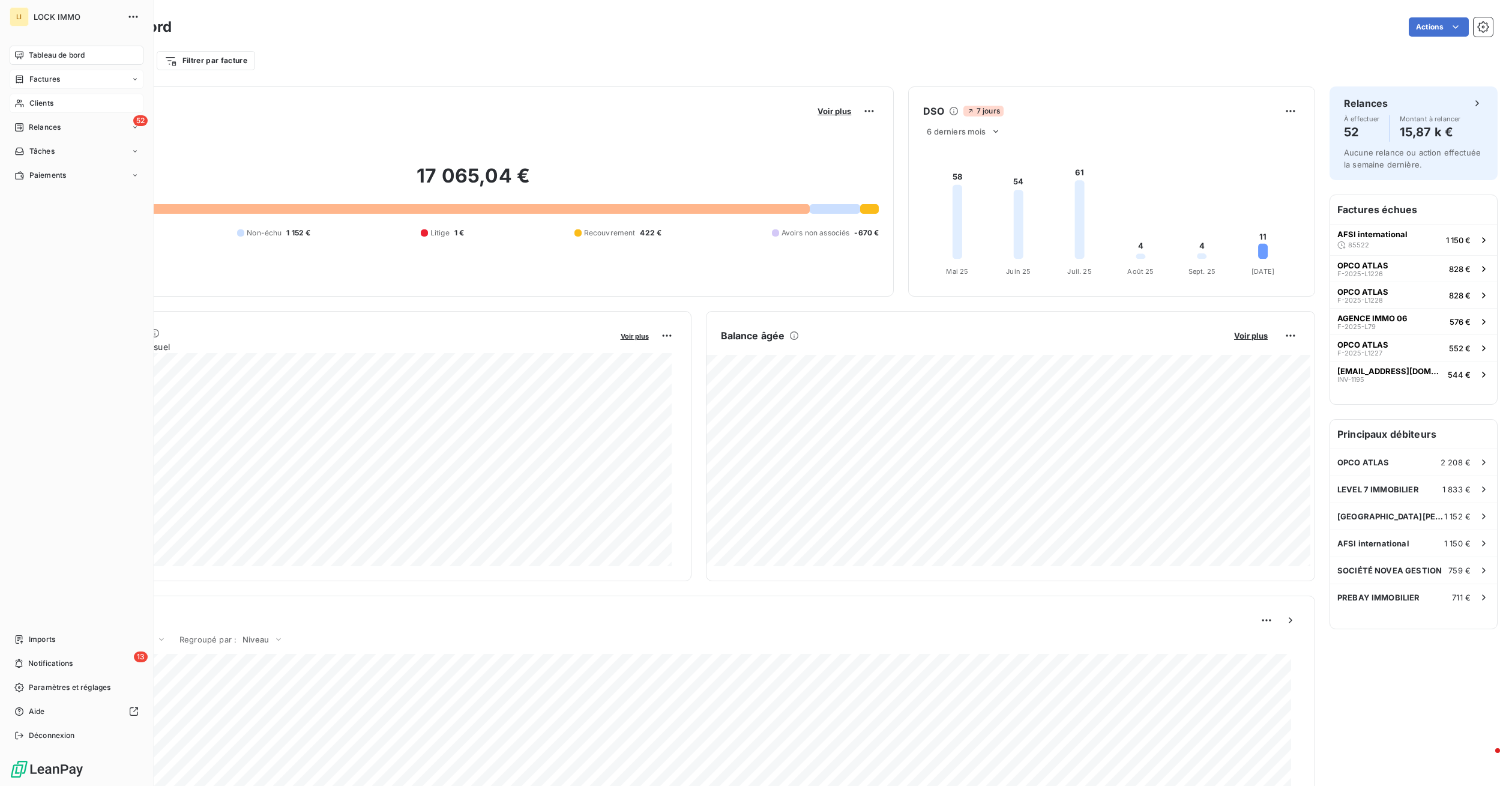
click at [56, 79] on span "Factures" at bounding box center [45, 79] width 31 height 11
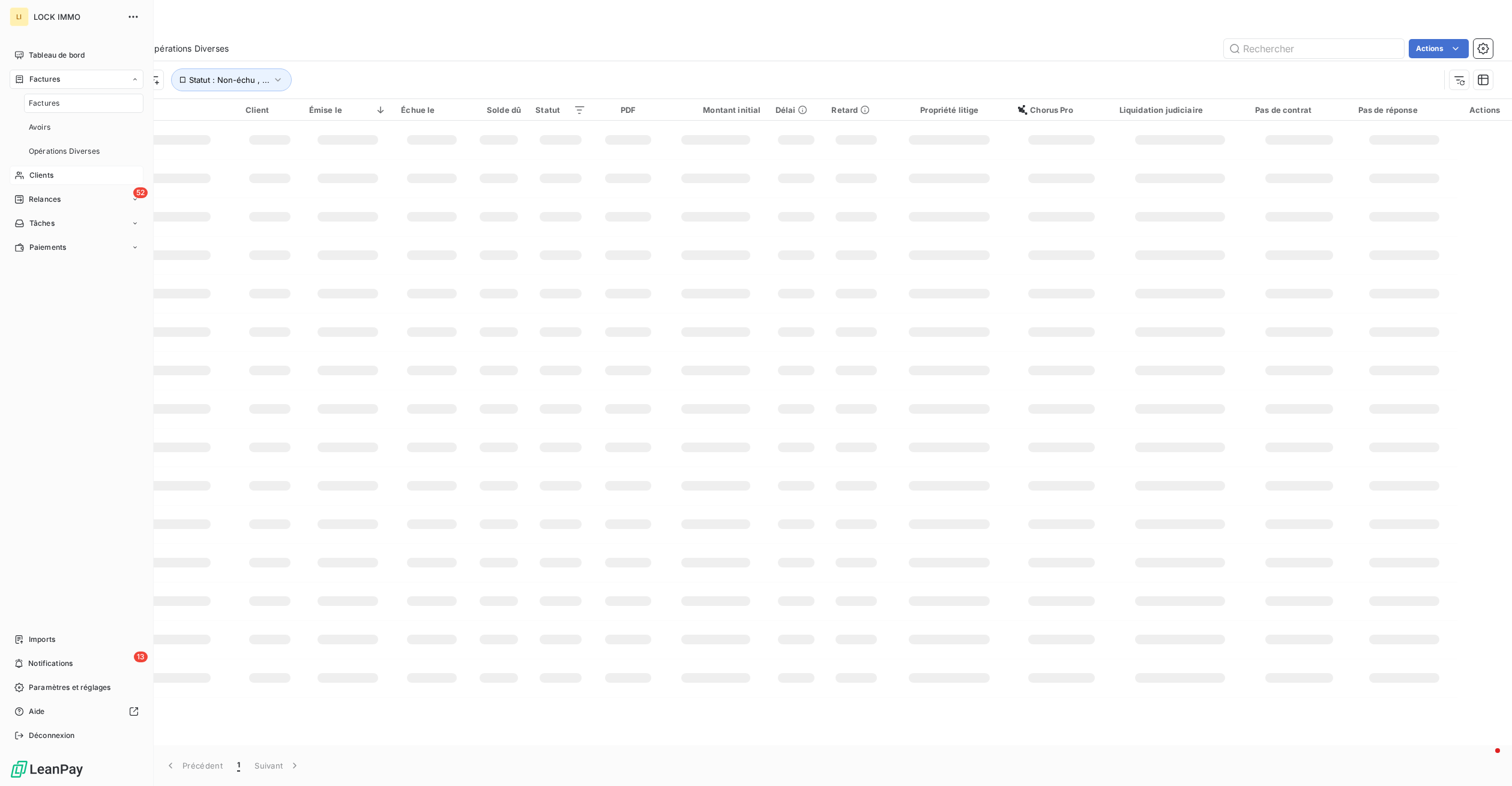
click at [43, 183] on div "Clients" at bounding box center [76, 175] width 134 height 19
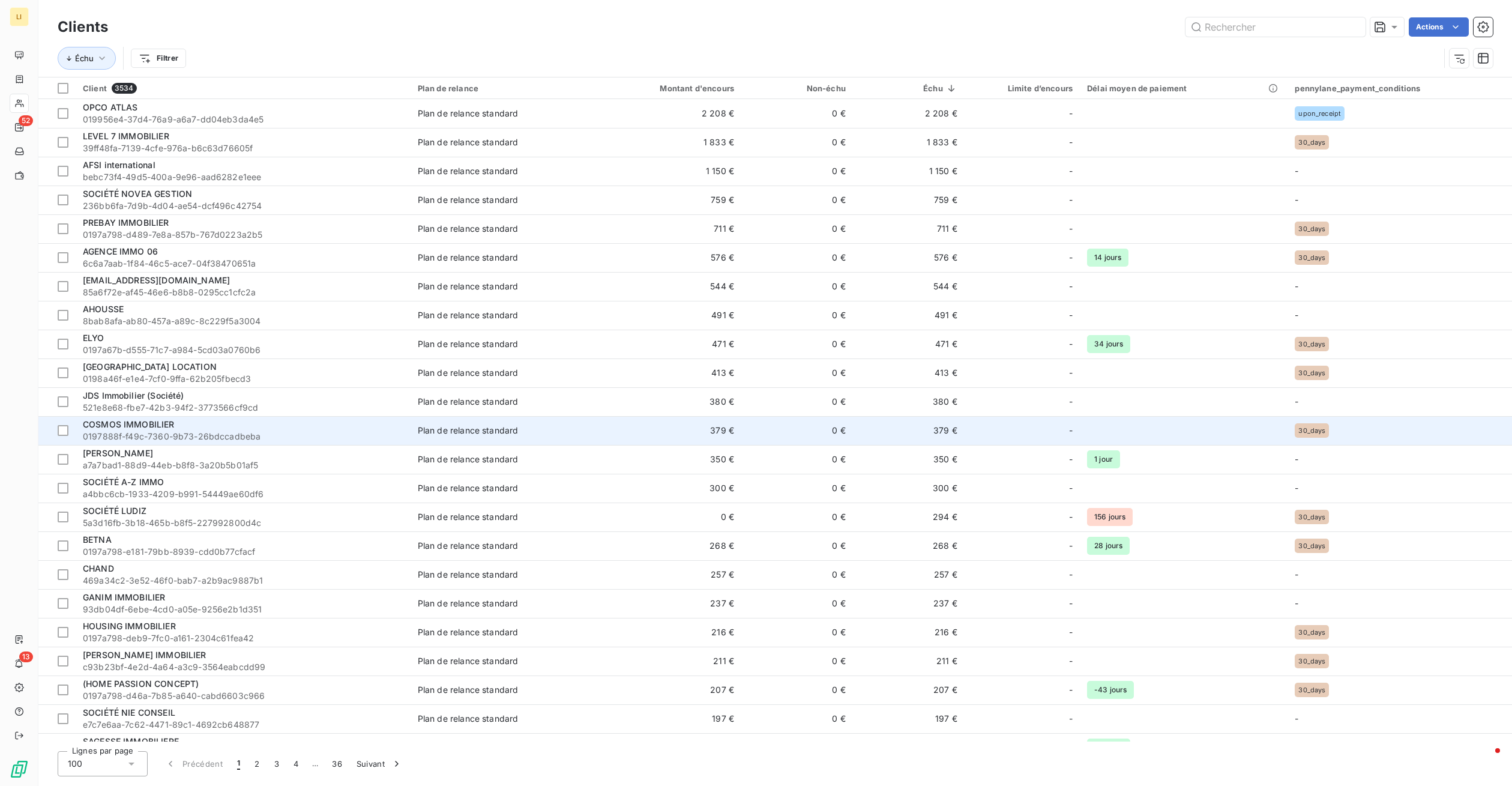
click at [150, 435] on span "0197888f-f49c-7360-9b73-26bdccadbeba" at bounding box center [243, 436] width 321 height 12
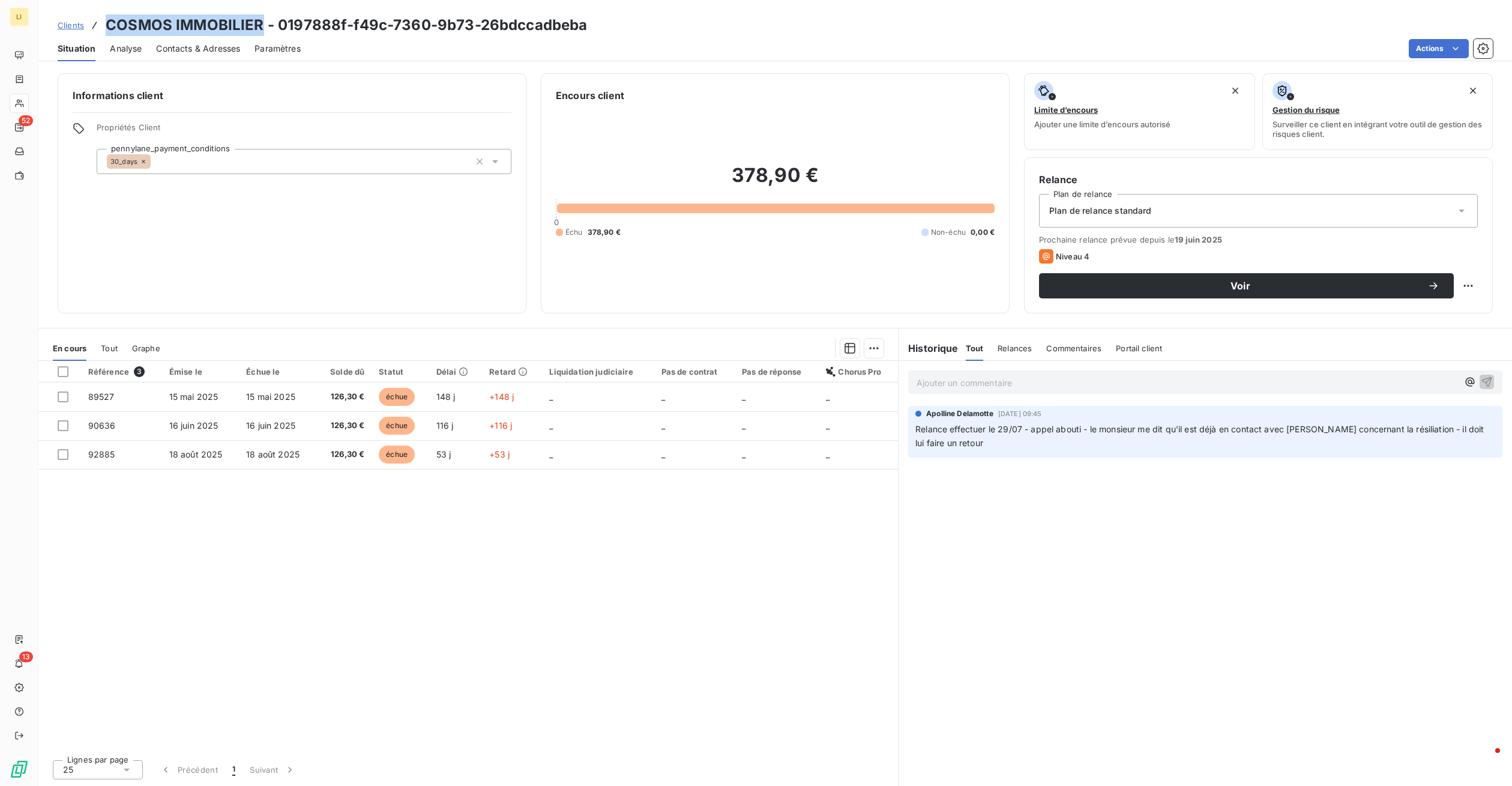
drag, startPoint x: 261, startPoint y: 28, endPoint x: 106, endPoint y: 29, distance: 155.0
click at [106, 29] on h3 "COSMOS IMMOBILIER - 0197888f-f49c-7360-9b73-26bdccadbeba" at bounding box center [346, 26] width 481 height 22
copy h3 "COSMOS IMMOBILIER"
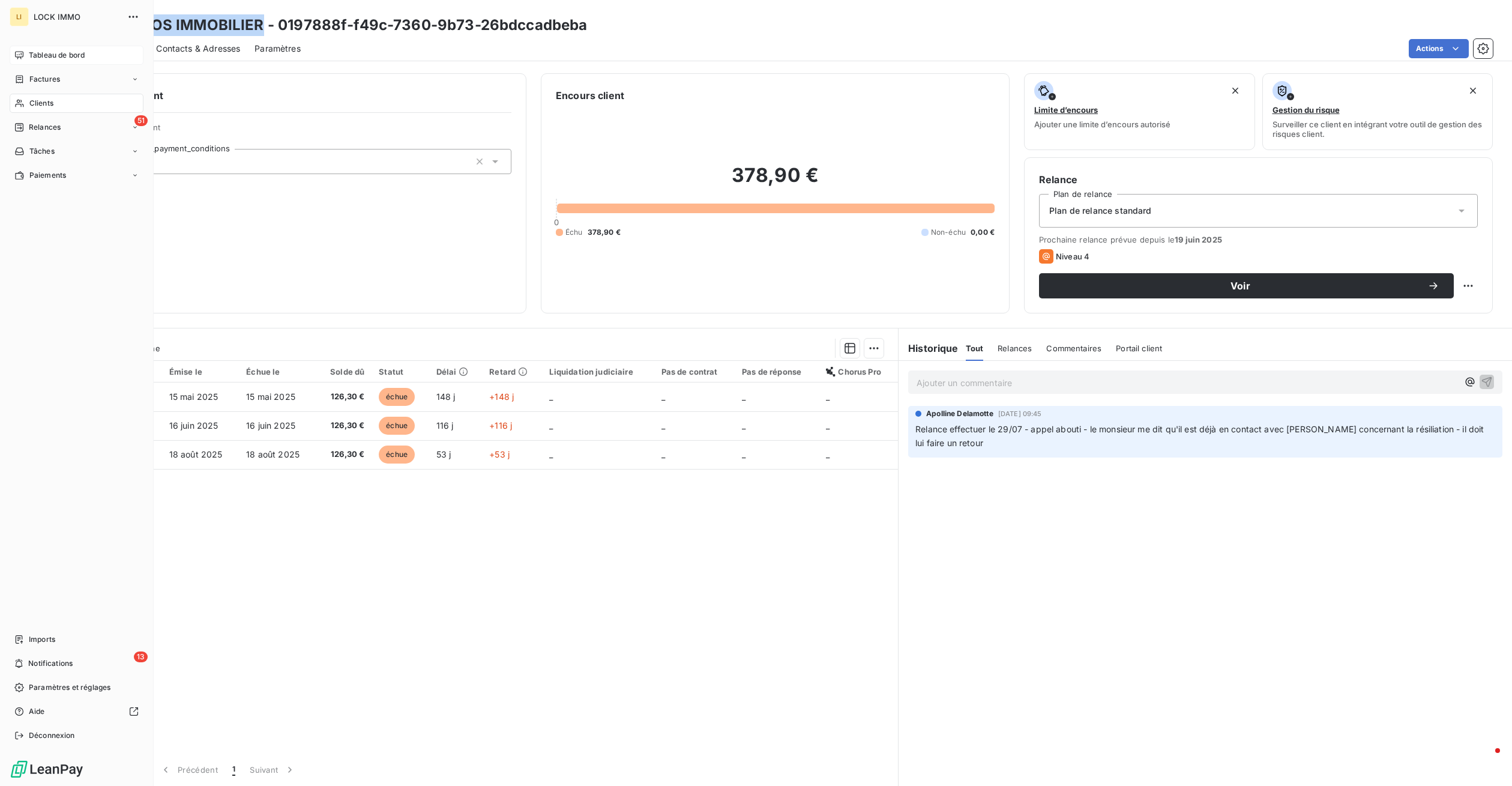
click at [30, 52] on span "Tableau de bord" at bounding box center [56, 55] width 56 height 11
